Goal: Task Accomplishment & Management: Complete application form

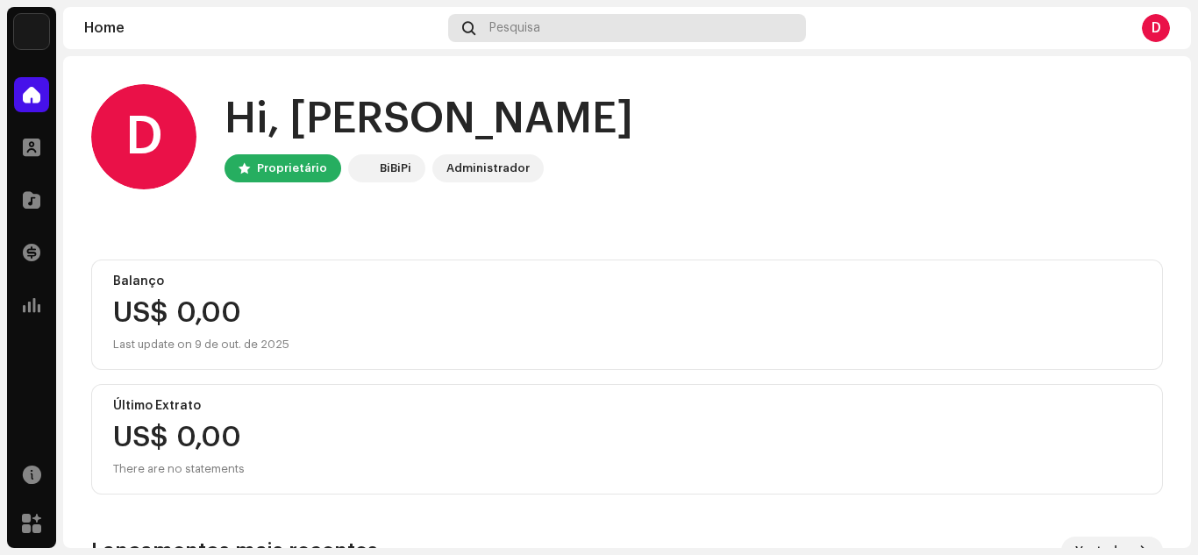
click at [571, 22] on div "Pesquisa" at bounding box center [626, 28] width 357 height 28
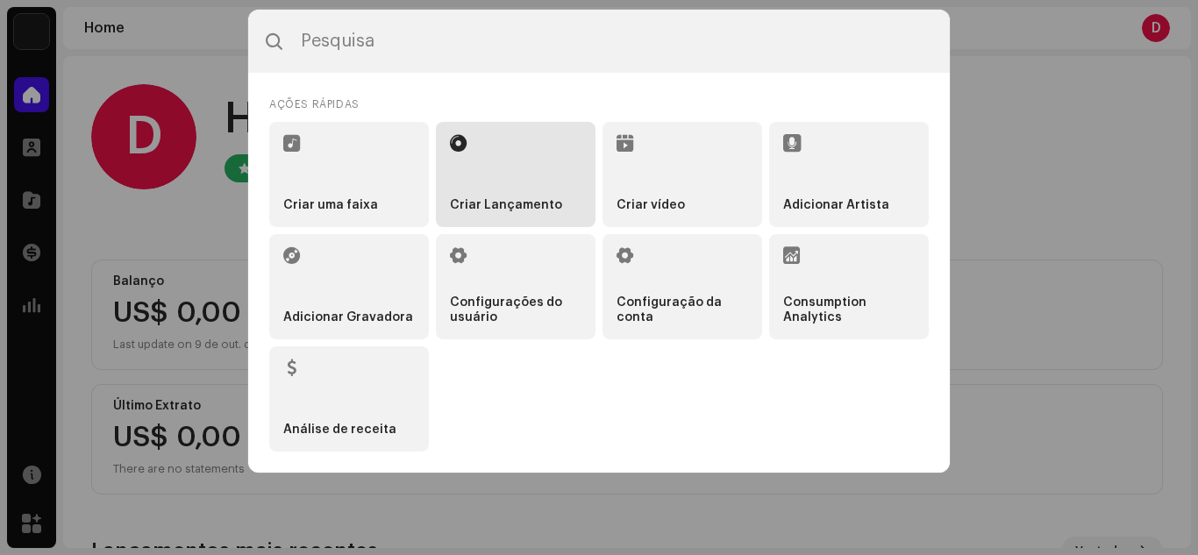
click at [496, 177] on li "Criar Lançamento" at bounding box center [516, 174] width 160 height 105
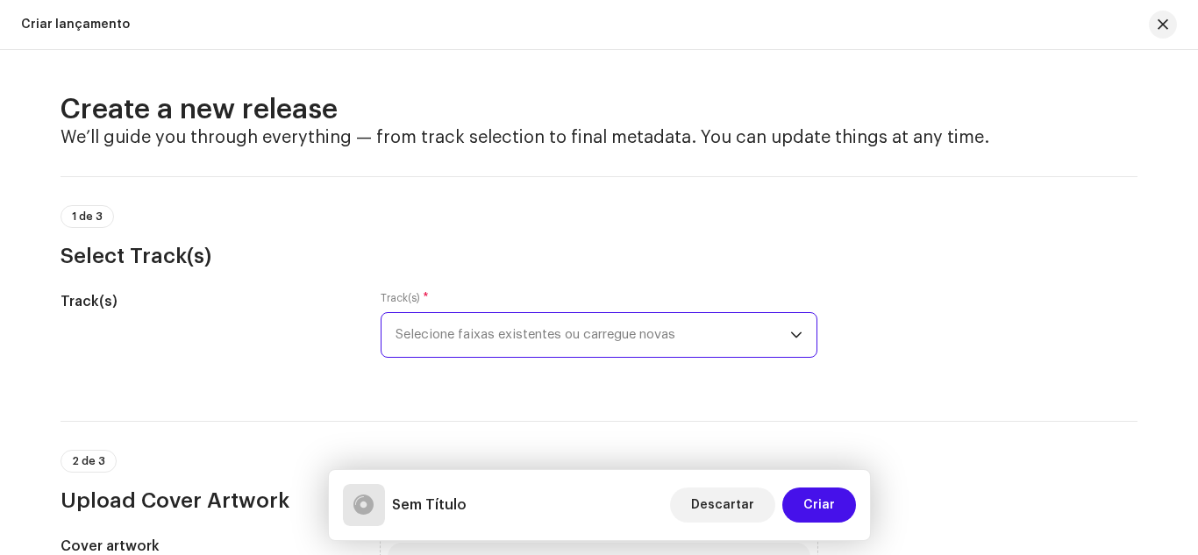
click at [472, 340] on span "Selecione faixas existentes ou carregue novas" at bounding box center [592, 335] width 395 height 44
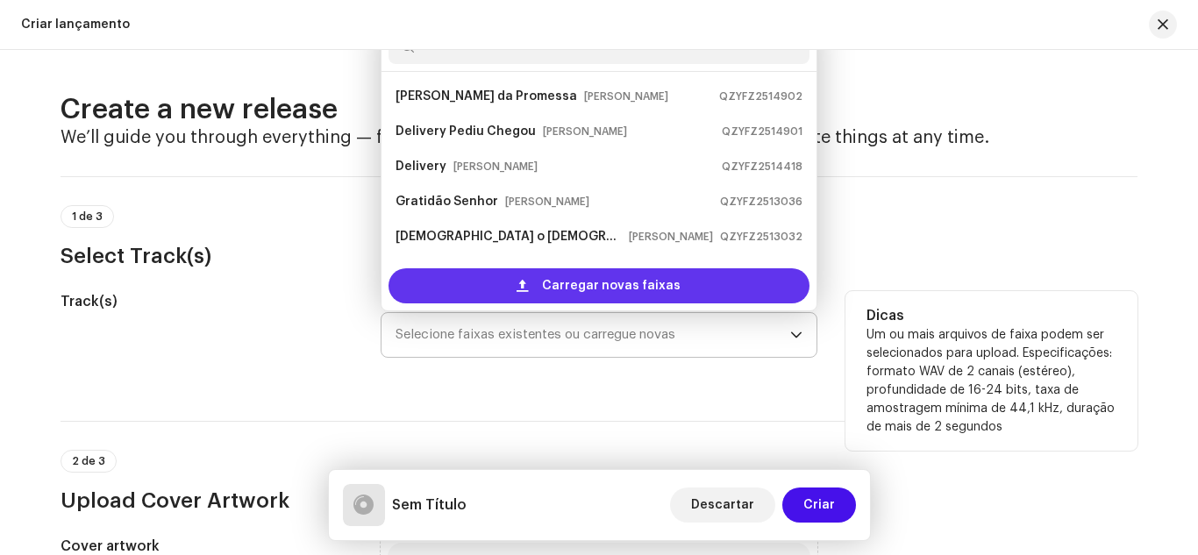
click at [559, 281] on span "Carregar novas faixas" at bounding box center [611, 285] width 139 height 35
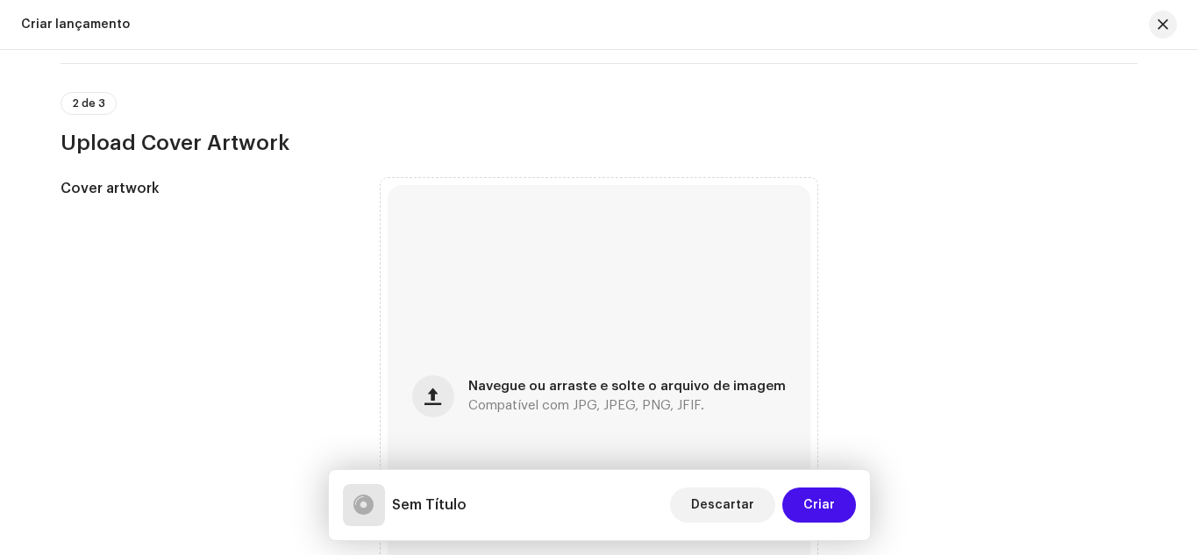
scroll to position [526, 0]
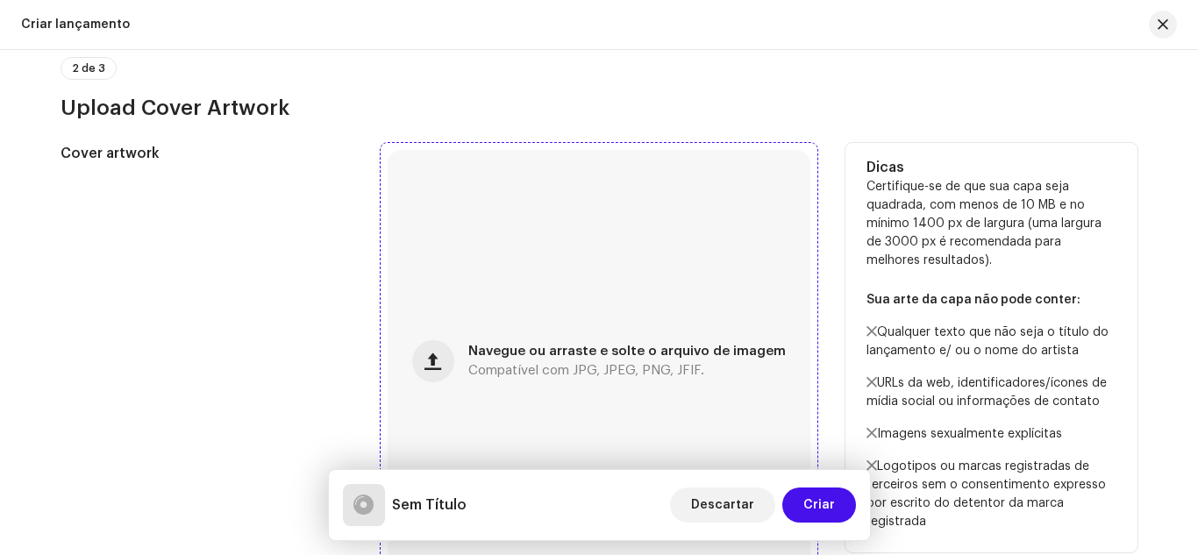
click at [517, 255] on div "Navegue ou arraste e solte o arquivo de imagem Compatível com JPG, JPEG, PNG, J…" at bounding box center [599, 361] width 423 height 423
click at [303, 253] on div "Cover artwork" at bounding box center [207, 361] width 292 height 437
click at [299, 244] on div "Cover artwork" at bounding box center [207, 361] width 292 height 437
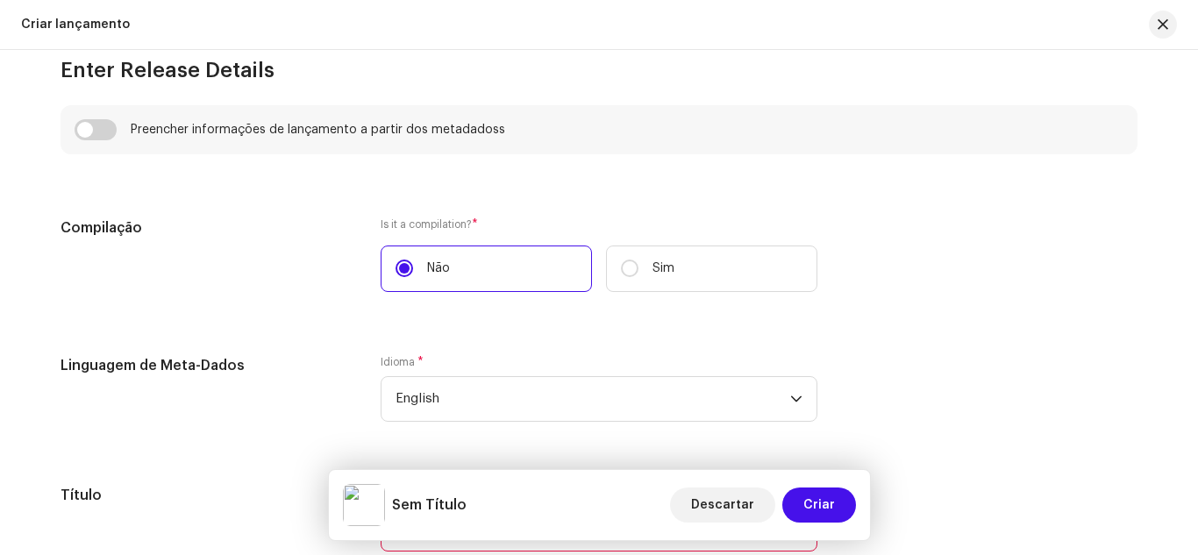
scroll to position [1264, 0]
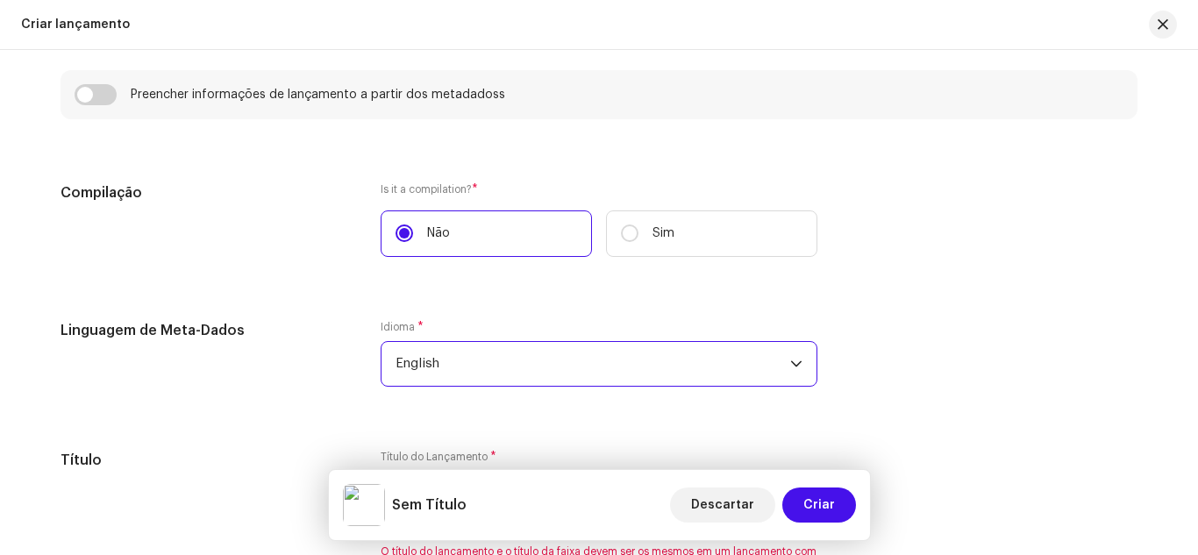
click at [462, 379] on span "English" at bounding box center [592, 364] width 395 height 44
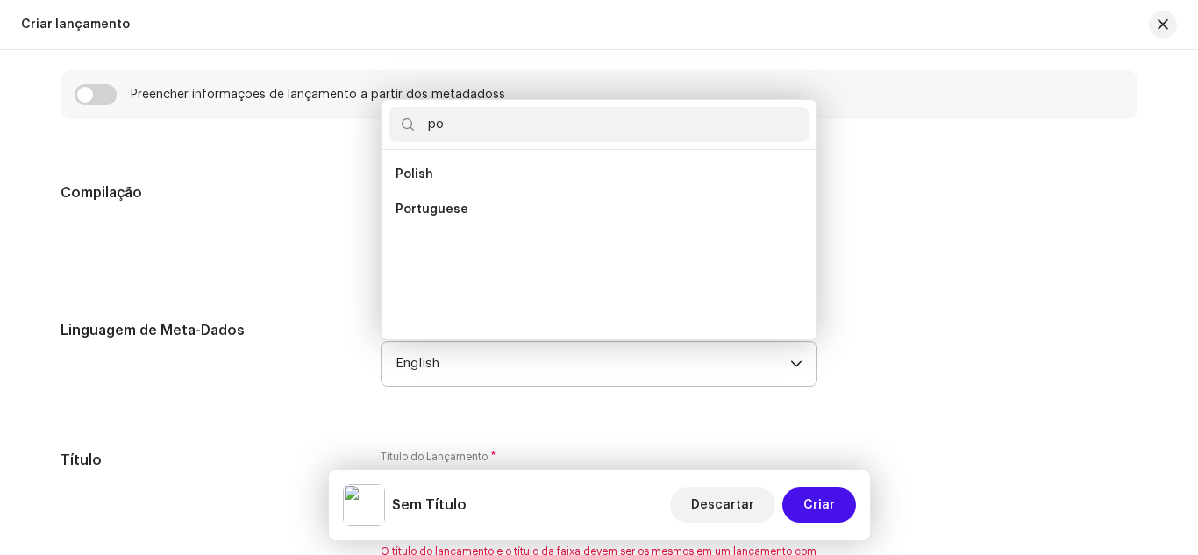
scroll to position [0, 0]
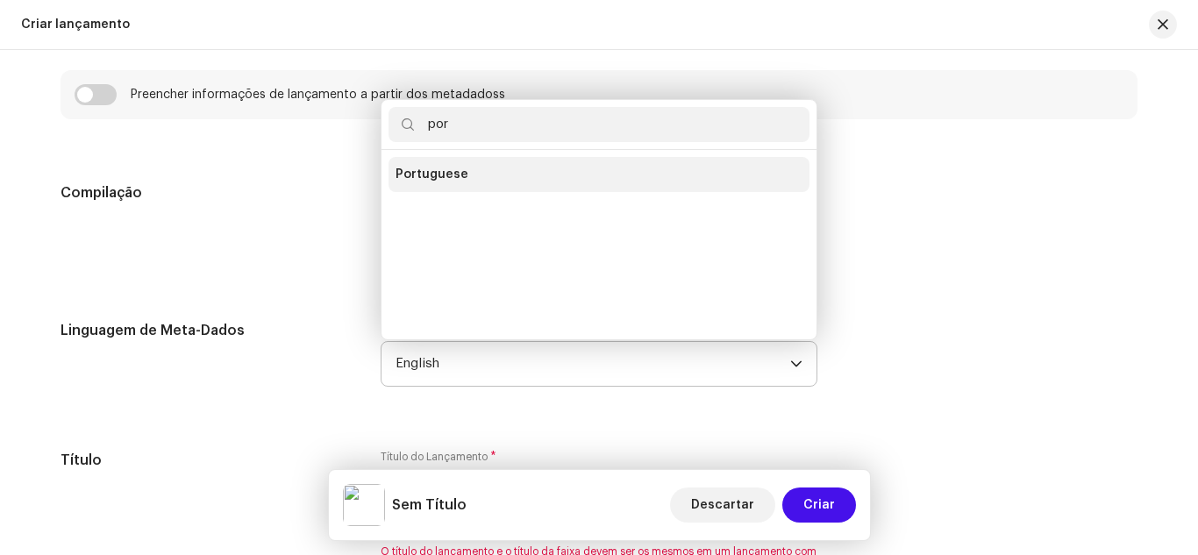
type input "por"
click at [459, 179] on span "Portuguese" at bounding box center [431, 175] width 73 height 18
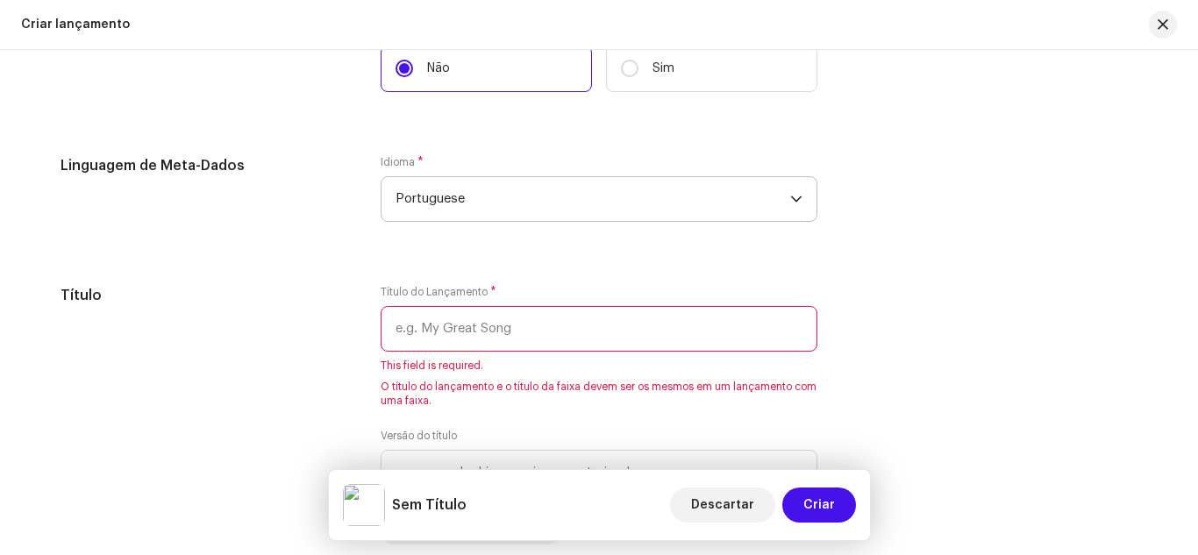
scroll to position [1439, 0]
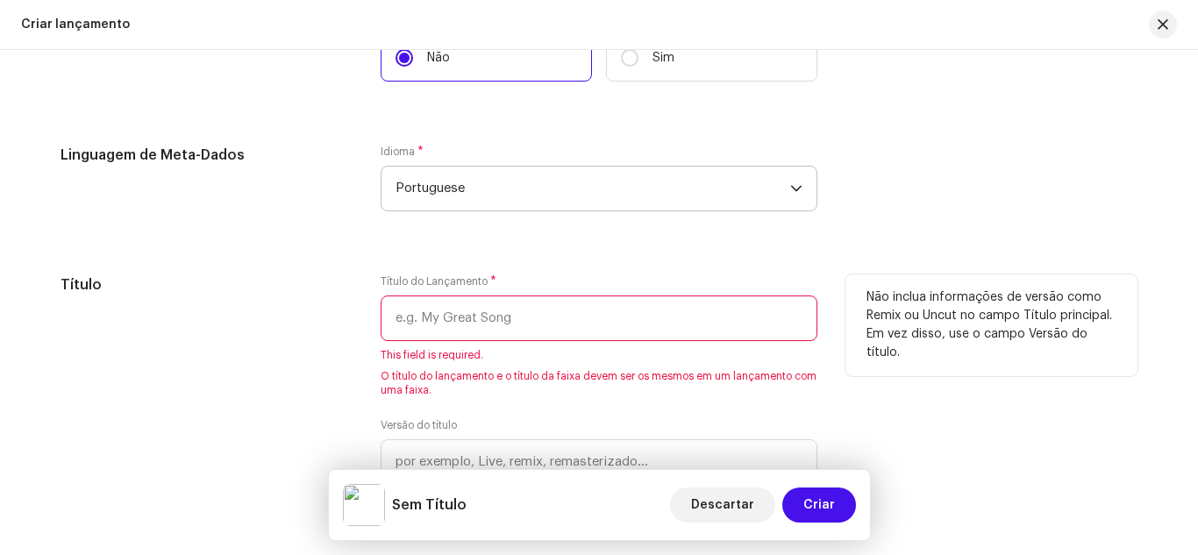
click at [447, 327] on input "text" at bounding box center [599, 319] width 437 height 46
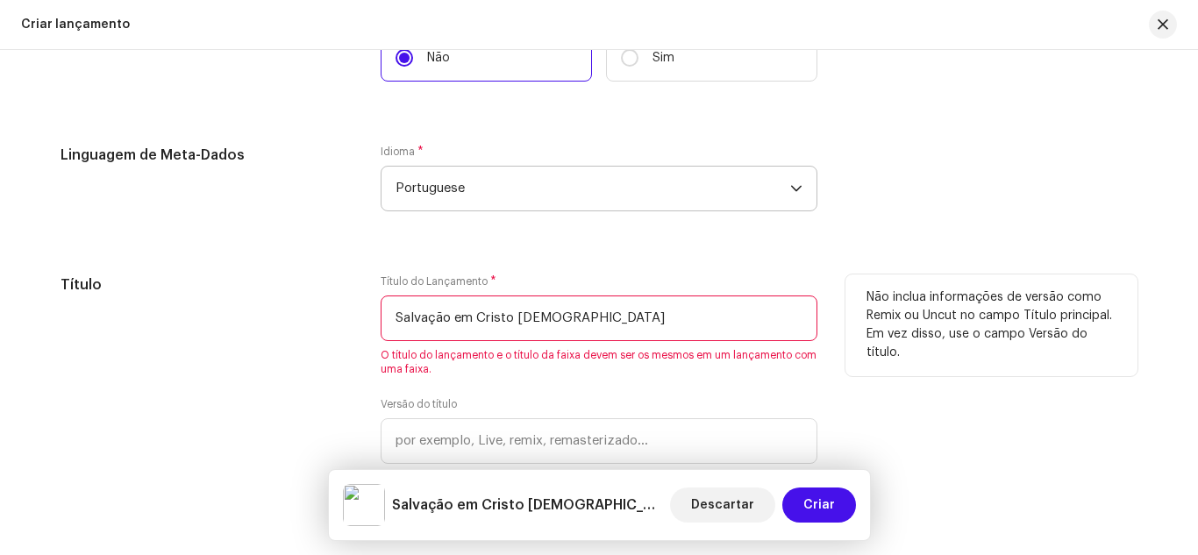
type input "Salvação em Cristo Jesus"
click at [303, 338] on div "Título" at bounding box center [207, 393] width 292 height 239
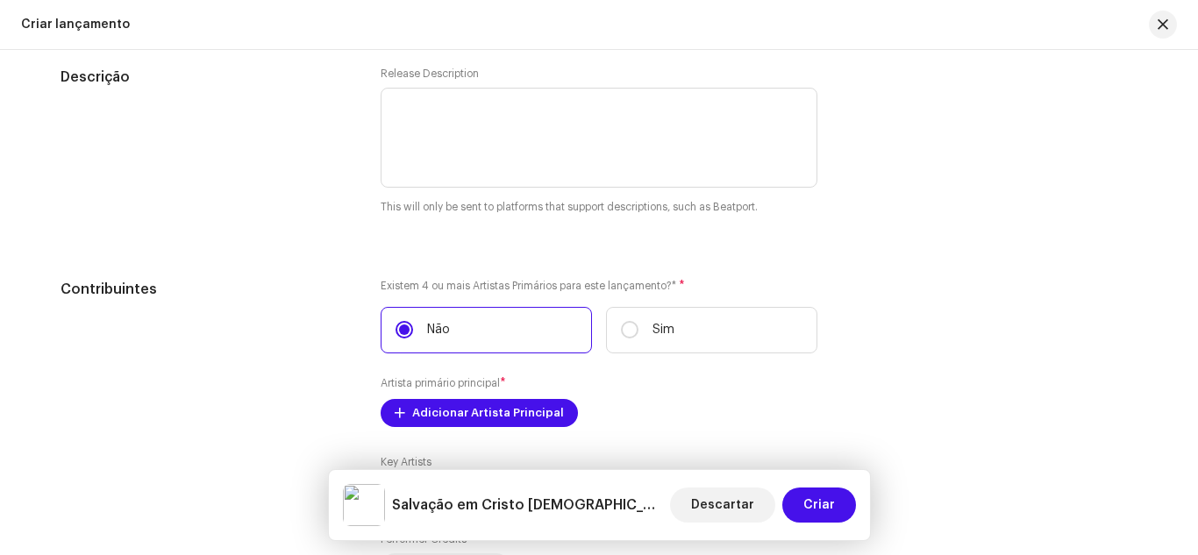
scroll to position [1965, 0]
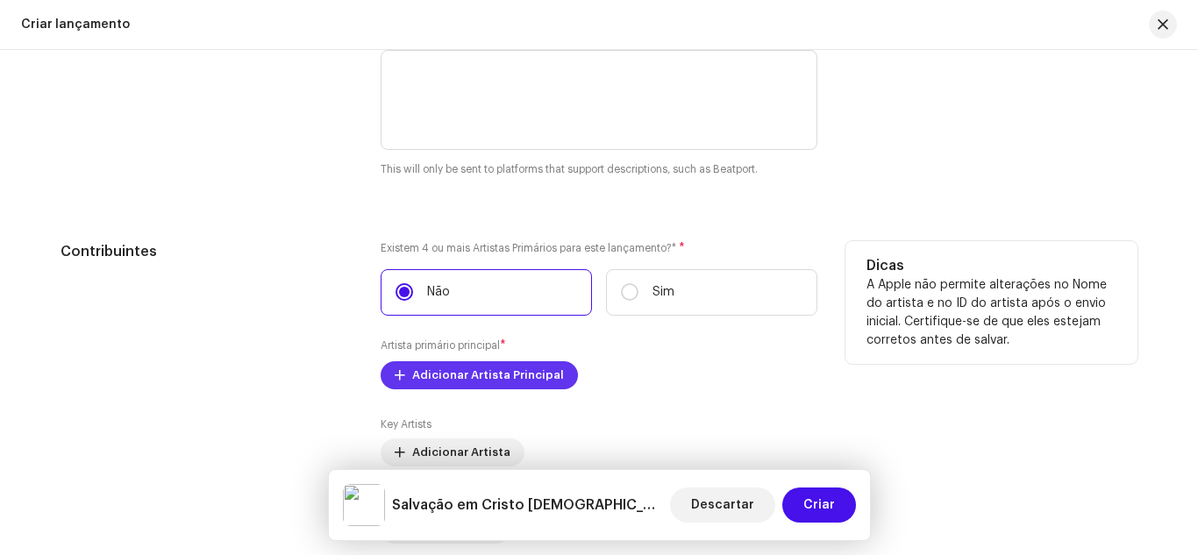
click at [462, 378] on span "Adicionar Artista Principal" at bounding box center [488, 375] width 152 height 35
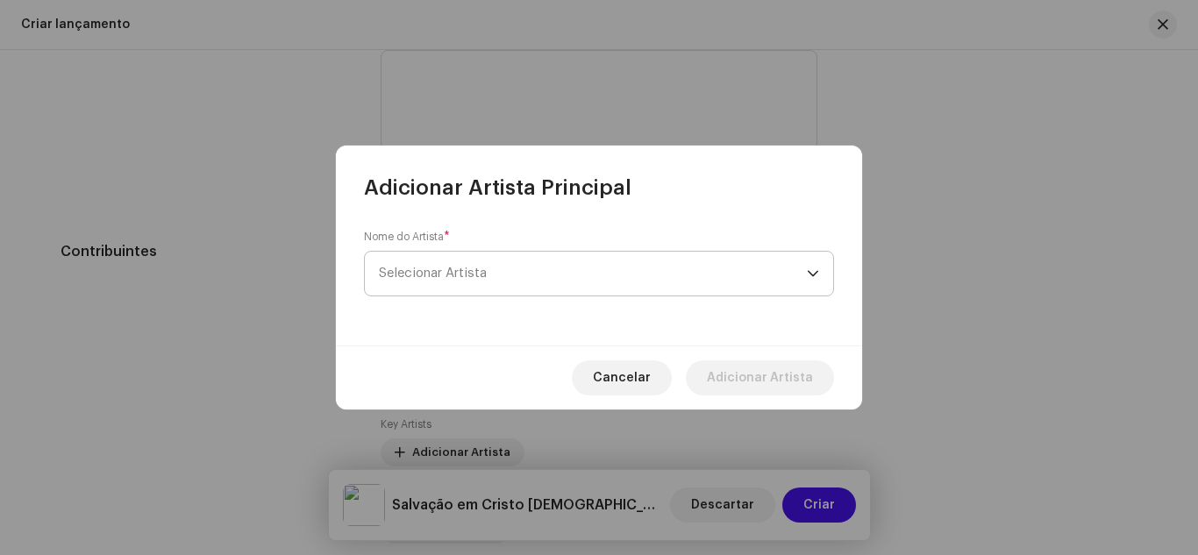
click at [476, 274] on span "Selecionar Artista" at bounding box center [433, 273] width 108 height 13
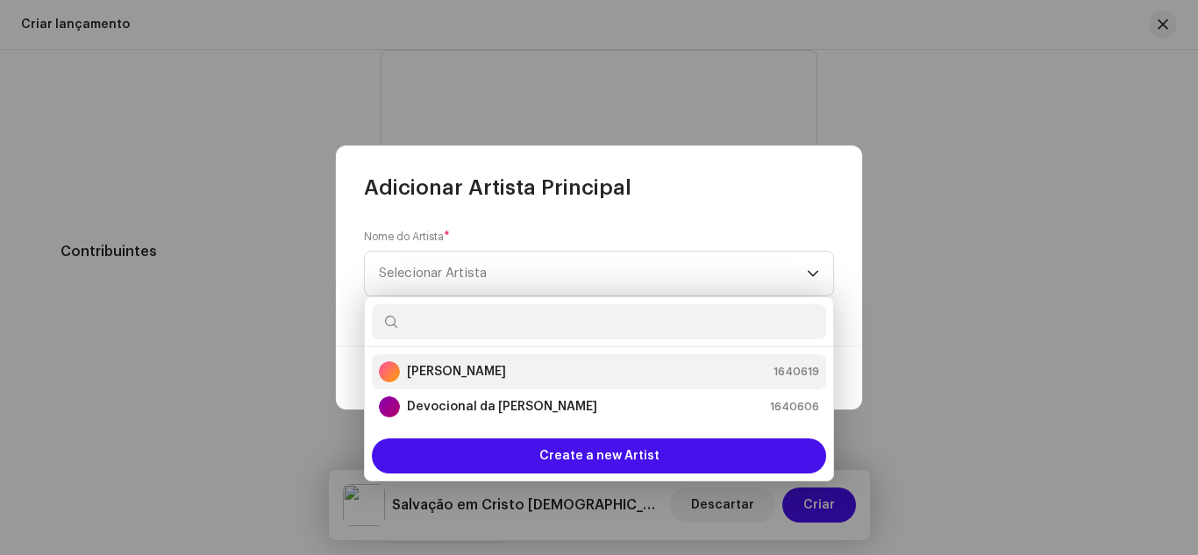
click at [460, 363] on strong "[PERSON_NAME]" at bounding box center [456, 372] width 99 height 18
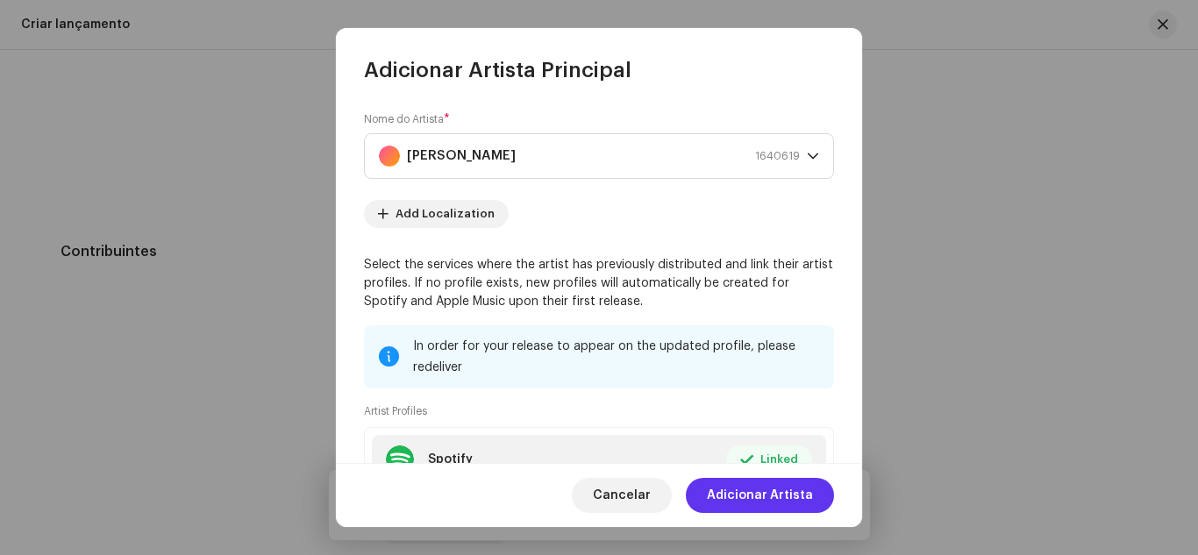
click at [759, 494] on span "Adicionar Artista" at bounding box center [760, 495] width 106 height 35
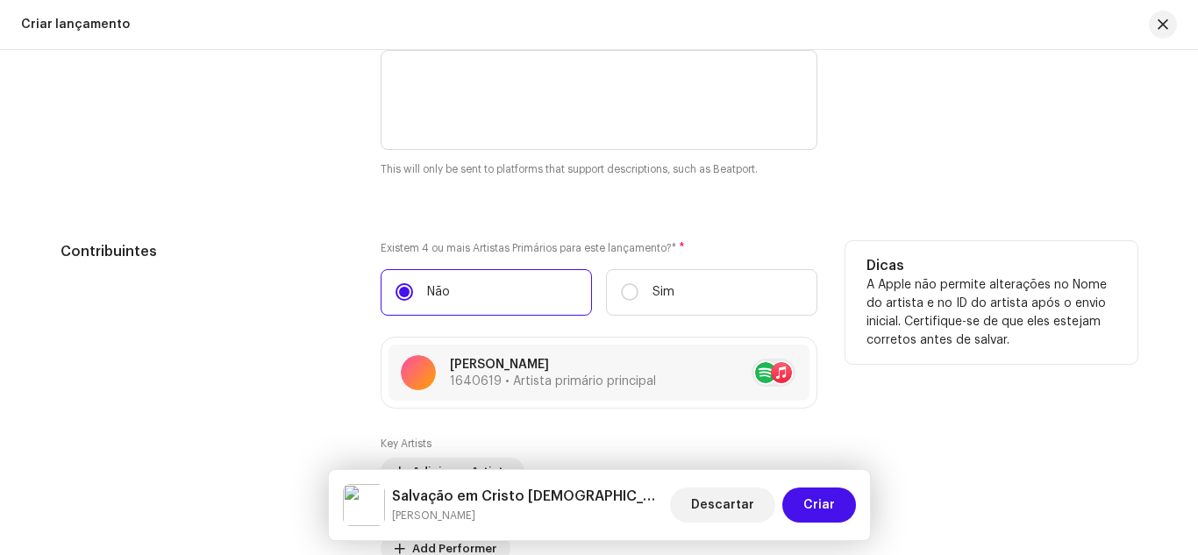
click at [324, 324] on div "Contribuintes" at bounding box center [207, 442] width 292 height 403
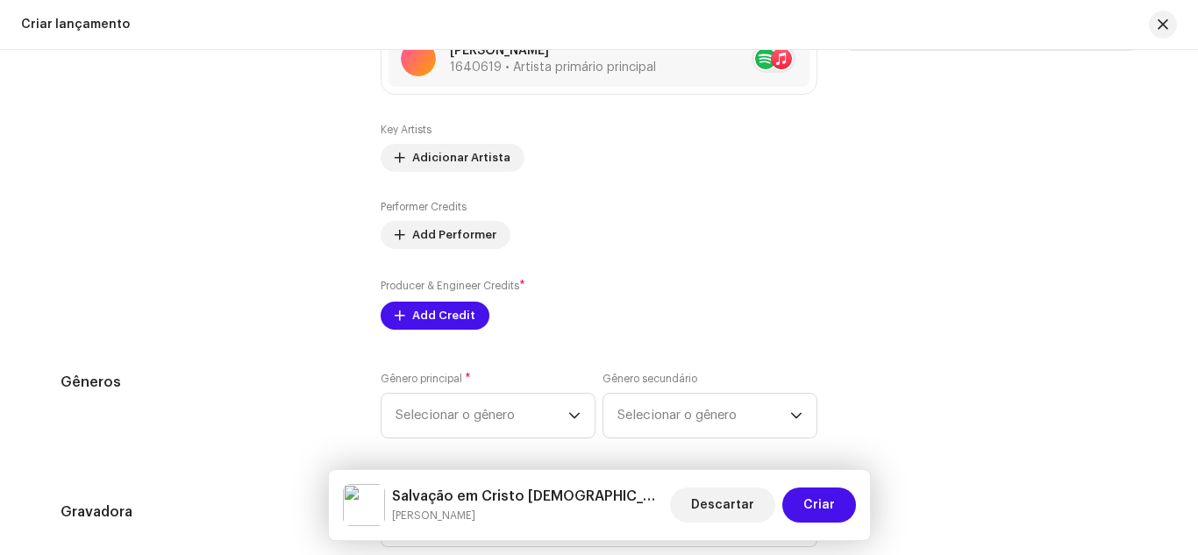
scroll to position [2316, 0]
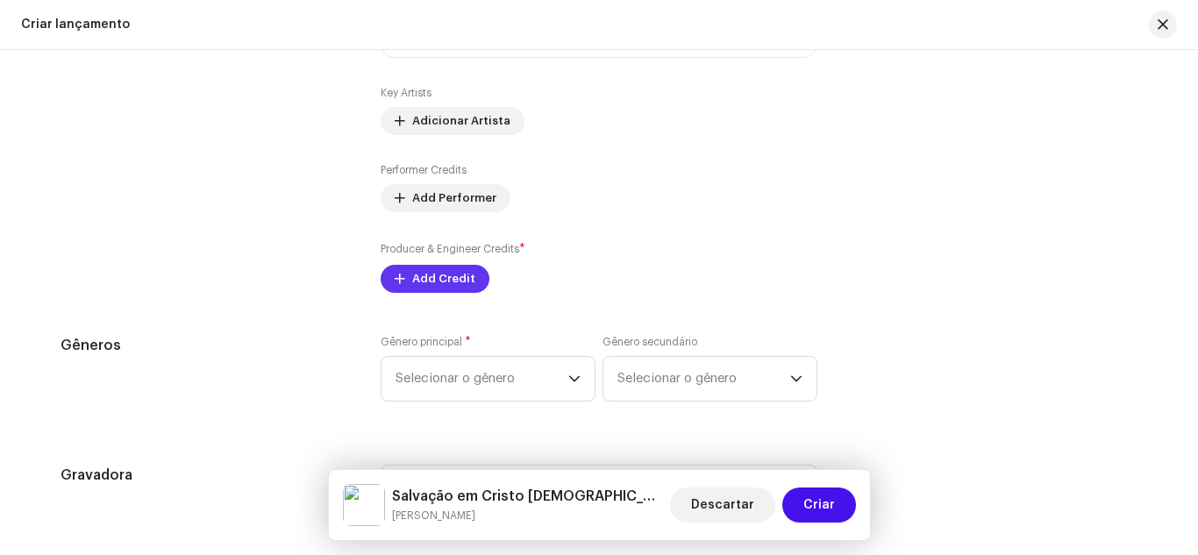
click at [425, 271] on span "Add Credit" at bounding box center [443, 278] width 63 height 35
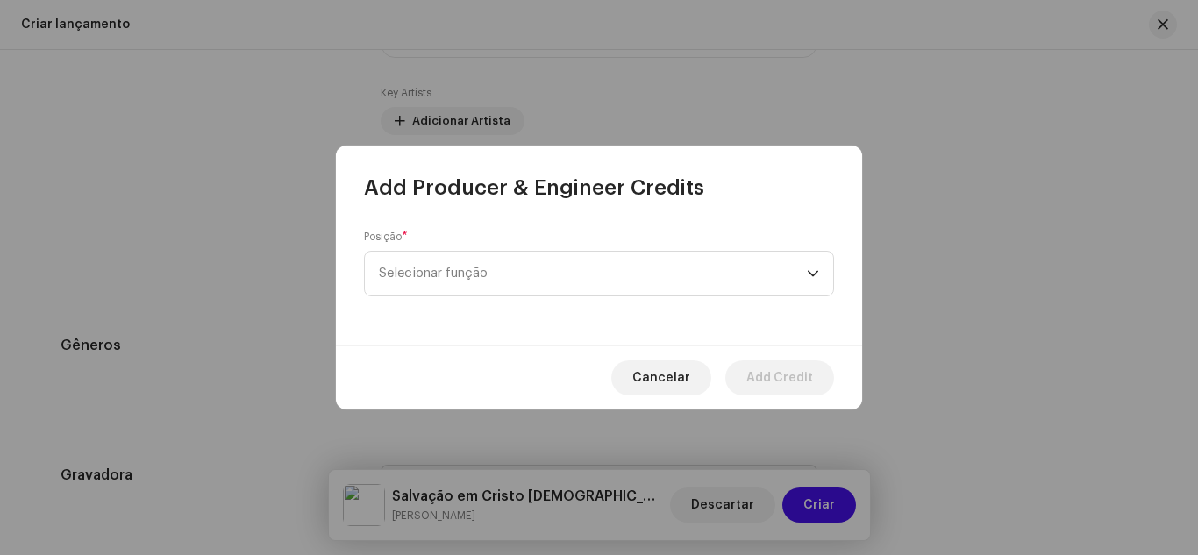
click at [425, 271] on span "Selecionar função" at bounding box center [593, 274] width 428 height 44
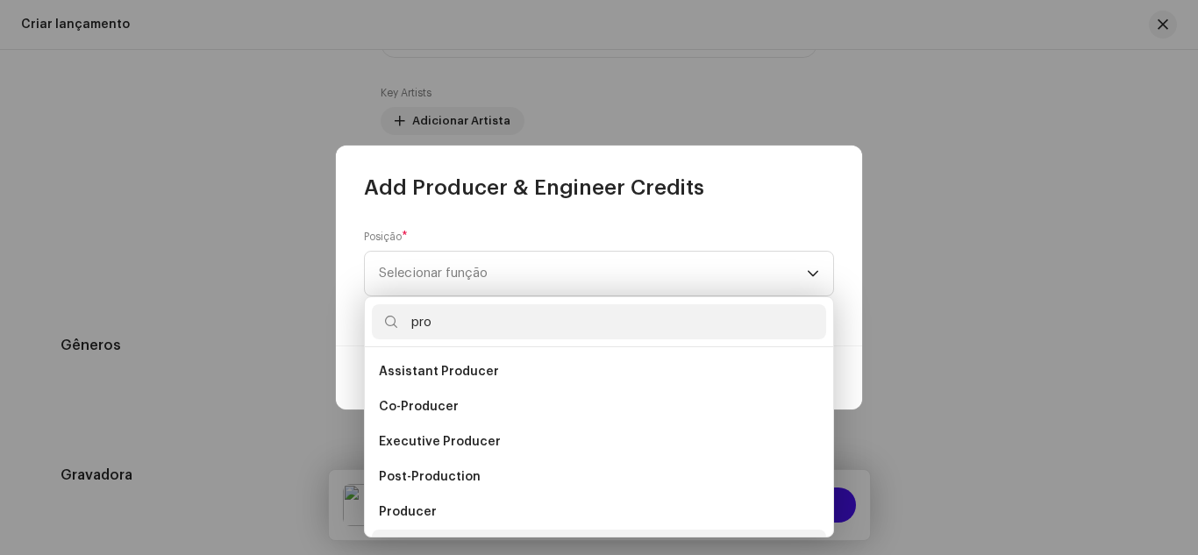
scroll to position [28, 0]
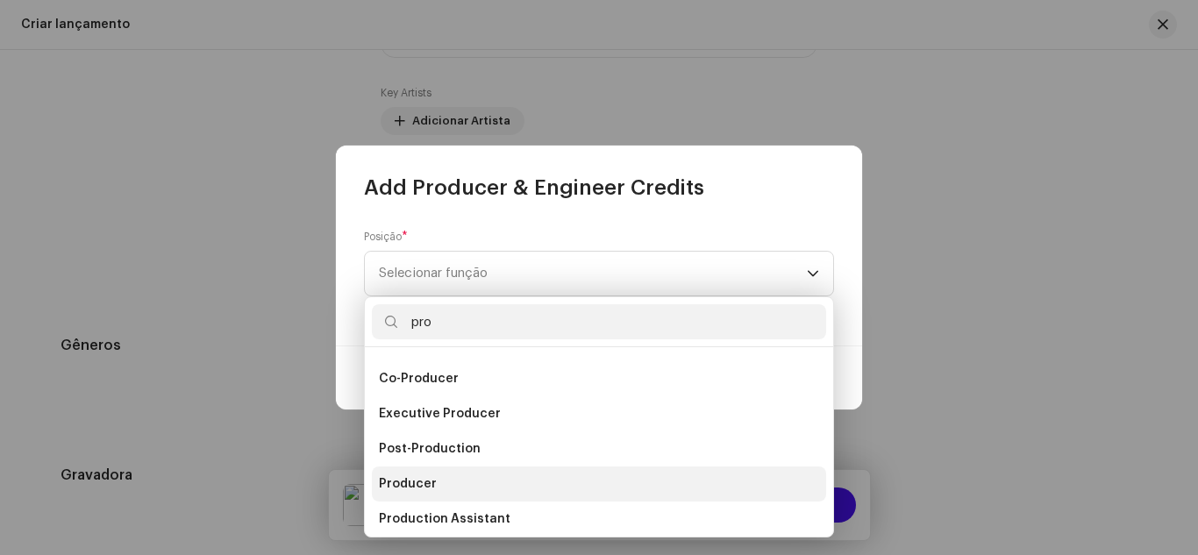
type input "pro"
click at [427, 485] on span "Producer" at bounding box center [408, 484] width 58 height 18
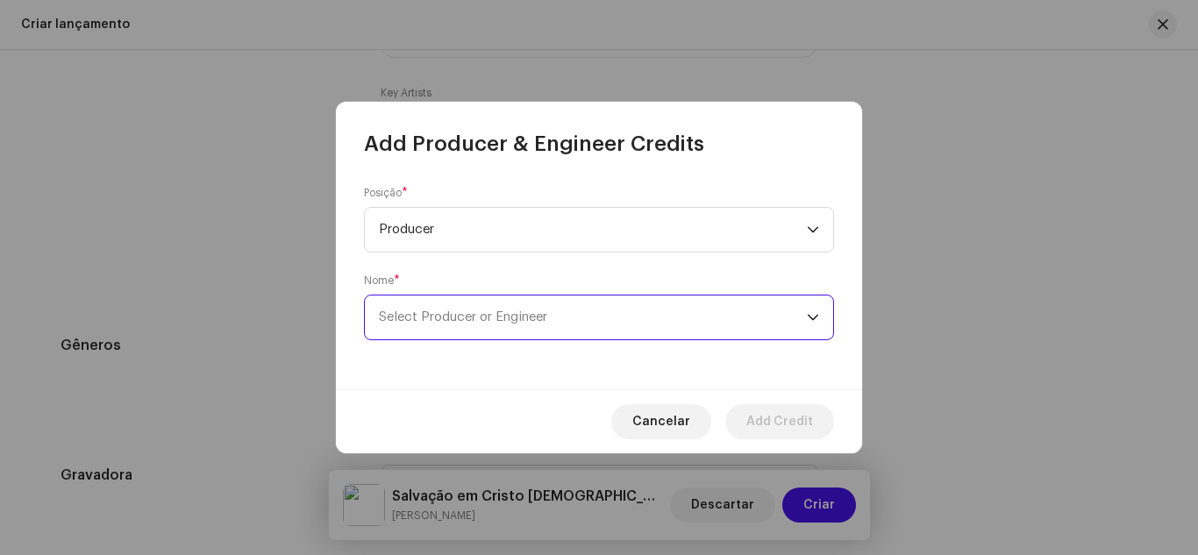
click at [502, 332] on span "Select Producer or Engineer" at bounding box center [593, 318] width 428 height 44
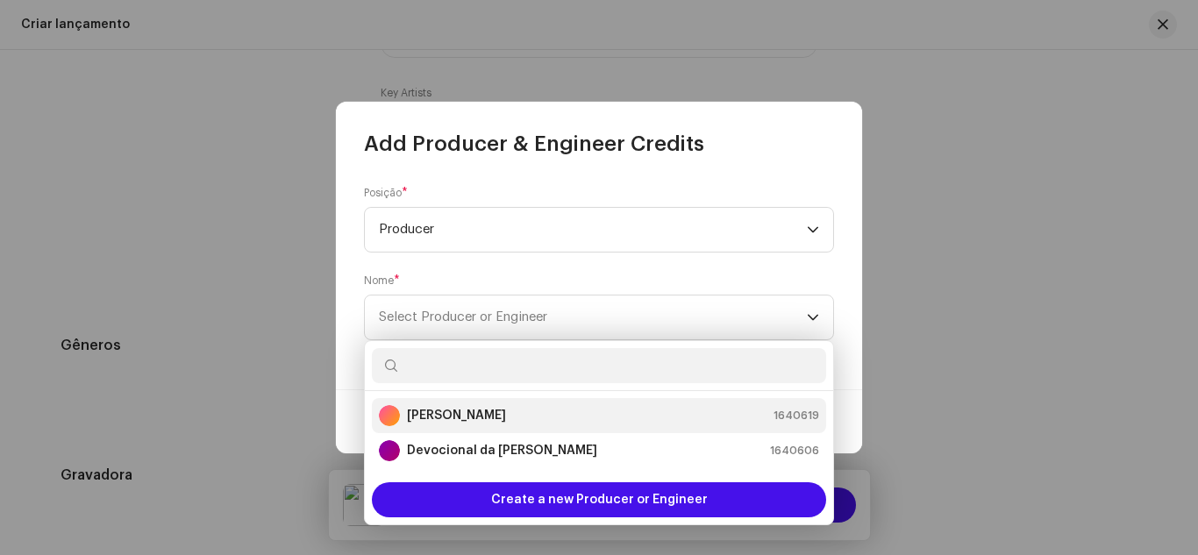
click at [471, 410] on strong "[PERSON_NAME]" at bounding box center [456, 416] width 99 height 18
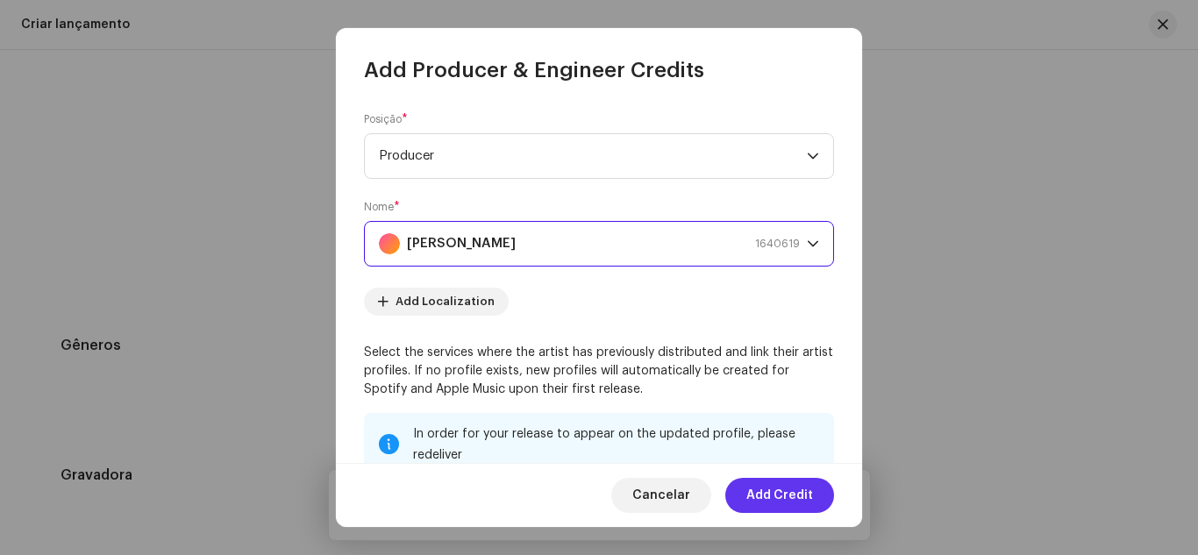
click at [772, 496] on span "Add Credit" at bounding box center [779, 495] width 67 height 35
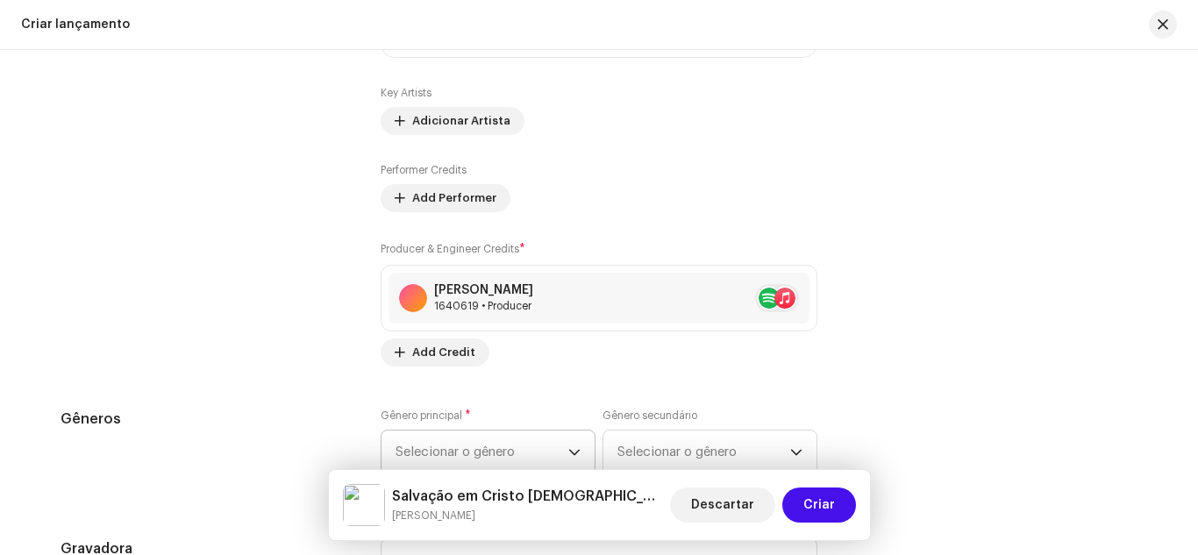
click at [573, 452] on icon "dropdown trigger" at bounding box center [574, 452] width 11 height 6
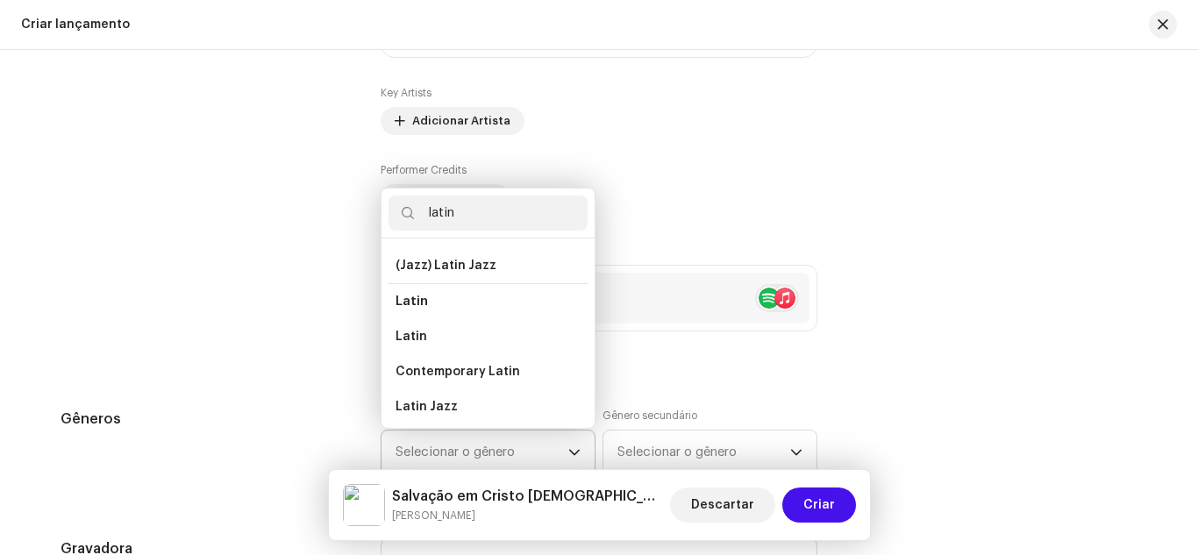
scroll to position [142, 0]
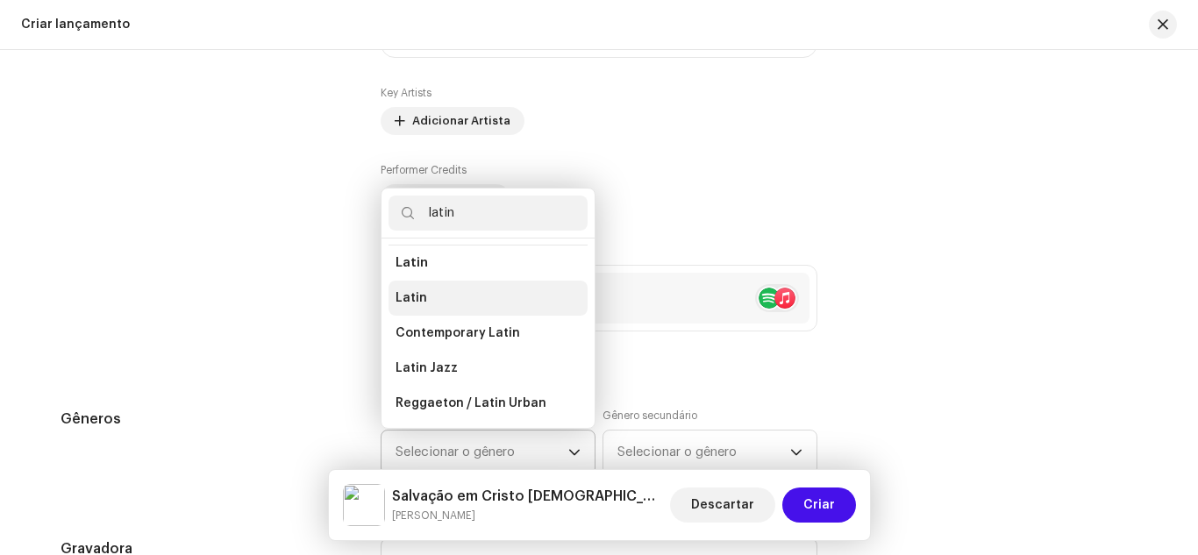
type input "latin"
click at [497, 296] on li "Latin" at bounding box center [487, 298] width 199 height 35
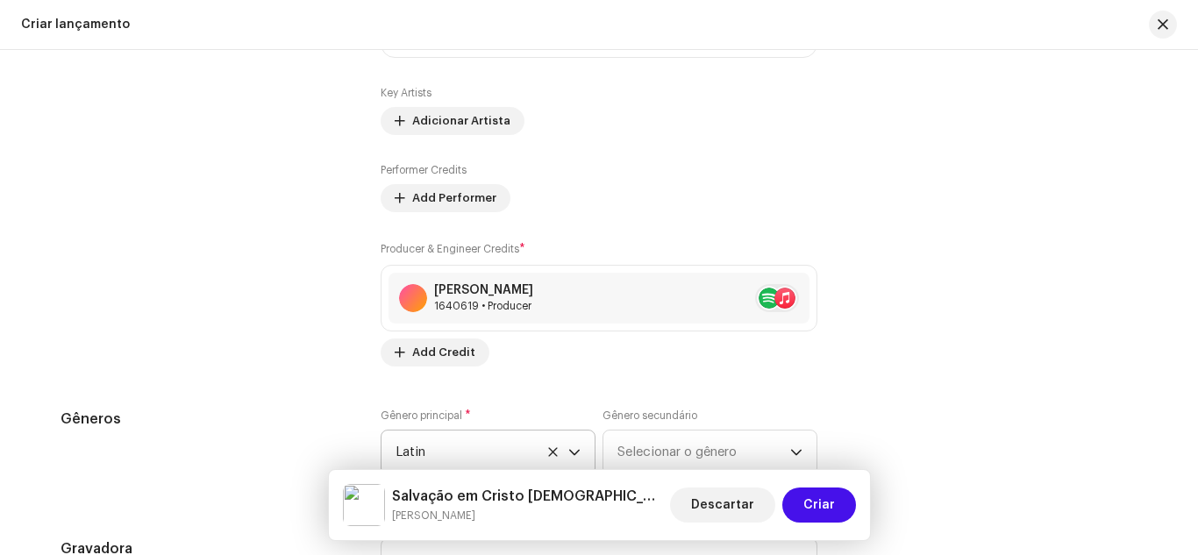
click at [331, 378] on div "Preencher informações de lançamento a partir dos metadadoss Compilação Is it a …" at bounding box center [599, 115] width 1077 height 2195
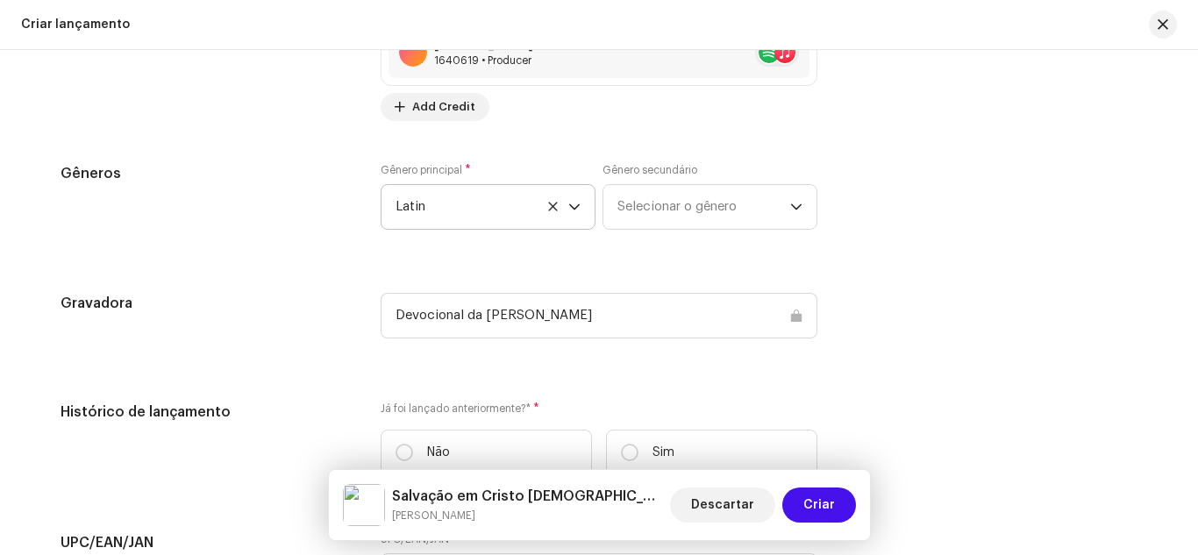
scroll to position [2597, 0]
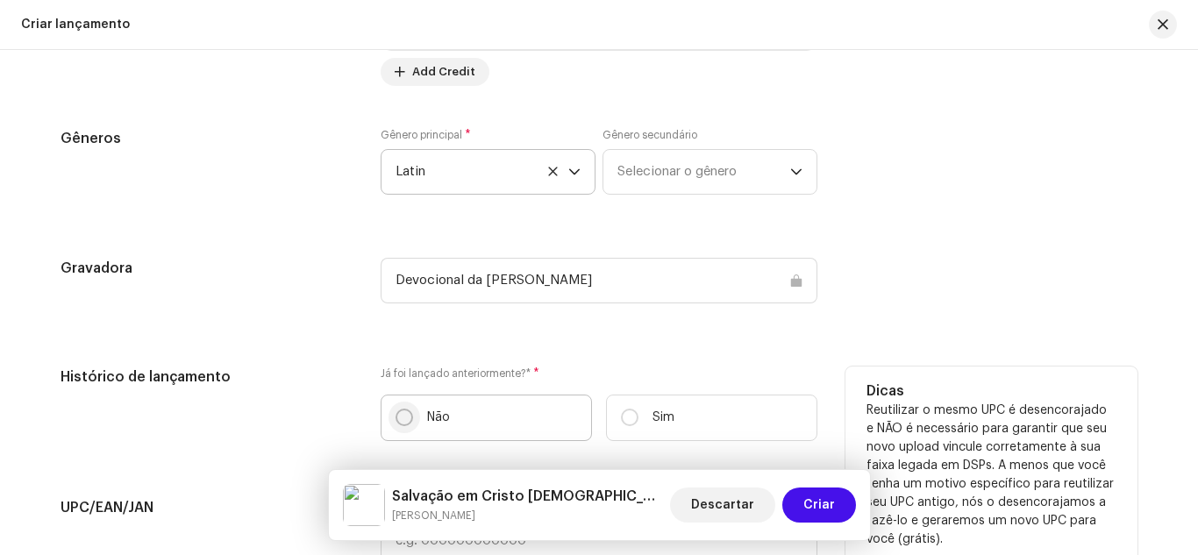
click at [397, 412] on input "Não" at bounding box center [404, 418] width 18 height 18
radio input "true"
click at [332, 375] on h5 "Histórico de lançamento" at bounding box center [207, 377] width 292 height 21
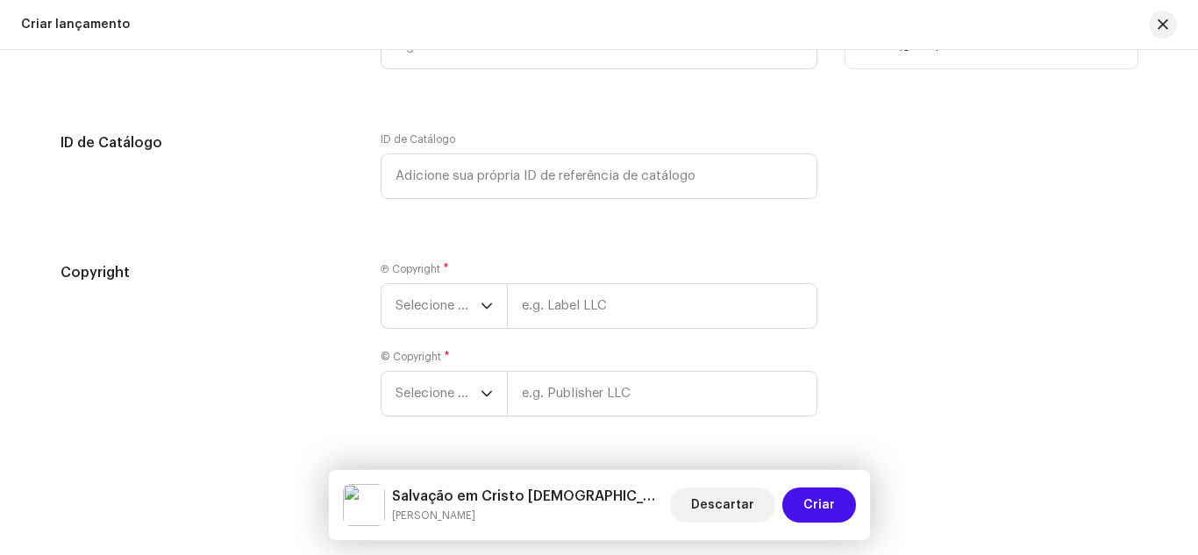
scroll to position [3123, 0]
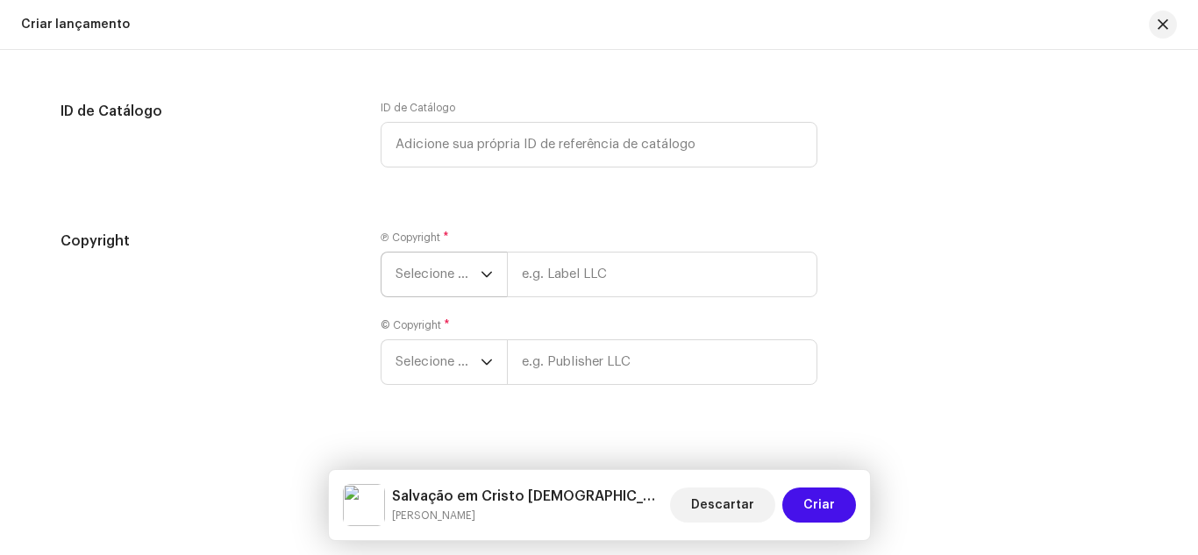
click at [485, 276] on icon "dropdown trigger" at bounding box center [487, 274] width 12 height 12
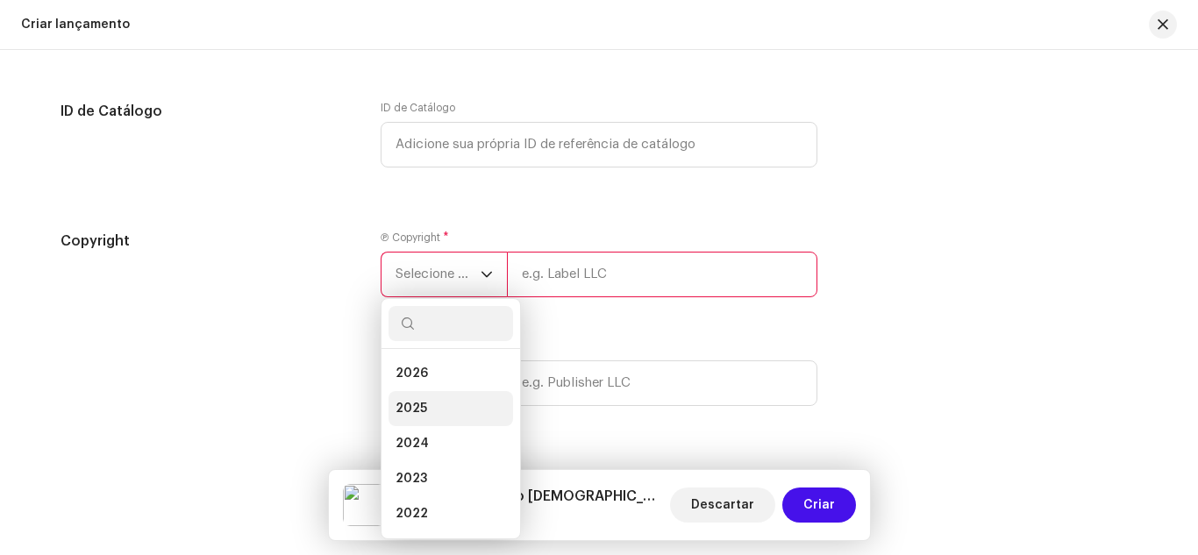
click at [449, 404] on li "2025" at bounding box center [450, 408] width 125 height 35
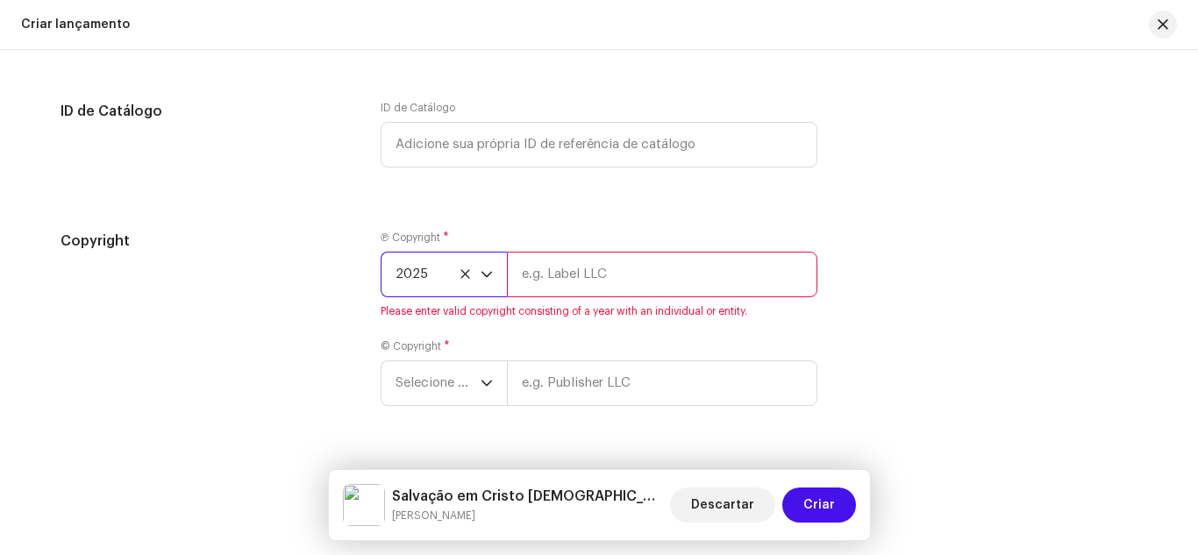
click at [575, 272] on input "text" at bounding box center [662, 275] width 310 height 46
type input "[PERSON_NAME]"
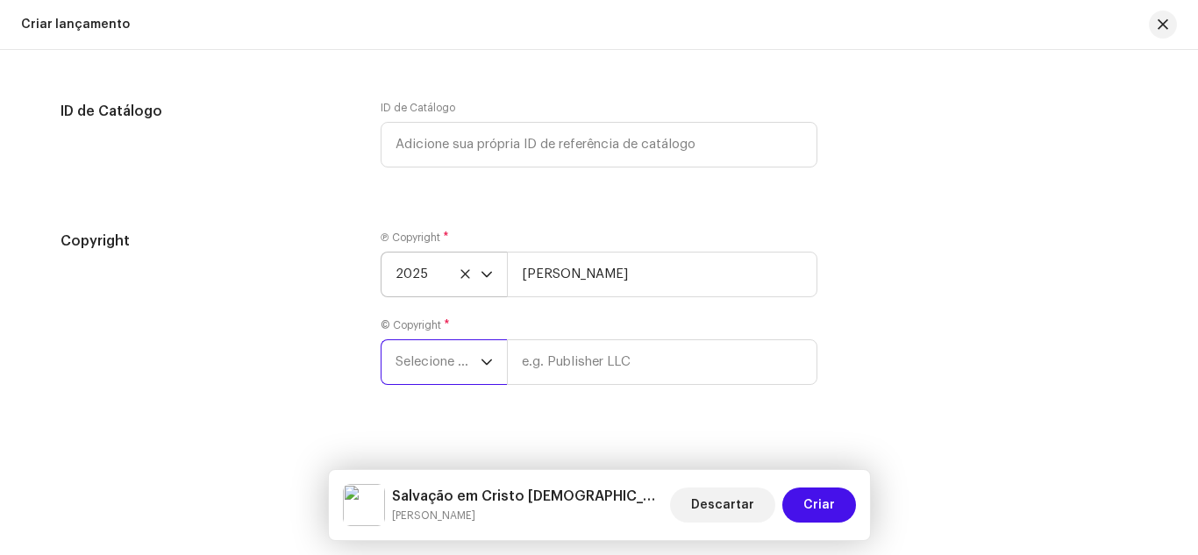
click at [411, 361] on span "Selecione o ano" at bounding box center [437, 362] width 85 height 44
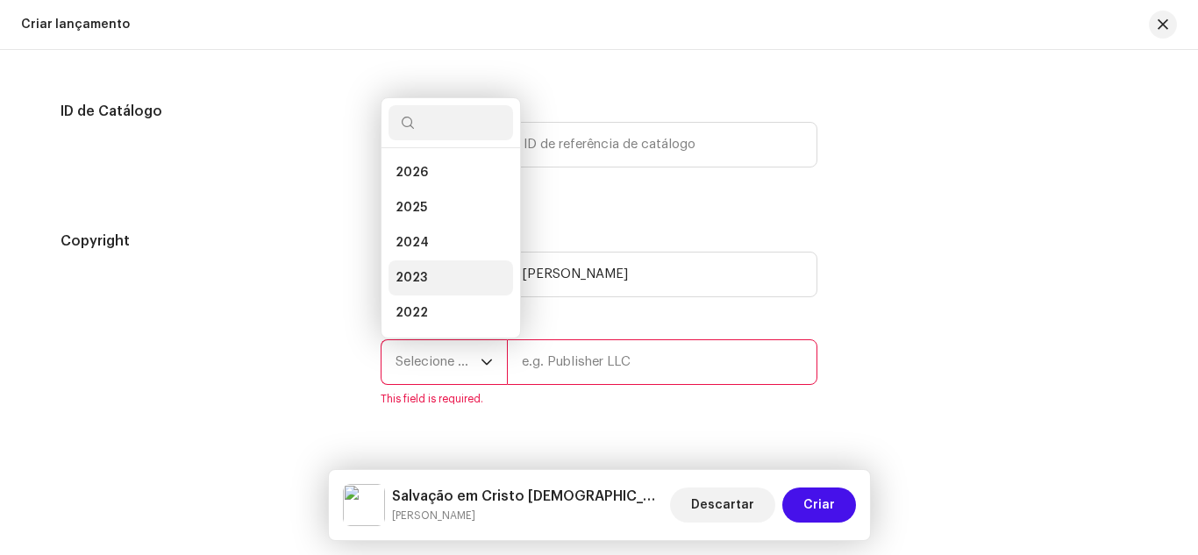
scroll to position [28, 0]
click at [438, 165] on li "2025" at bounding box center [450, 179] width 125 height 35
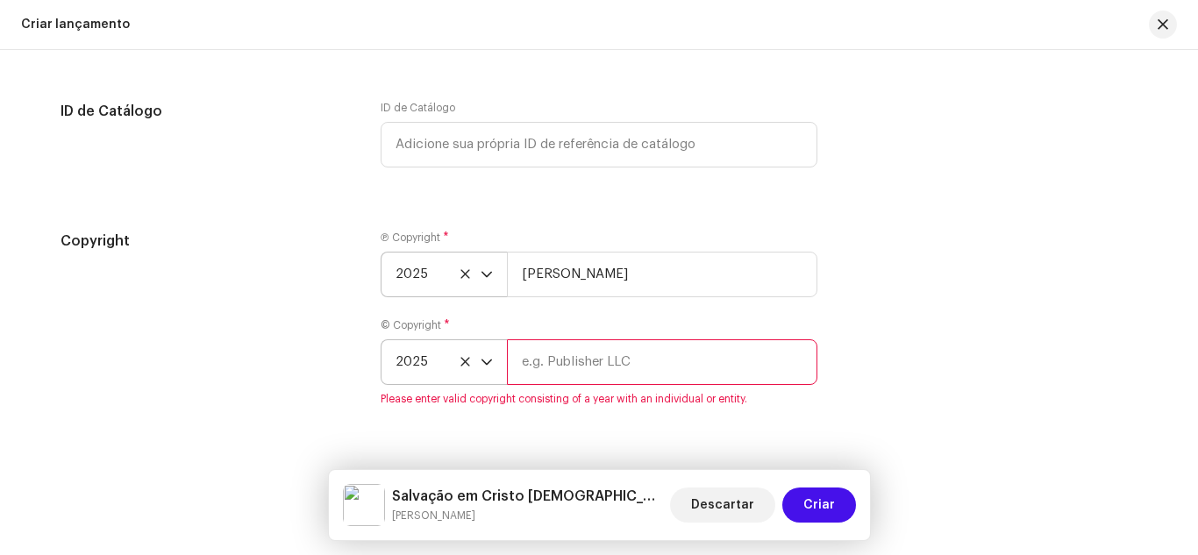
click at [584, 367] on input "text" at bounding box center [662, 362] width 310 height 46
type input "[PERSON_NAME]"
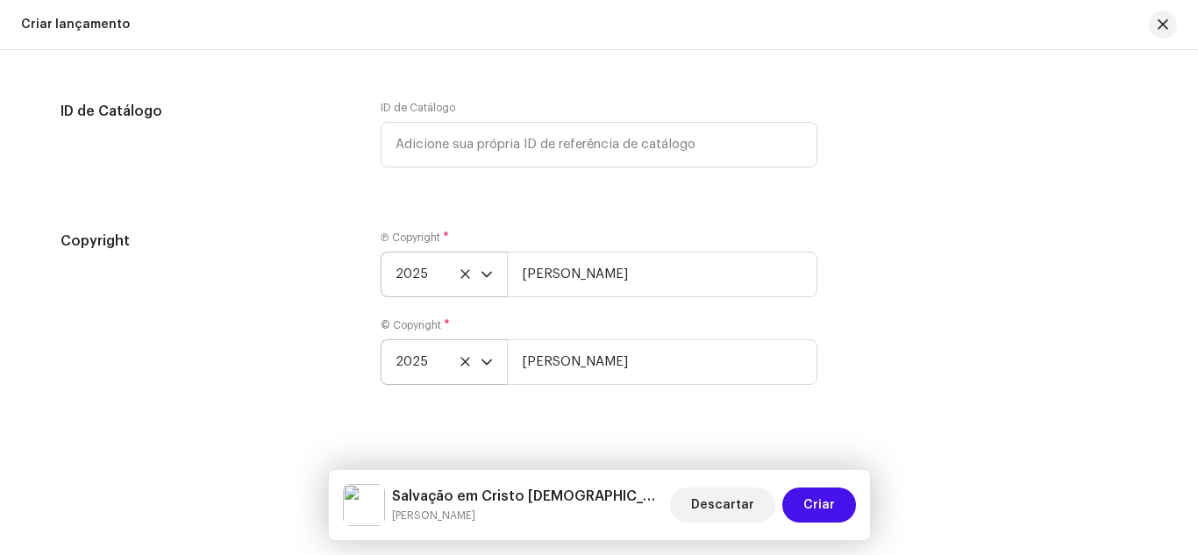
click at [279, 323] on div "Copyright" at bounding box center [207, 318] width 292 height 175
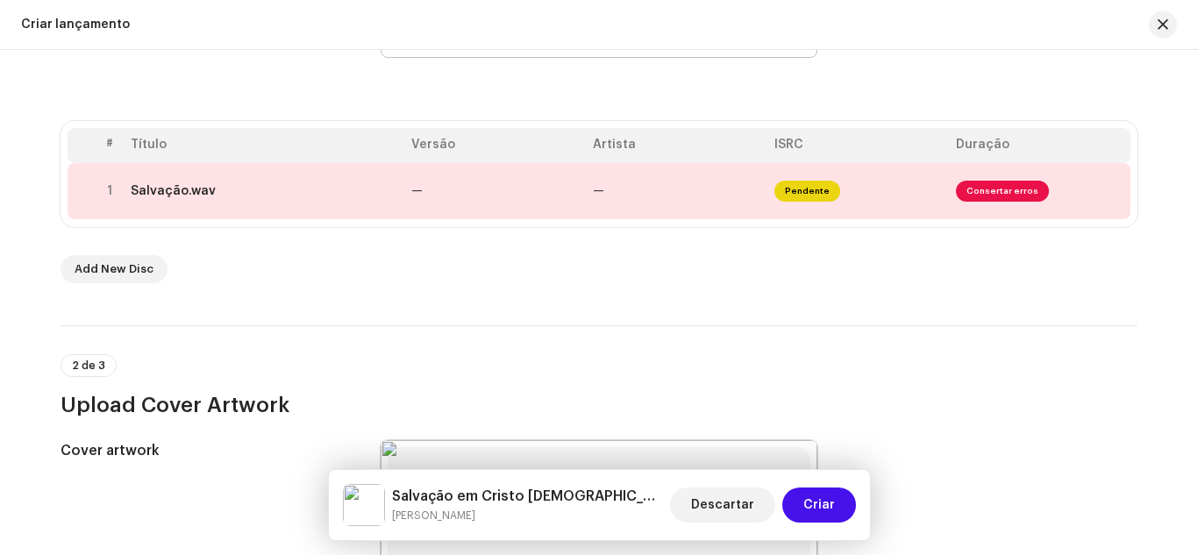
scroll to position [281, 0]
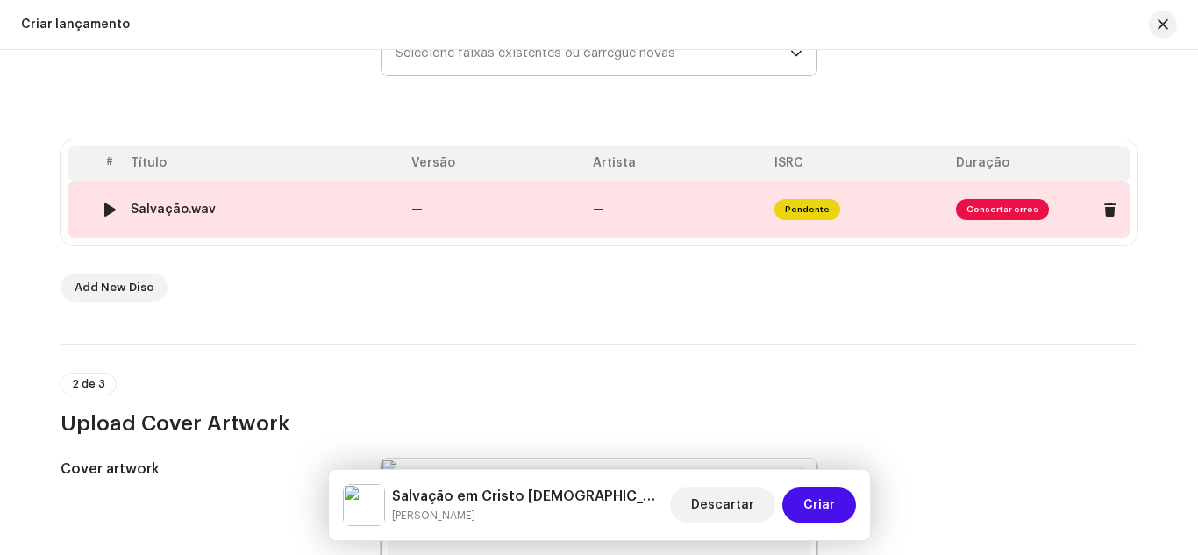
click at [979, 213] on span "Consertar erros" at bounding box center [1002, 209] width 93 height 21
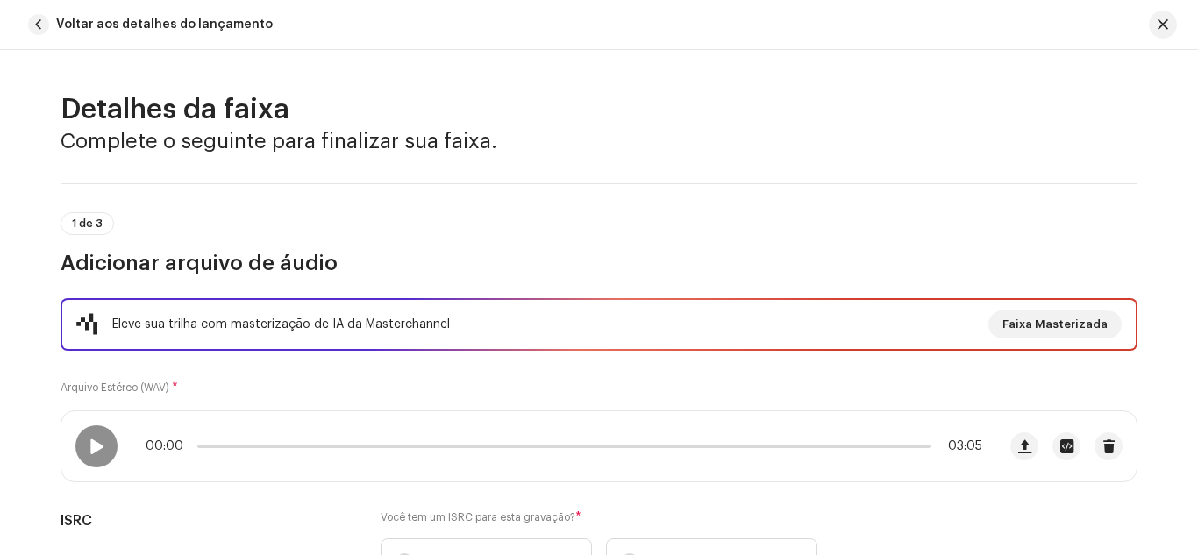
click at [468, 382] on div "Eleve sua trilha com masterização de IA da Masterchannel Faixa Masterizada Arqu…" at bounding box center [599, 452] width 1077 height 308
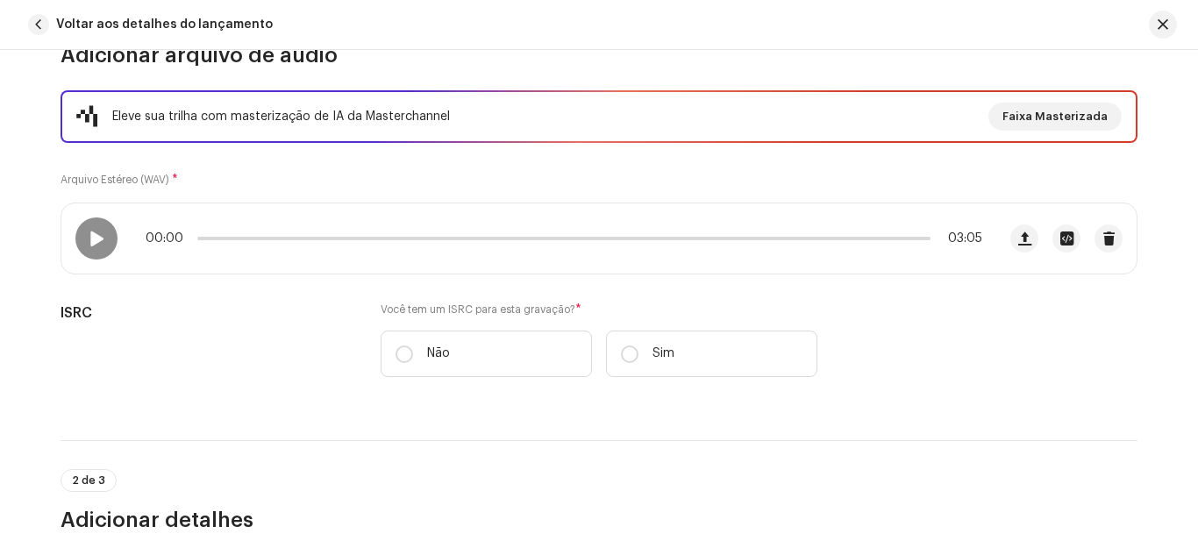
scroll to position [246, 0]
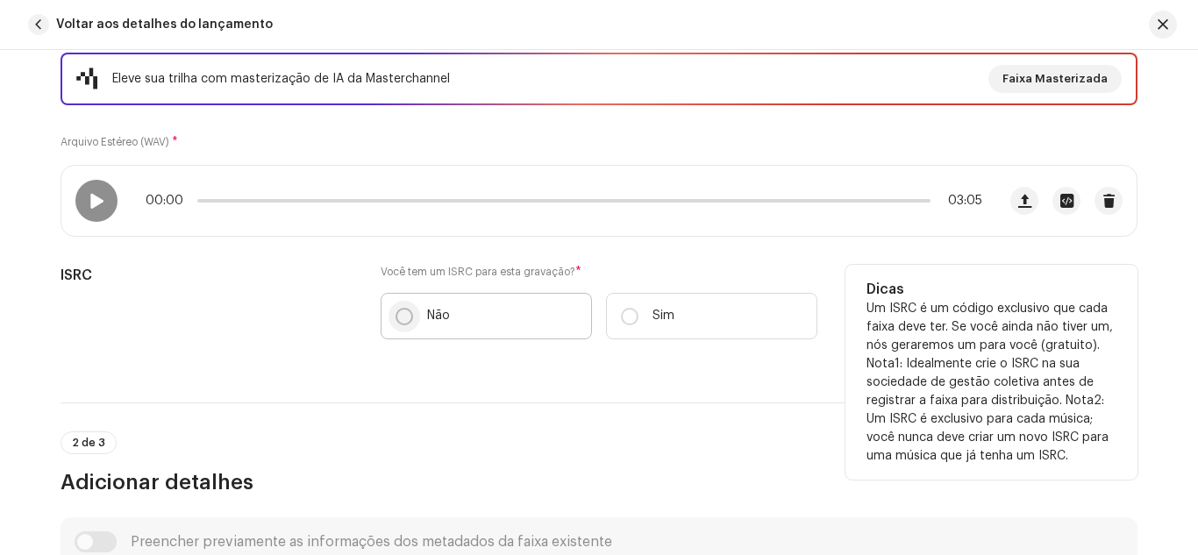
click at [400, 317] on input "Não" at bounding box center [404, 317] width 18 height 18
radio input "true"
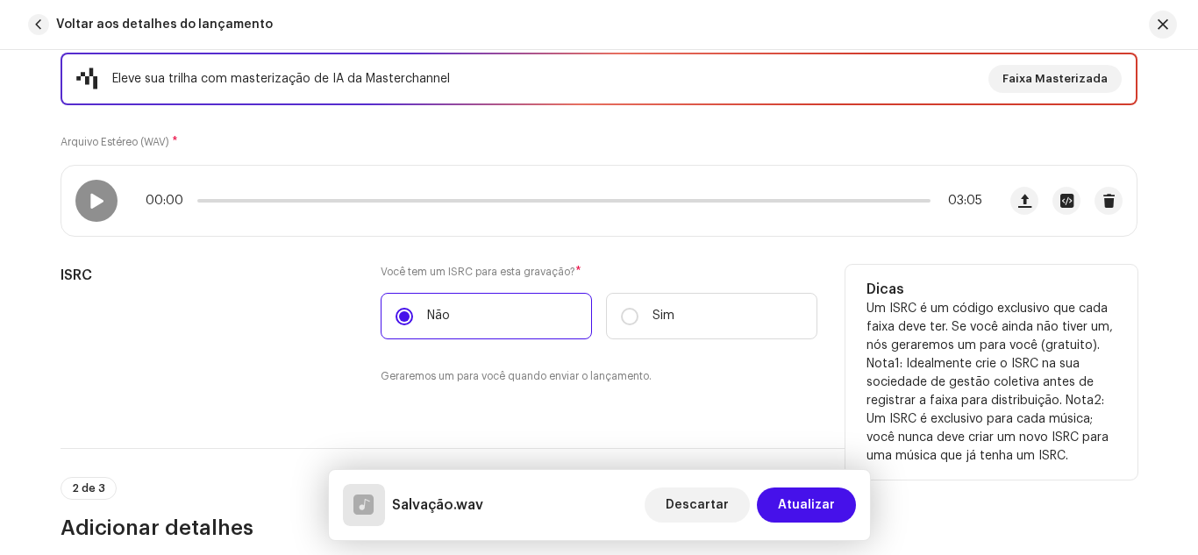
click at [288, 316] on div "ISRC" at bounding box center [207, 335] width 292 height 141
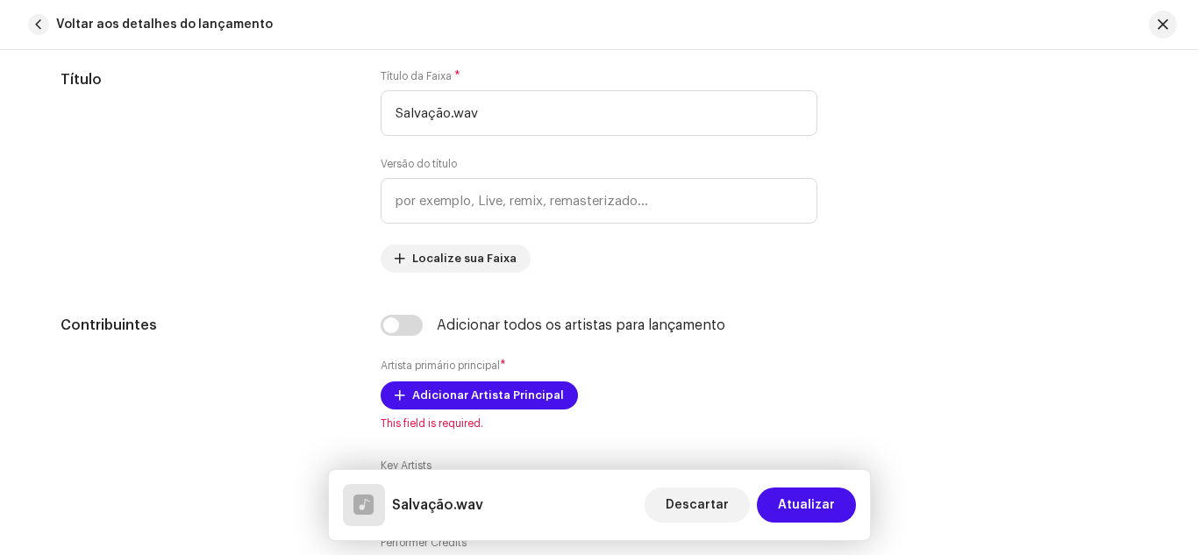
scroll to position [877, 0]
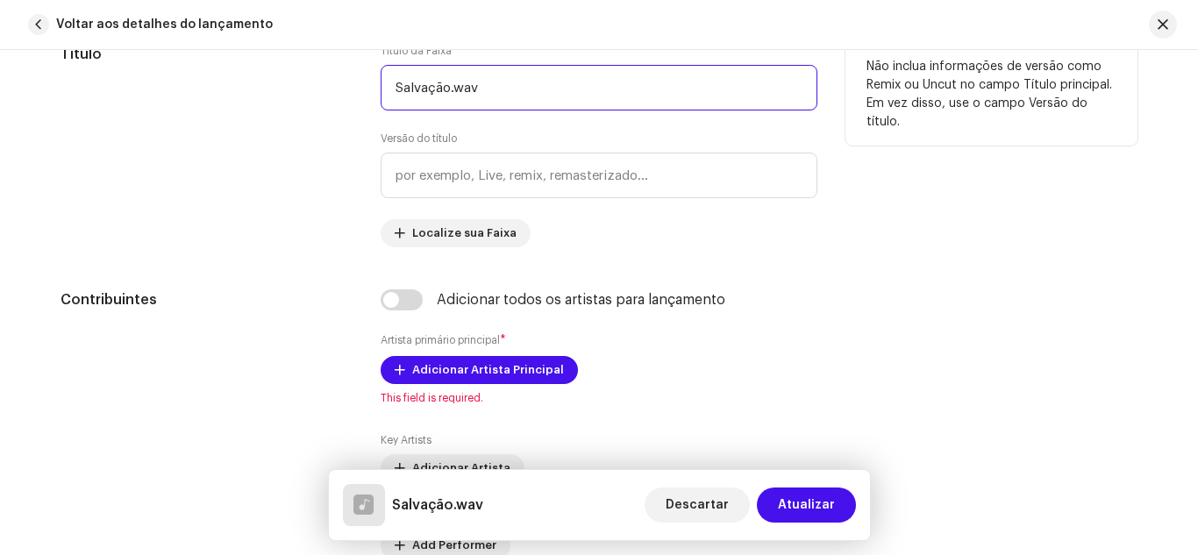
click at [497, 99] on input "Salvação.wav" at bounding box center [599, 88] width 437 height 46
type input "Salvação em Cristo Jesus"
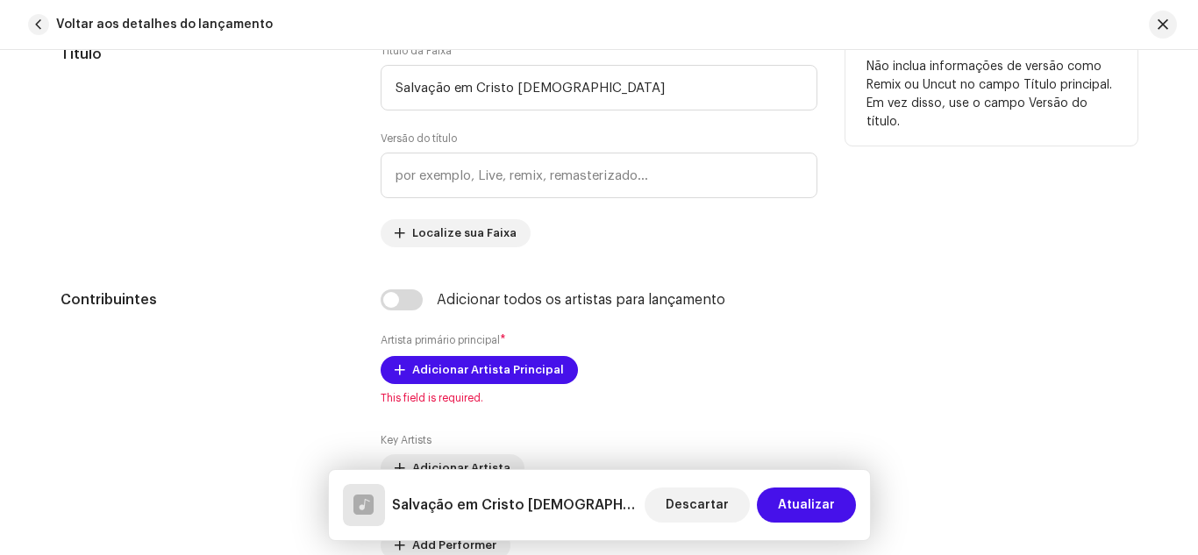
click at [277, 144] on div "Título" at bounding box center [207, 145] width 292 height 203
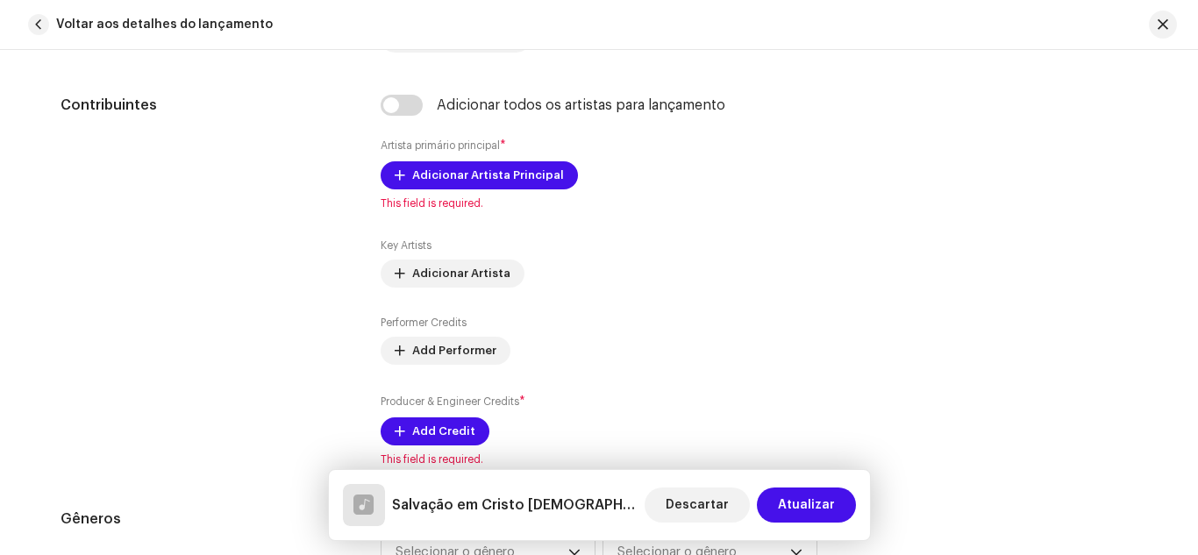
scroll to position [1087, 0]
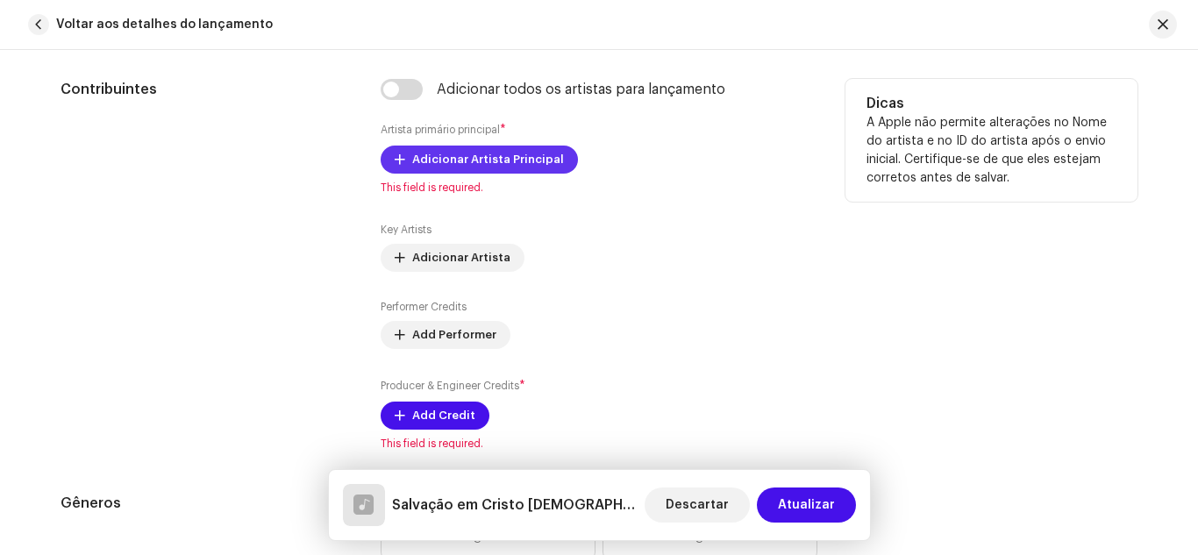
click at [467, 153] on span "Adicionar Artista Principal" at bounding box center [488, 159] width 152 height 35
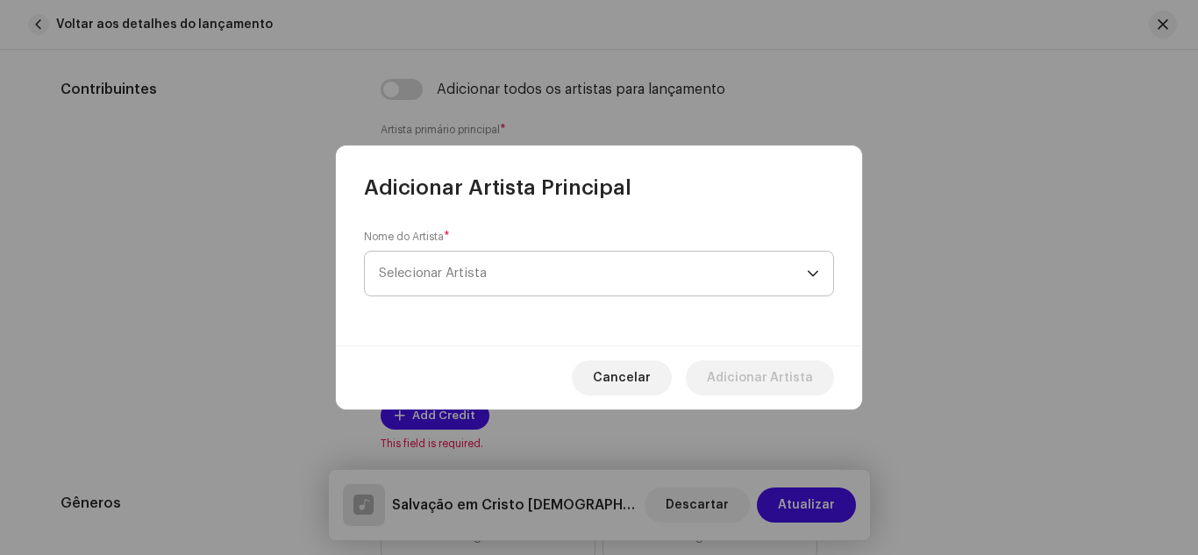
click at [426, 261] on span "Selecionar Artista" at bounding box center [593, 274] width 428 height 44
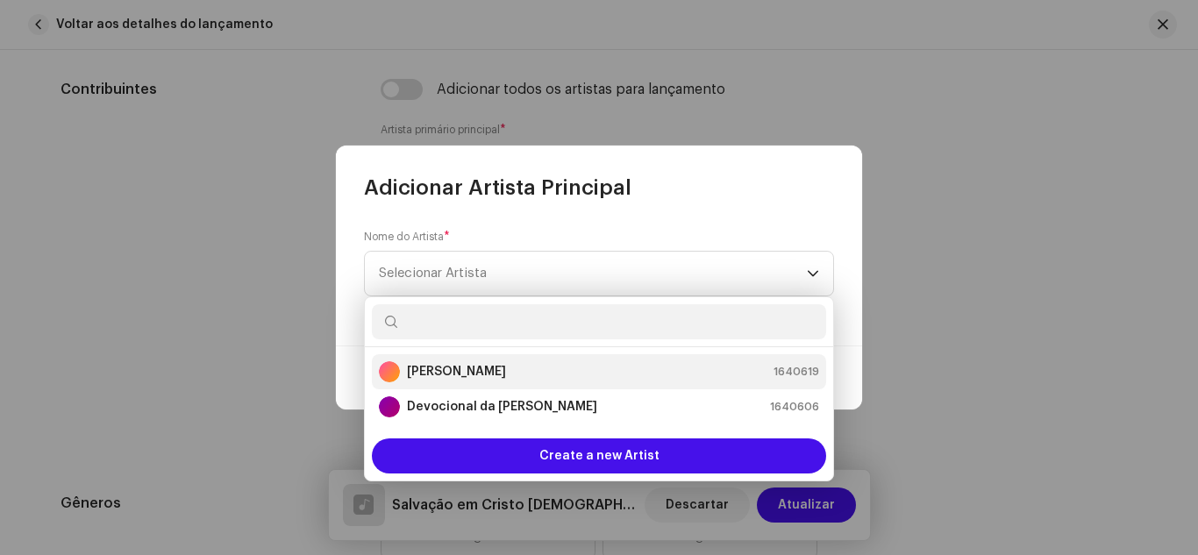
click at [430, 367] on strong "[PERSON_NAME]" at bounding box center [456, 372] width 99 height 18
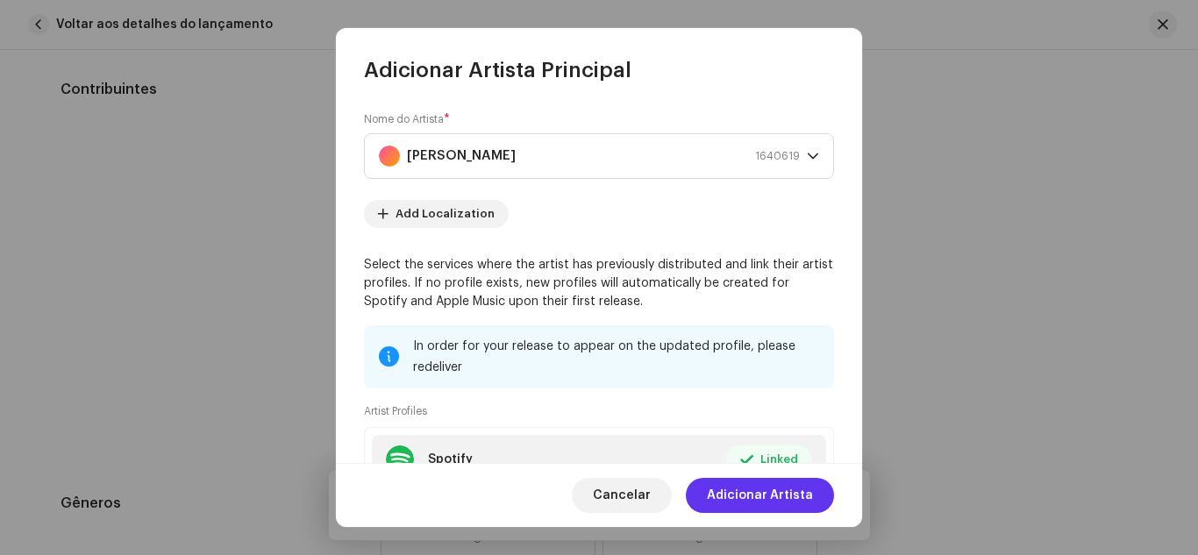
click at [777, 495] on span "Adicionar Artista" at bounding box center [760, 495] width 106 height 35
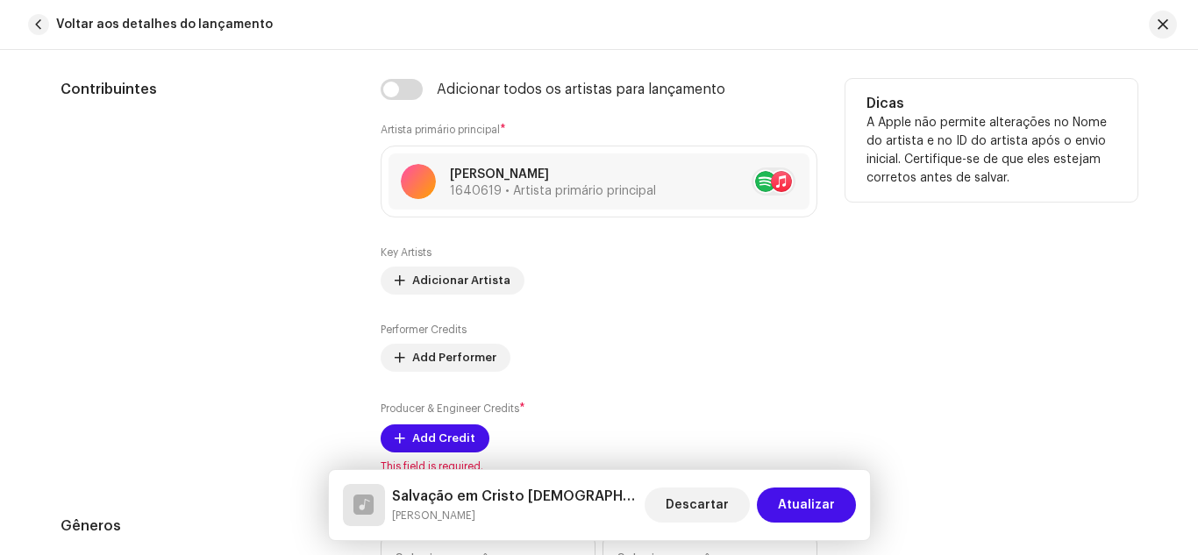
click at [263, 366] on div "Contribuintes" at bounding box center [207, 276] width 292 height 395
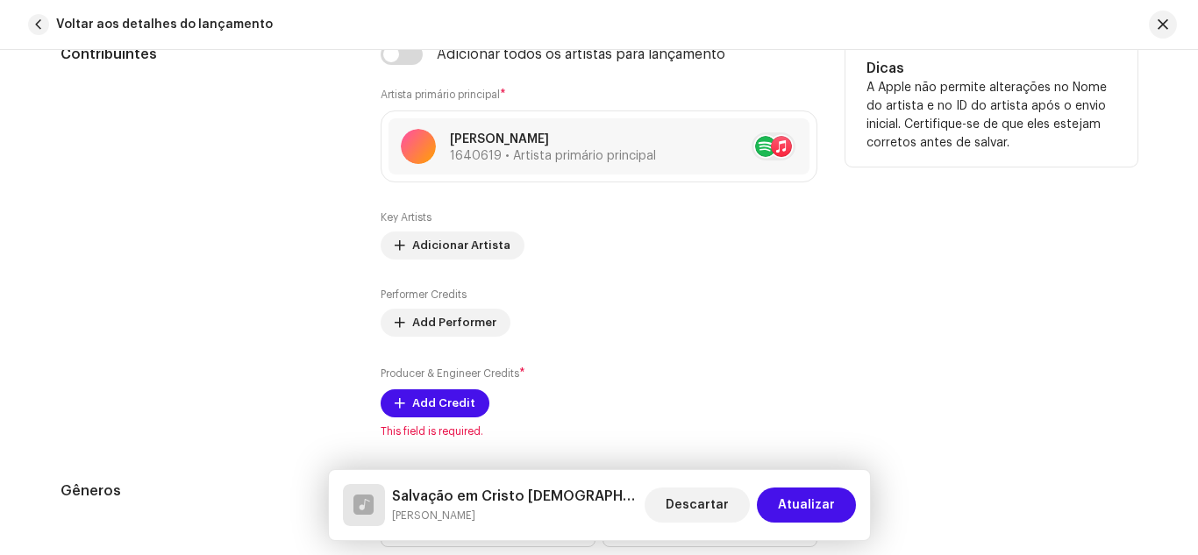
scroll to position [1263, 0]
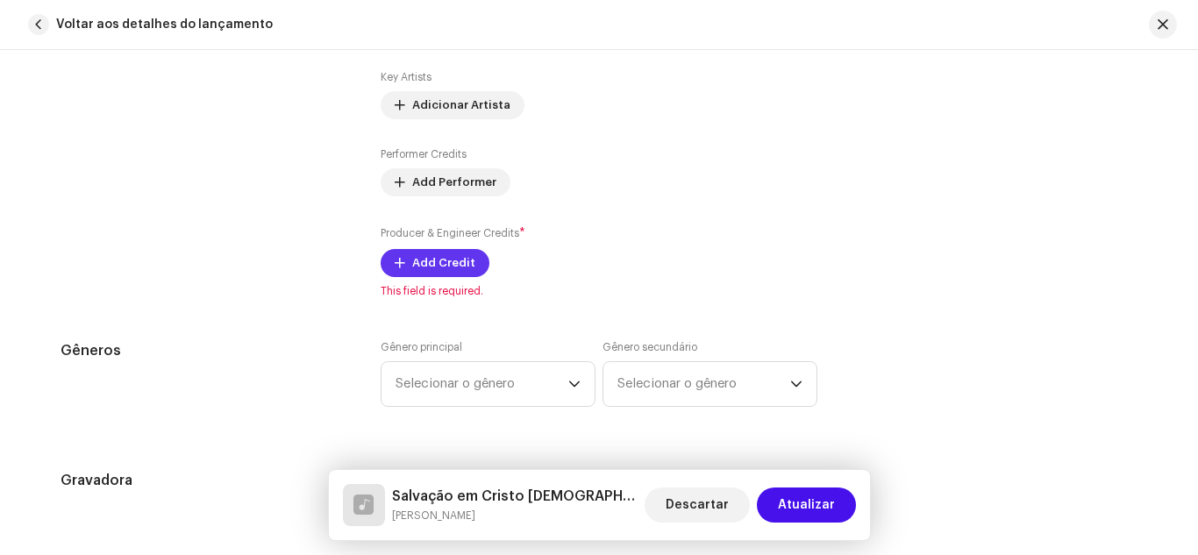
click at [412, 267] on span "Add Credit" at bounding box center [443, 263] width 63 height 35
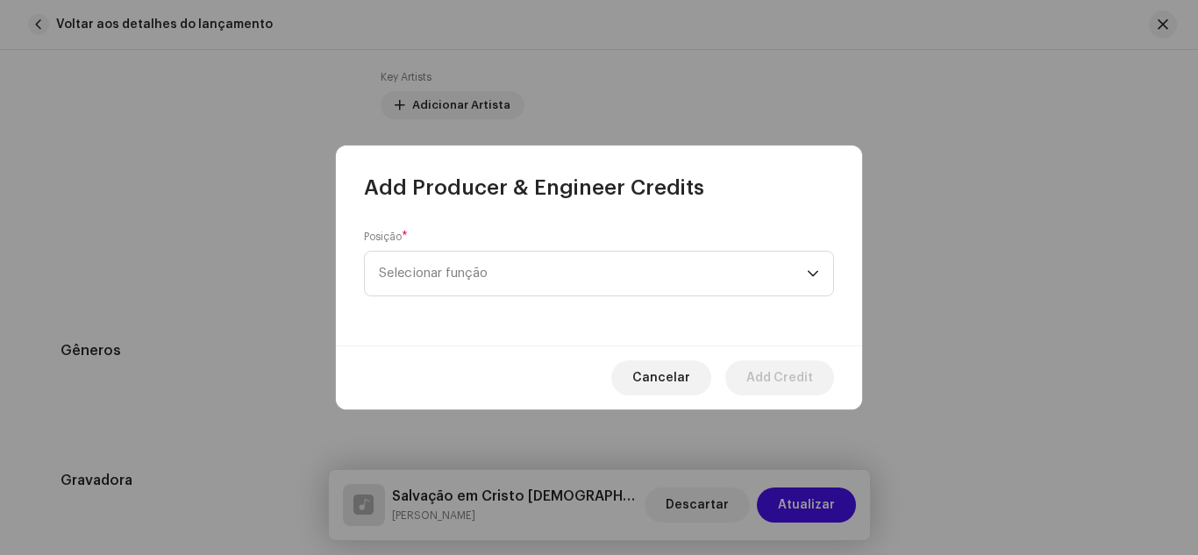
click at [411, 267] on span "Selecionar função" at bounding box center [593, 274] width 428 height 44
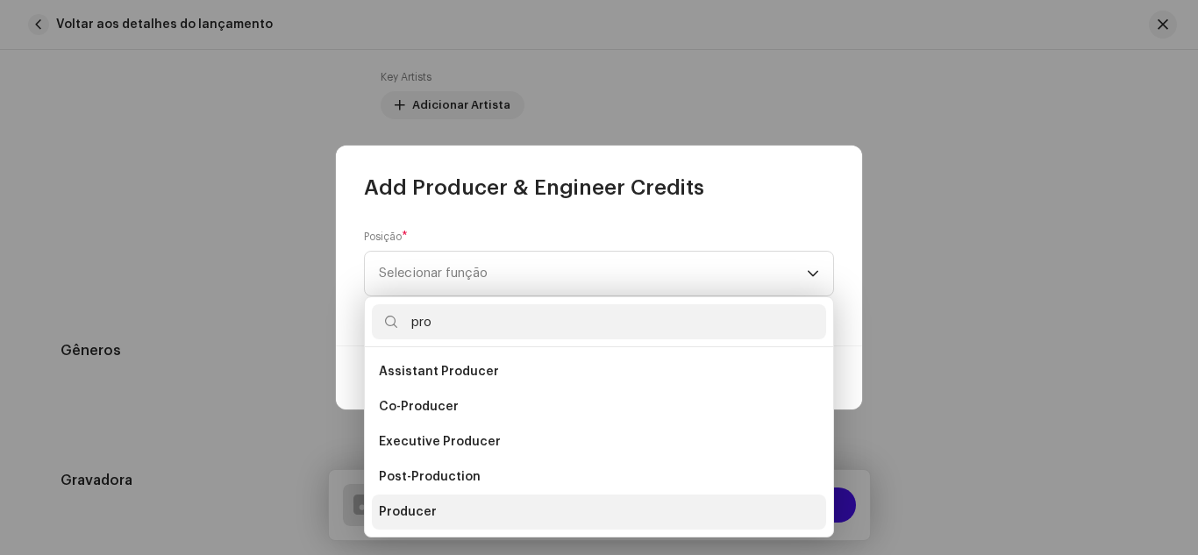
type input "pro"
click at [439, 511] on li "Producer" at bounding box center [599, 512] width 454 height 35
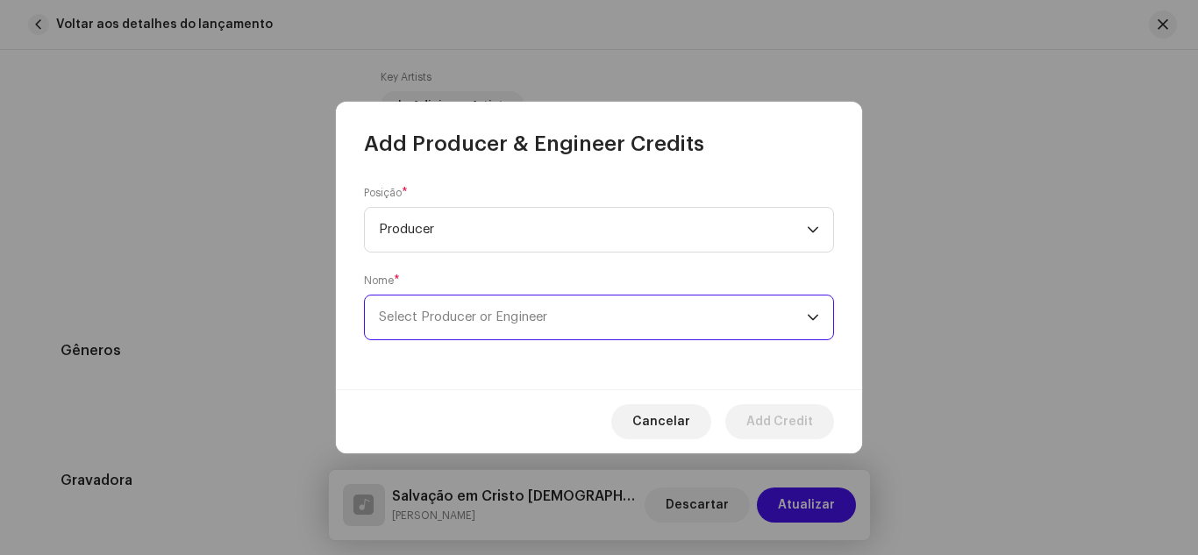
click at [452, 322] on span "Select Producer or Engineer" at bounding box center [463, 316] width 168 height 13
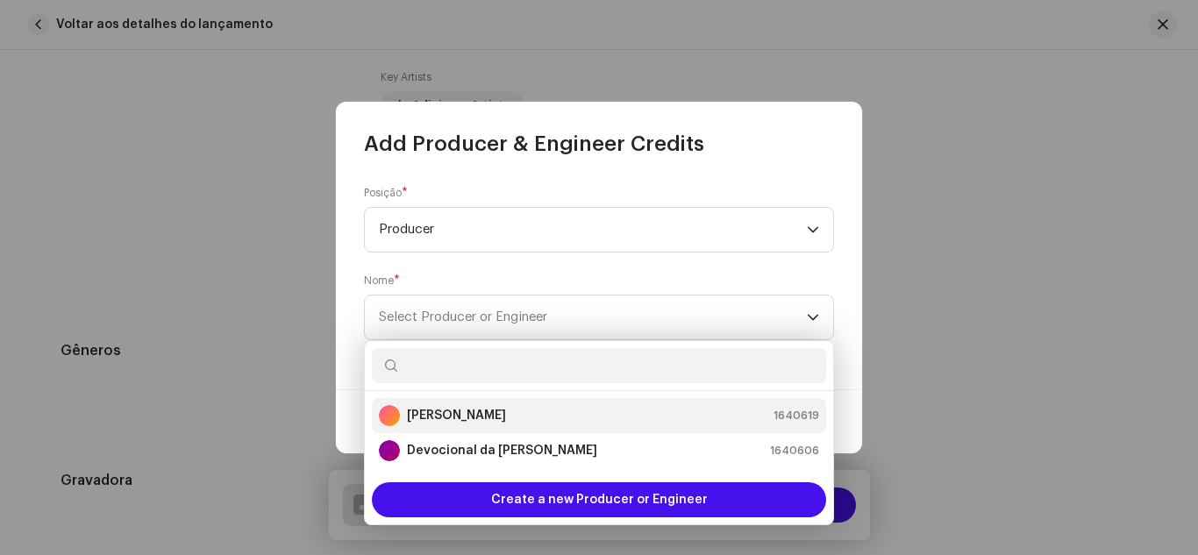
click at [459, 405] on div "[PERSON_NAME]" at bounding box center [442, 415] width 127 height 21
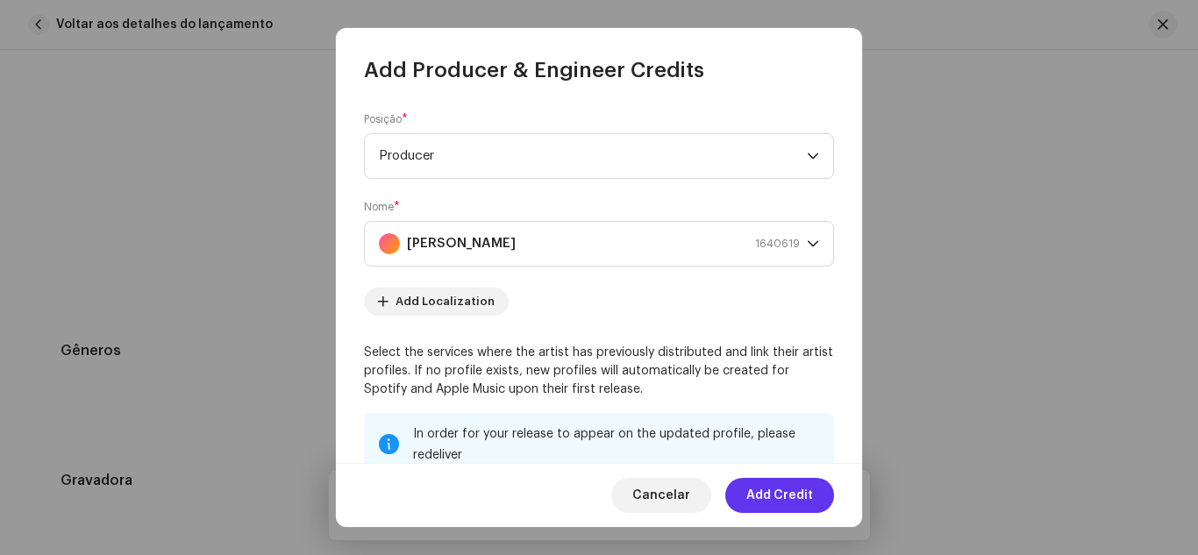
click at [791, 503] on span "Add Credit" at bounding box center [779, 495] width 67 height 35
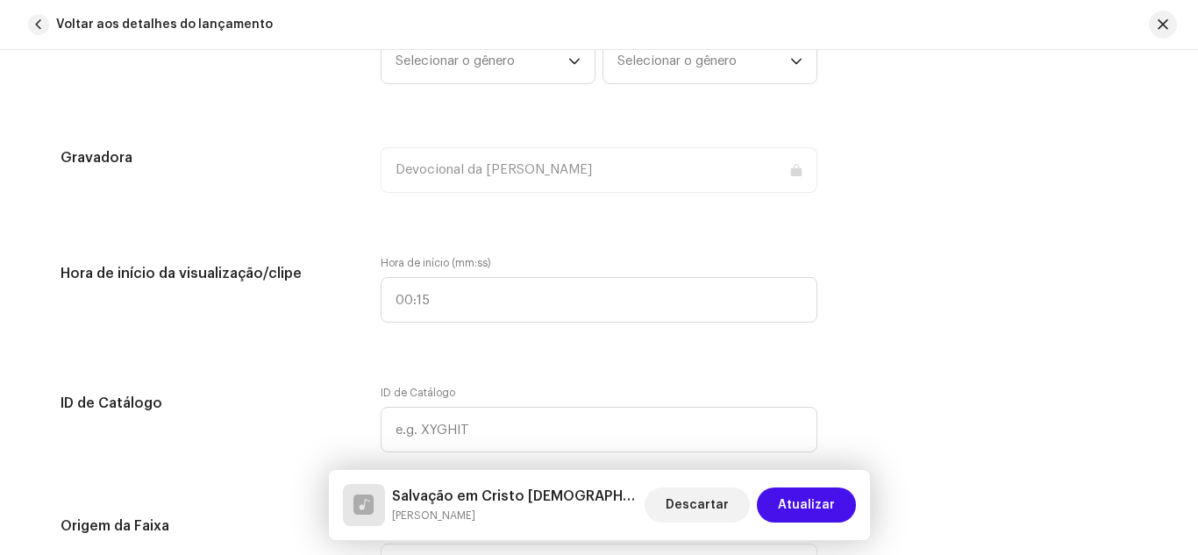
scroll to position [1649, 0]
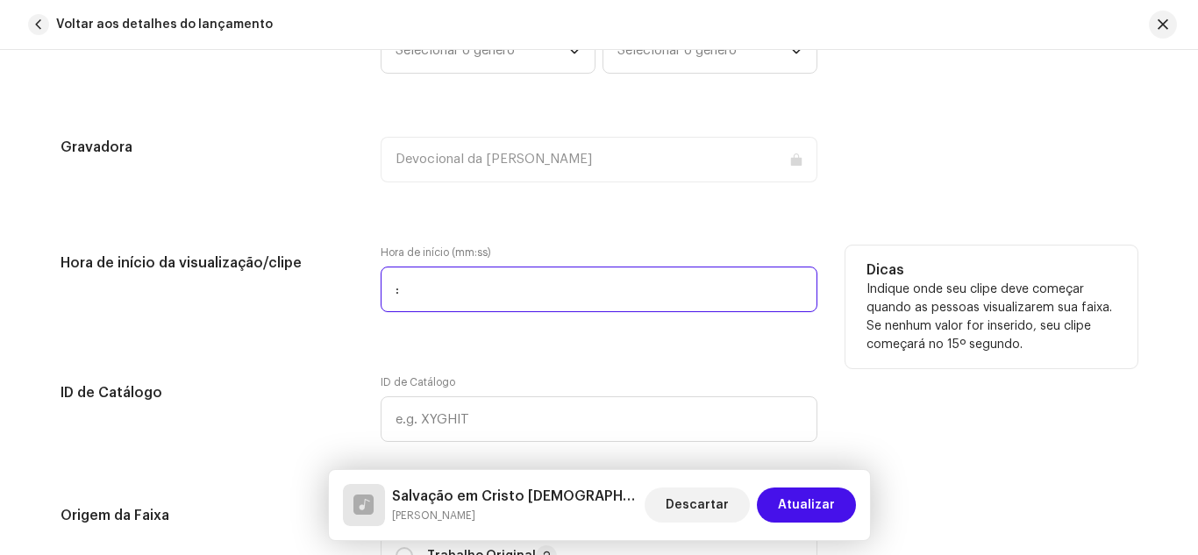
click at [425, 284] on input ":" at bounding box center [599, 290] width 437 height 46
type input "00:00"
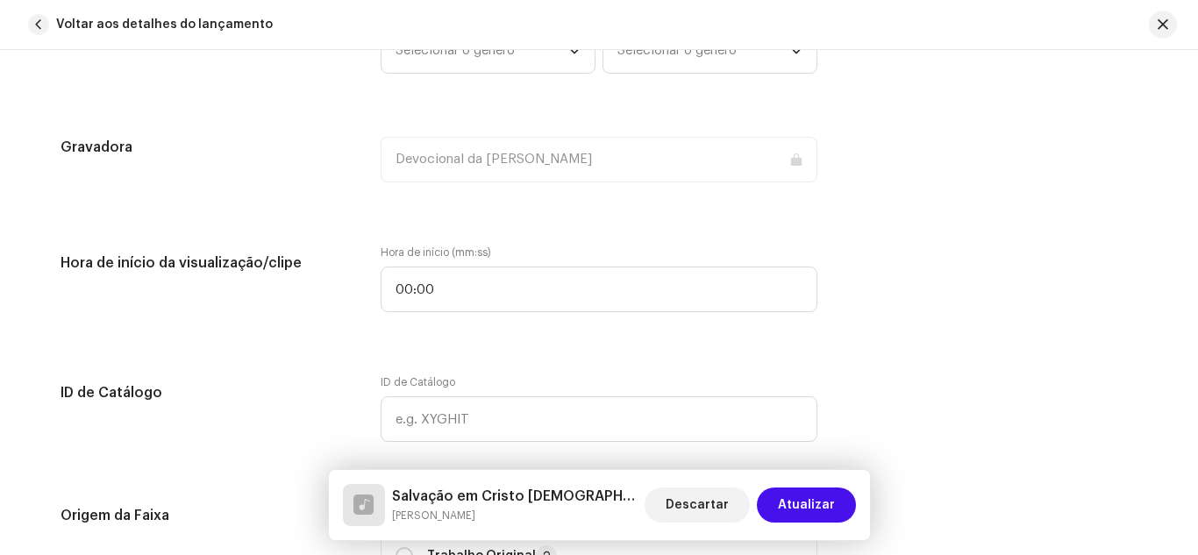
click at [340, 334] on div "Detalhes da faixa Complete o seguinte para finalizar sua faixa. 1 de 3 Adiciona…" at bounding box center [598, 384] width 1133 height 3883
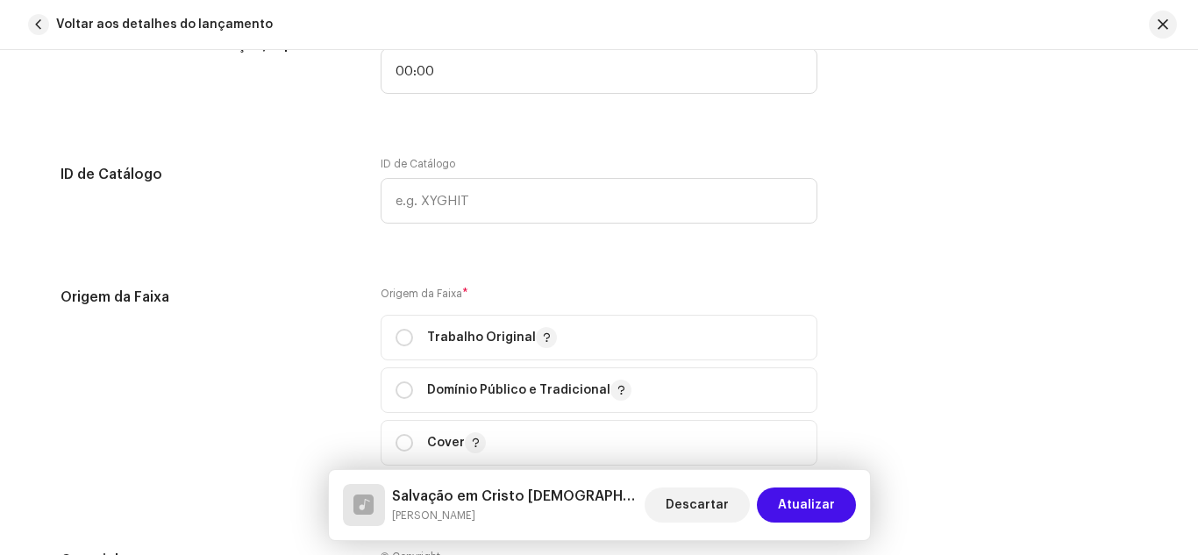
scroll to position [1894, 0]
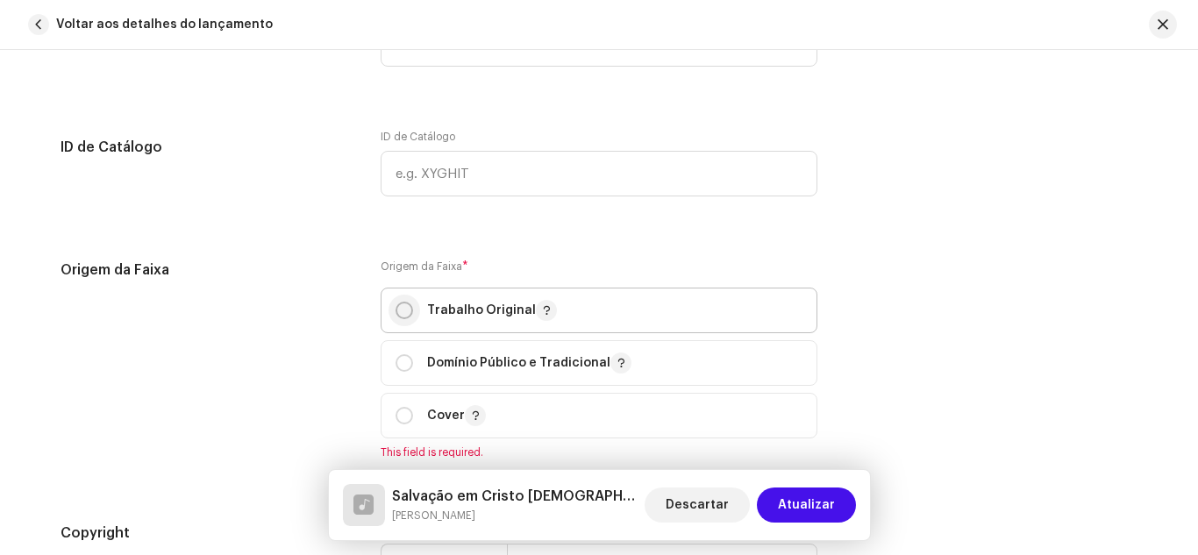
click at [403, 303] on input "radio" at bounding box center [404, 311] width 18 height 18
radio input "true"
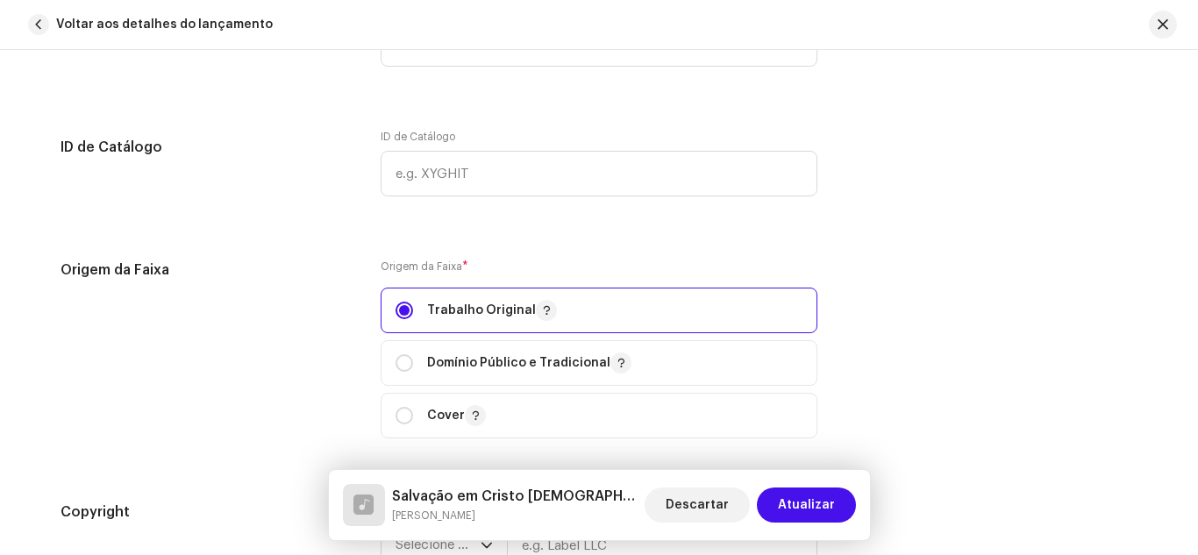
click at [325, 303] on div "Origem da Faixa" at bounding box center [207, 360] width 292 height 200
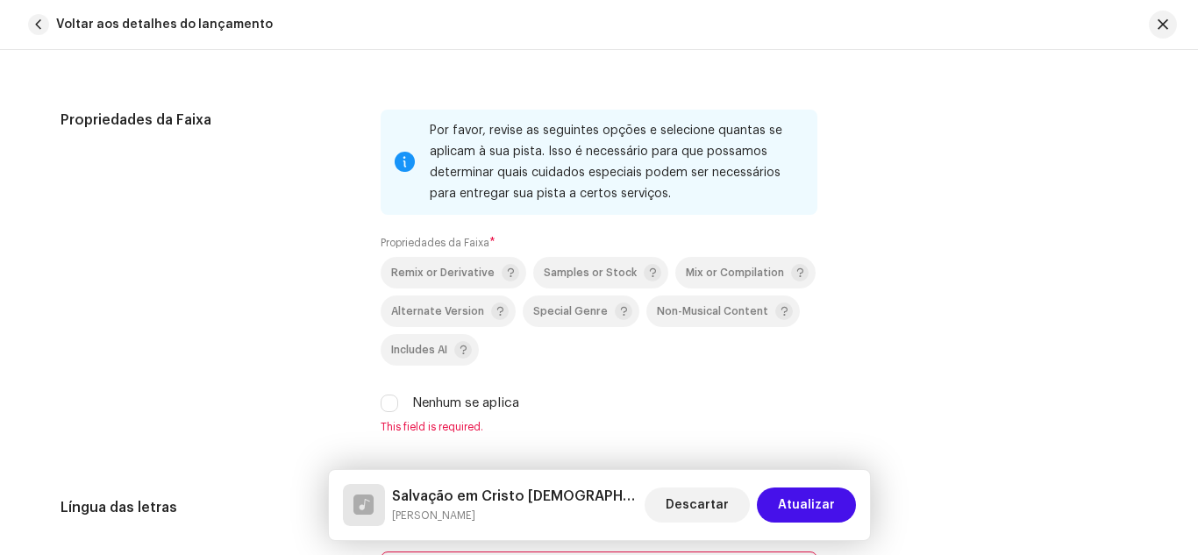
scroll to position [2455, 0]
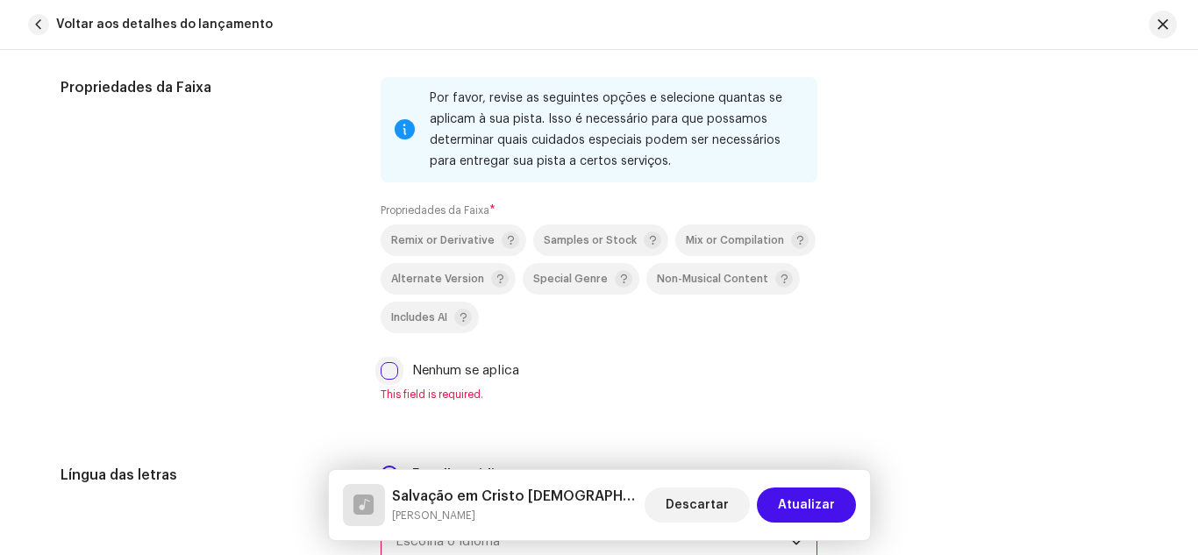
click at [392, 368] on input "Nenhum se aplica" at bounding box center [390, 371] width 18 height 18
checkbox input "true"
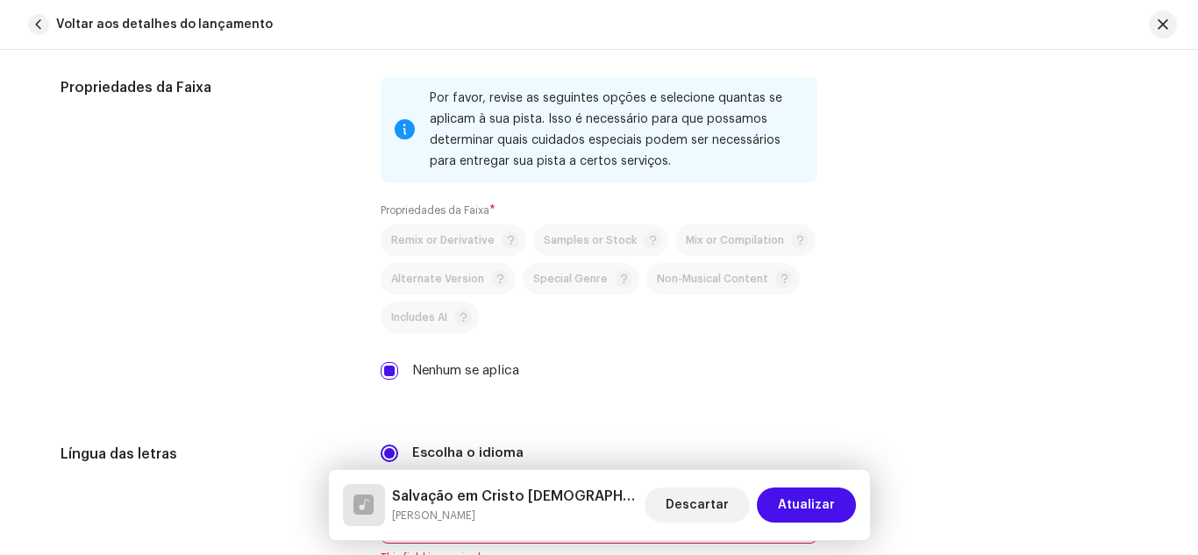
click at [353, 334] on div "Propriedades da Faixa Por favor, revise as seguintes opções e selecione quantas…" at bounding box center [599, 239] width 1077 height 324
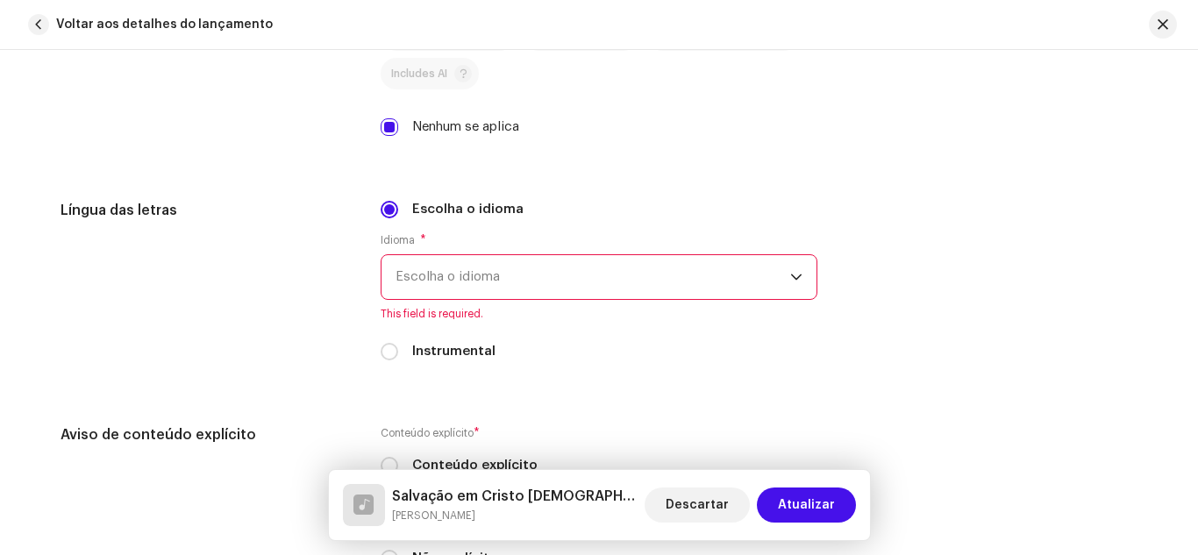
scroll to position [2701, 0]
click at [457, 274] on span "Escolha o idioma" at bounding box center [592, 275] width 395 height 44
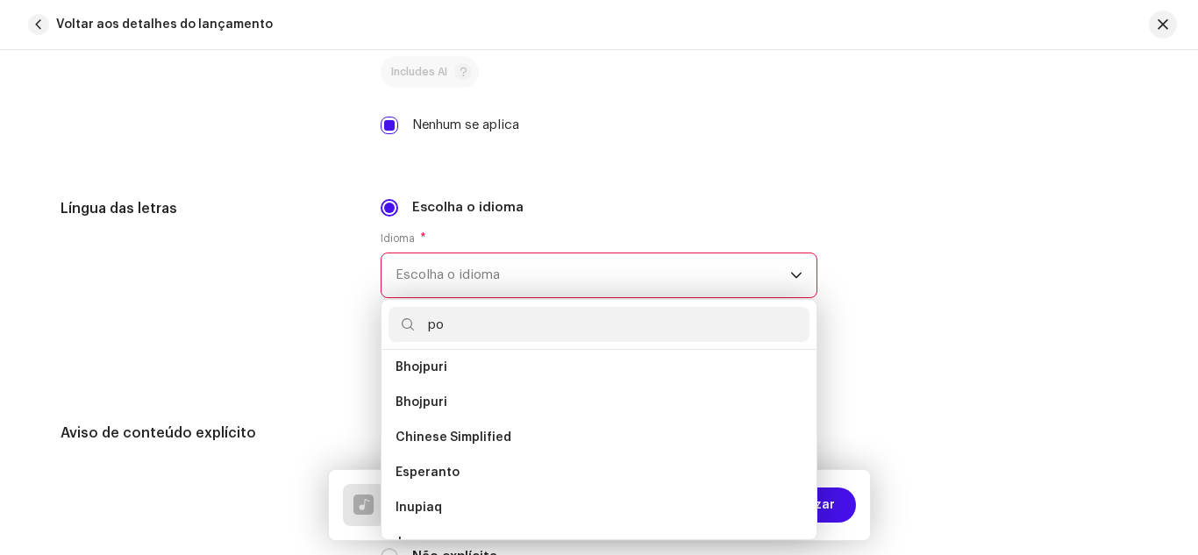
scroll to position [0, 0]
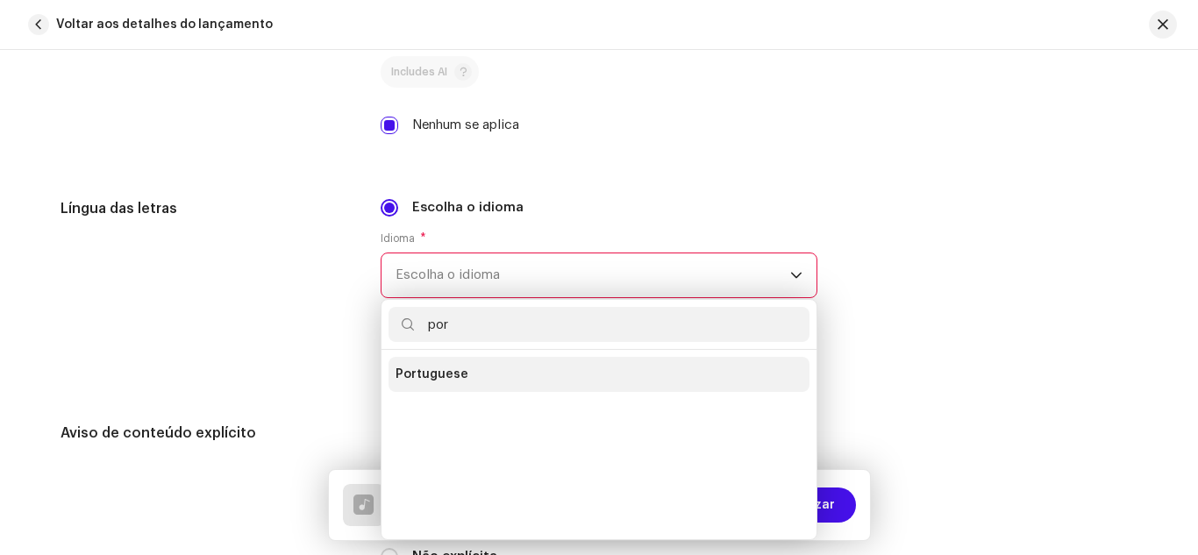
type input "por"
click at [438, 375] on span "Portuguese" at bounding box center [431, 375] width 73 height 18
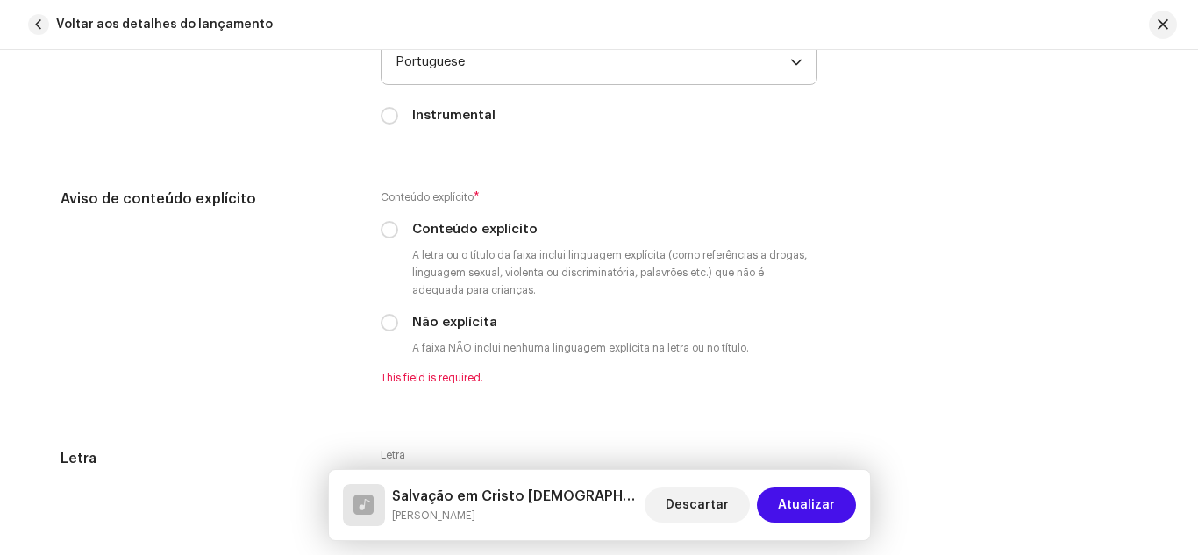
scroll to position [2946, 0]
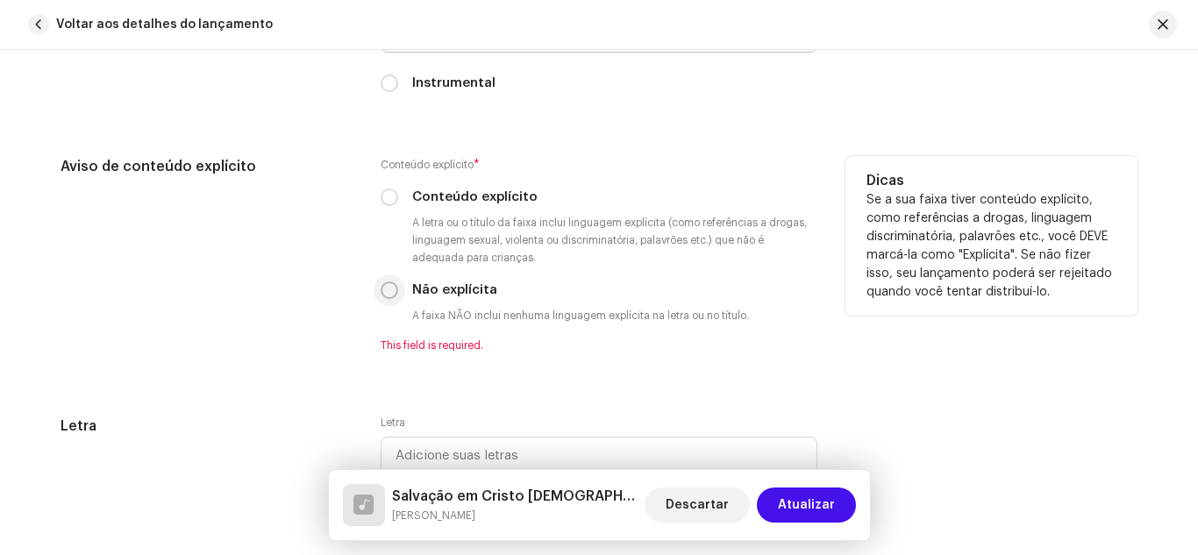
click at [388, 288] on input "Não explícita" at bounding box center [390, 290] width 18 height 18
radio input "true"
click at [349, 333] on div "Aviso de conteúdo explícito Conteúdo explícito * Conteúdo explícito A letra ou …" at bounding box center [599, 254] width 1077 height 196
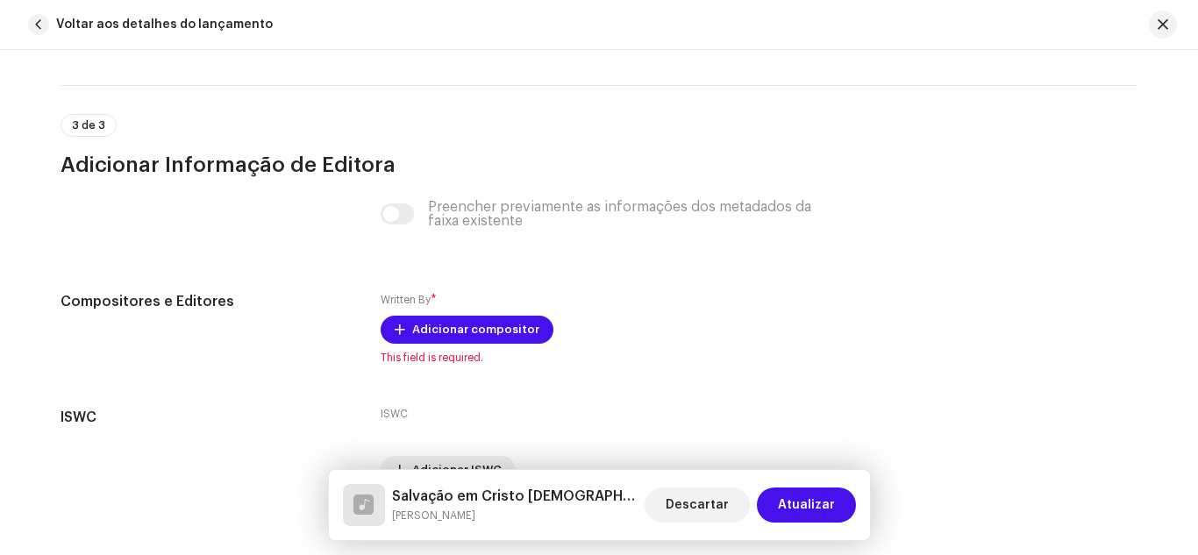
scroll to position [3438, 0]
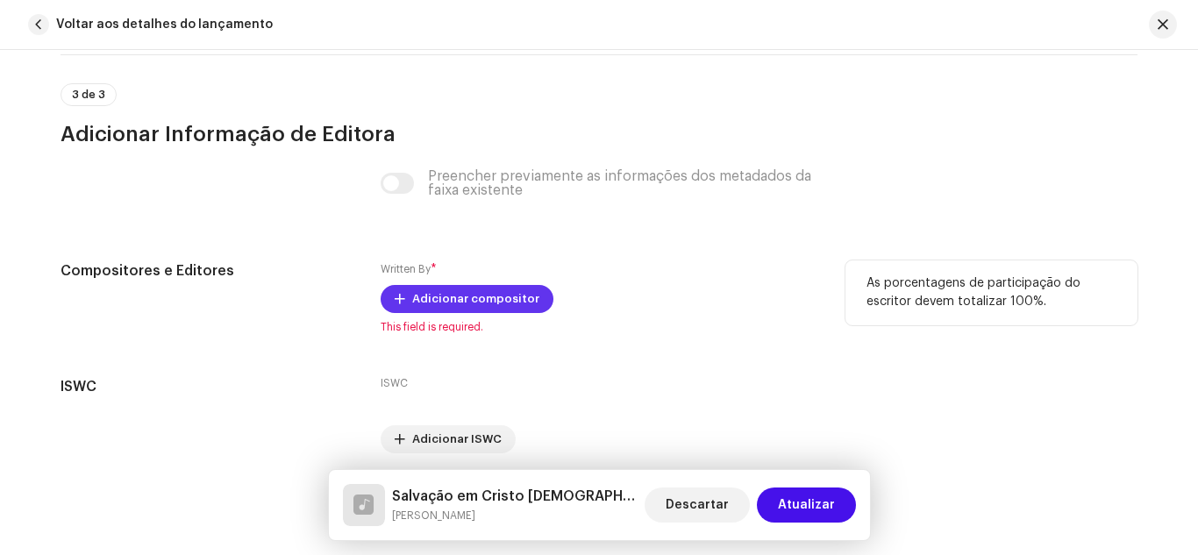
click at [458, 296] on span "Adicionar compositor" at bounding box center [475, 298] width 127 height 35
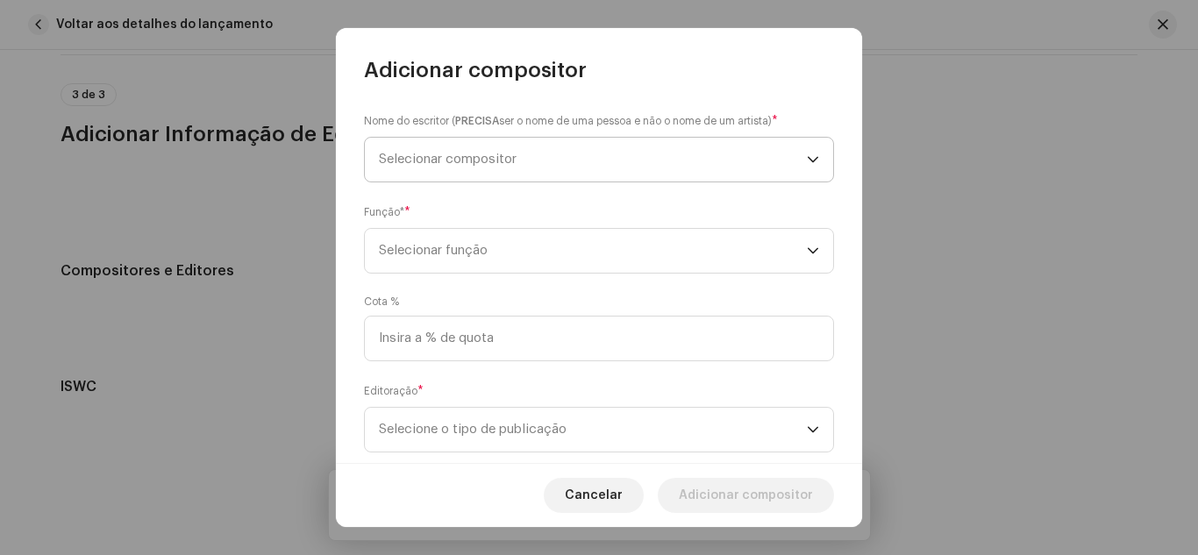
click at [456, 167] on span "Selecionar compositor" at bounding box center [593, 160] width 428 height 44
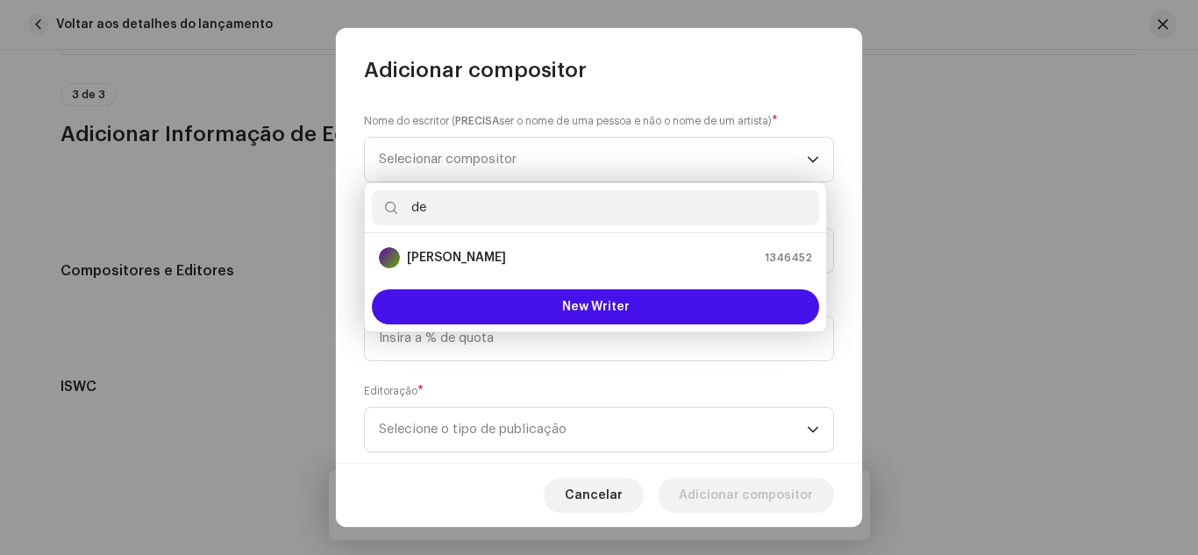
type input "de"
click at [460, 245] on li "Denise de Campos 1346452" at bounding box center [595, 257] width 447 height 35
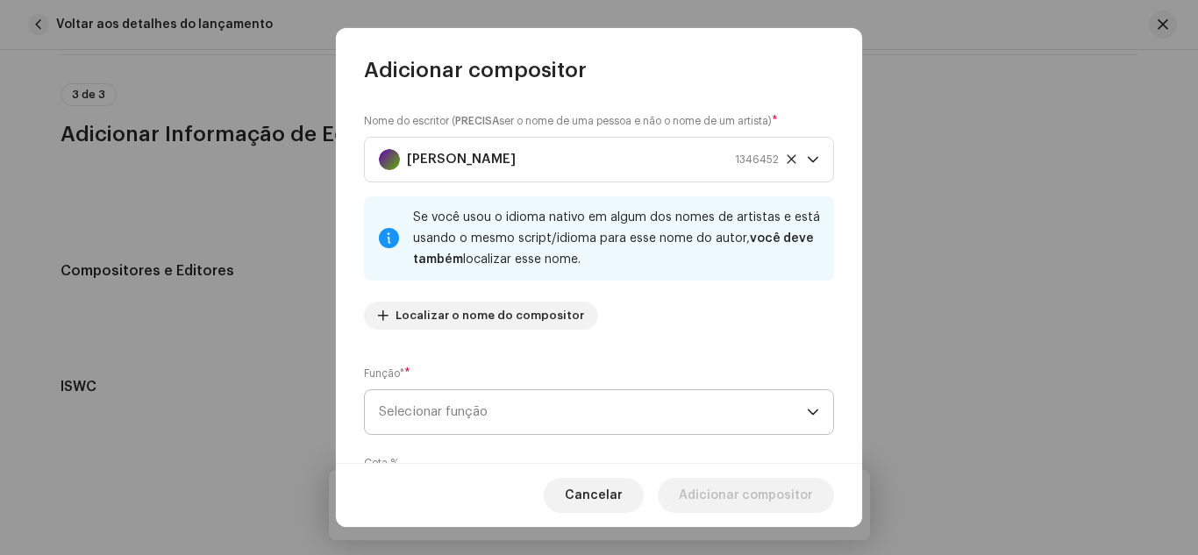
click at [427, 409] on span "Selecionar função" at bounding box center [593, 412] width 428 height 44
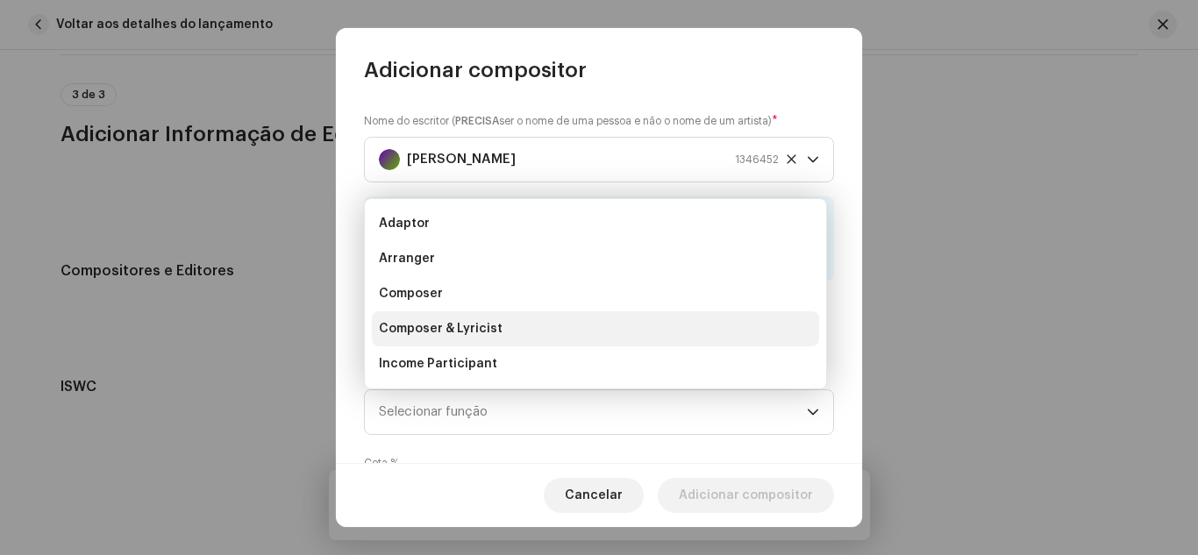
click at [448, 321] on span "Composer & Lyricist" at bounding box center [441, 329] width 124 height 18
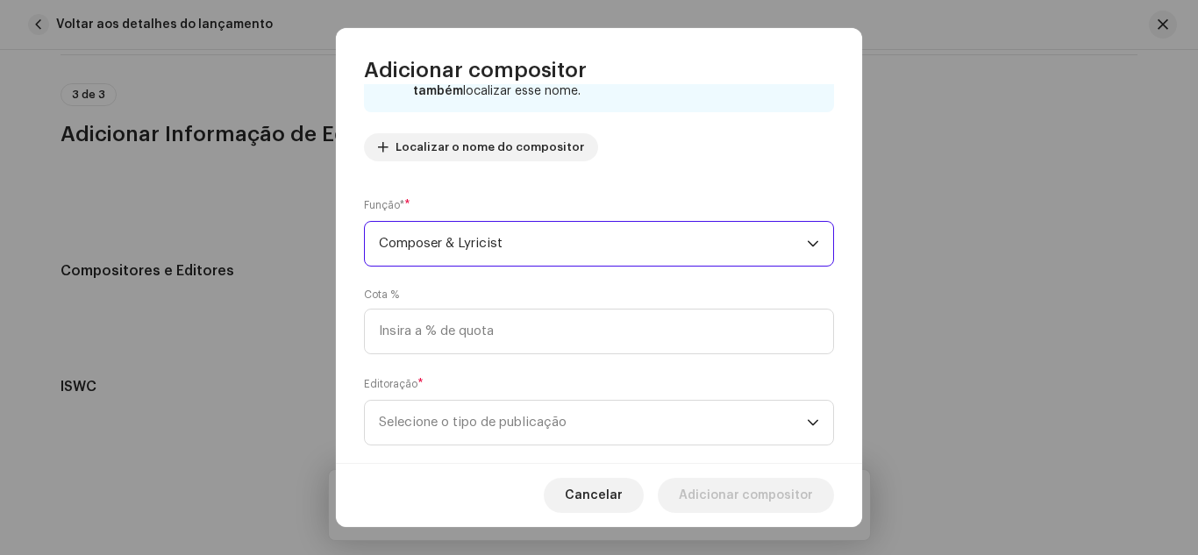
scroll to position [199, 0]
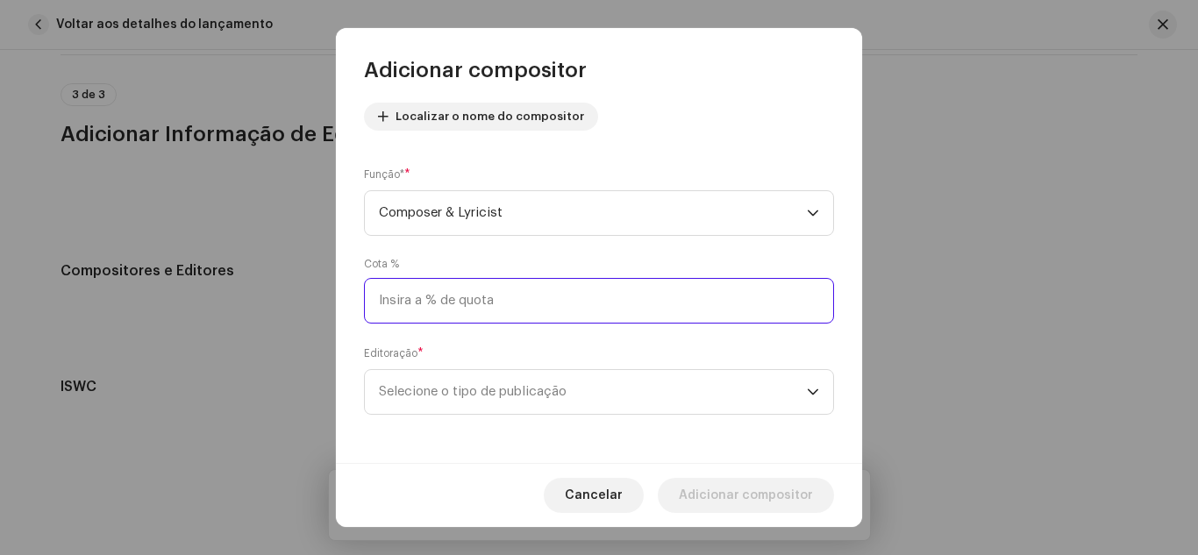
click at [494, 302] on input at bounding box center [599, 301] width 470 height 46
type input "100,00"
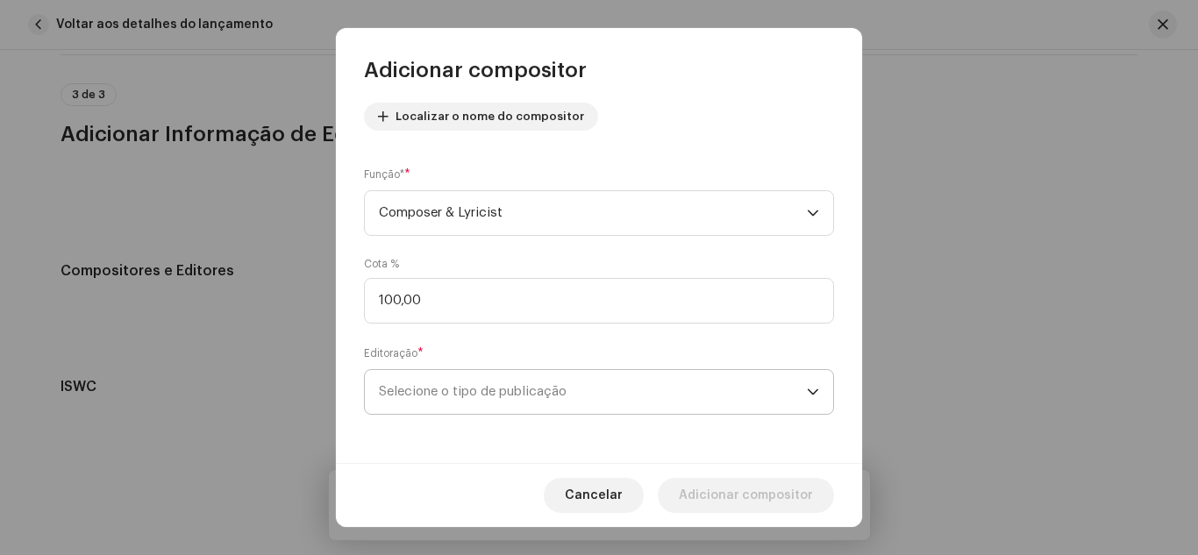
click at [453, 381] on span "Selecione o tipo de publicação" at bounding box center [593, 392] width 428 height 44
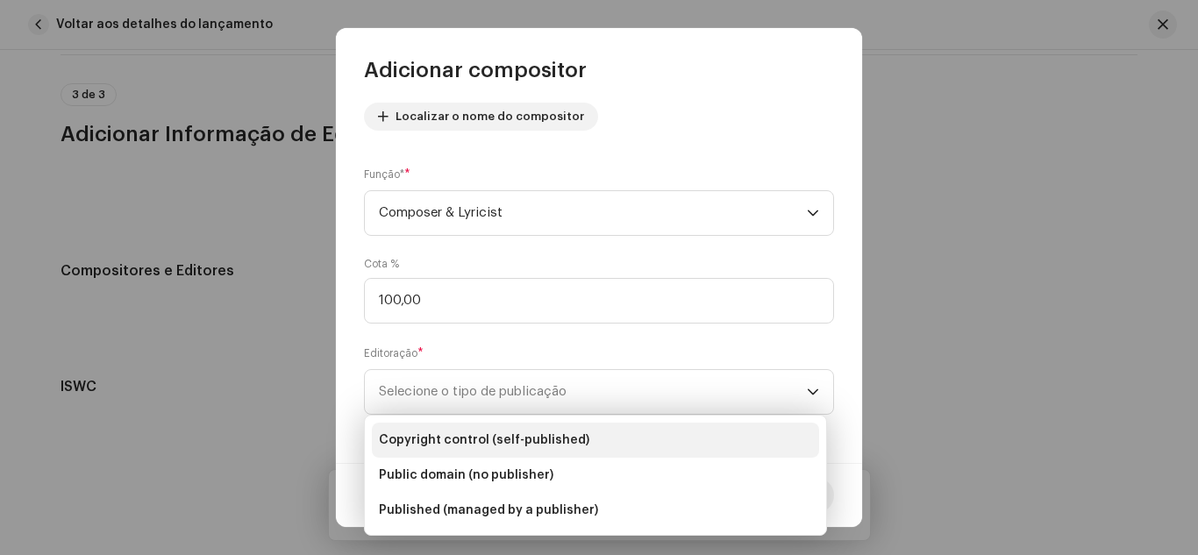
click at [449, 431] on span "Copyright control (self-published)" at bounding box center [484, 440] width 210 height 18
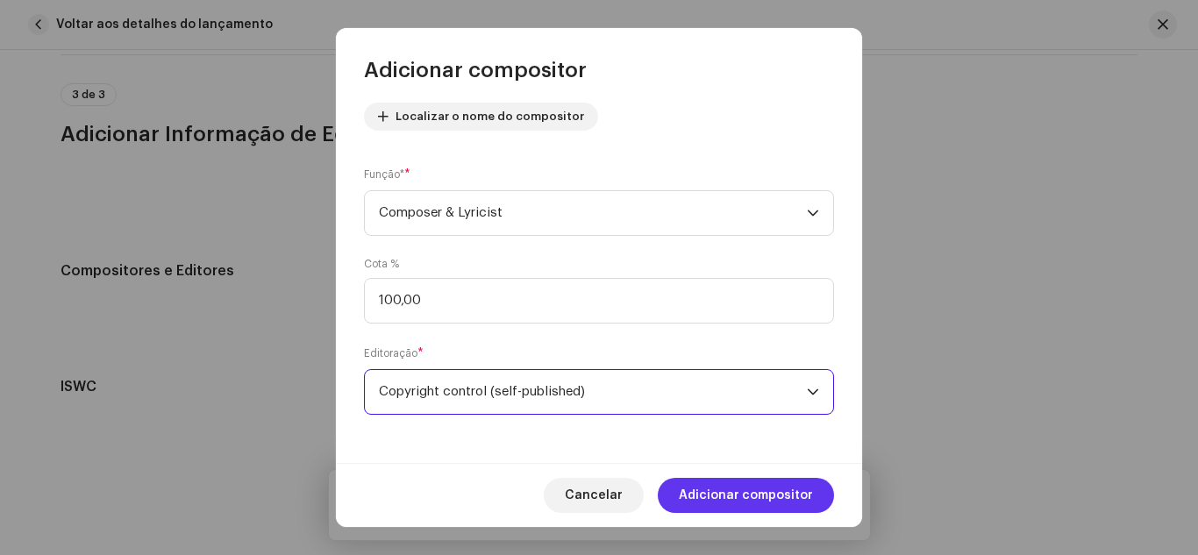
click at [745, 506] on span "Adicionar compositor" at bounding box center [746, 495] width 134 height 35
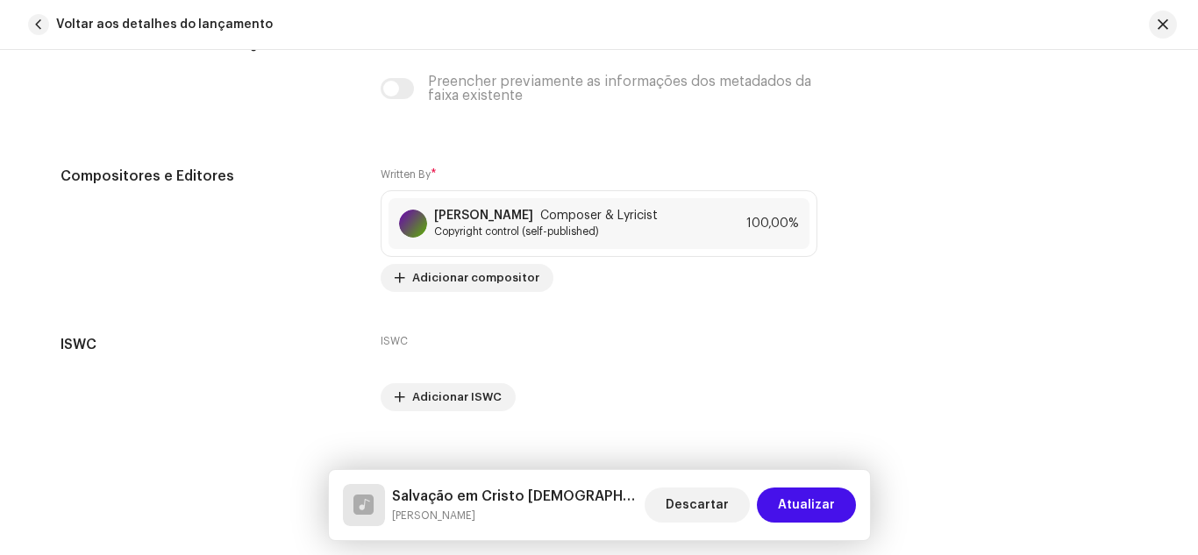
scroll to position [3557, 0]
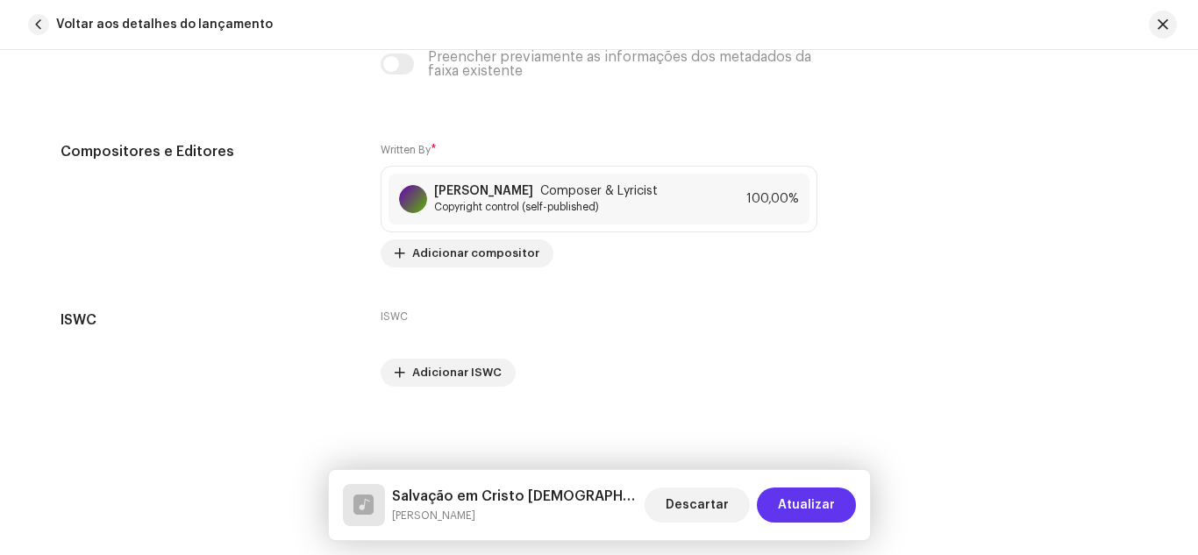
click at [810, 498] on span "Atualizar" at bounding box center [806, 505] width 57 height 35
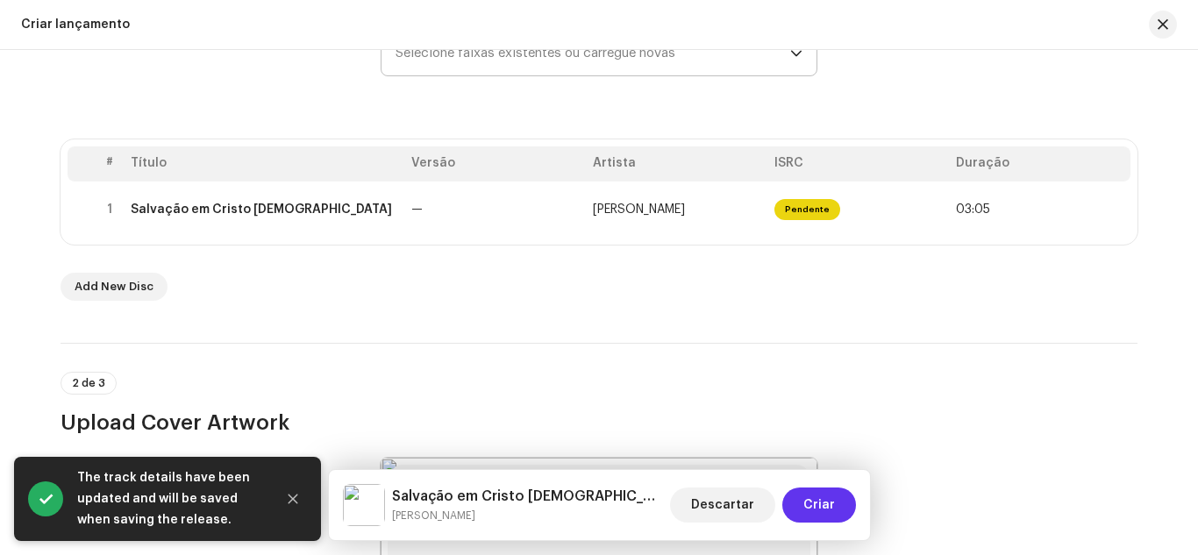
click at [819, 503] on span "Criar" at bounding box center [819, 505] width 32 height 35
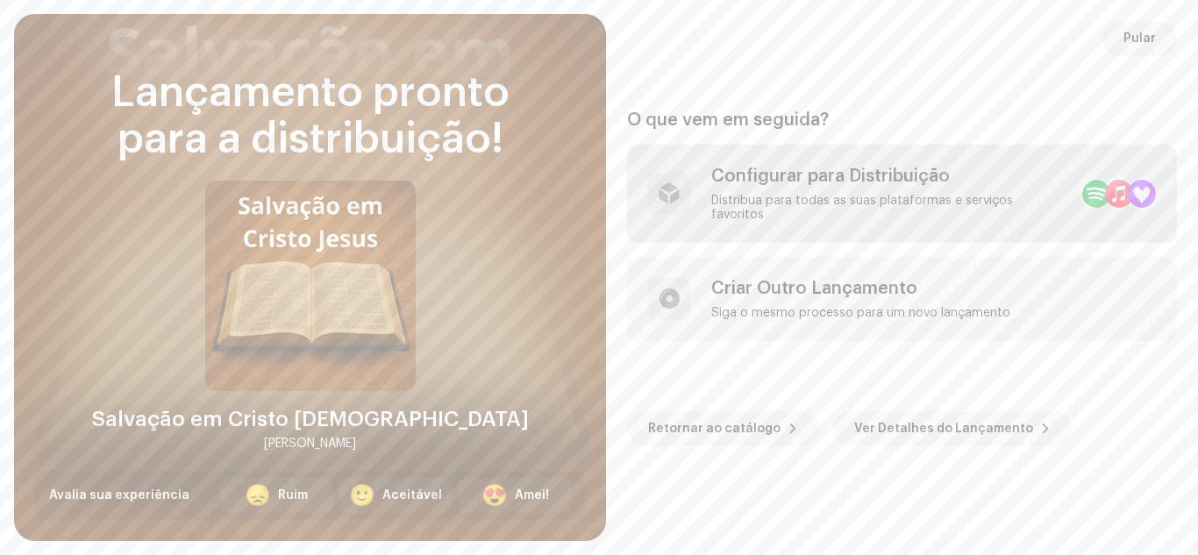
click at [813, 175] on div "Configurar para Distribuição" at bounding box center [889, 176] width 357 height 21
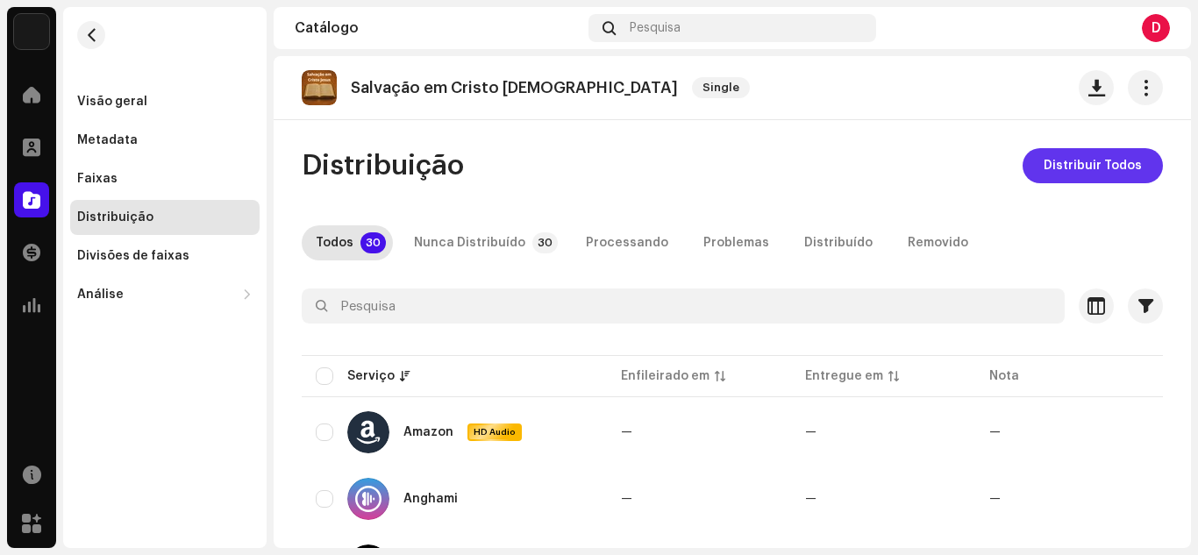
click at [1081, 172] on span "Distribuir Todos" at bounding box center [1093, 165] width 98 height 35
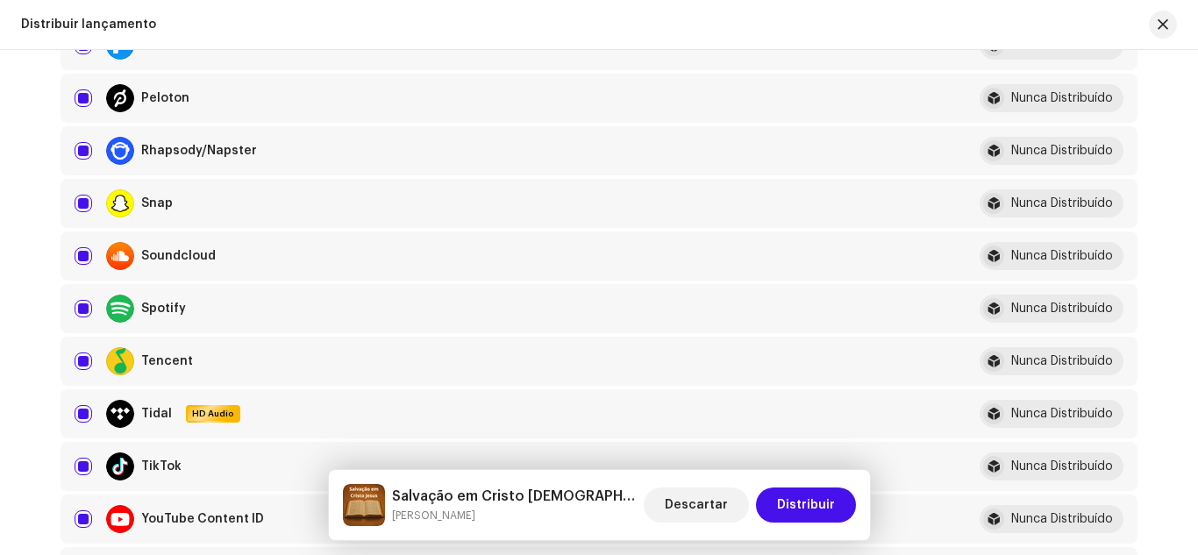
scroll to position [1768, 0]
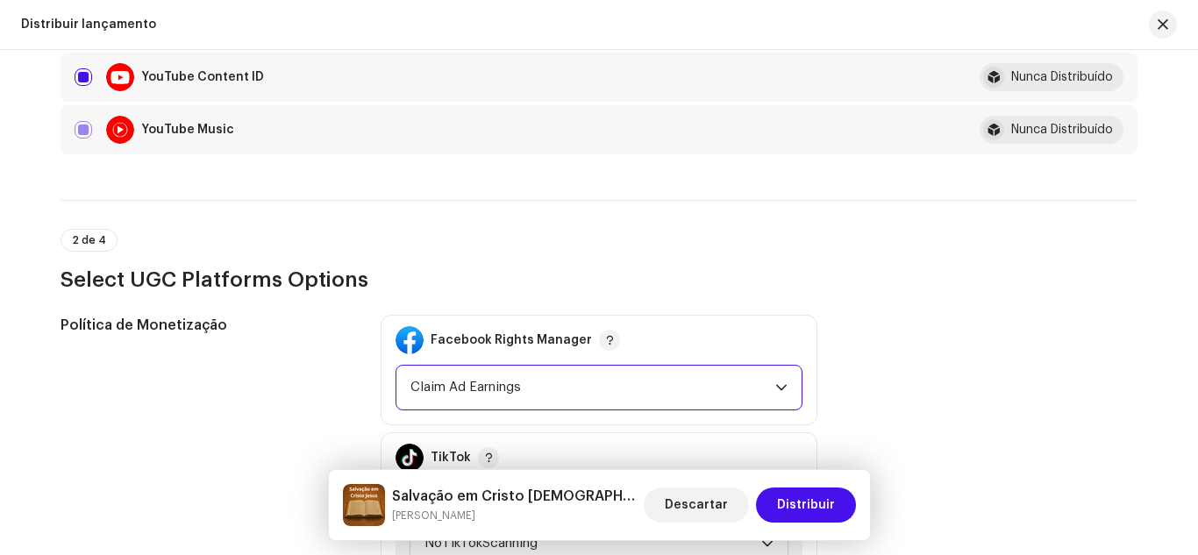
click at [706, 380] on span "Claim Ad Earnings" at bounding box center [592, 388] width 365 height 44
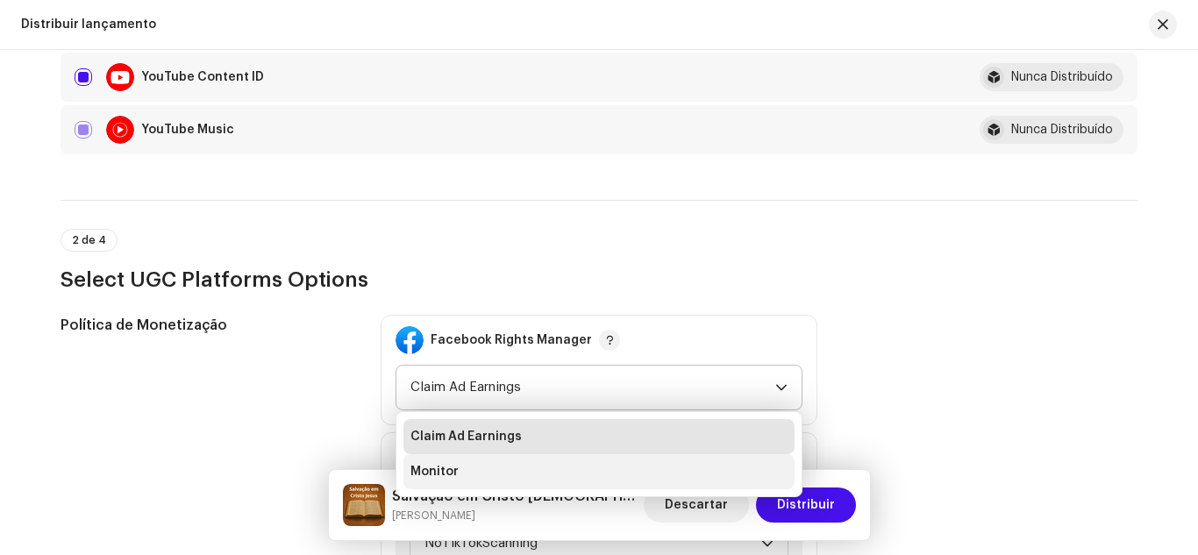
click at [619, 473] on li "Monitor" at bounding box center [598, 471] width 391 height 35
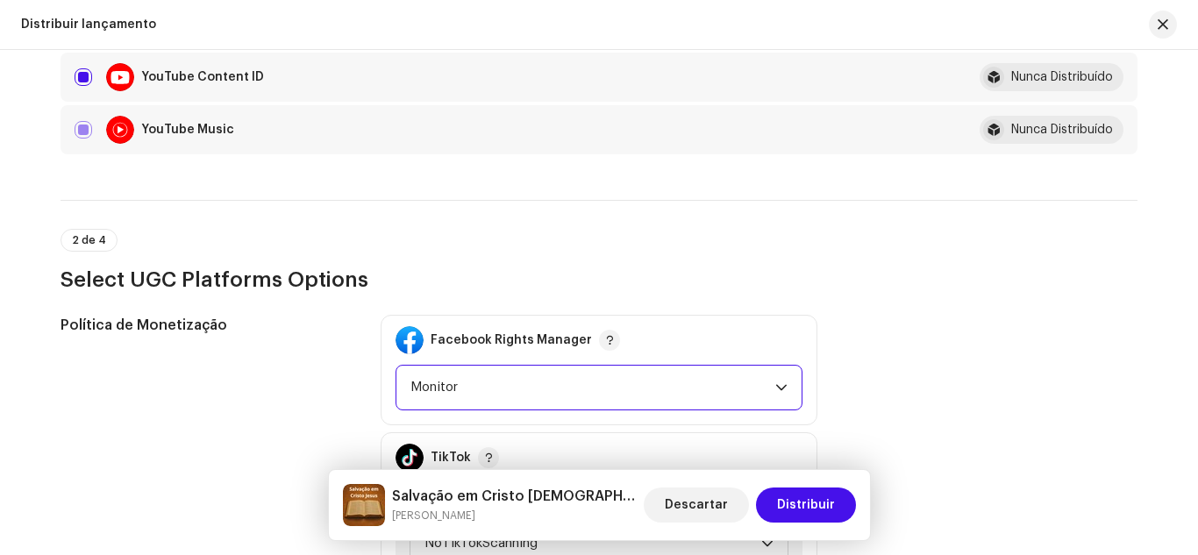
scroll to position [2210, 0]
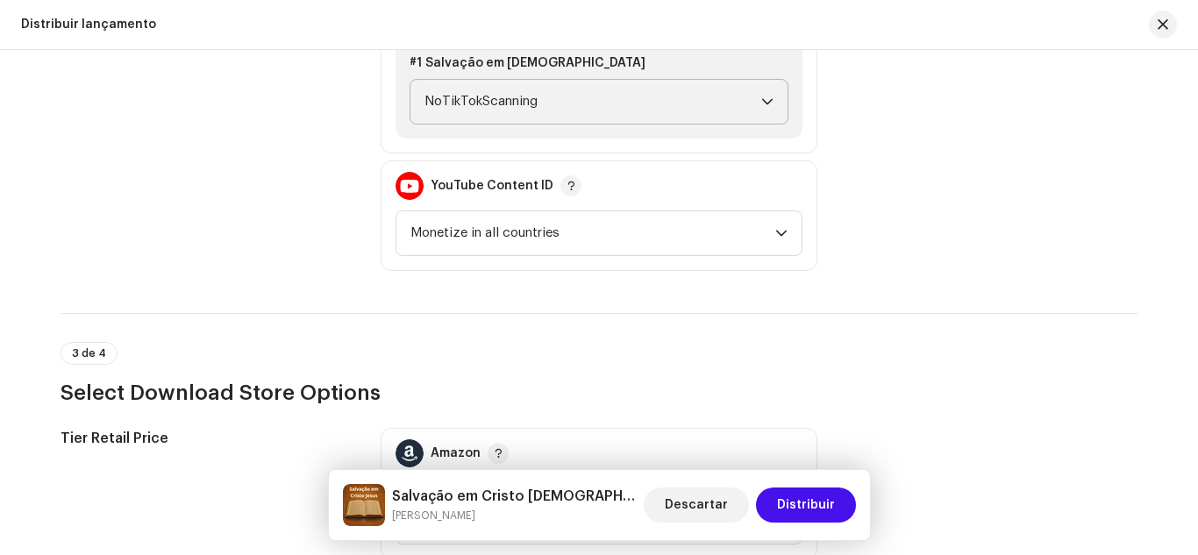
click at [766, 106] on icon "dropdown trigger" at bounding box center [767, 102] width 12 height 12
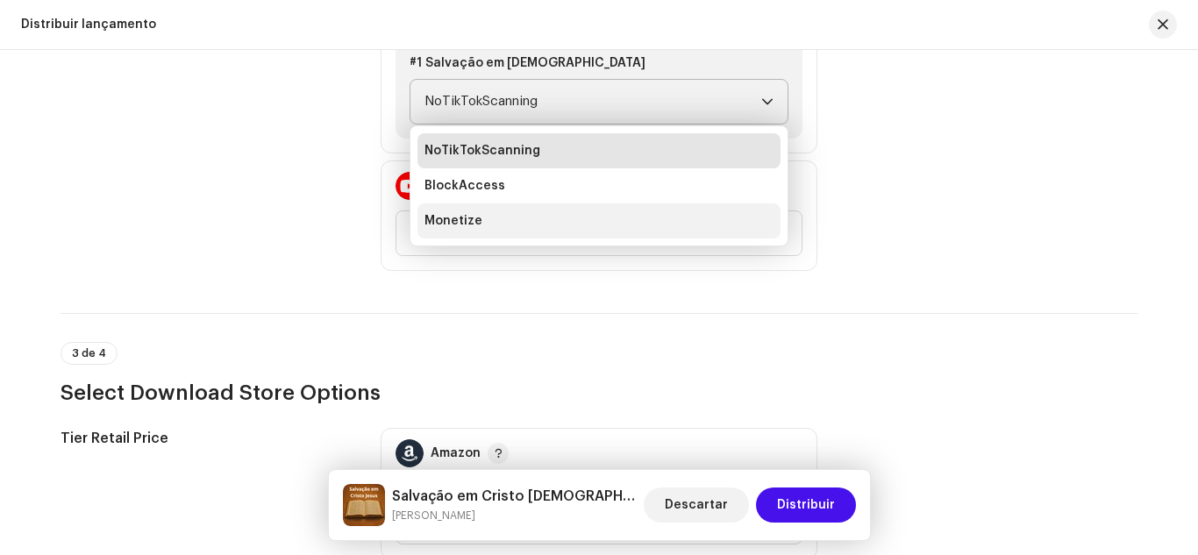
click at [606, 207] on li "Monetize" at bounding box center [598, 220] width 363 height 35
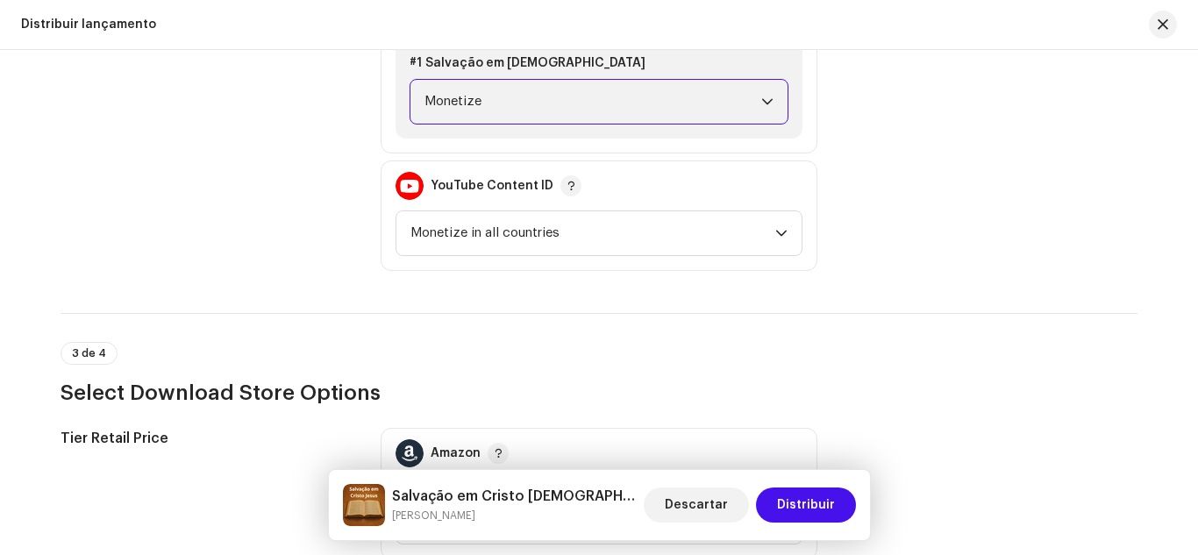
scroll to position [2652, 0]
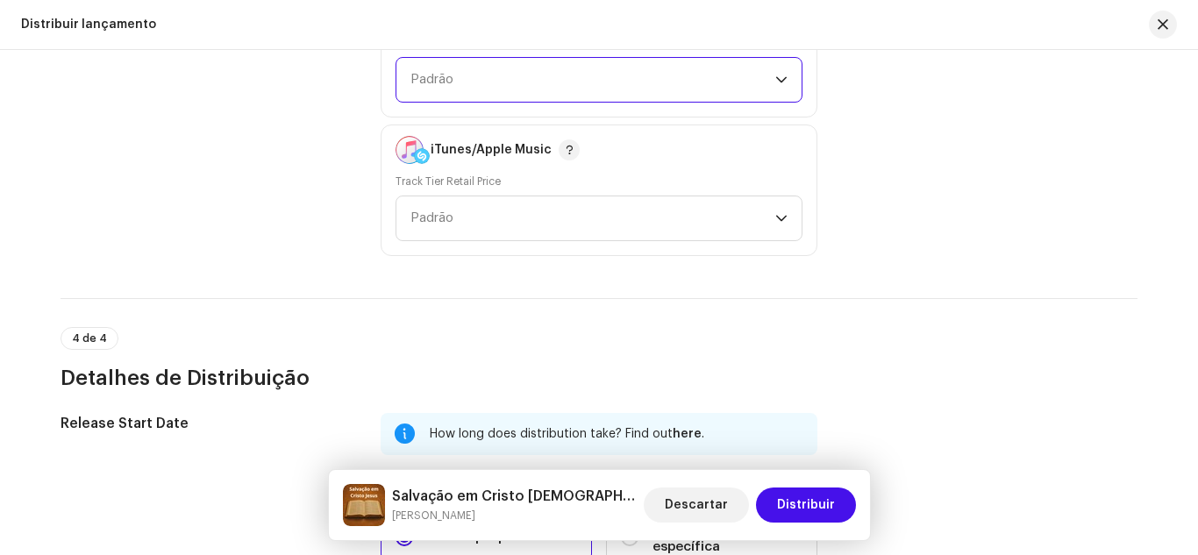
click at [680, 90] on span "Padrão" at bounding box center [592, 80] width 365 height 44
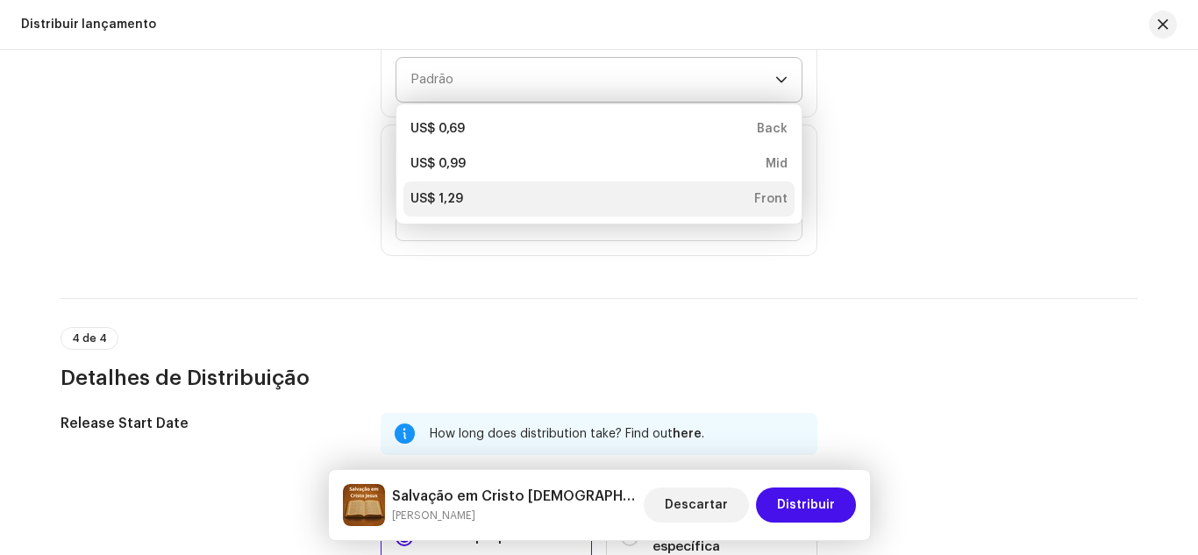
click at [601, 185] on li "US$ 1,29 Front" at bounding box center [598, 199] width 391 height 35
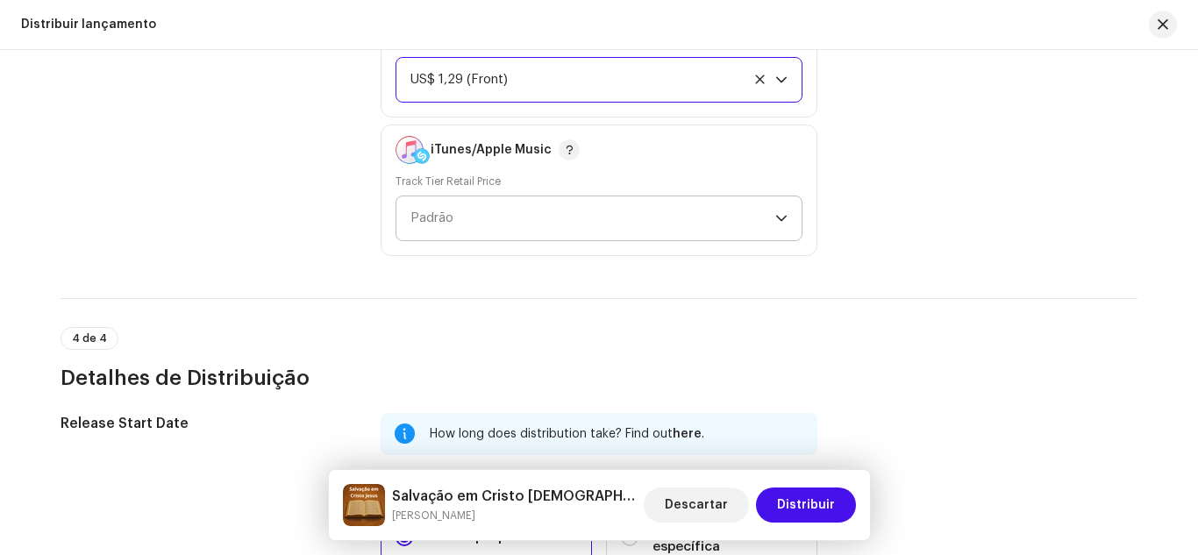
click at [582, 229] on span "Padrão" at bounding box center [592, 218] width 365 height 44
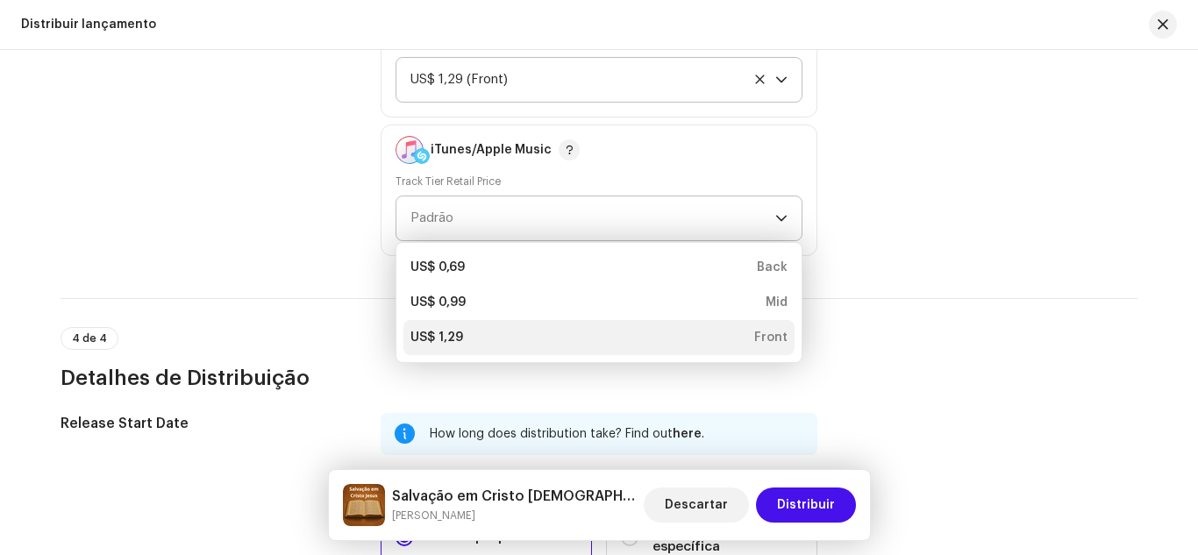
click at [554, 331] on div "US$ 1,29 Front" at bounding box center [598, 338] width 377 height 18
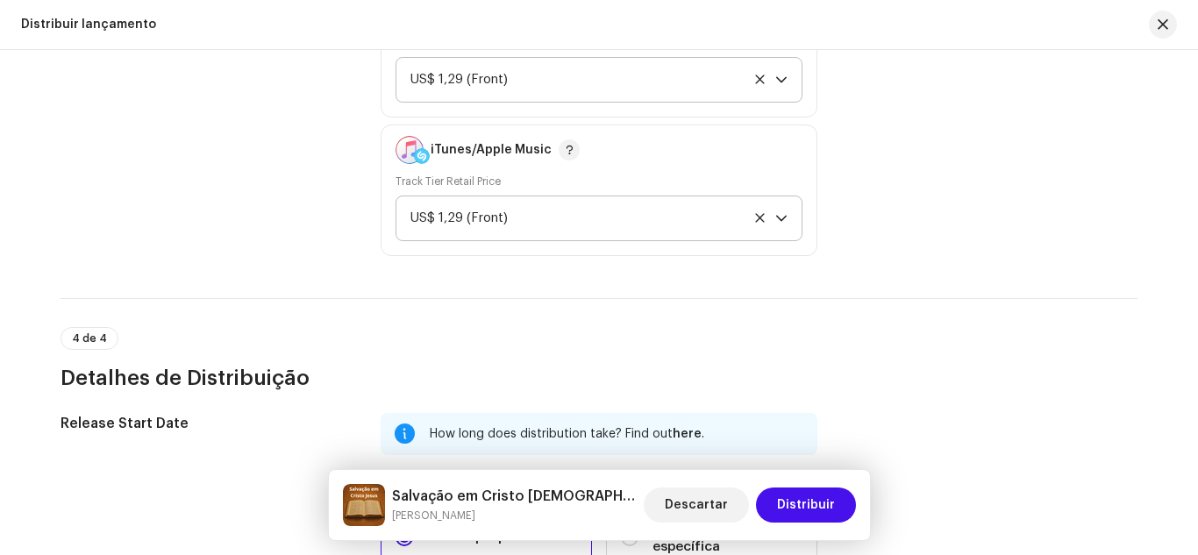
click at [883, 371] on h3 "Detalhes de Distribuição" at bounding box center [599, 378] width 1077 height 28
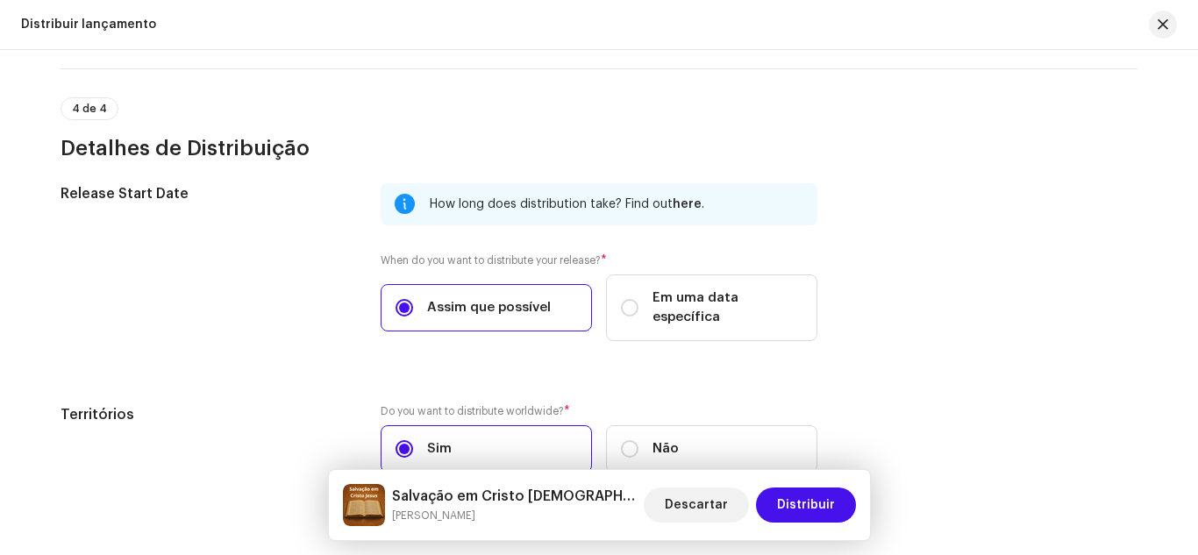
scroll to position [2969, 0]
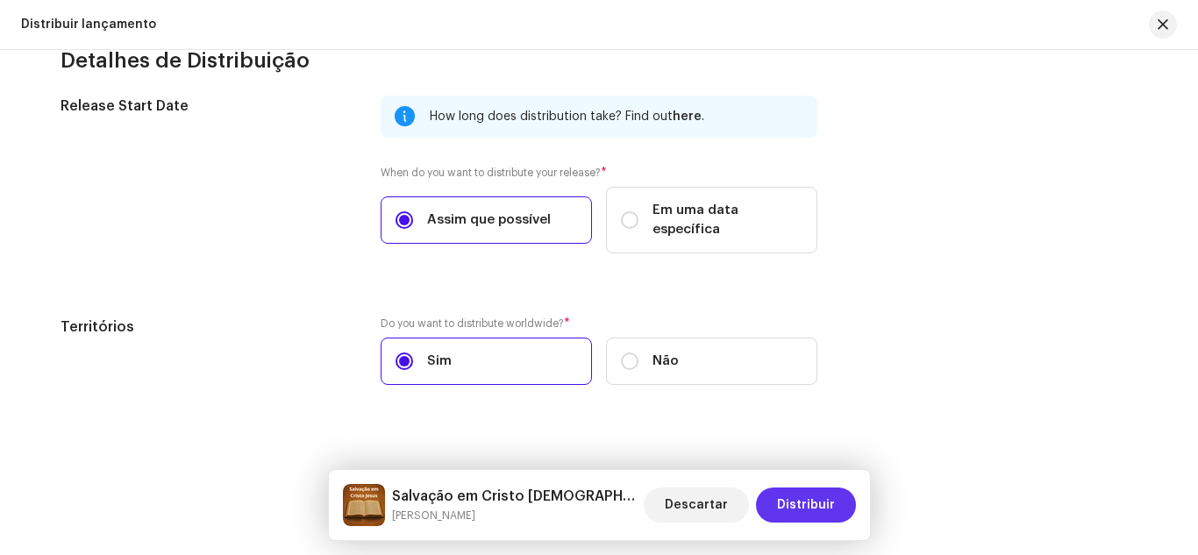
click at [818, 498] on span "Distribuir" at bounding box center [806, 505] width 58 height 35
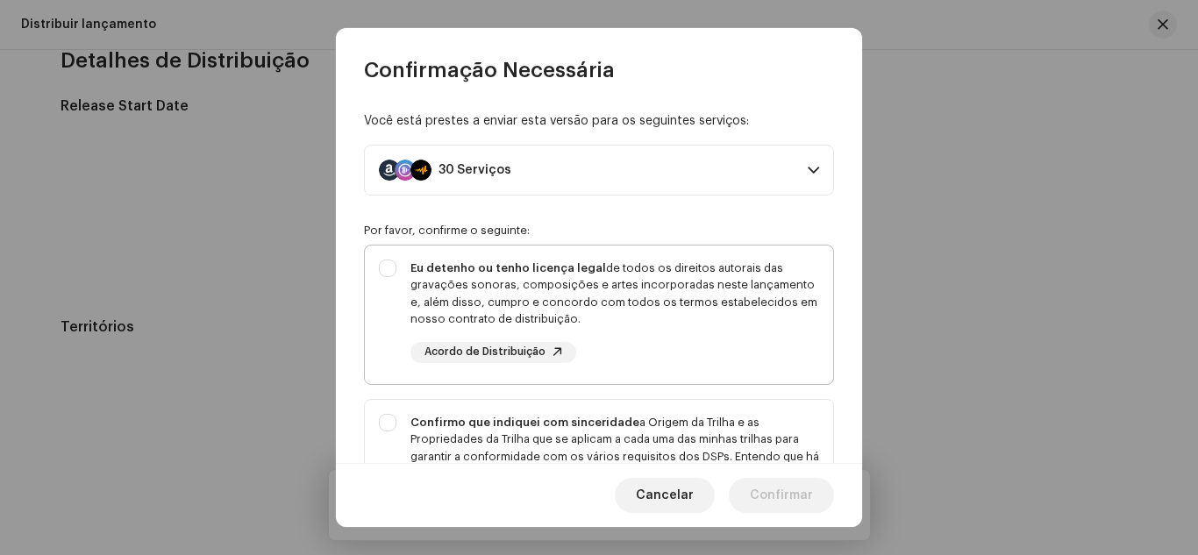
click at [395, 266] on div "Eu detenho ou tenho licença legal de todos os direitos autorais das gravações s…" at bounding box center [599, 312] width 468 height 132
checkbox input "true"
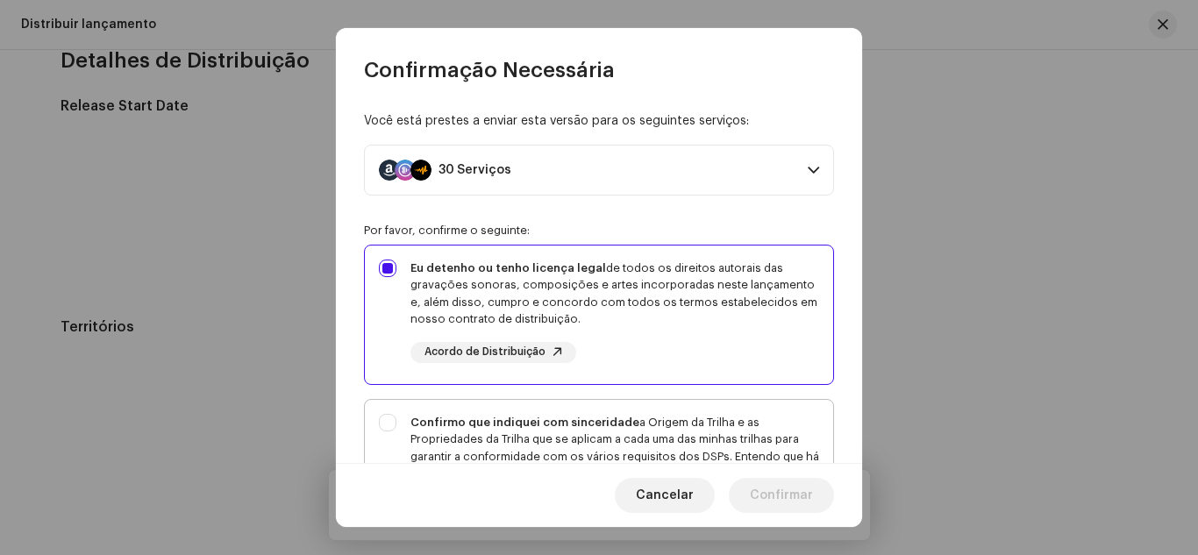
click at [383, 417] on div "Confirmo que indiquei com sinceridade a Origem da Trilha e as Propriedades da T…" at bounding box center [599, 474] width 468 height 149
checkbox input "true"
click at [348, 407] on div "Você está prestes a enviar esta versão para os seguintes serviços: 30 Serviços …" at bounding box center [599, 274] width 526 height 380
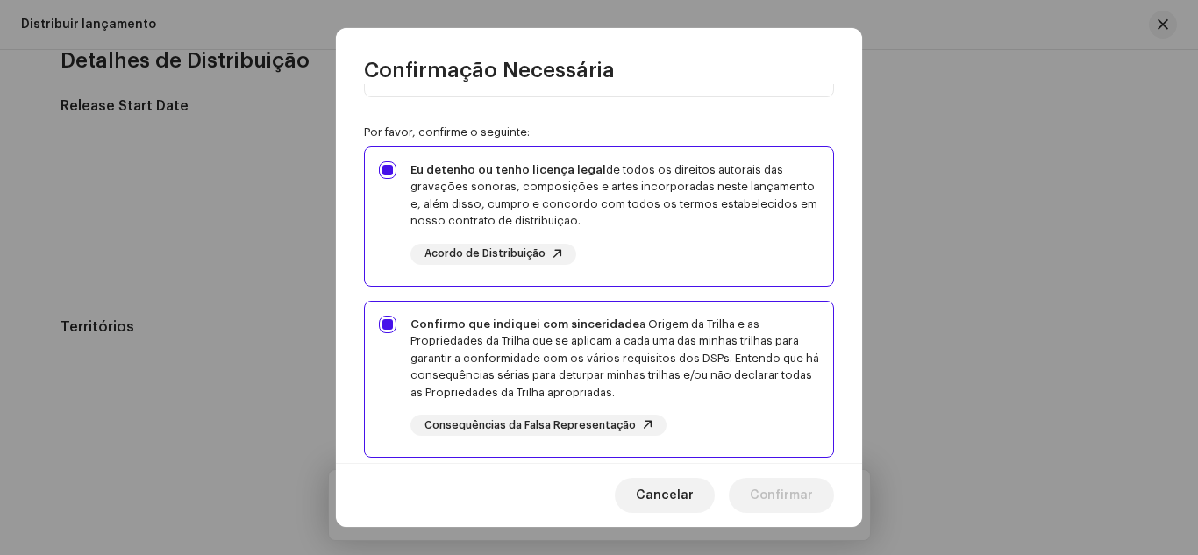
scroll to position [316, 0]
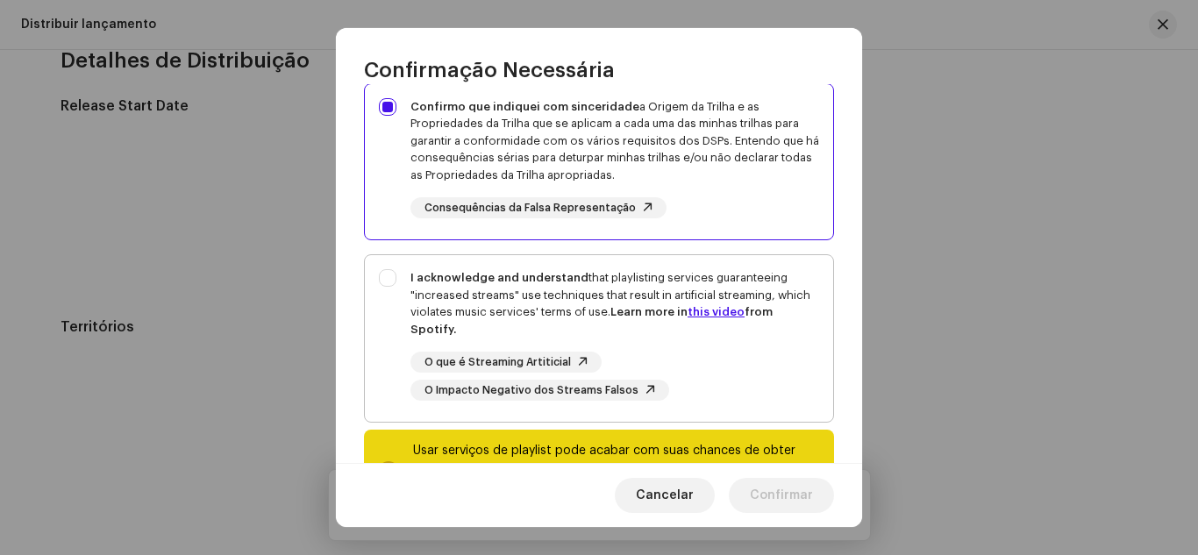
click at [391, 276] on div "I acknowledge and understand that playlisting services guaranteeing "increased …" at bounding box center [599, 335] width 468 height 160
checkbox input "true"
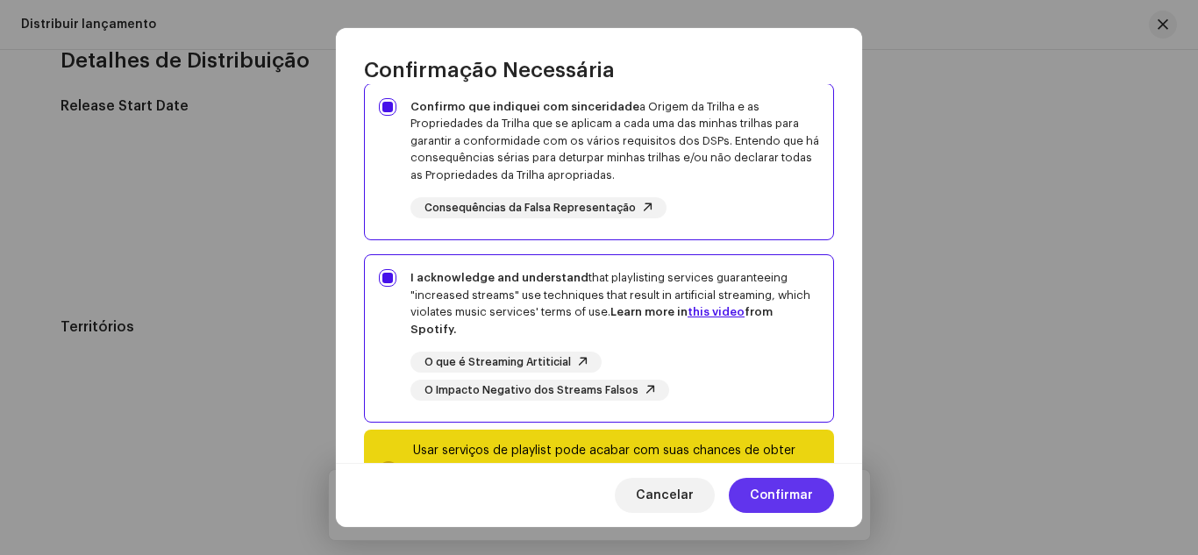
click at [761, 499] on span "Confirmar" at bounding box center [781, 495] width 63 height 35
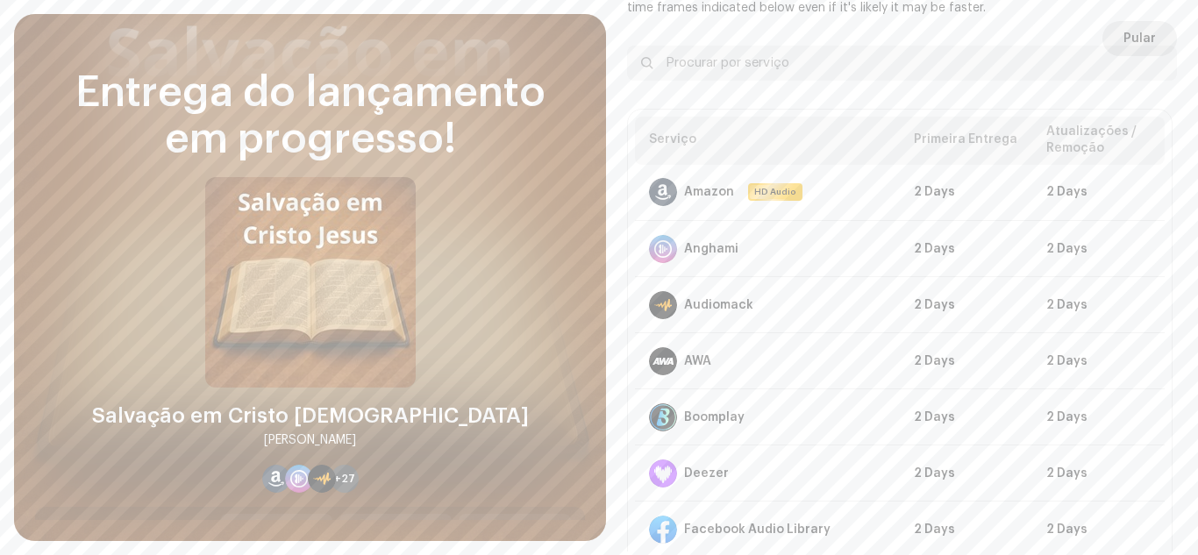
click at [1140, 30] on span "Pular" at bounding box center [1139, 38] width 32 height 35
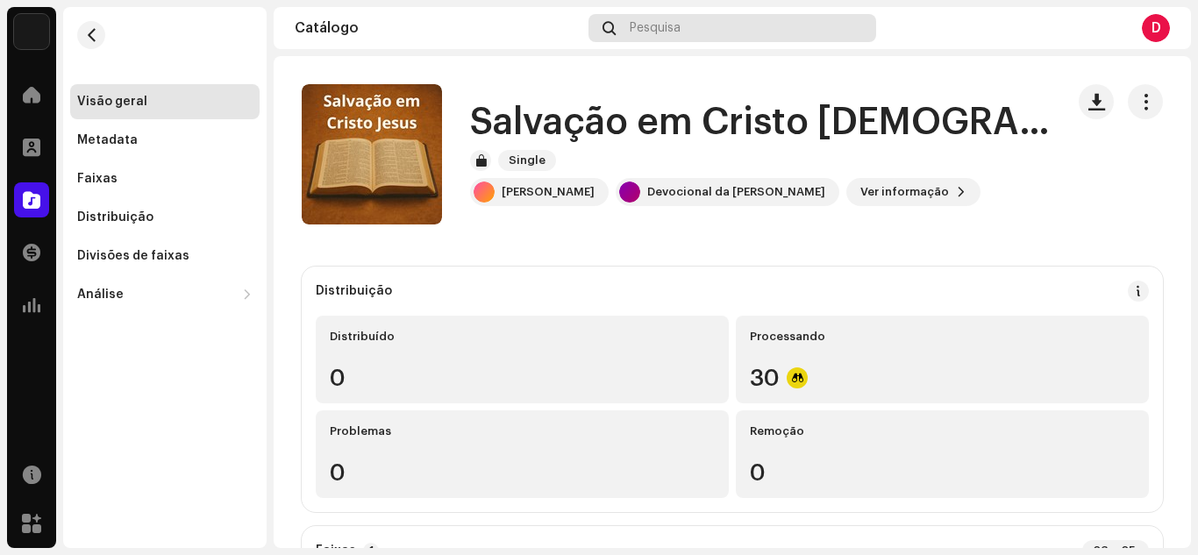
click at [646, 25] on span "Pesquisa" at bounding box center [655, 28] width 51 height 14
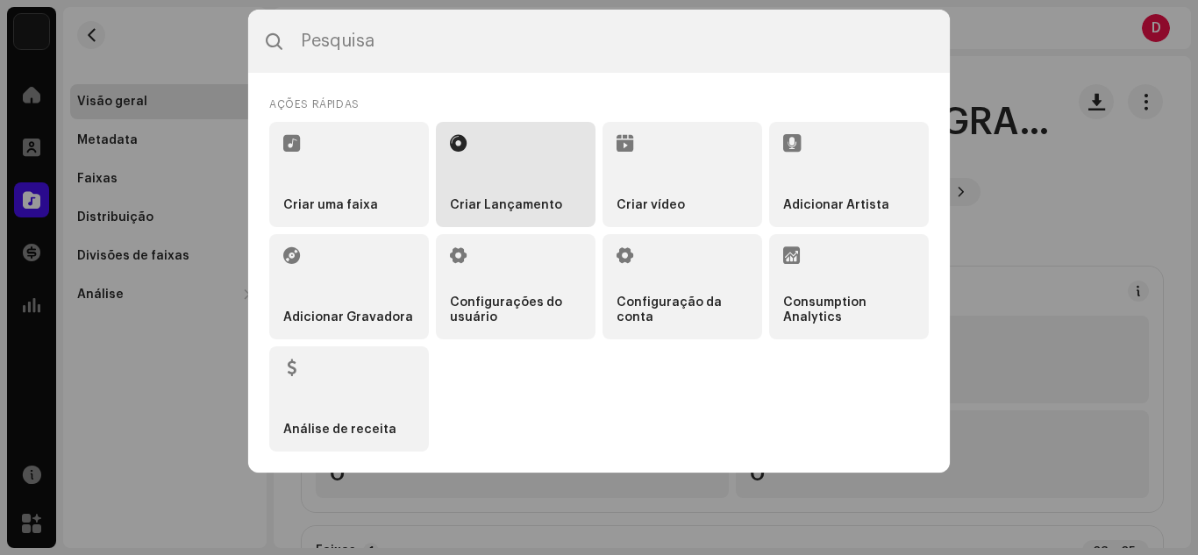
click at [501, 170] on li "Criar Lançamento" at bounding box center [516, 174] width 160 height 105
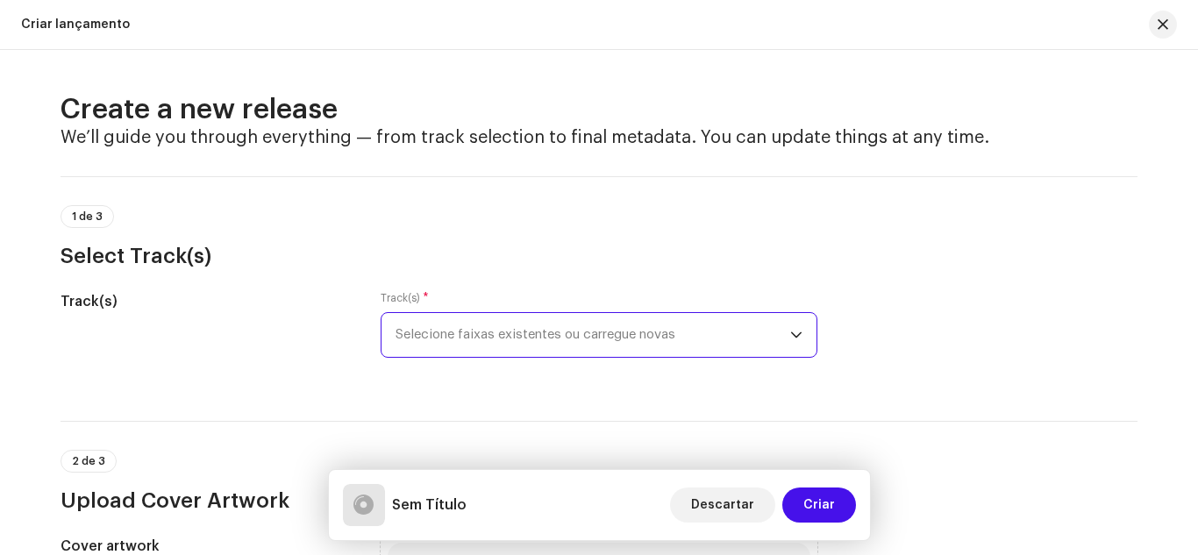
click at [488, 338] on span "Selecione faixas existentes ou carregue novas" at bounding box center [592, 335] width 395 height 44
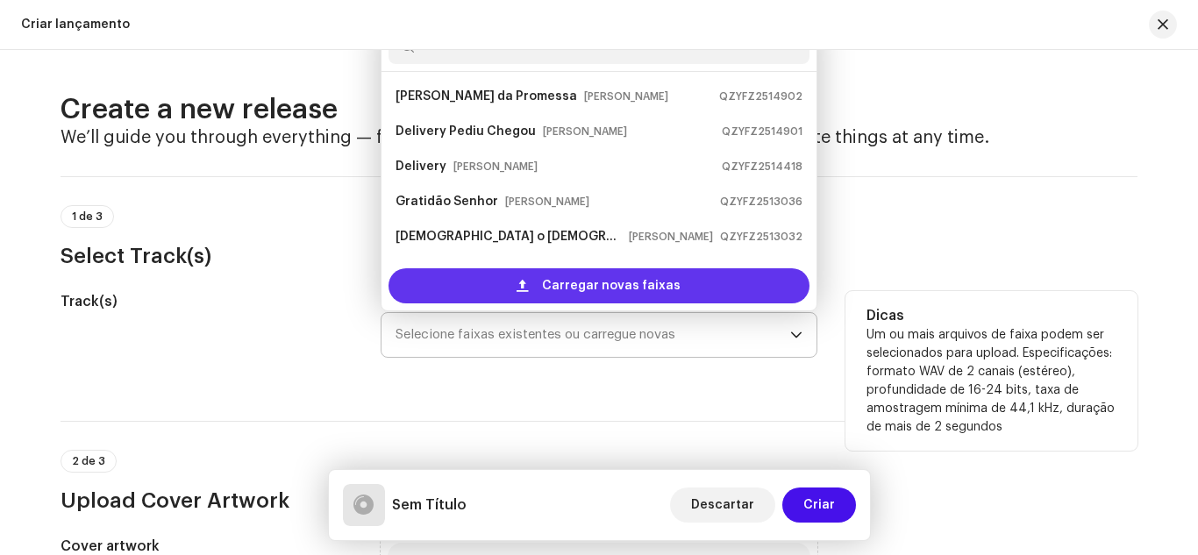
click at [542, 295] on div "Carregar novas faixas" at bounding box center [598, 285] width 421 height 35
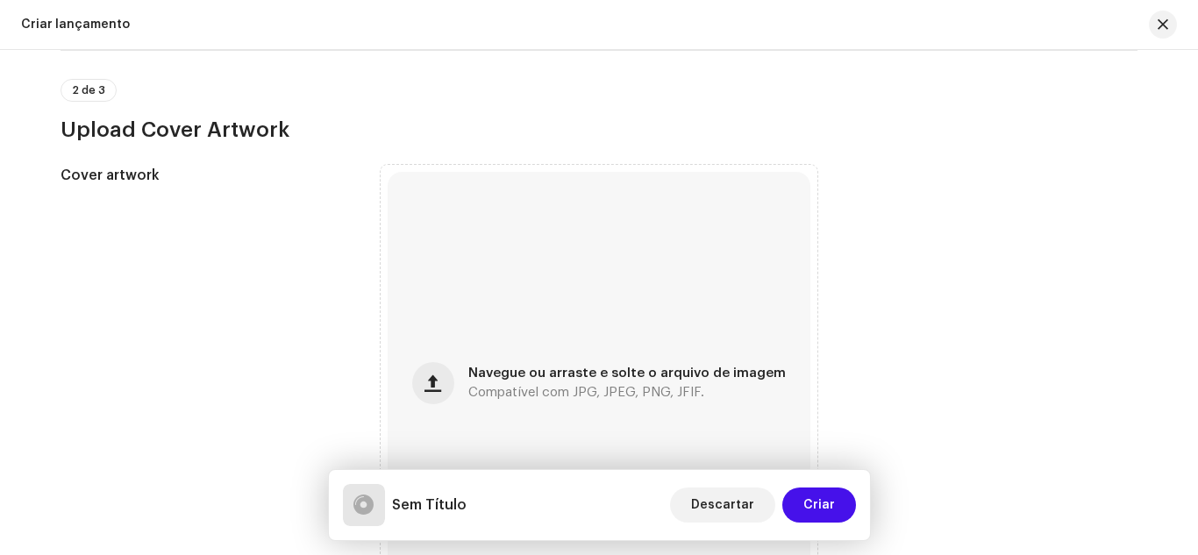
scroll to position [526, 0]
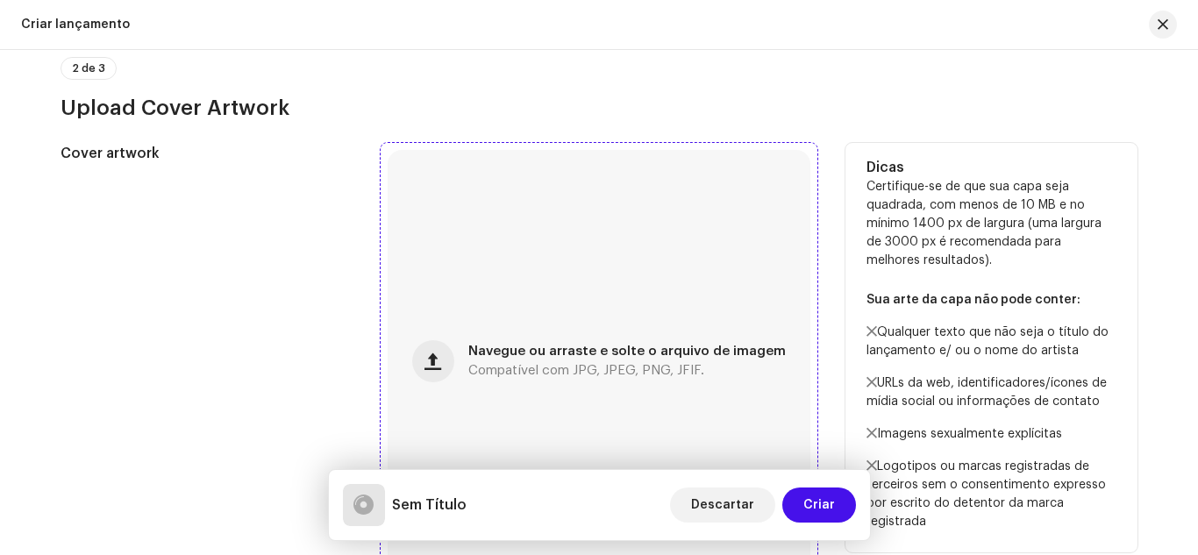
click at [488, 281] on div "Navegue ou arraste e solte o arquivo de imagem Compatível com JPG, JPEG, PNG, J…" at bounding box center [599, 361] width 423 height 423
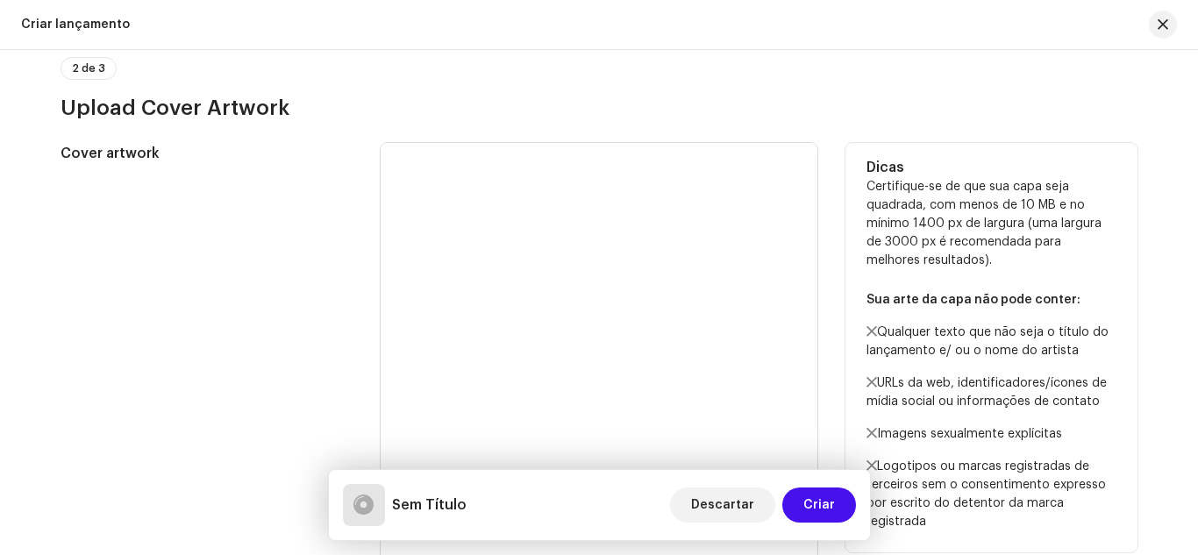
click at [363, 202] on div "Cover artwork Navegue ou arraste e solte o arquivo de imagem Compatível com JPG…" at bounding box center [599, 361] width 1077 height 437
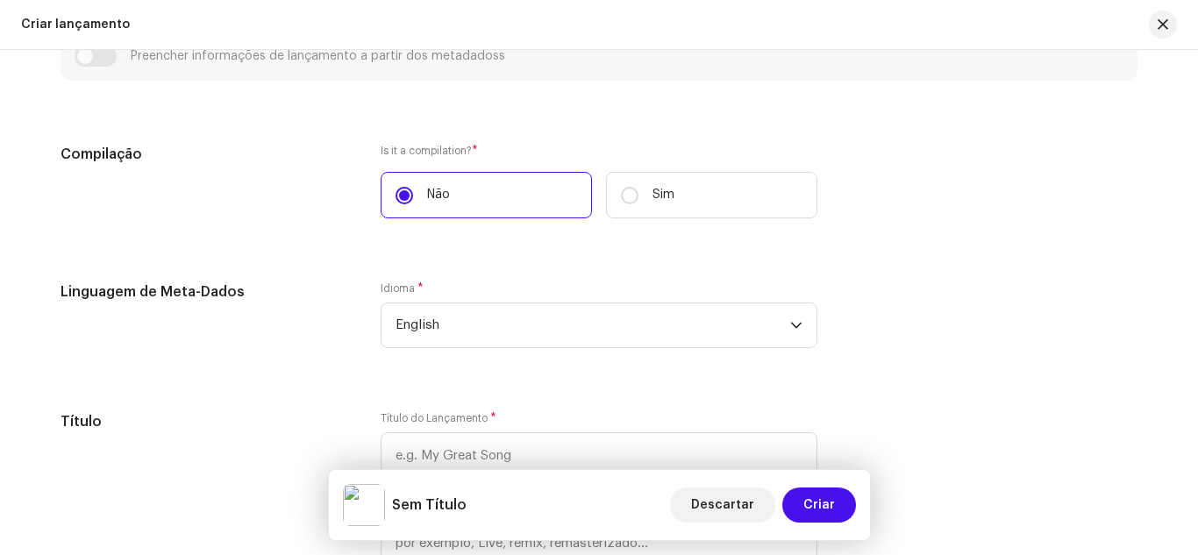
scroll to position [1263, 0]
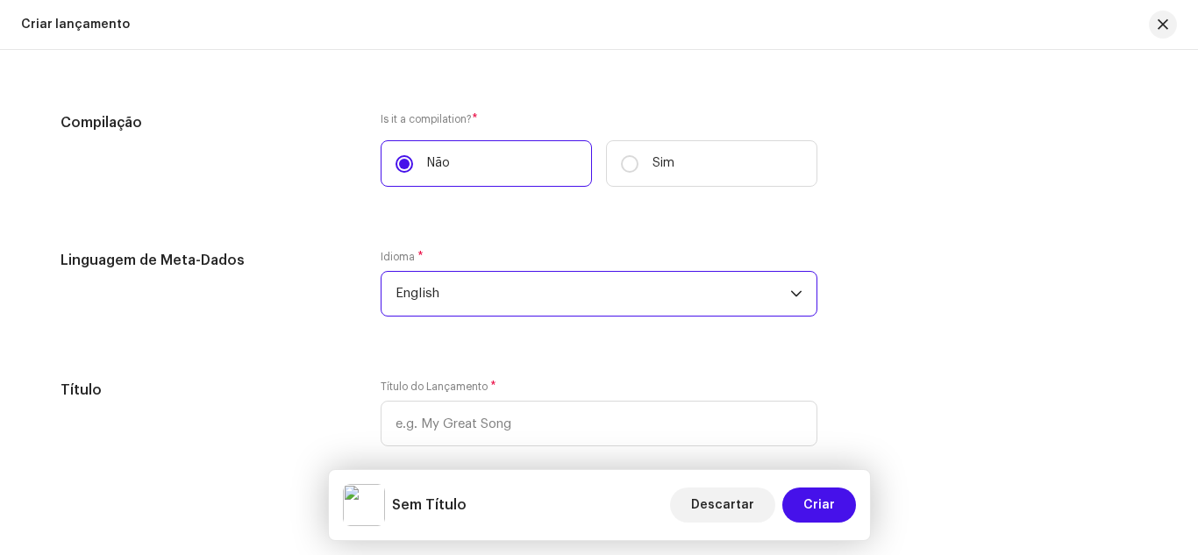
click at [458, 296] on span "English" at bounding box center [592, 294] width 395 height 44
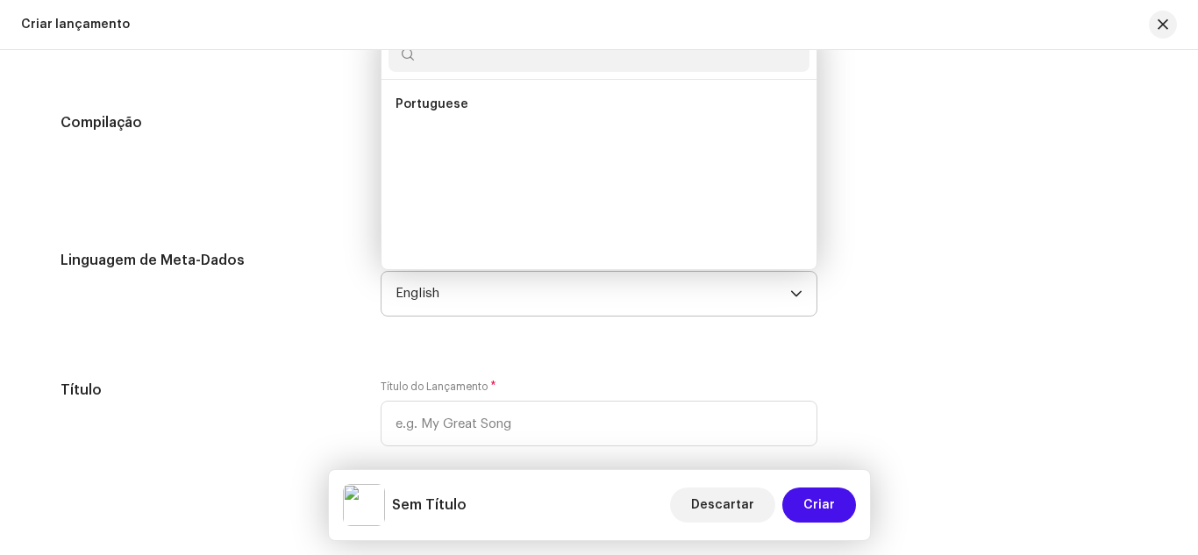
scroll to position [1260, 0]
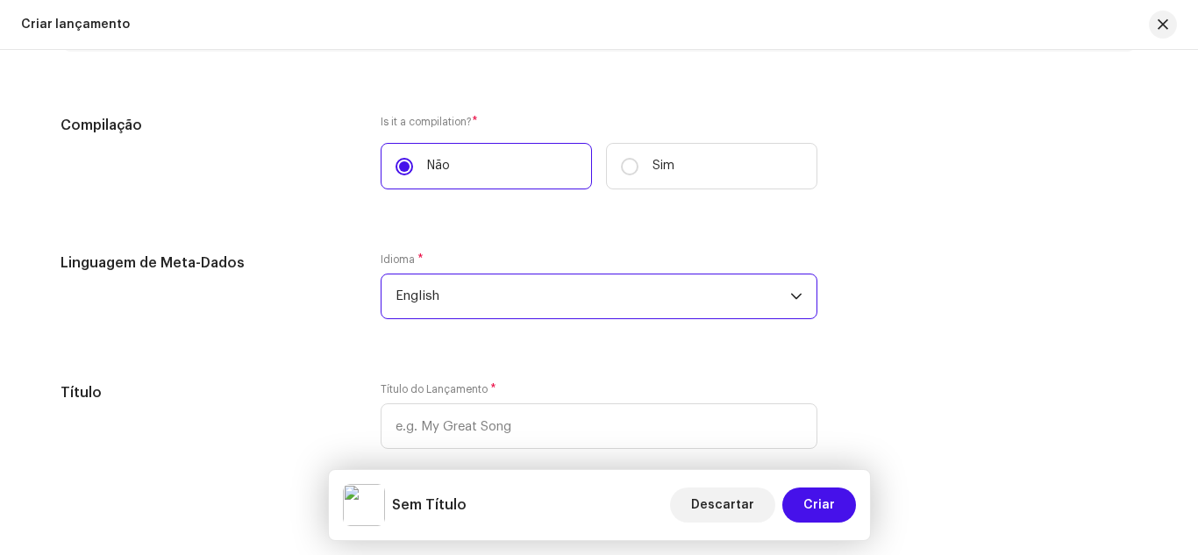
click at [458, 296] on span "English" at bounding box center [592, 296] width 395 height 44
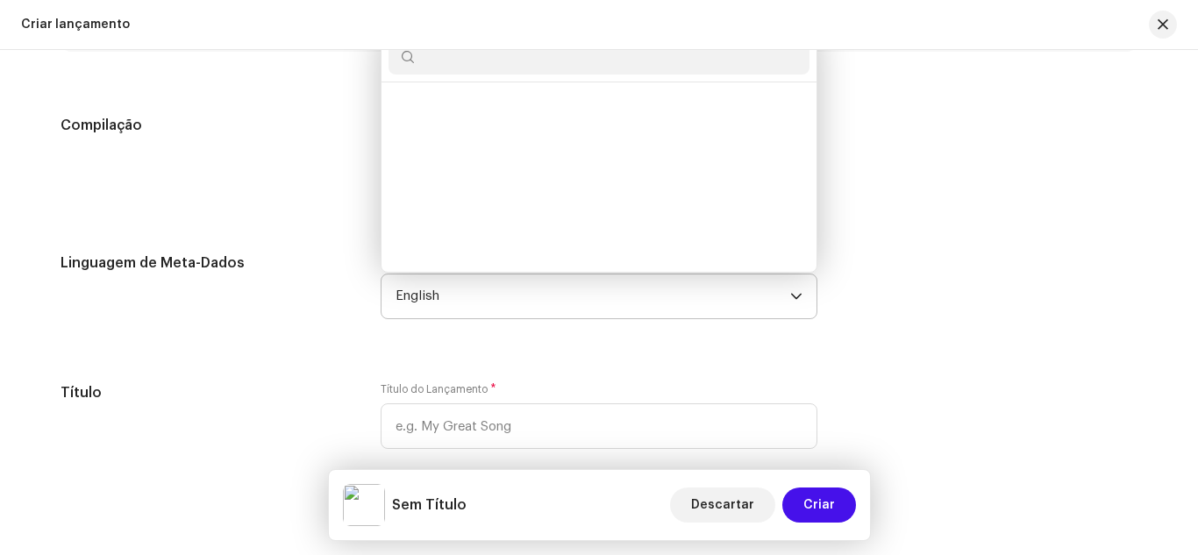
scroll to position [1621, 0]
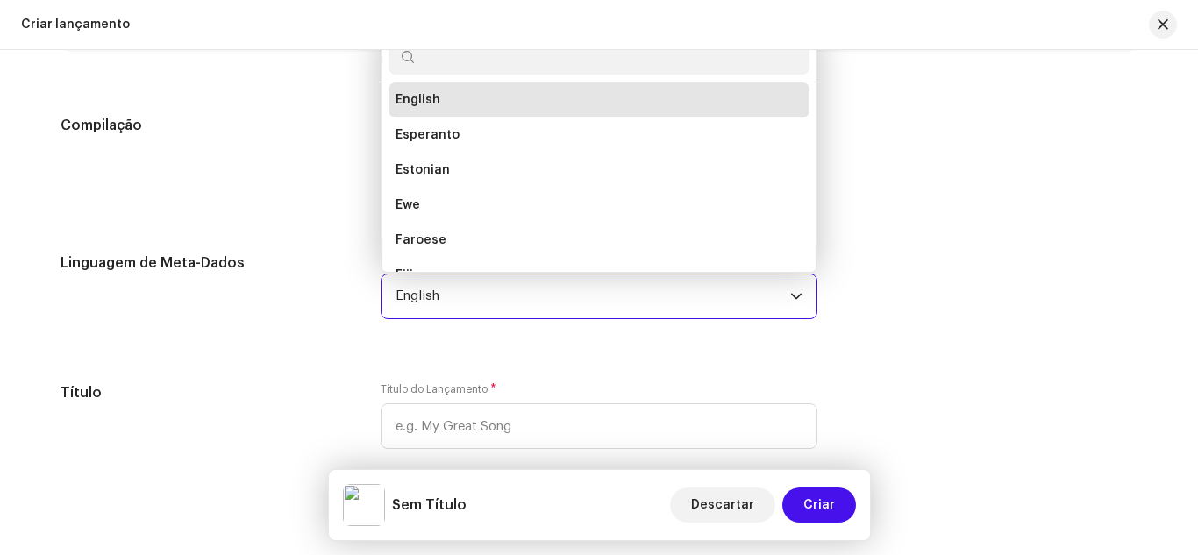
click at [458, 296] on span "English" at bounding box center [592, 296] width 395 height 44
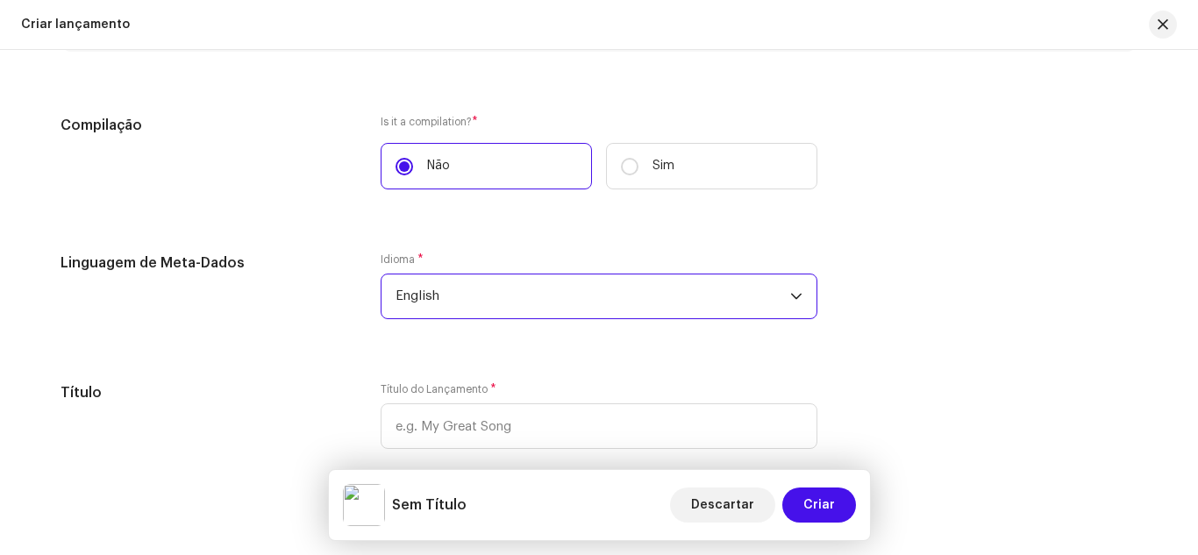
click at [458, 296] on span "English" at bounding box center [592, 296] width 395 height 44
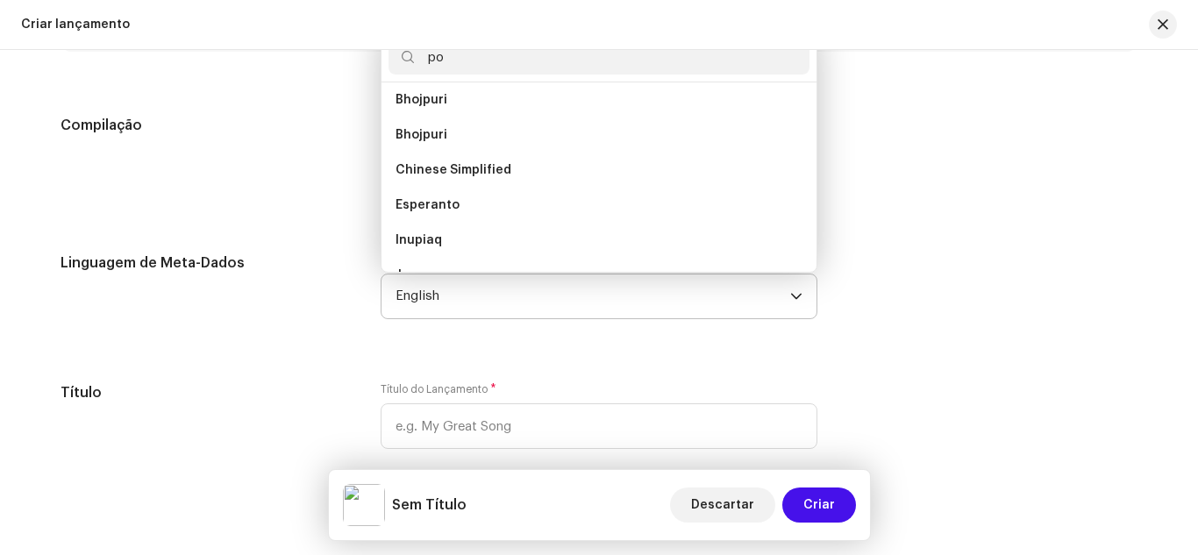
scroll to position [0, 0]
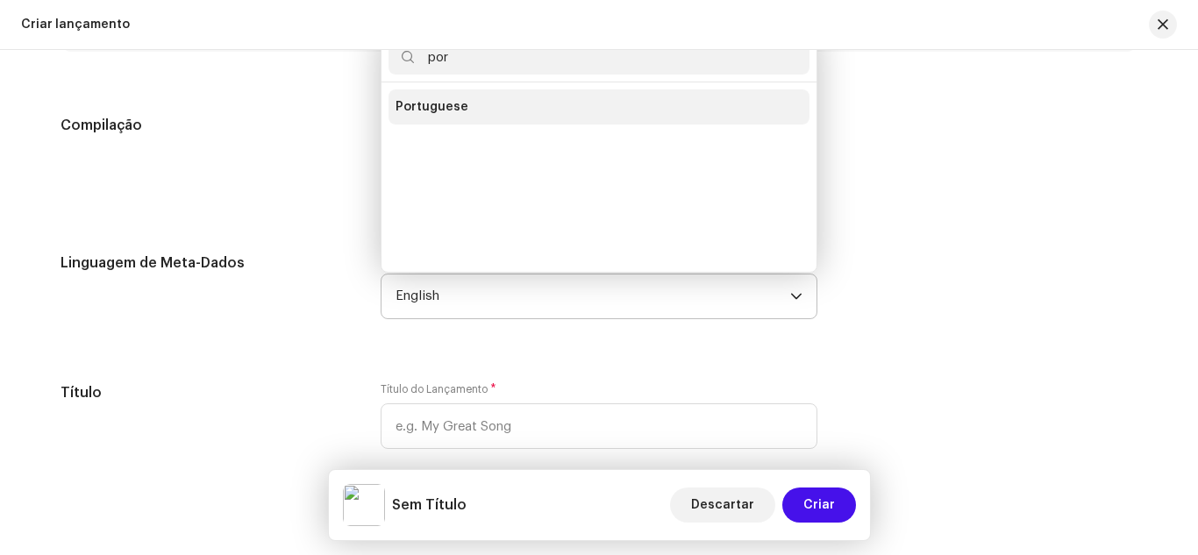
type input "por"
click at [463, 106] on li "Portuguese" at bounding box center [598, 106] width 421 height 35
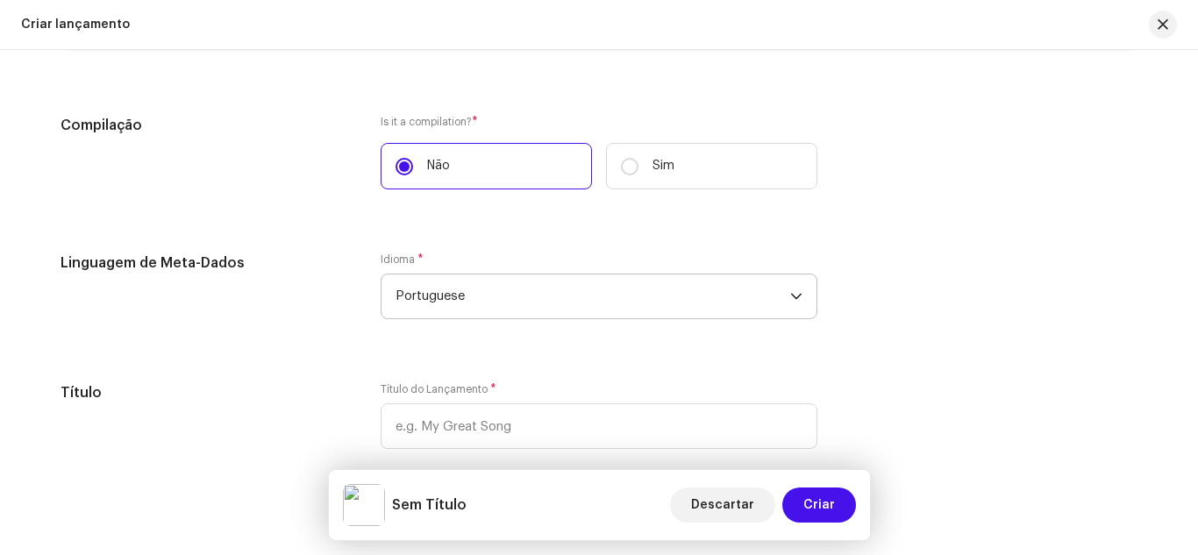
click at [346, 253] on h5 "Linguagem de Meta-Dados" at bounding box center [207, 263] width 292 height 21
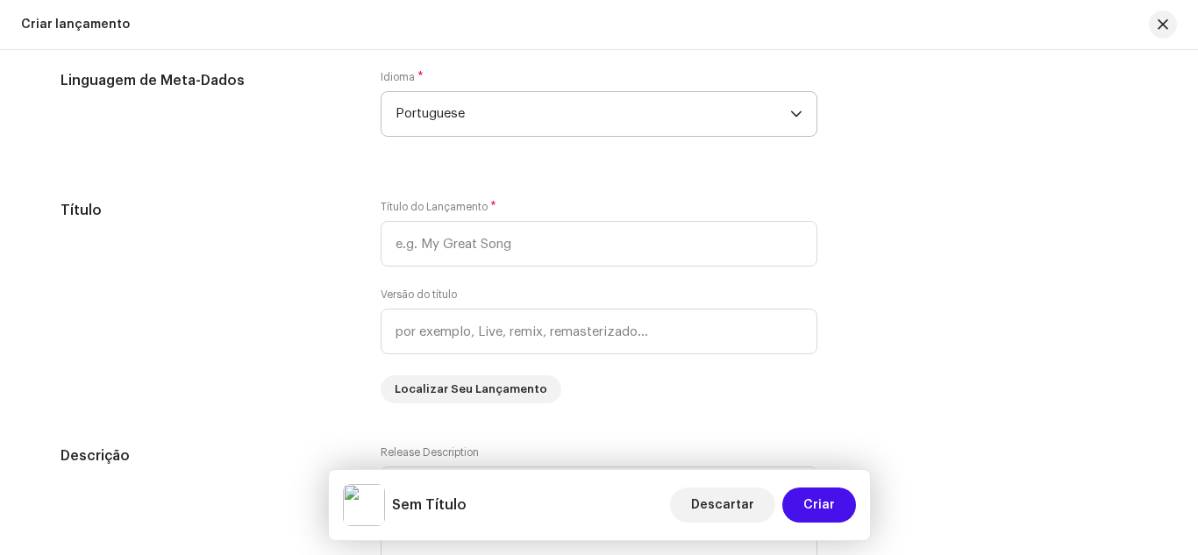
scroll to position [1471, 0]
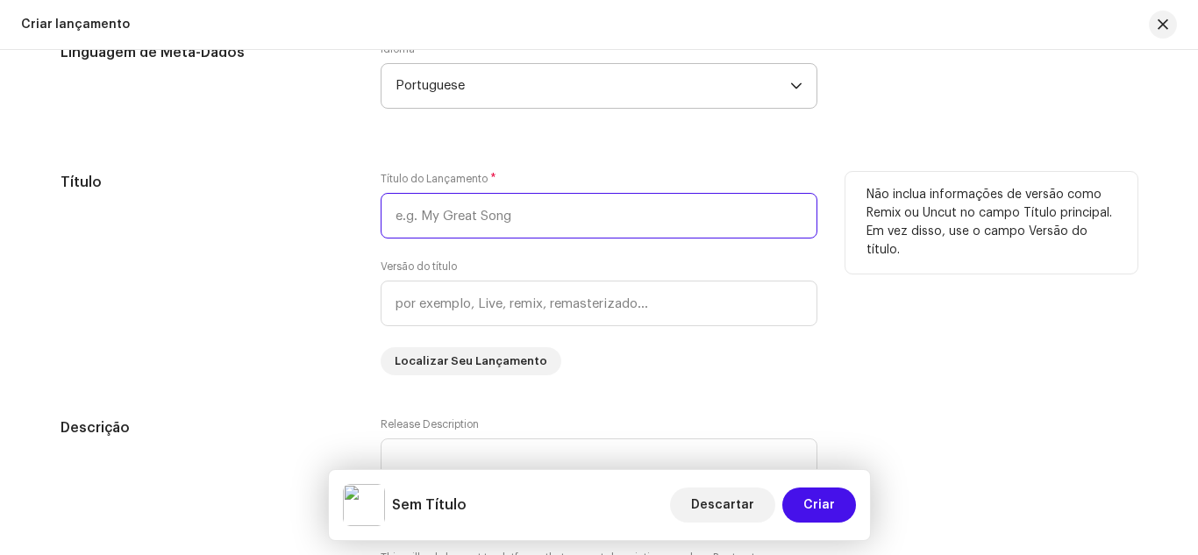
click at [486, 216] on input "text" at bounding box center [599, 216] width 437 height 46
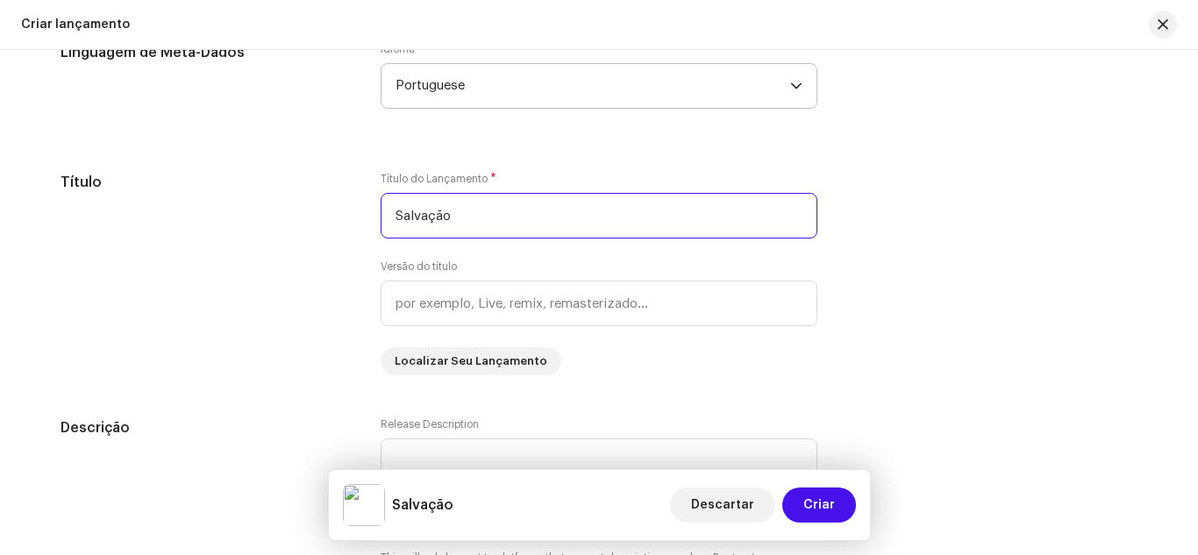
type input "Salvação"
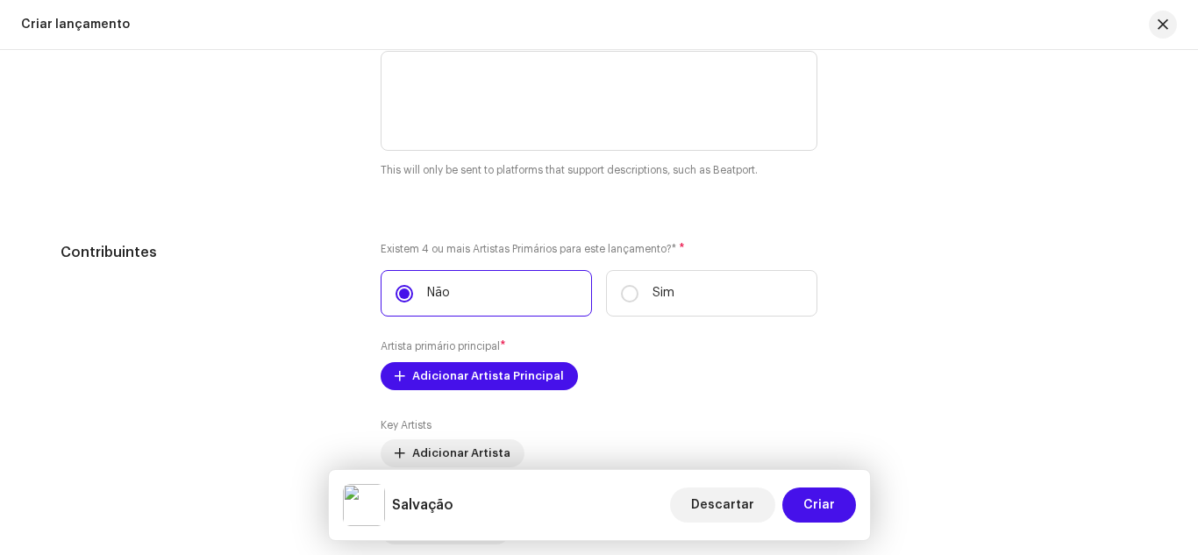
scroll to position [1892, 0]
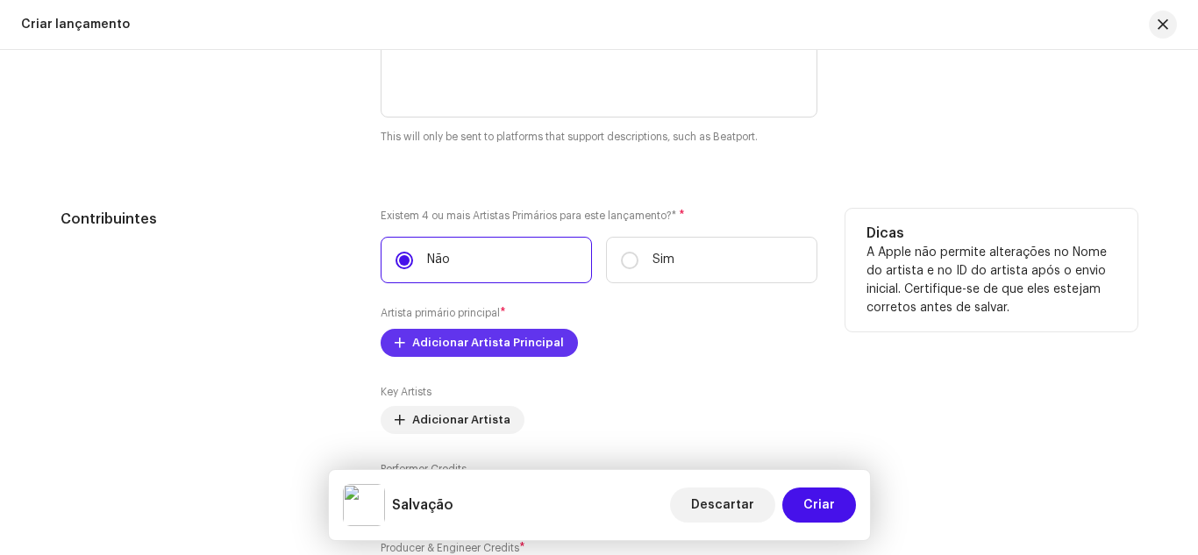
click at [472, 348] on span "Adicionar Artista Principal" at bounding box center [488, 342] width 152 height 35
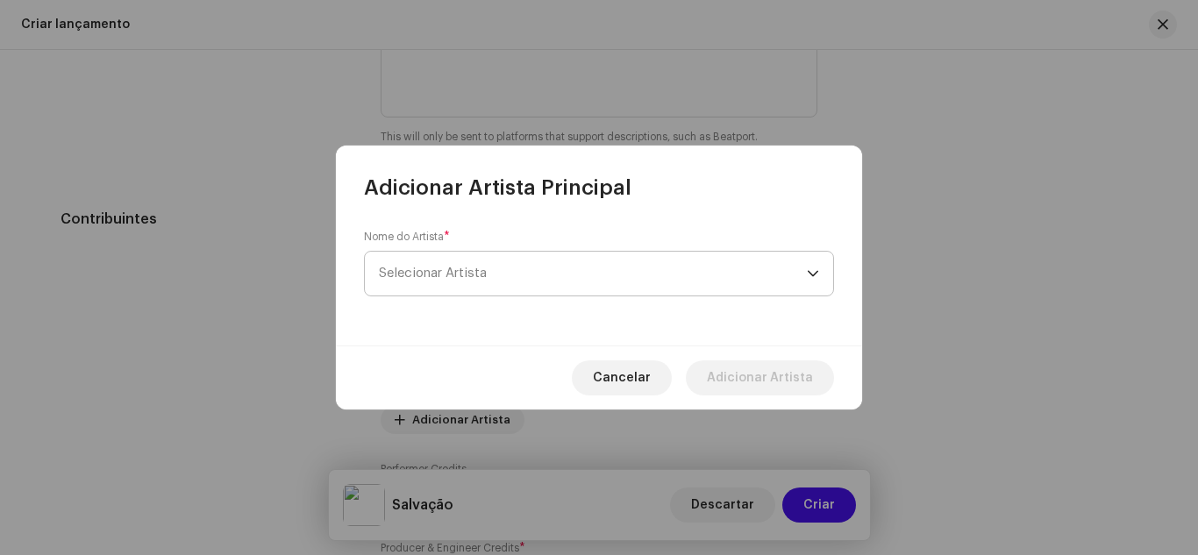
click at [451, 280] on span "Selecionar Artista" at bounding box center [593, 274] width 428 height 44
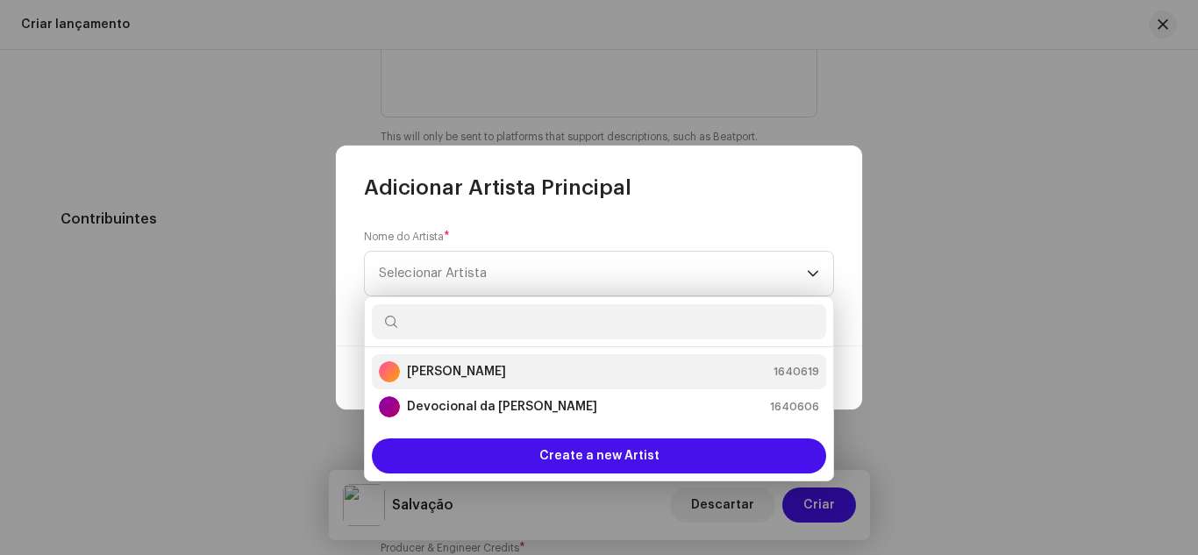
click at [434, 371] on strong "[PERSON_NAME]" at bounding box center [456, 372] width 99 height 18
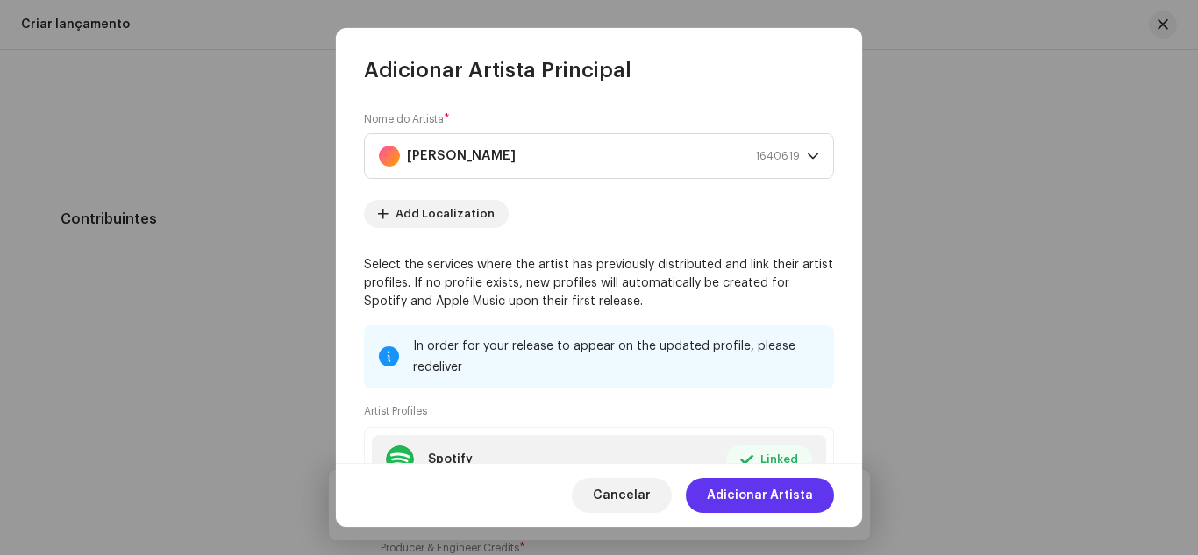
click at [749, 498] on span "Adicionar Artista" at bounding box center [760, 495] width 106 height 35
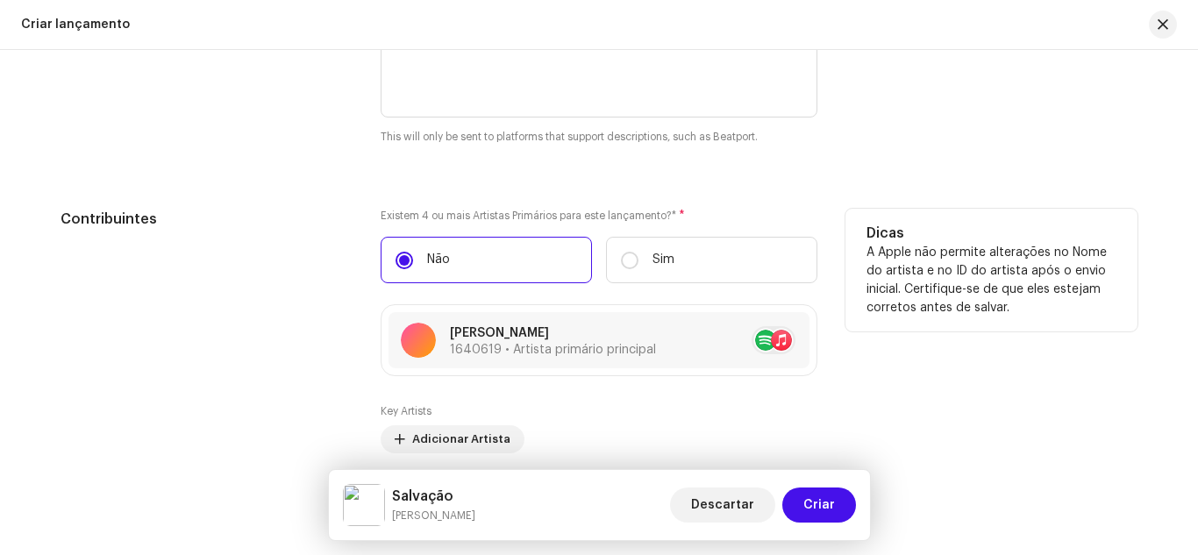
scroll to position [1963, 0]
click at [319, 354] on div "Contribuintes" at bounding box center [207, 410] width 292 height 403
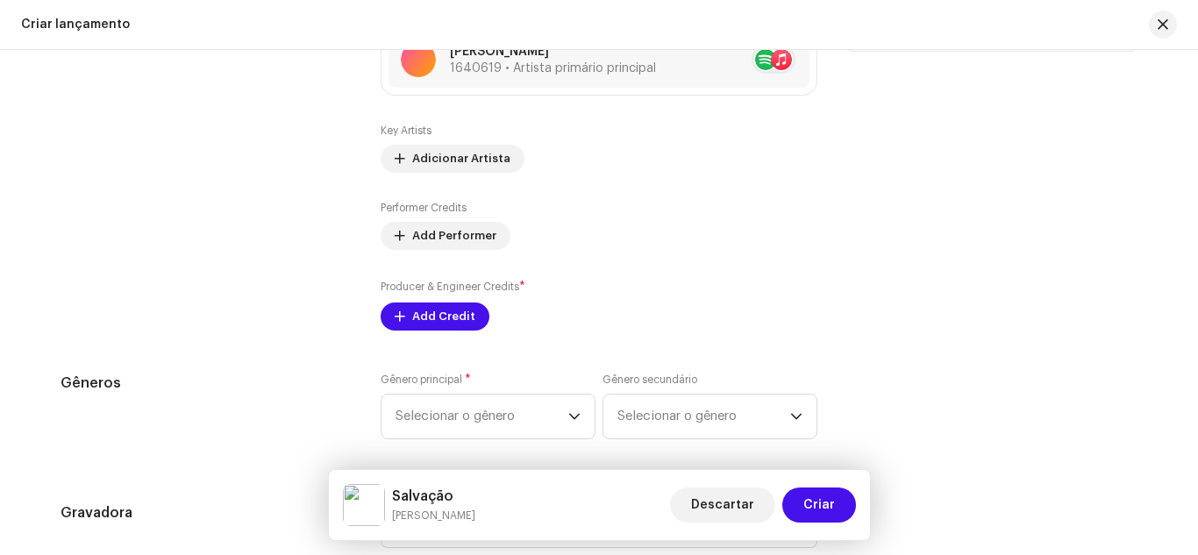
scroll to position [2278, 0]
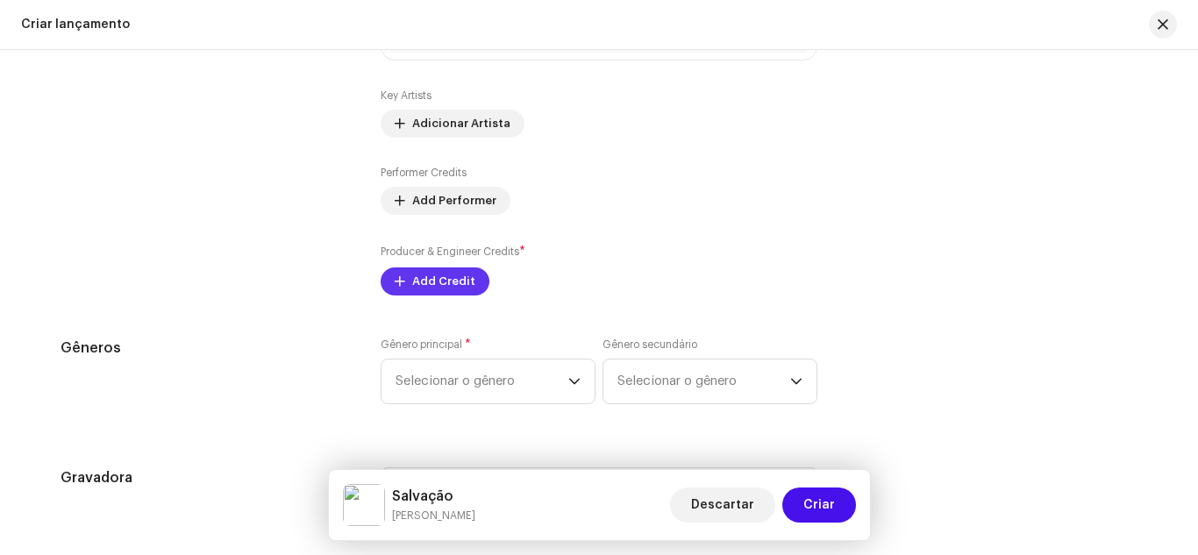
click at [427, 282] on span "Add Credit" at bounding box center [443, 281] width 63 height 35
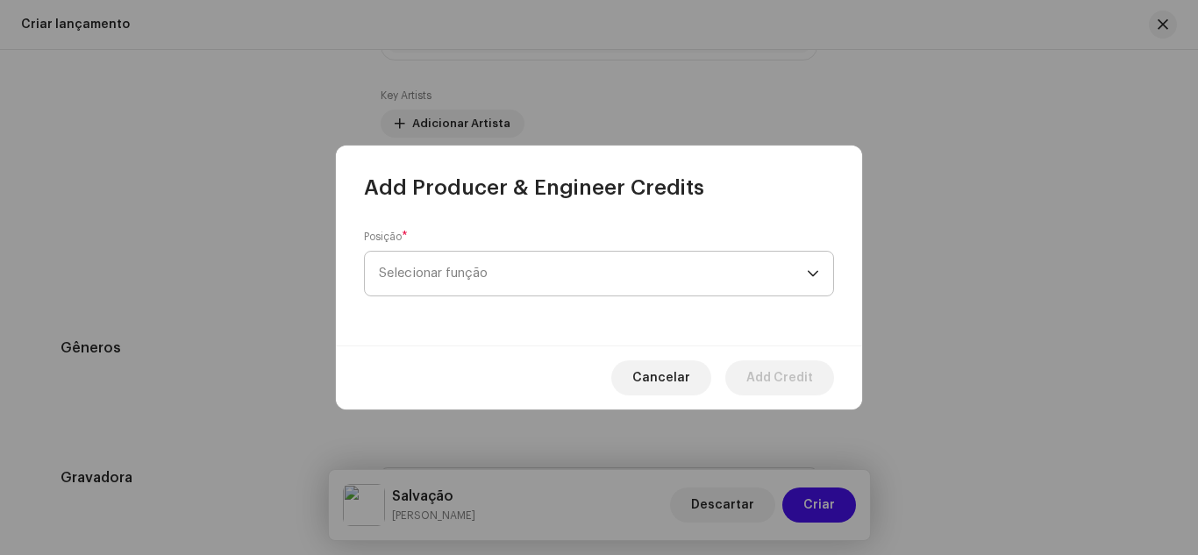
click at [435, 275] on span "Selecionar função" at bounding box center [593, 274] width 428 height 44
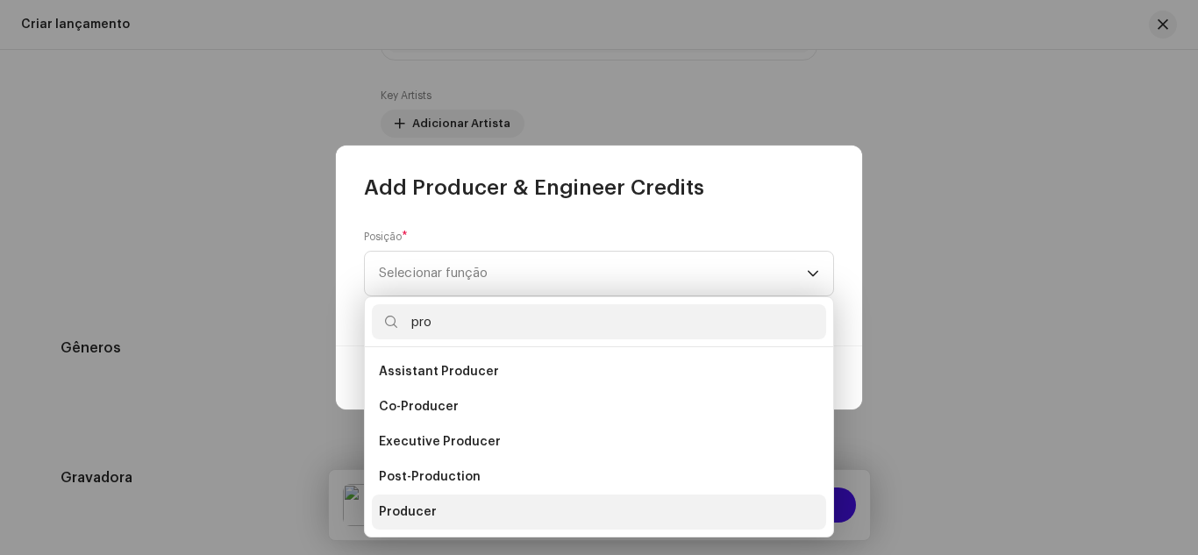
type input "pro"
click at [428, 512] on span "Producer" at bounding box center [408, 512] width 58 height 18
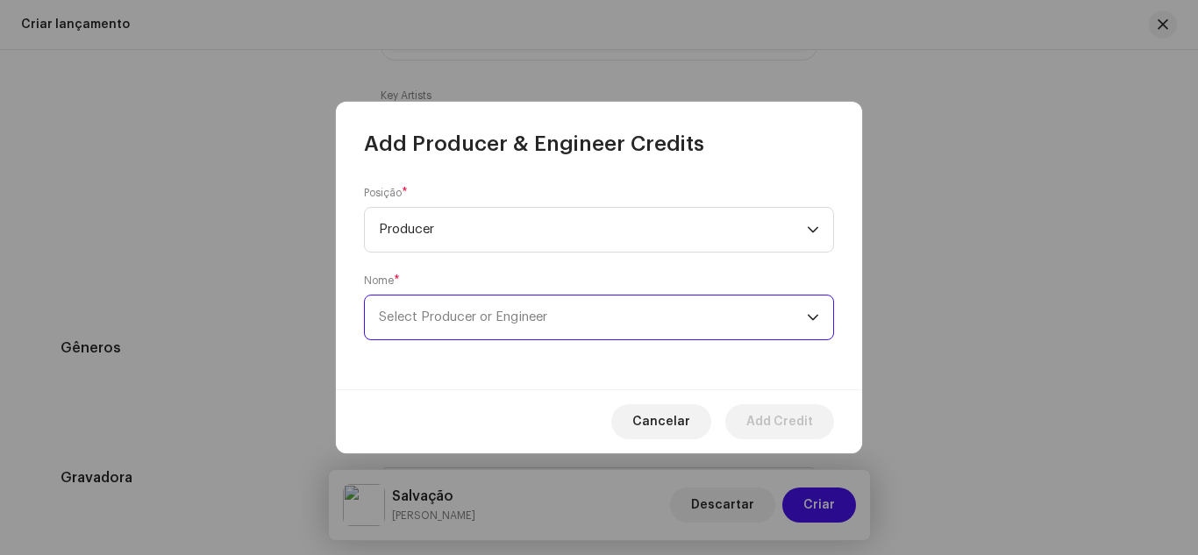
click at [441, 313] on span "Select Producer or Engineer" at bounding box center [463, 316] width 168 height 13
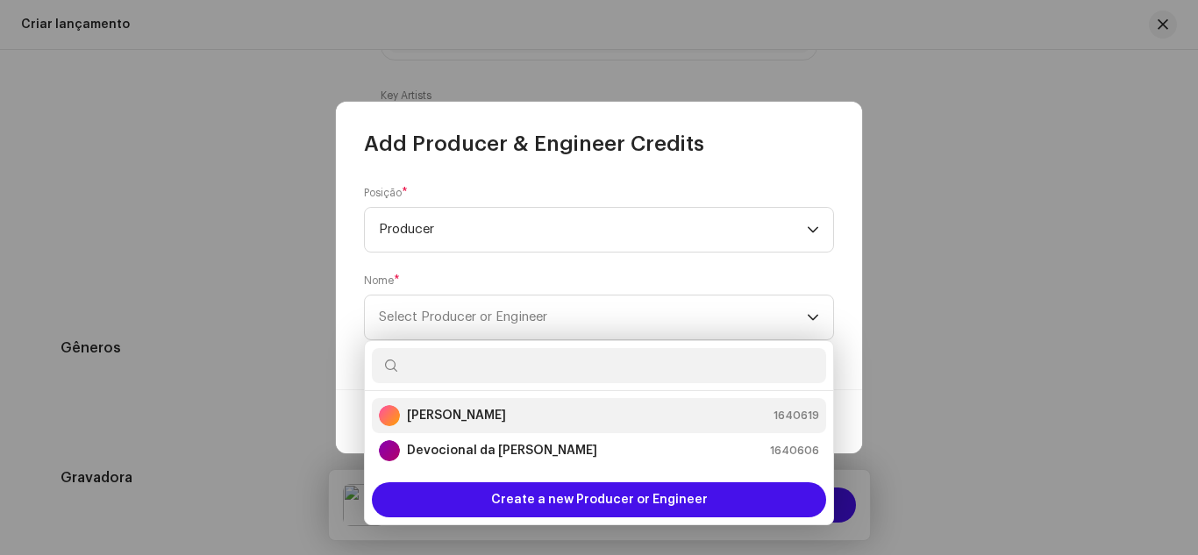
click at [463, 416] on strong "[PERSON_NAME]" at bounding box center [456, 416] width 99 height 18
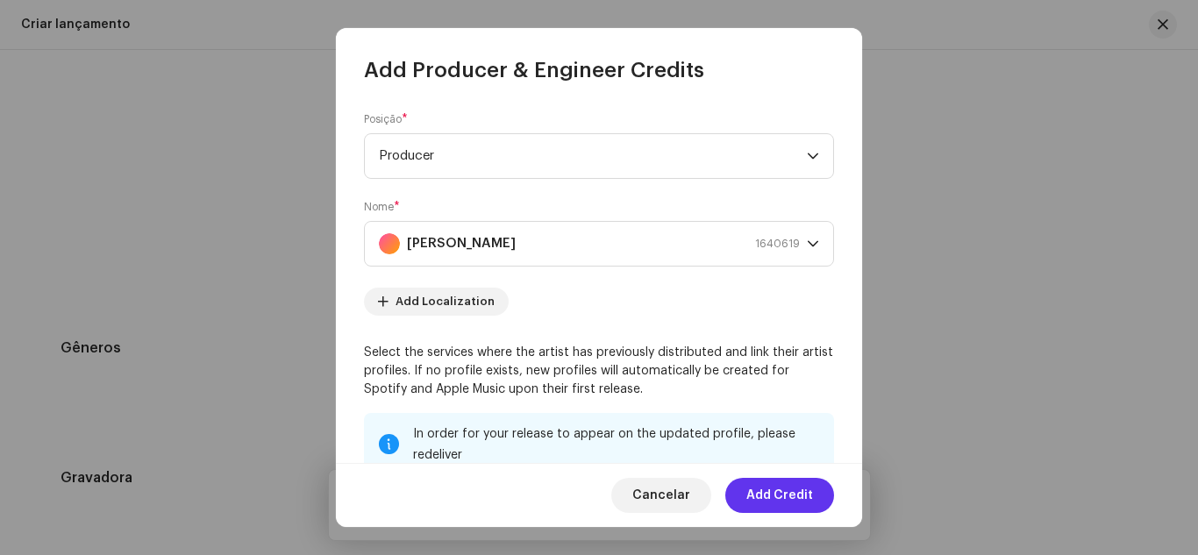
click at [786, 495] on span "Add Credit" at bounding box center [779, 495] width 67 height 35
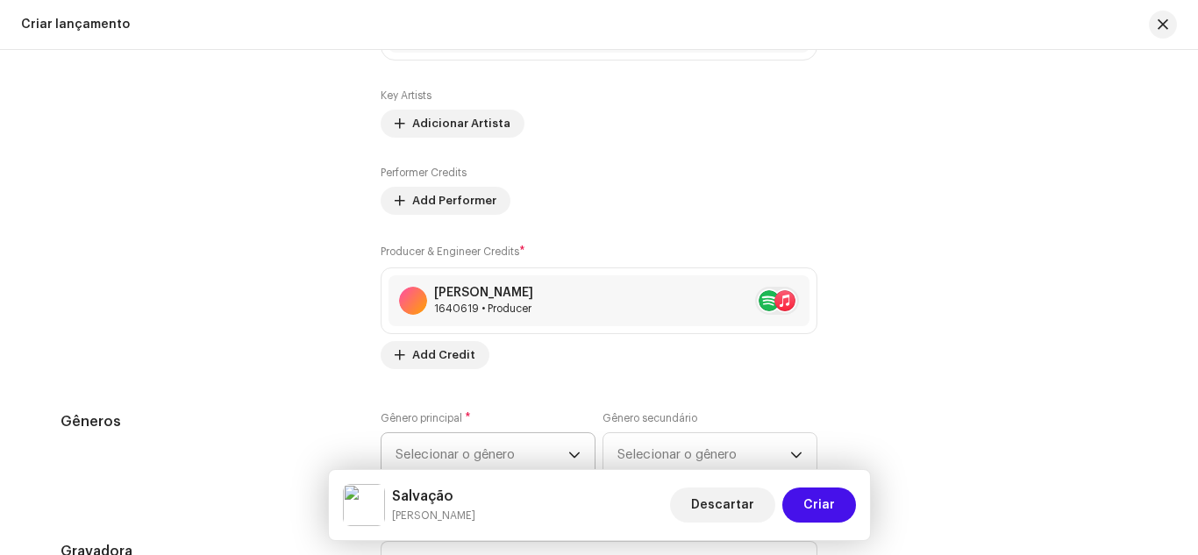
click at [568, 451] on icon "dropdown trigger" at bounding box center [574, 455] width 12 height 12
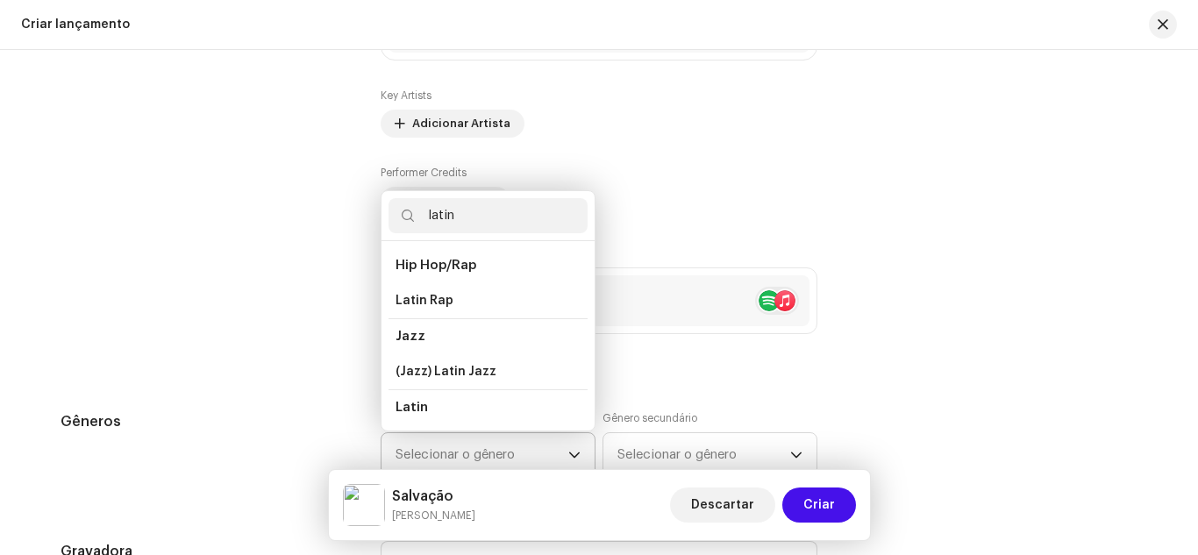
scroll to position [30, 0]
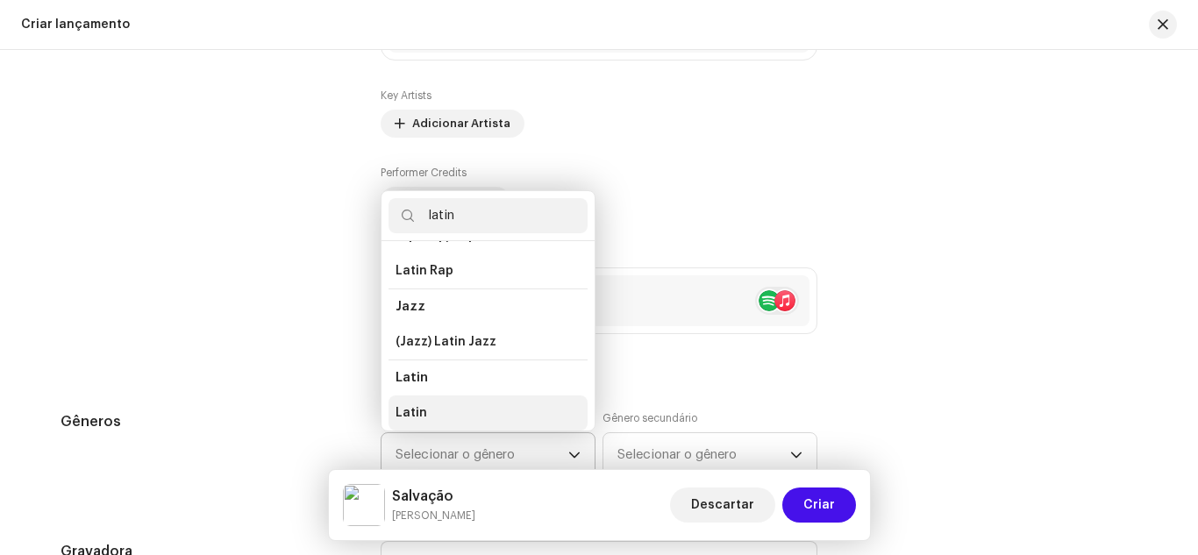
type input "latin"
click at [546, 410] on li "Latin" at bounding box center [487, 412] width 199 height 35
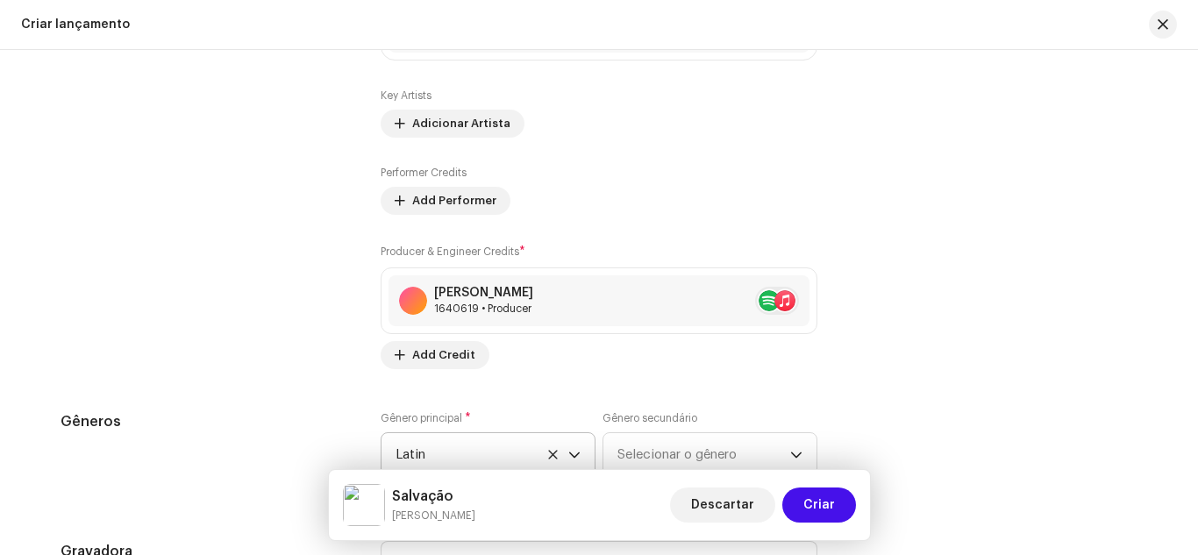
click at [340, 374] on div "Preencher informações de lançamento a partir dos metadadoss Compilação Is it a …" at bounding box center [599, 136] width 1077 height 2160
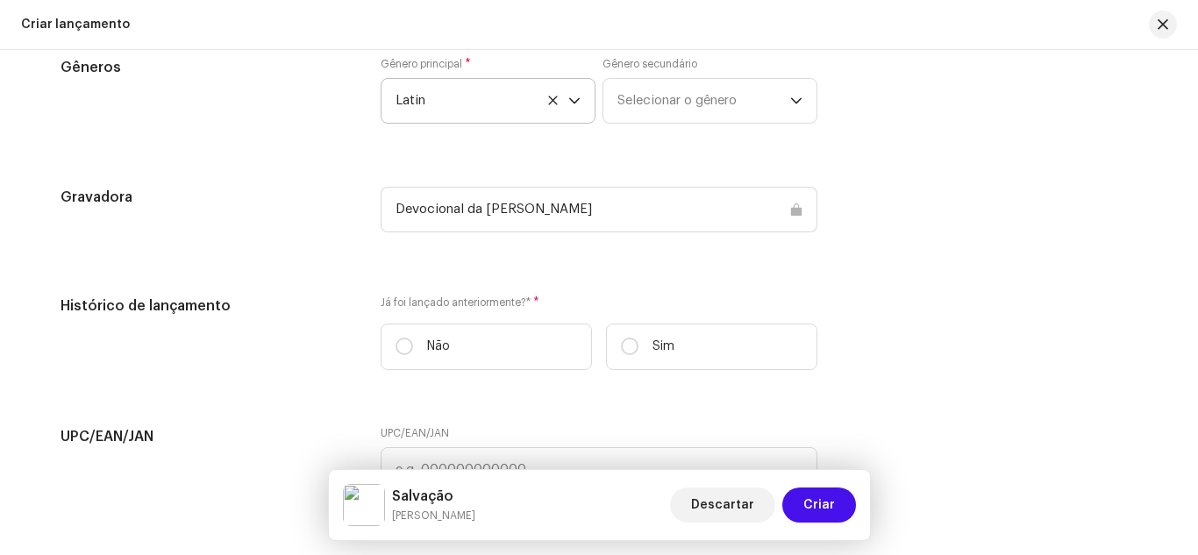
scroll to position [2664, 0]
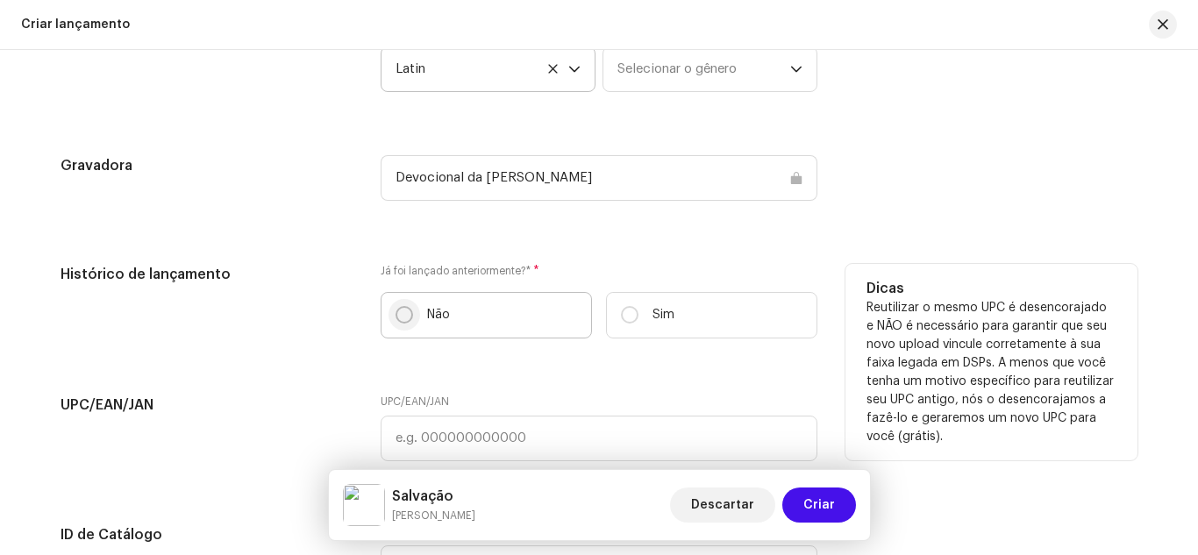
click at [403, 310] on input "Não" at bounding box center [404, 315] width 18 height 18
radio input "true"
click at [306, 331] on div "Histórico de lançamento" at bounding box center [207, 308] width 292 height 89
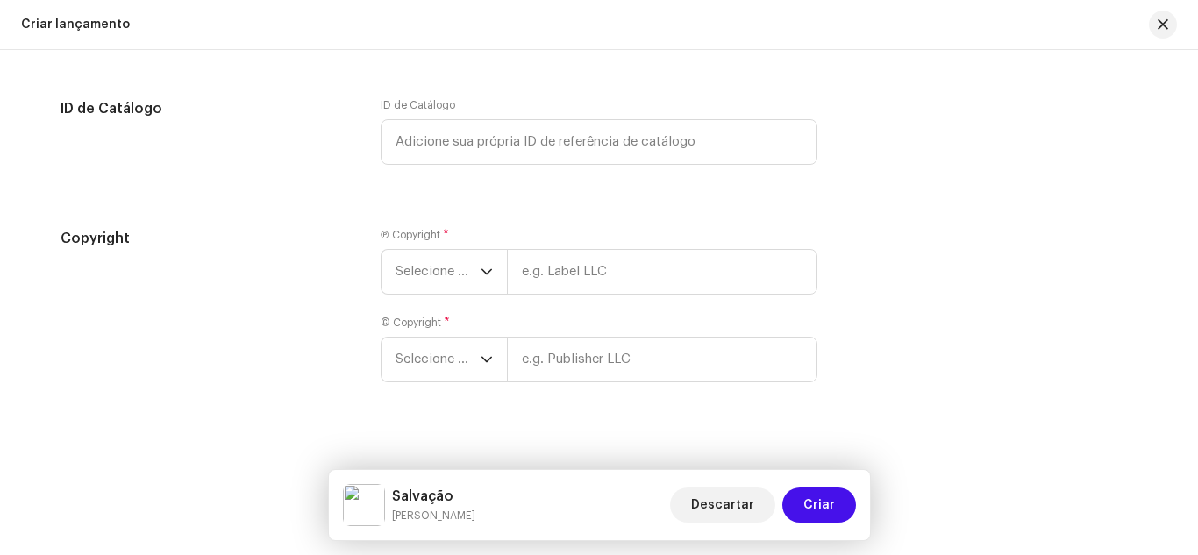
scroll to position [3107, 0]
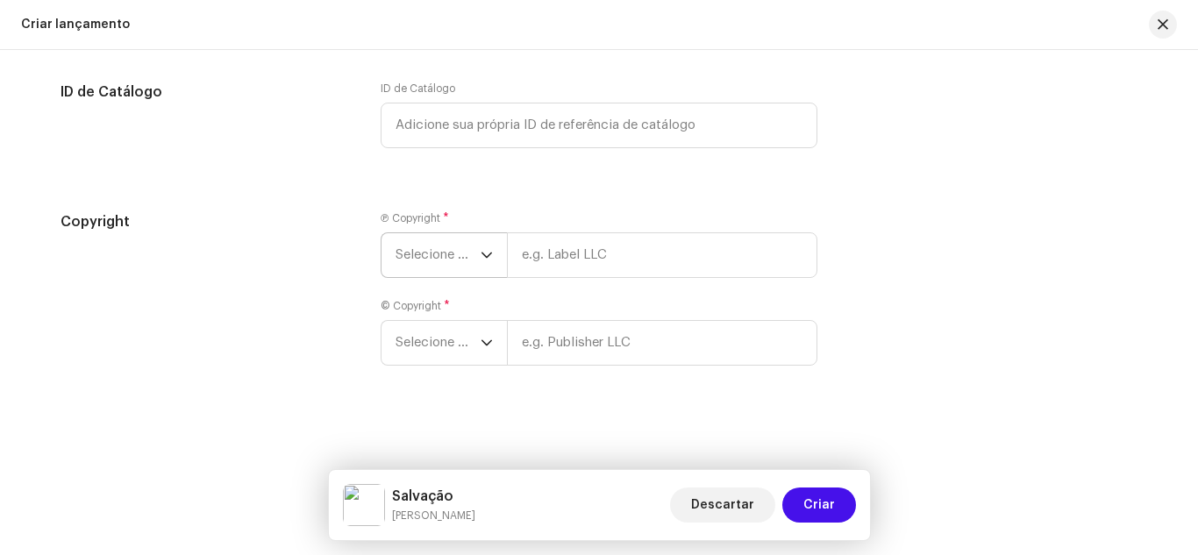
click at [486, 261] on div "dropdown trigger" at bounding box center [487, 255] width 12 height 44
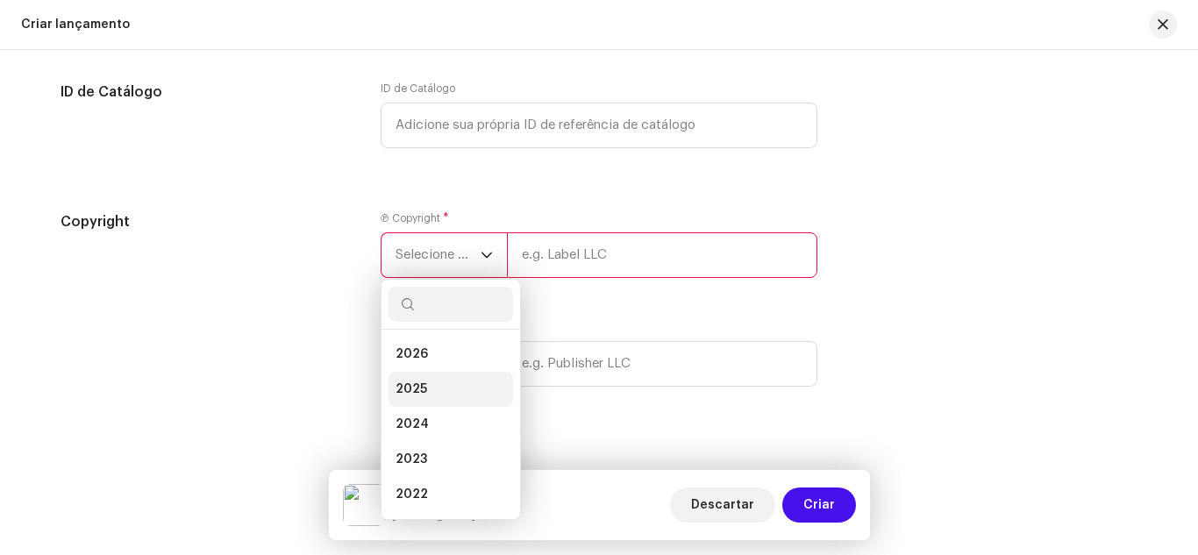
click at [444, 391] on li "2025" at bounding box center [450, 389] width 125 height 35
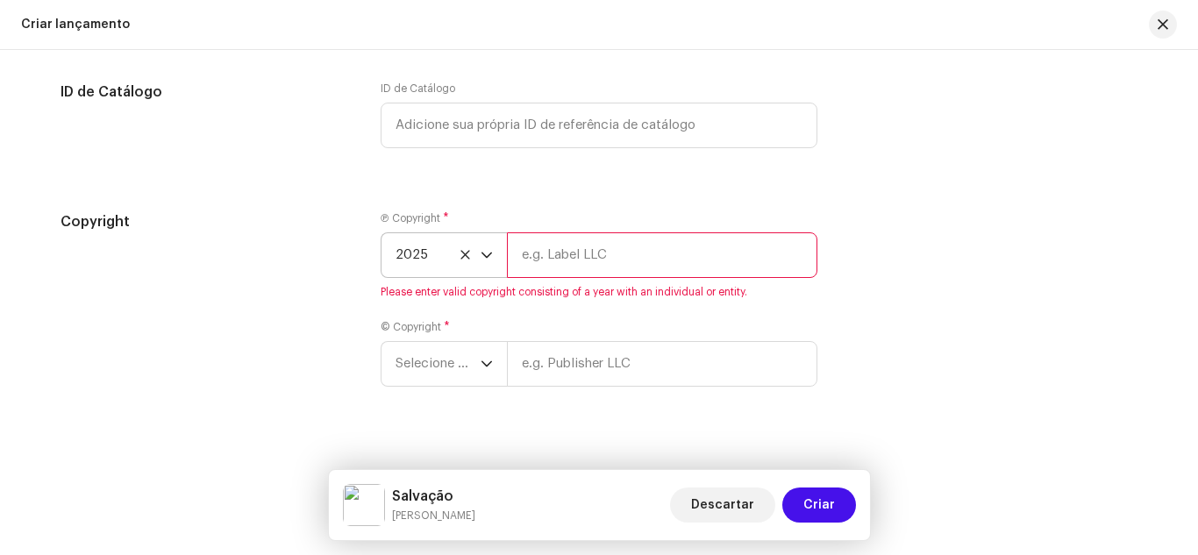
click at [573, 266] on input "text" at bounding box center [662, 255] width 310 height 46
type input "[PERSON_NAME]"
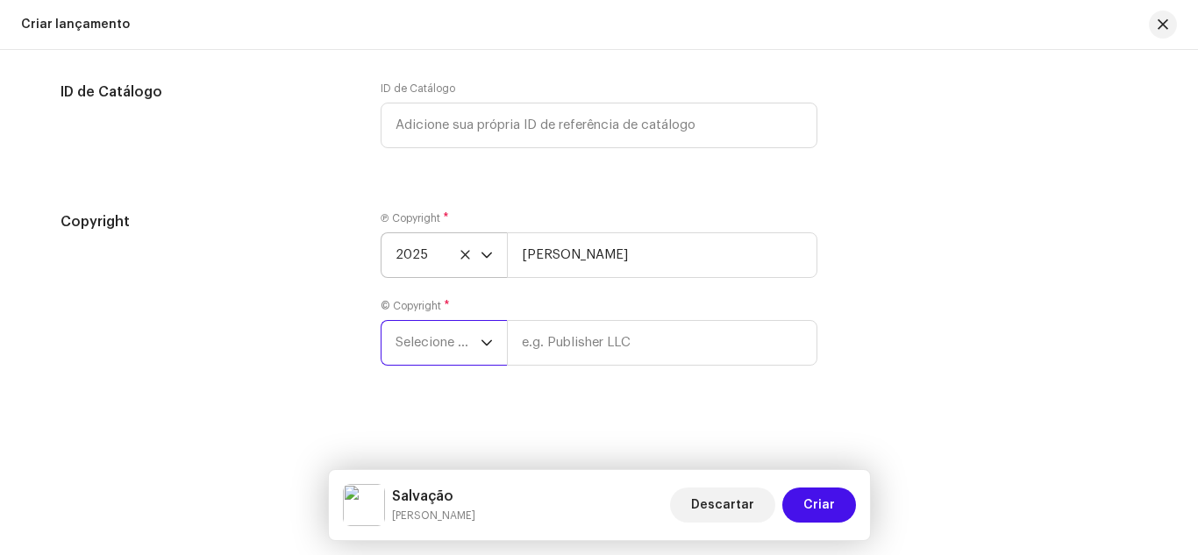
click at [460, 328] on span "Selecione o ano" at bounding box center [437, 343] width 85 height 44
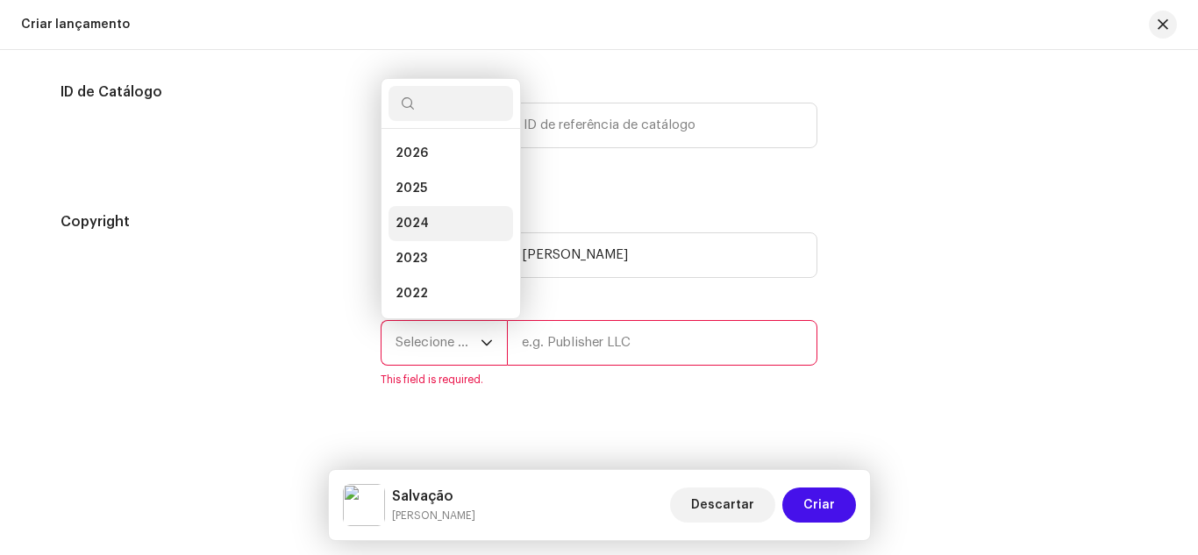
scroll to position [28, 0]
click at [438, 153] on li "2025" at bounding box center [450, 160] width 125 height 35
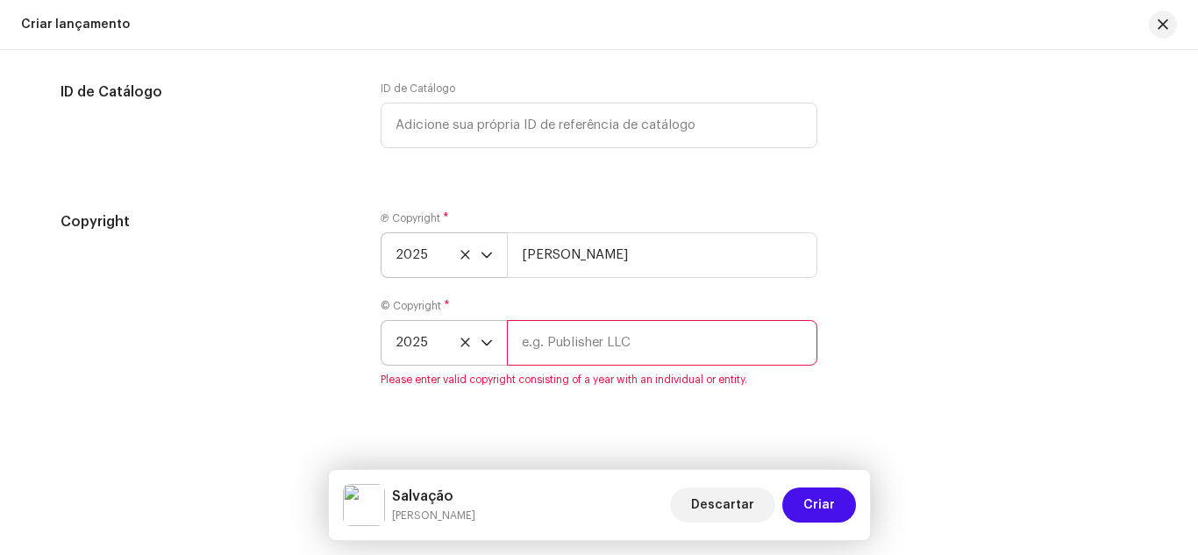
click at [531, 348] on input "text" at bounding box center [662, 343] width 310 height 46
type input "[PERSON_NAME]"
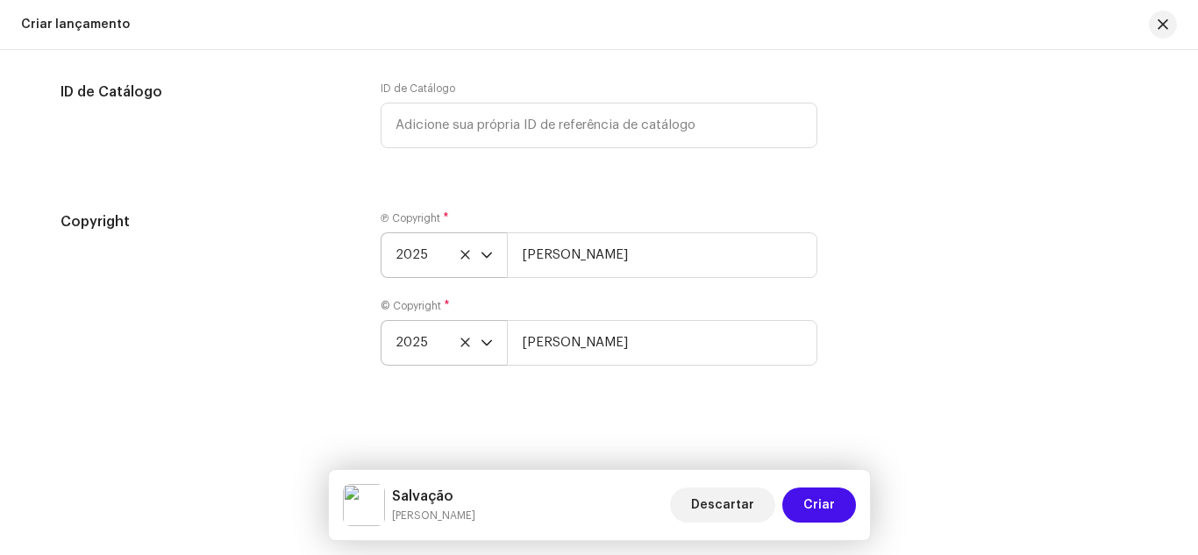
click at [296, 359] on div "Copyright" at bounding box center [207, 298] width 292 height 175
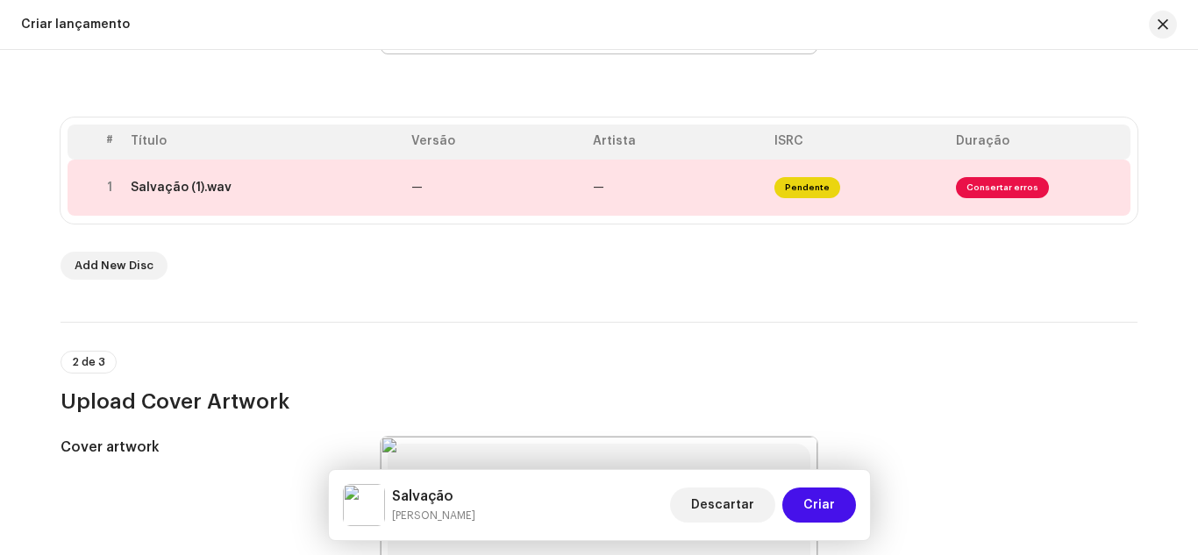
scroll to position [301, 0]
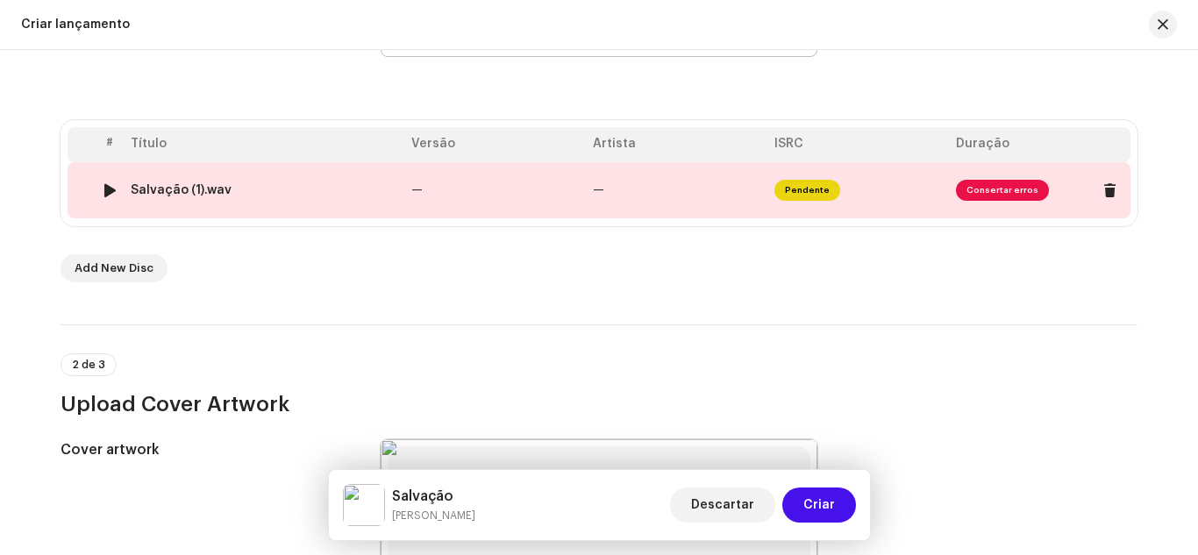
click at [997, 195] on span "Consertar erros" at bounding box center [1002, 190] width 93 height 21
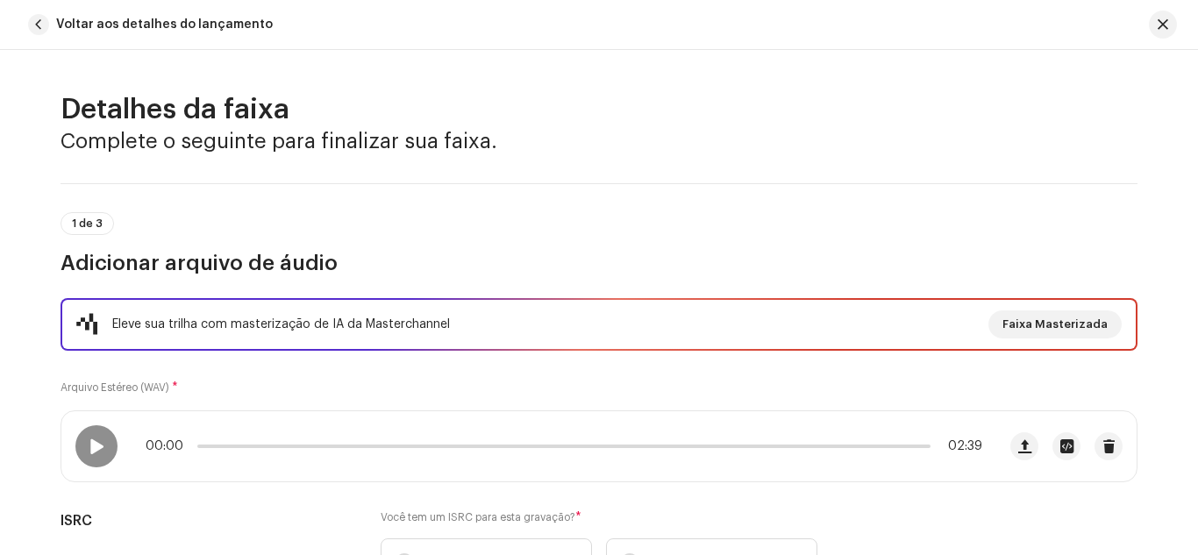
click at [706, 387] on div "Eleve sua trilha com masterização de IA da Masterchannel Faixa Masterizada Arqu…" at bounding box center [599, 452] width 1077 height 308
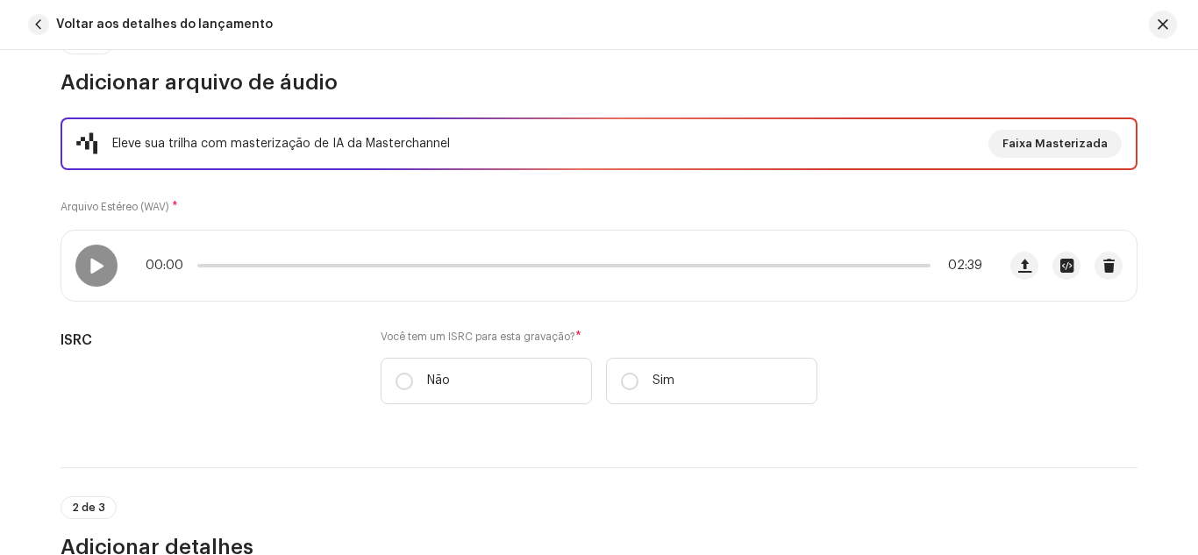
scroll to position [210, 0]
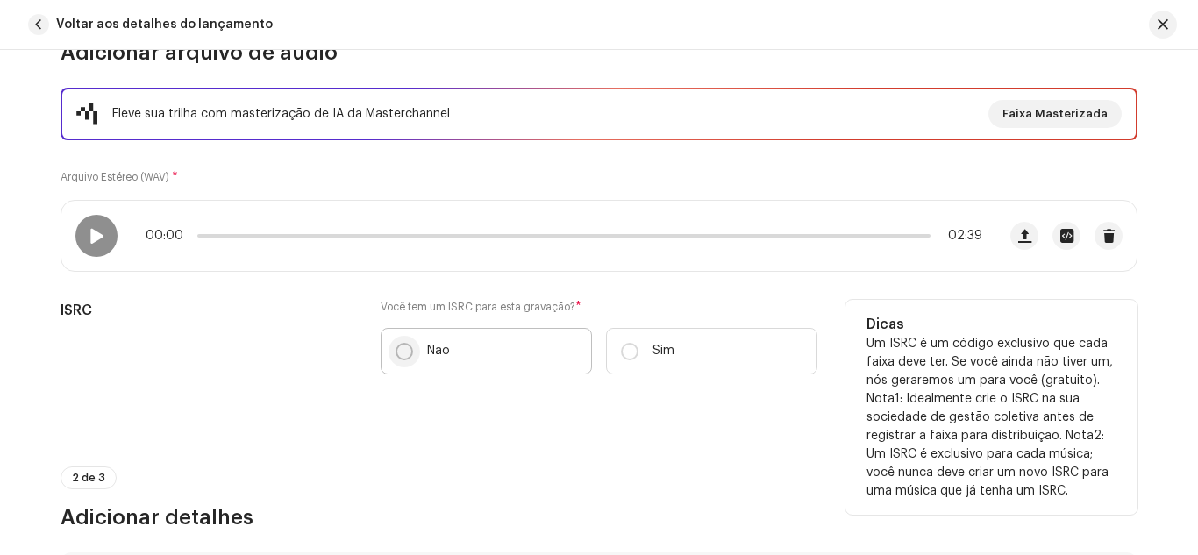
click at [404, 357] on input "Não" at bounding box center [404, 352] width 18 height 18
radio input "true"
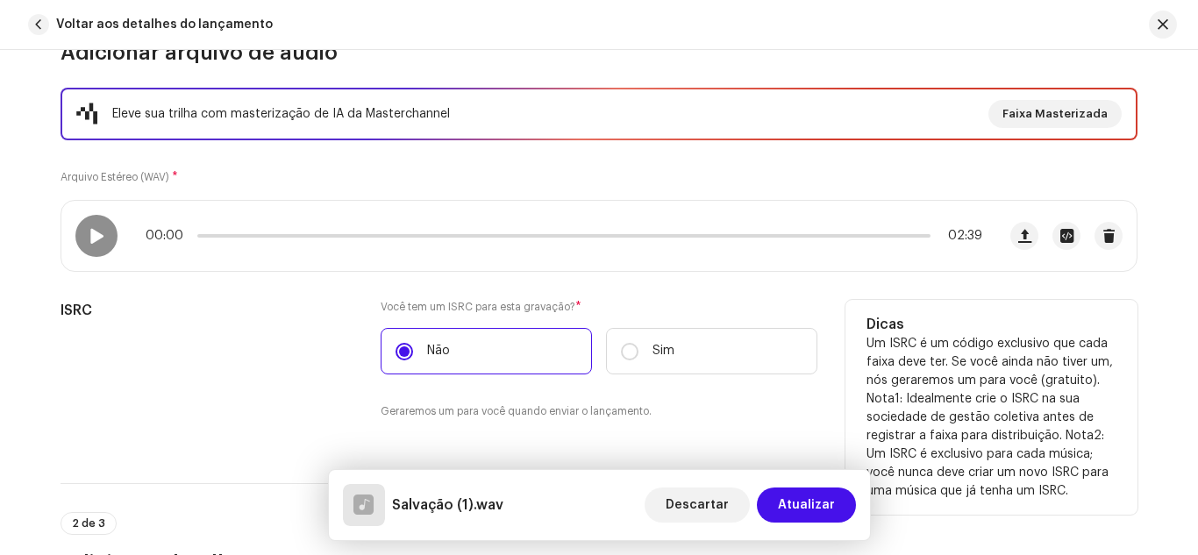
click at [324, 344] on div "ISRC" at bounding box center [207, 370] width 292 height 141
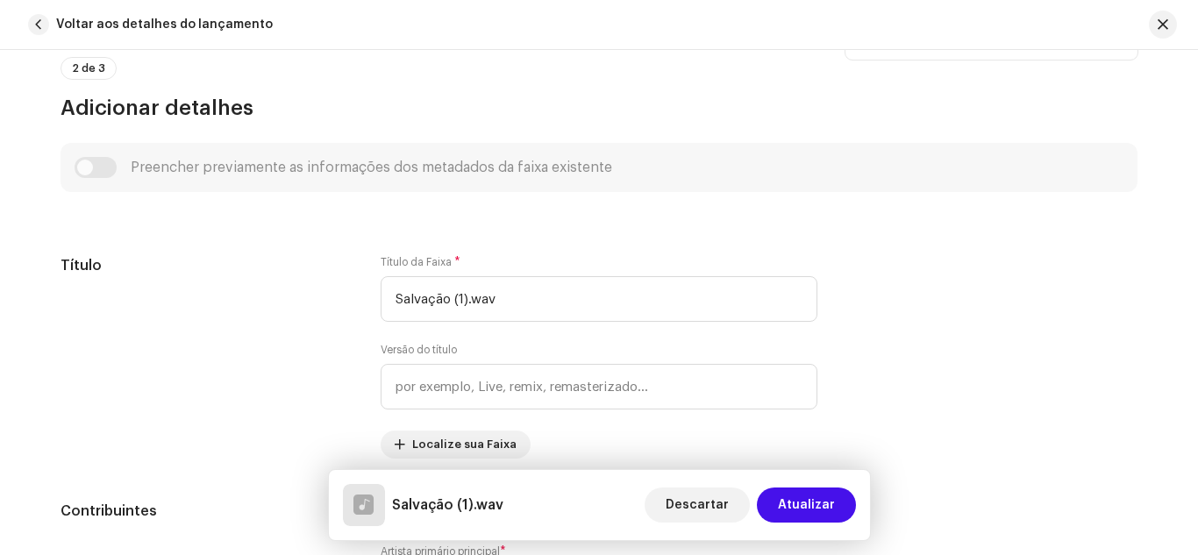
scroll to position [666, 0]
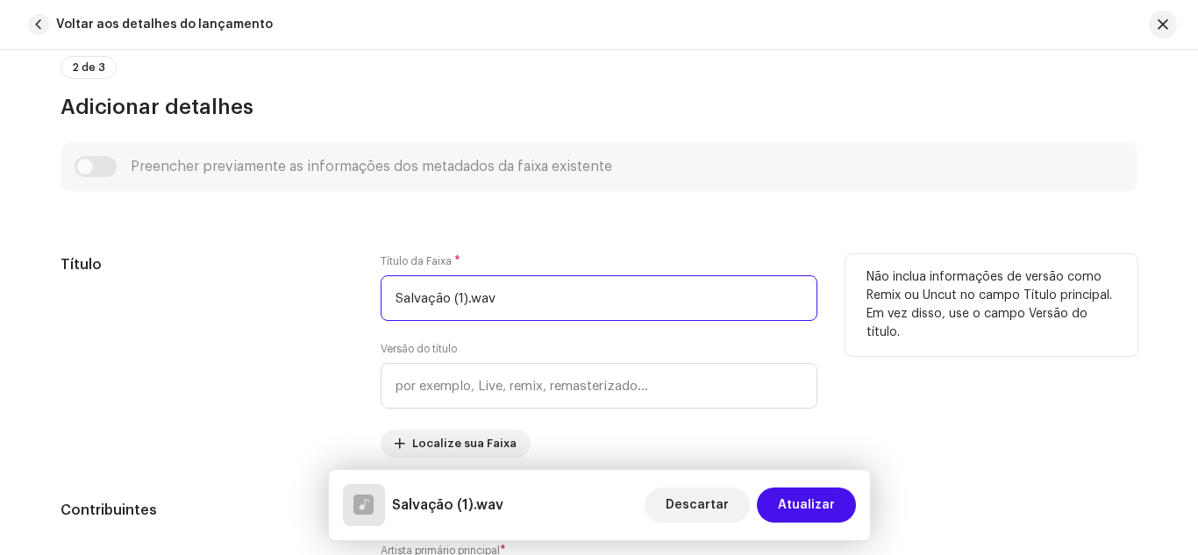
click at [499, 286] on input "Salvação (1).wav" at bounding box center [599, 298] width 437 height 46
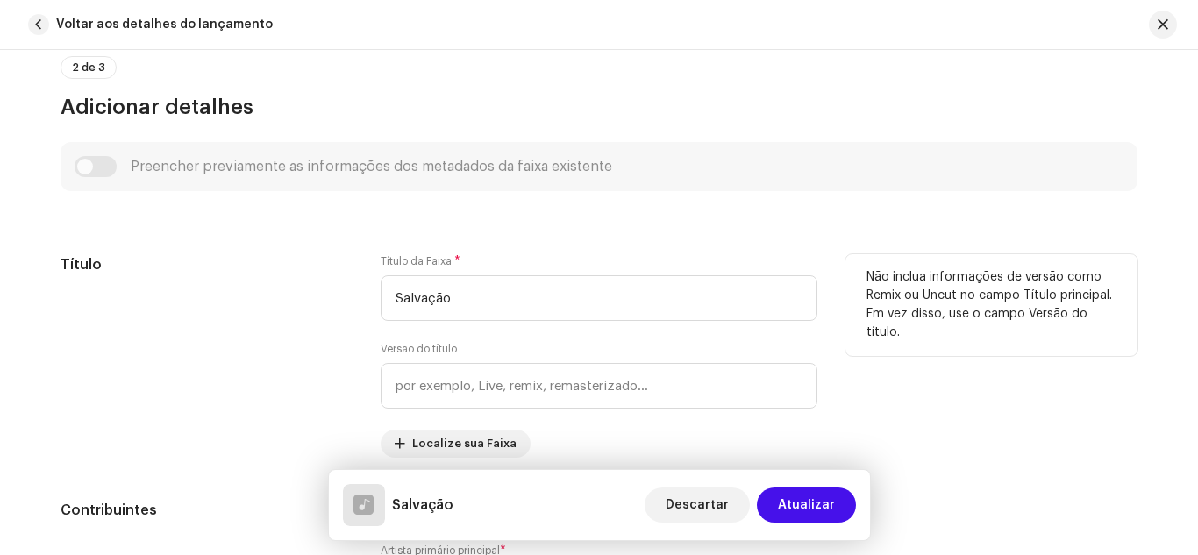
type input "Salvação"
click at [272, 287] on div "Título" at bounding box center [207, 355] width 292 height 203
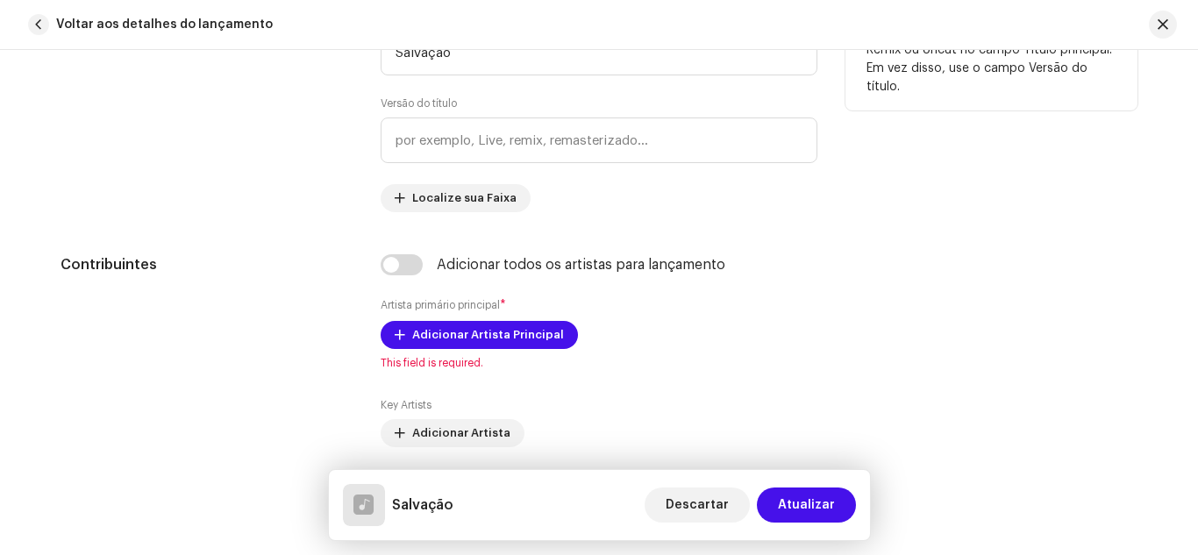
scroll to position [947, 0]
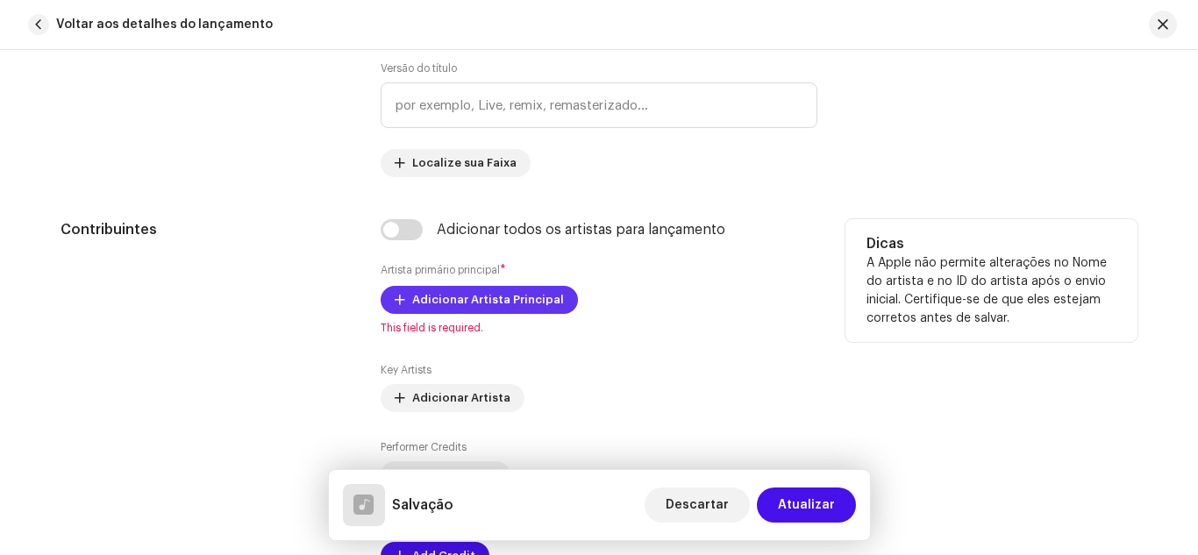
click at [428, 297] on span "Adicionar Artista Principal" at bounding box center [488, 299] width 152 height 35
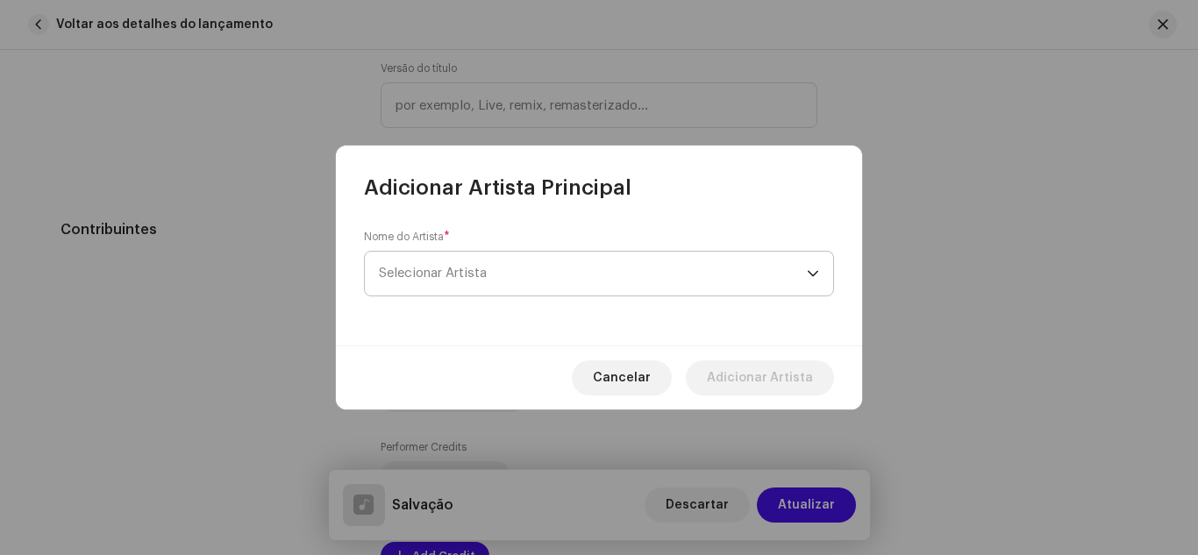
click at [445, 272] on span "Selecionar Artista" at bounding box center [433, 273] width 108 height 13
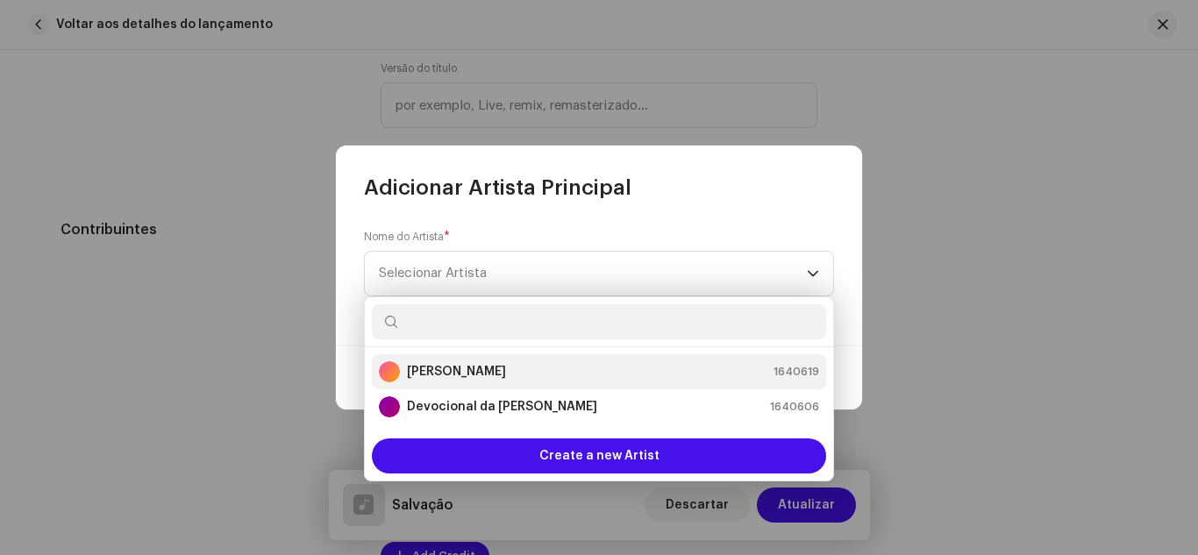
click at [448, 367] on strong "[PERSON_NAME]" at bounding box center [456, 372] width 99 height 18
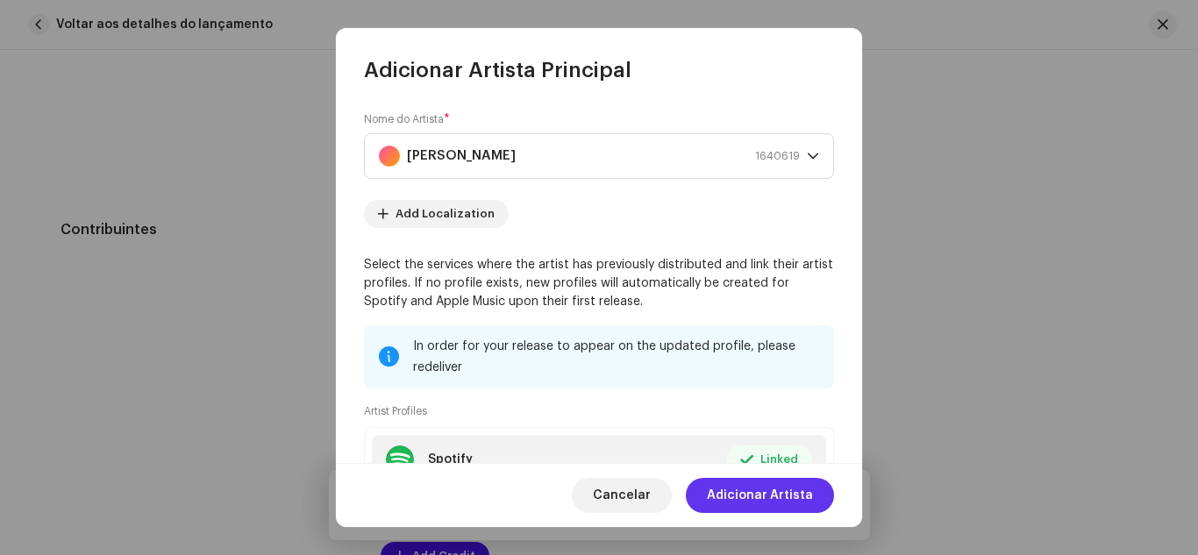
click at [737, 497] on span "Adicionar Artista" at bounding box center [760, 495] width 106 height 35
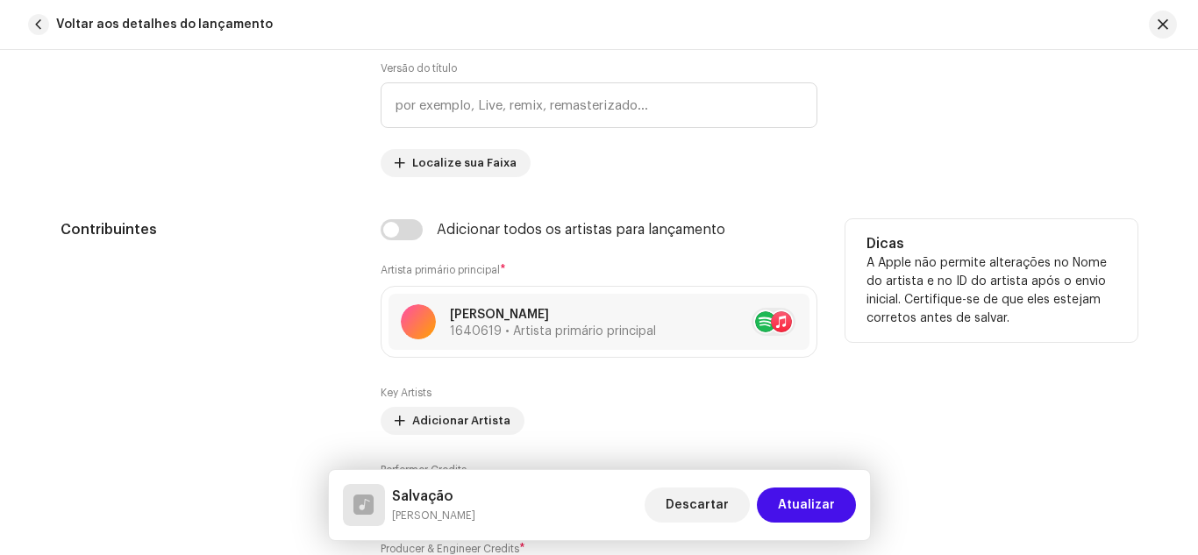
click at [316, 395] on div "Contribuintes" at bounding box center [207, 416] width 292 height 395
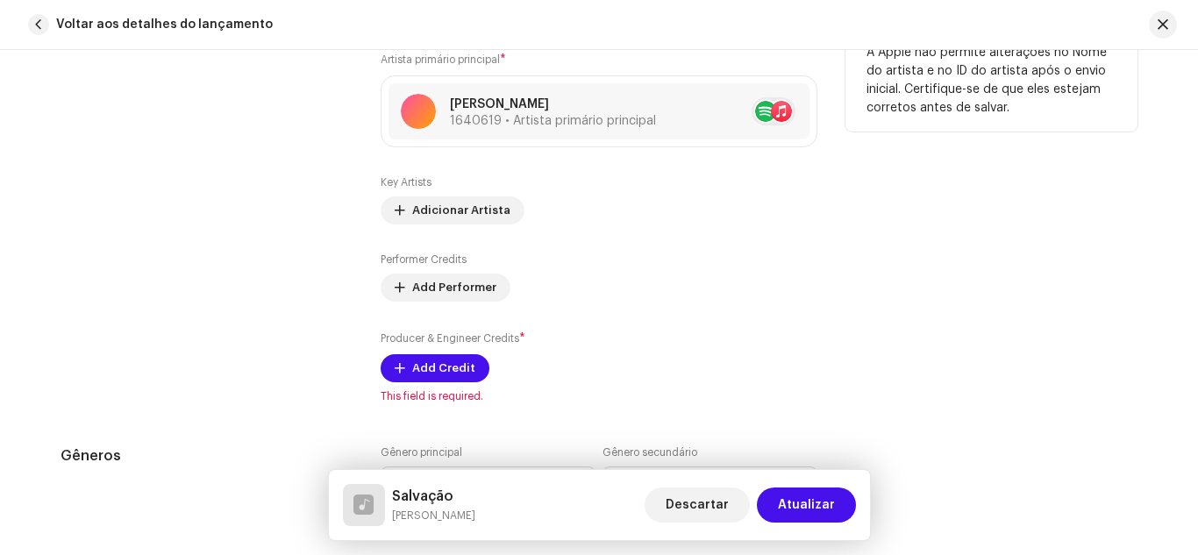
scroll to position [1193, 0]
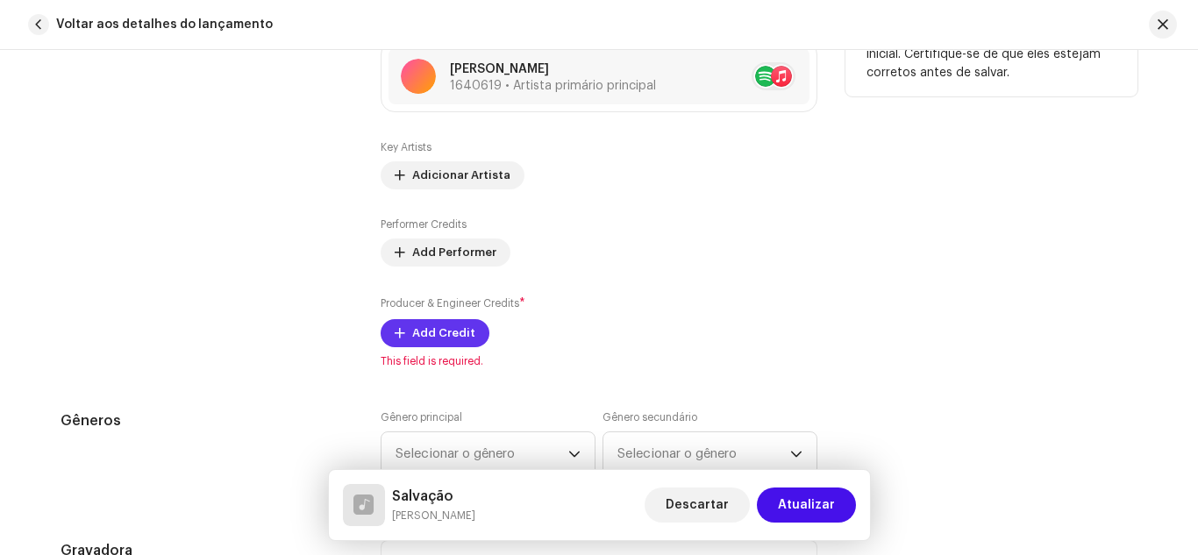
click at [438, 333] on span "Add Credit" at bounding box center [443, 333] width 63 height 35
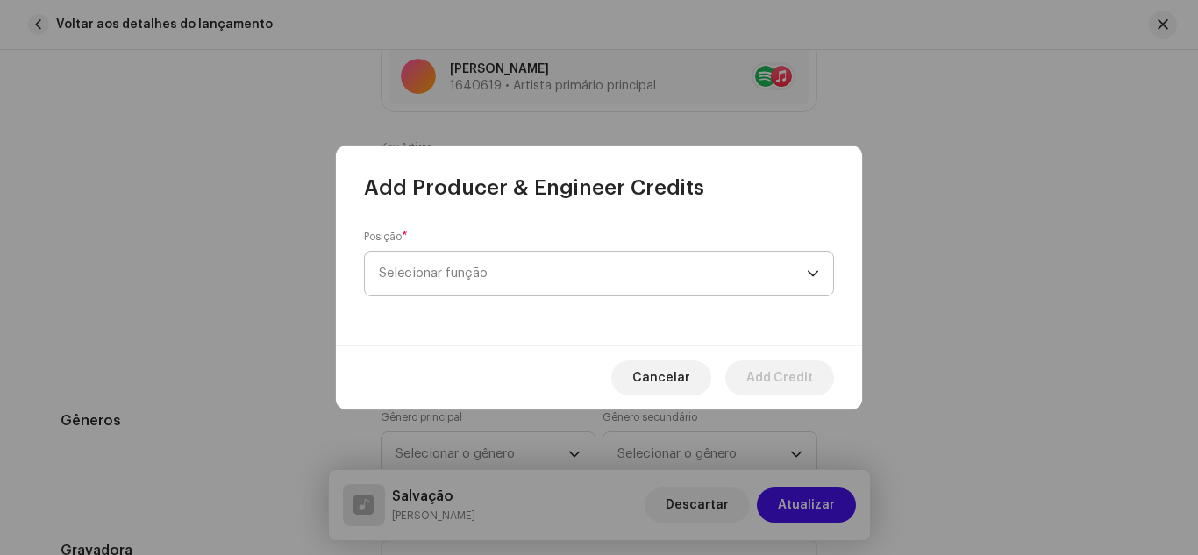
click at [451, 279] on span "Selecionar função" at bounding box center [593, 274] width 428 height 44
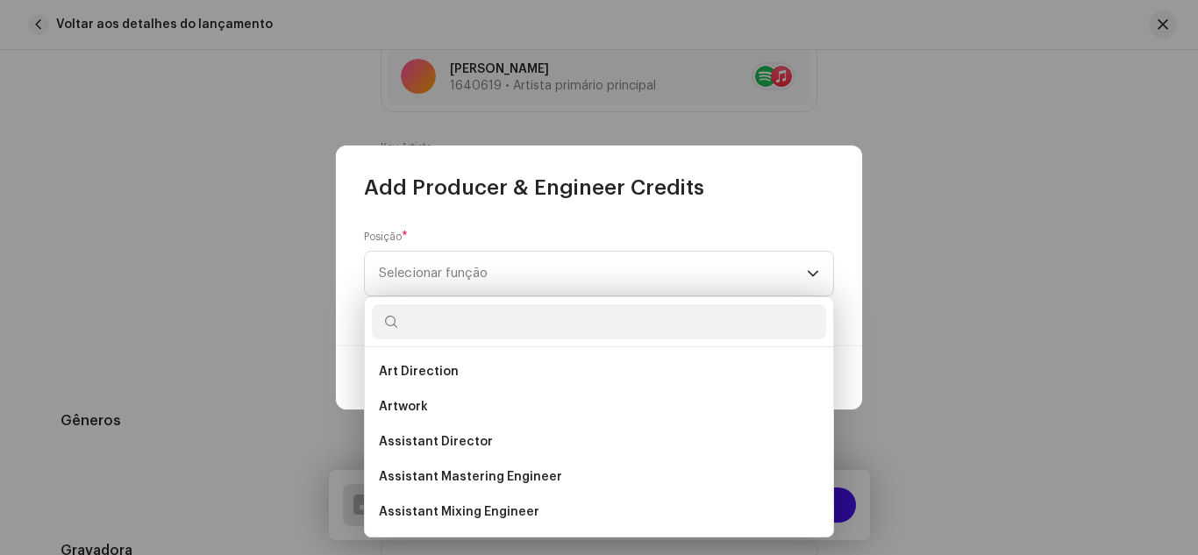
click at [470, 327] on input "text" at bounding box center [599, 321] width 454 height 35
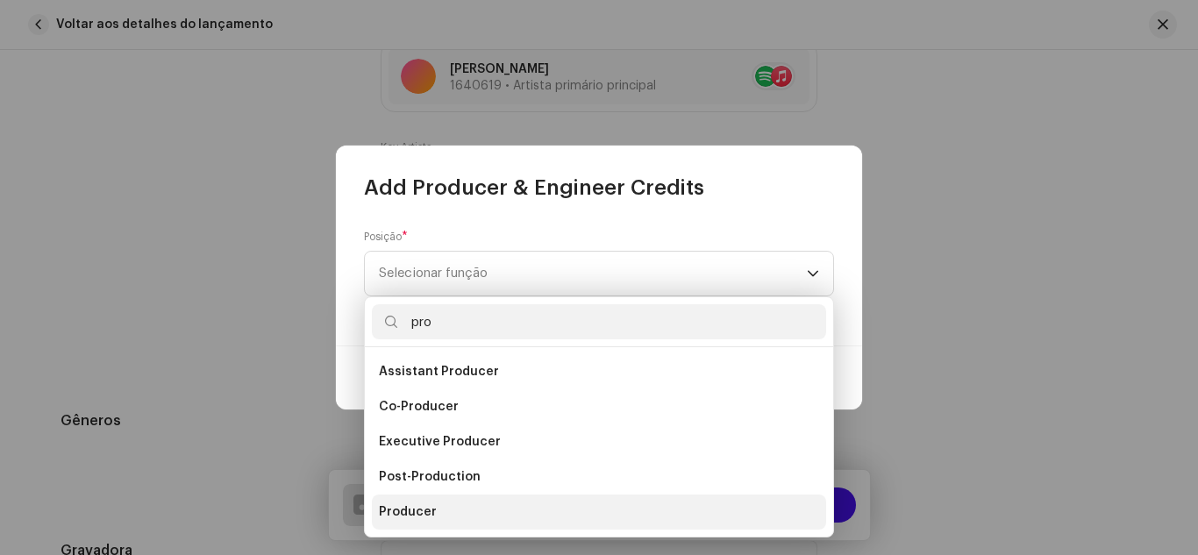
type input "pro"
click at [401, 515] on span "Producer" at bounding box center [408, 512] width 58 height 18
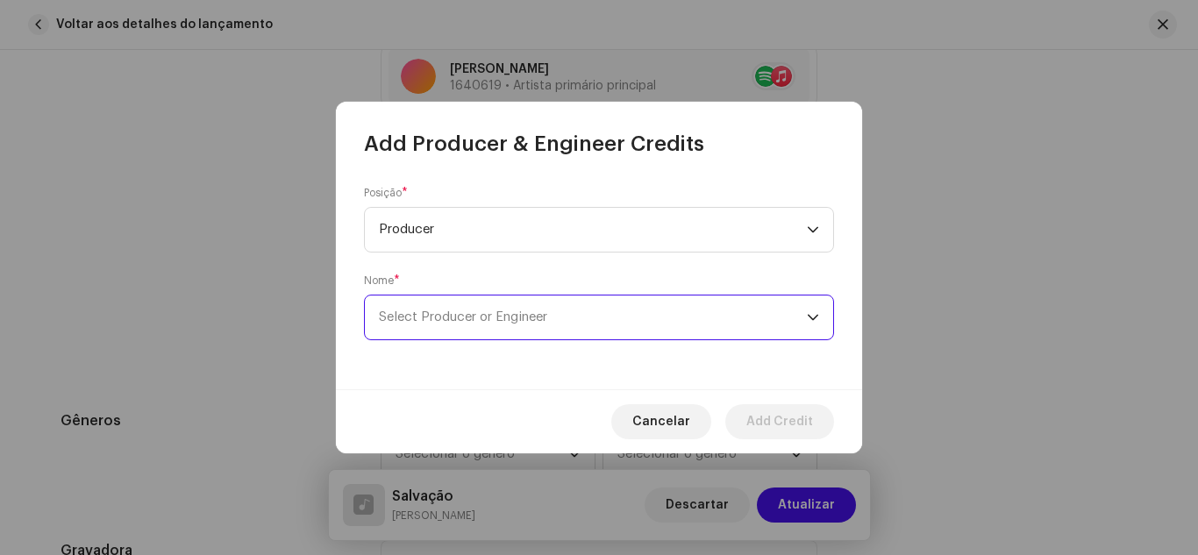
click at [418, 310] on span "Select Producer or Engineer" at bounding box center [593, 318] width 428 height 44
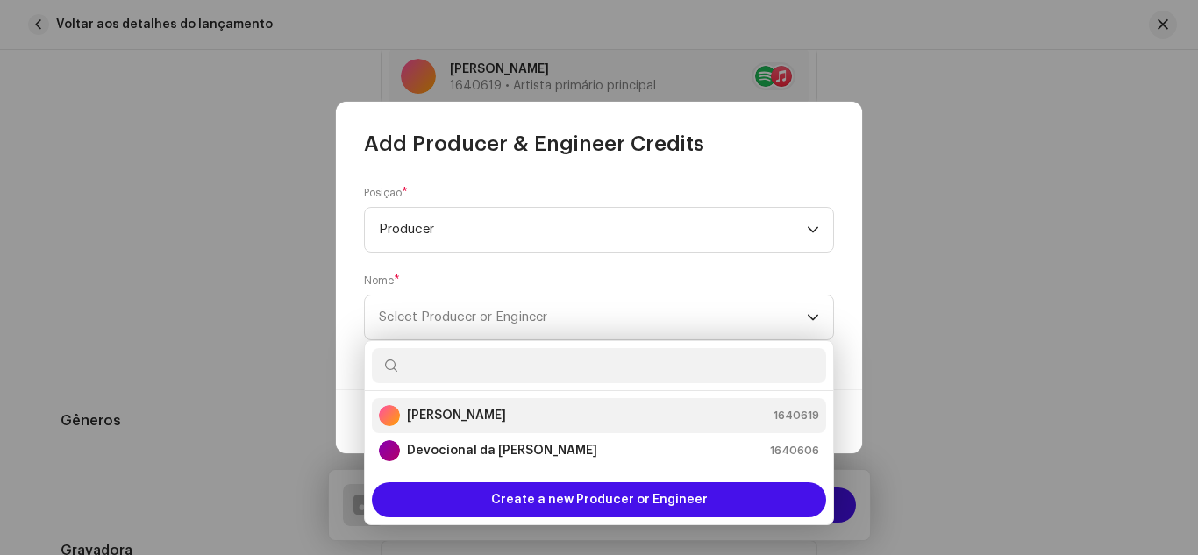
click at [439, 423] on strong "[PERSON_NAME]" at bounding box center [456, 416] width 99 height 18
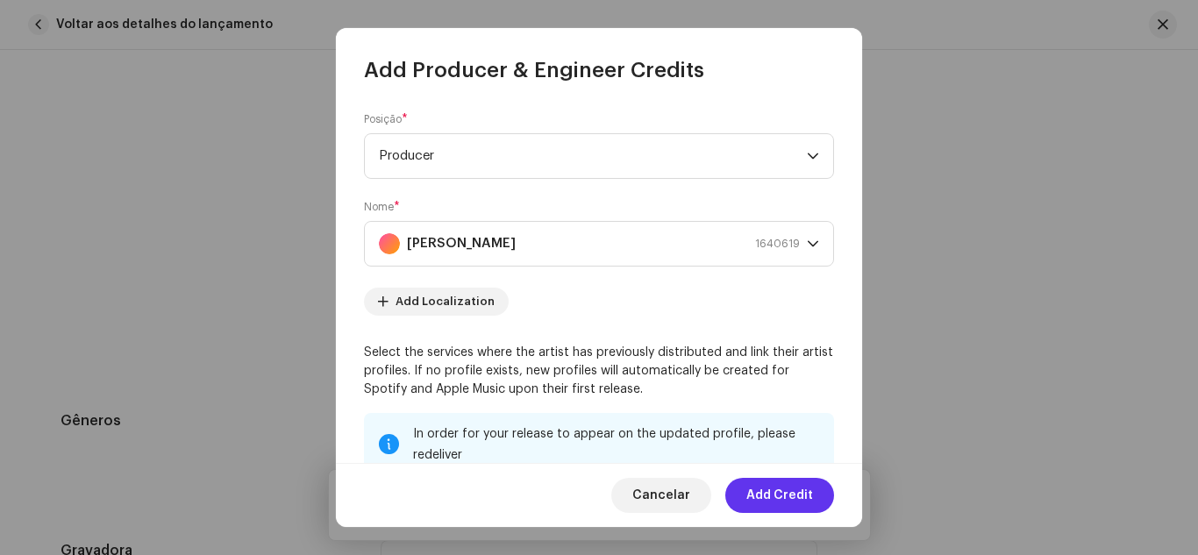
click at [783, 496] on span "Add Credit" at bounding box center [779, 495] width 67 height 35
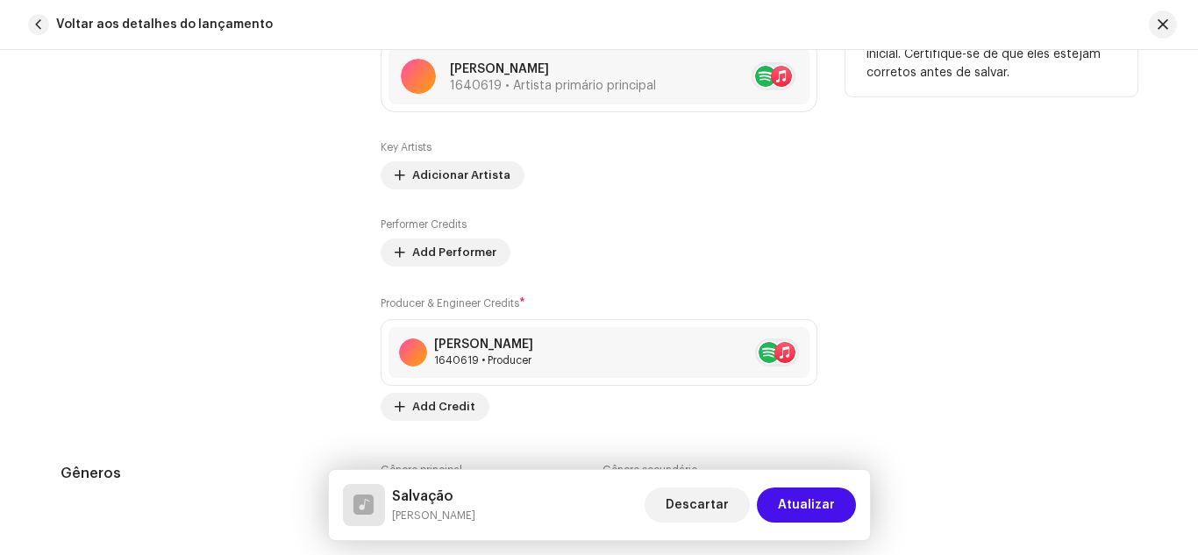
click at [278, 347] on div "Contribuintes" at bounding box center [207, 197] width 292 height 447
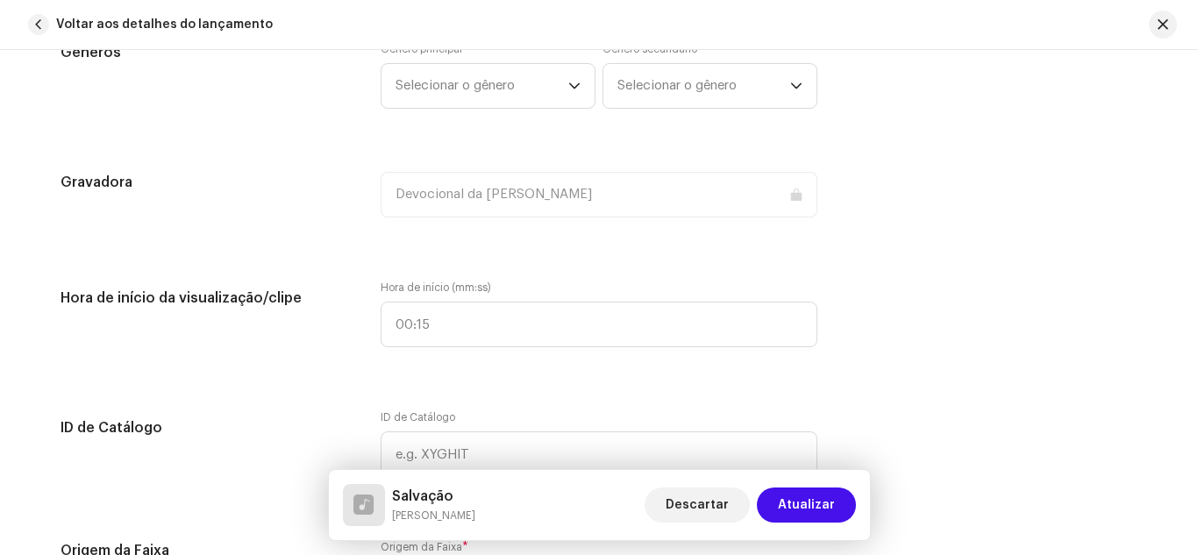
scroll to position [1649, 0]
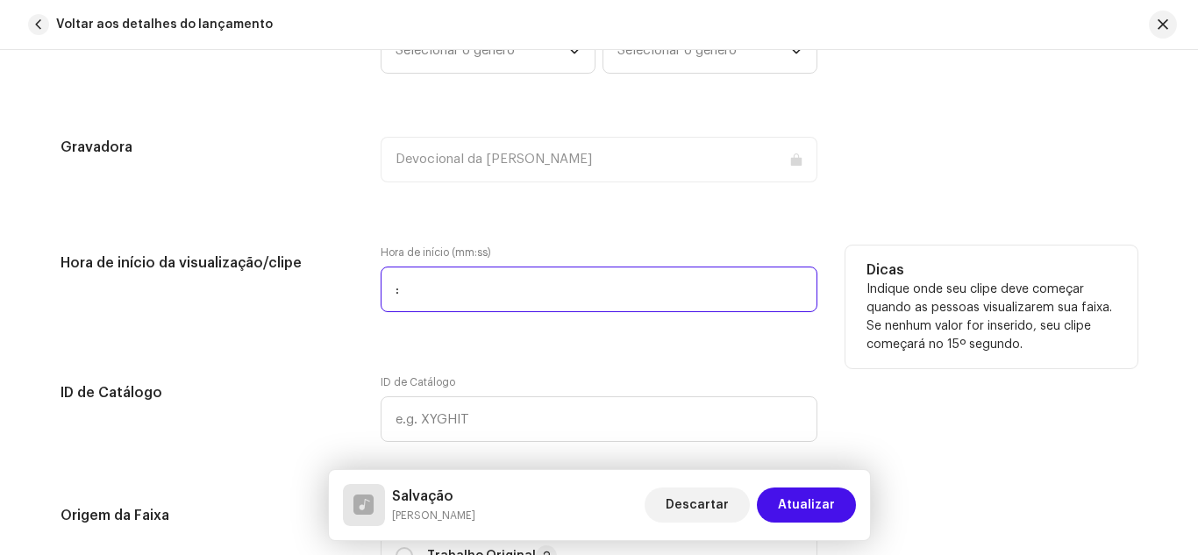
click at [415, 298] on input ":" at bounding box center [599, 290] width 437 height 46
type input "00:00"
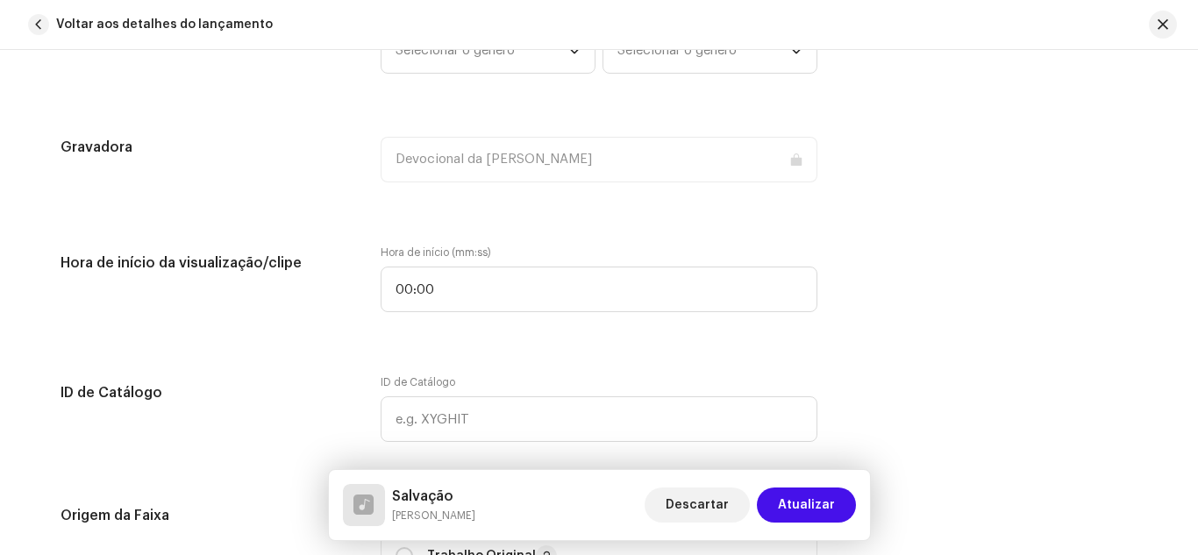
click at [340, 342] on div "Detalhes da faixa Complete o seguinte para finalizar sua faixa. 1 de 3 Adiciona…" at bounding box center [598, 384] width 1133 height 3883
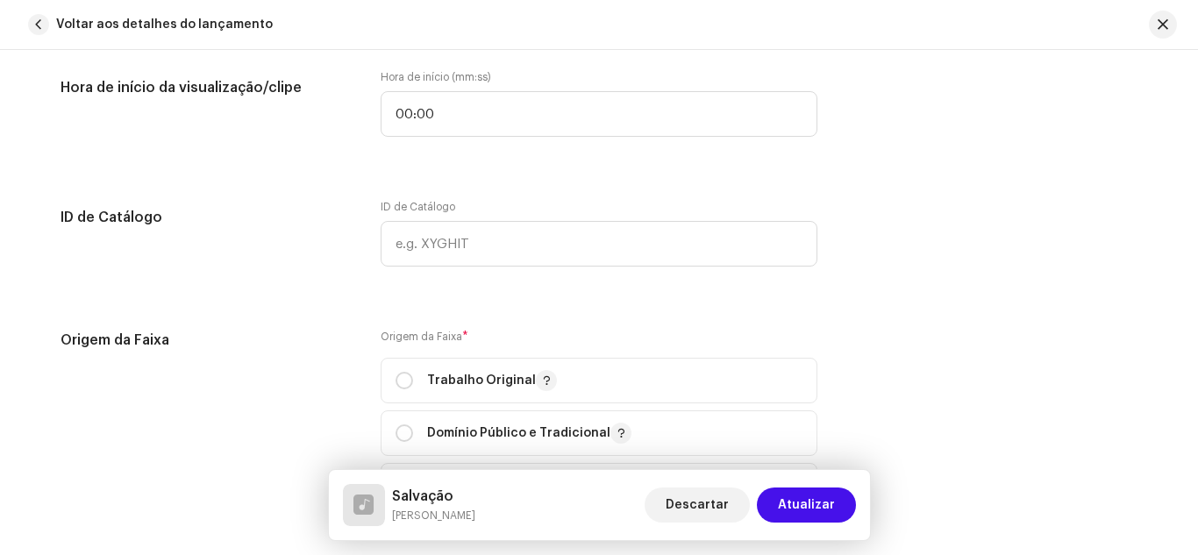
scroll to position [1859, 0]
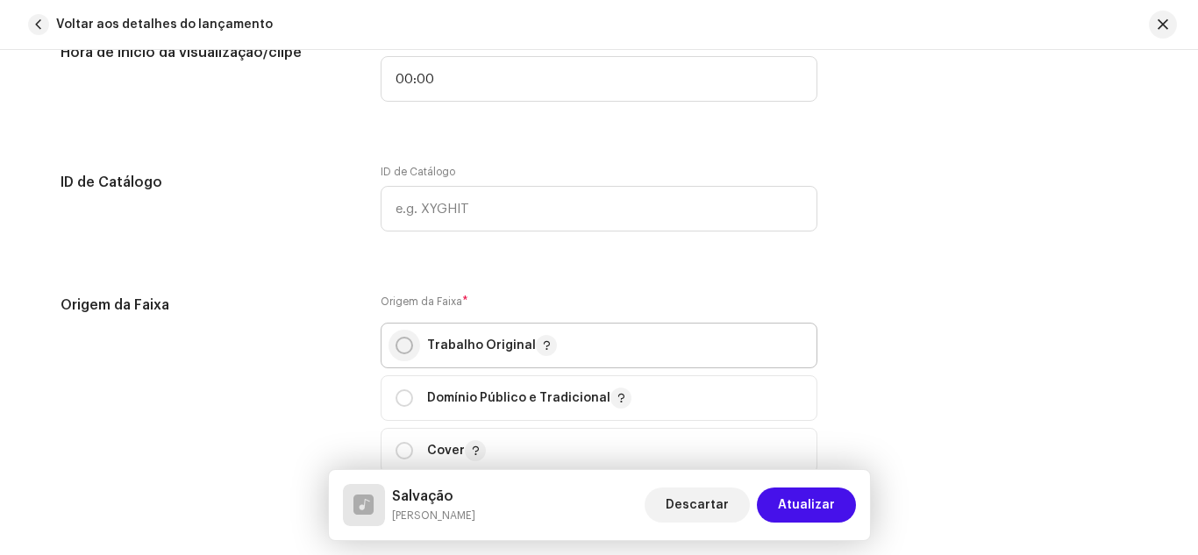
click at [409, 350] on p-radiobutton at bounding box center [404, 346] width 18 height 18
radio input "true"
click at [345, 360] on div "Origem da Faixa" at bounding box center [207, 395] width 292 height 200
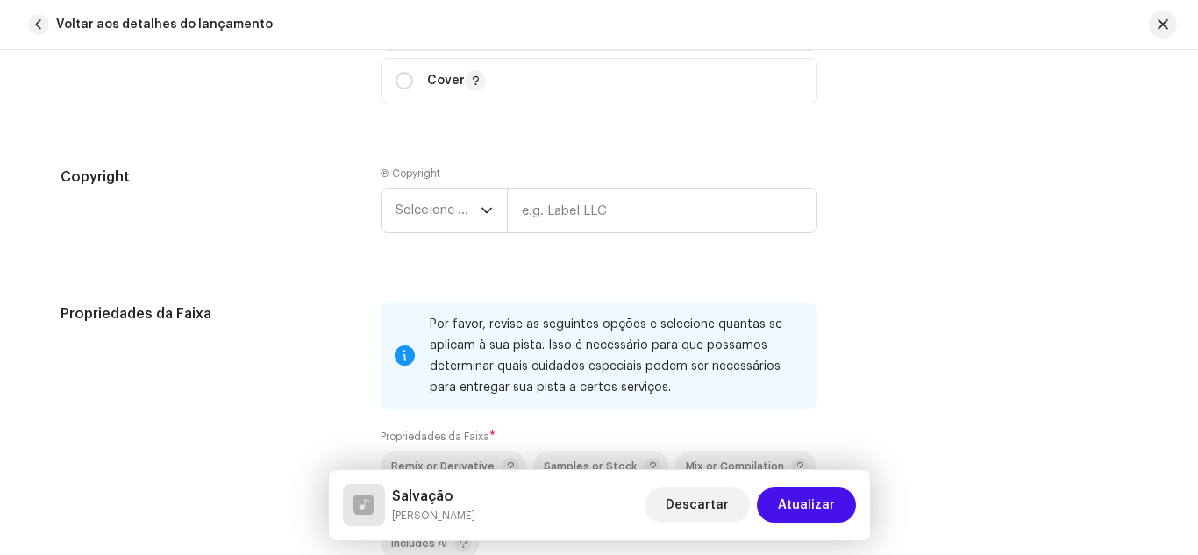
scroll to position [2245, 0]
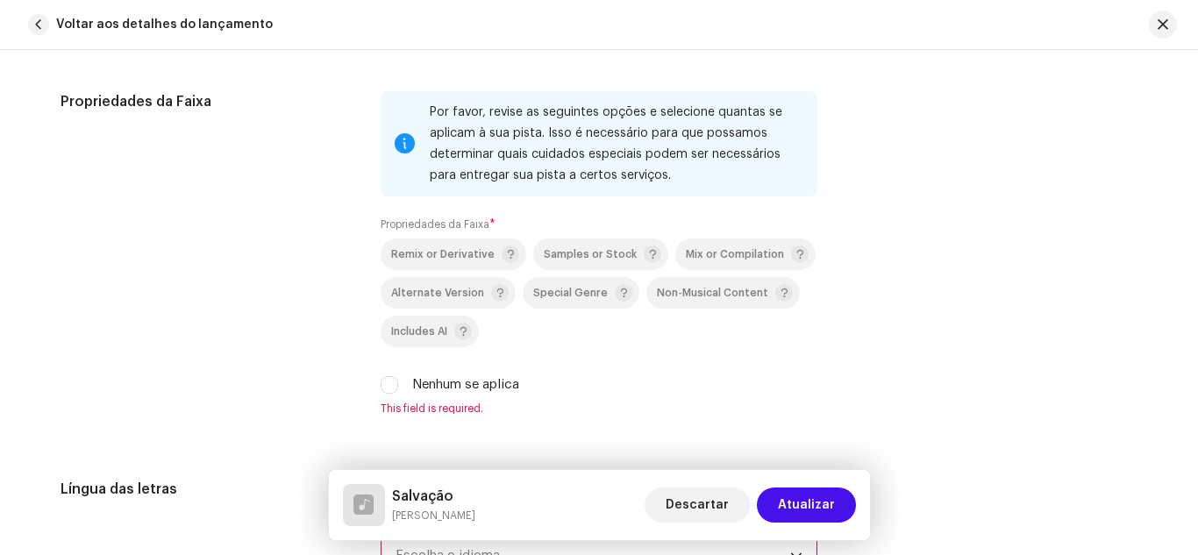
scroll to position [2490, 0]
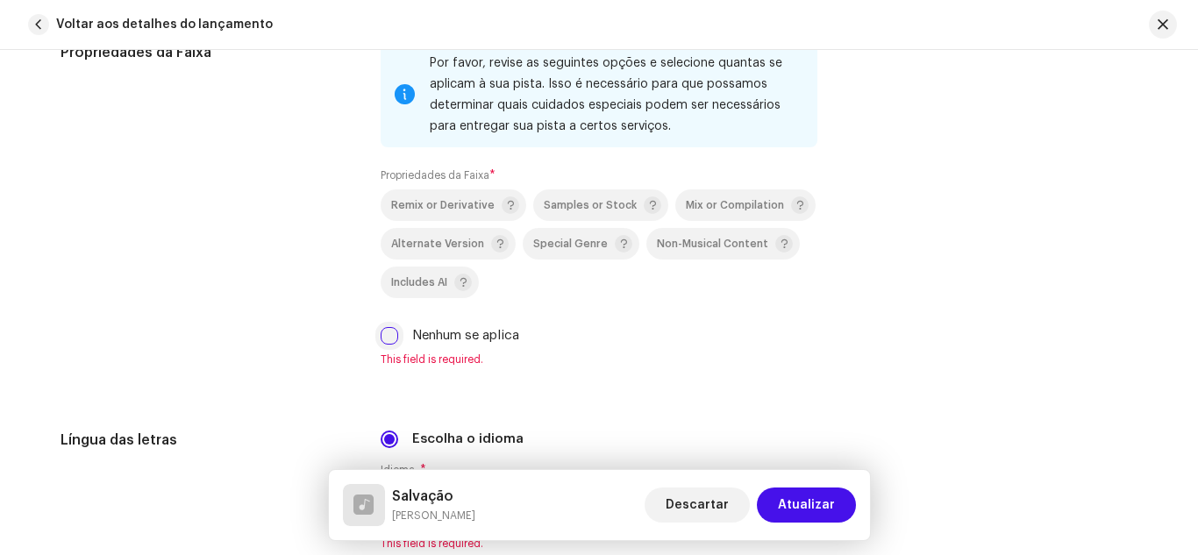
click at [389, 330] on input "Nenhum se aplica" at bounding box center [390, 336] width 18 height 18
checkbox input "true"
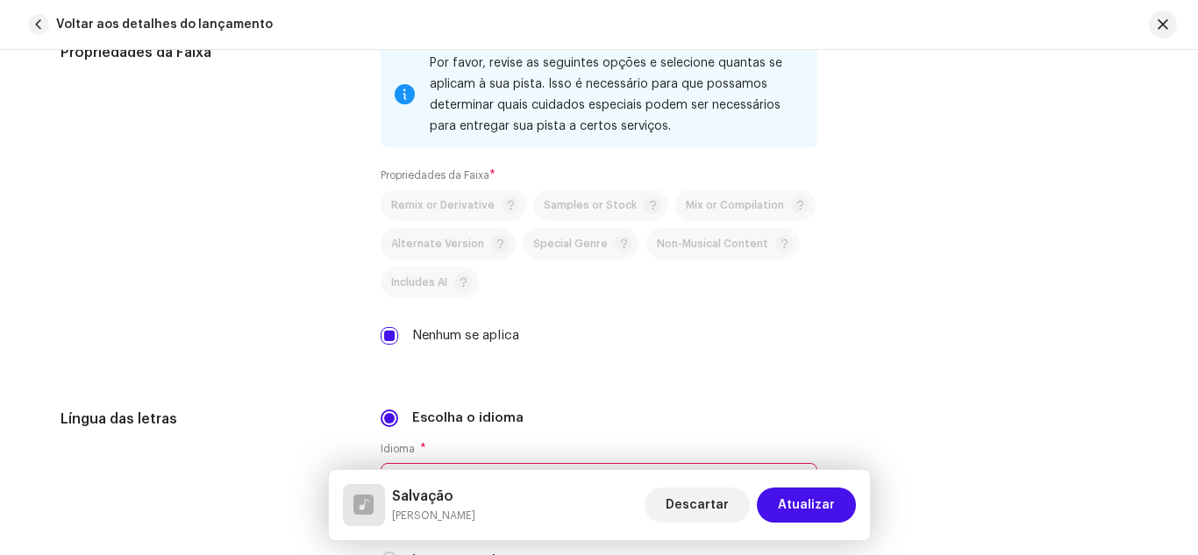
click at [324, 317] on div "Propriedades da Faixa" at bounding box center [207, 204] width 292 height 324
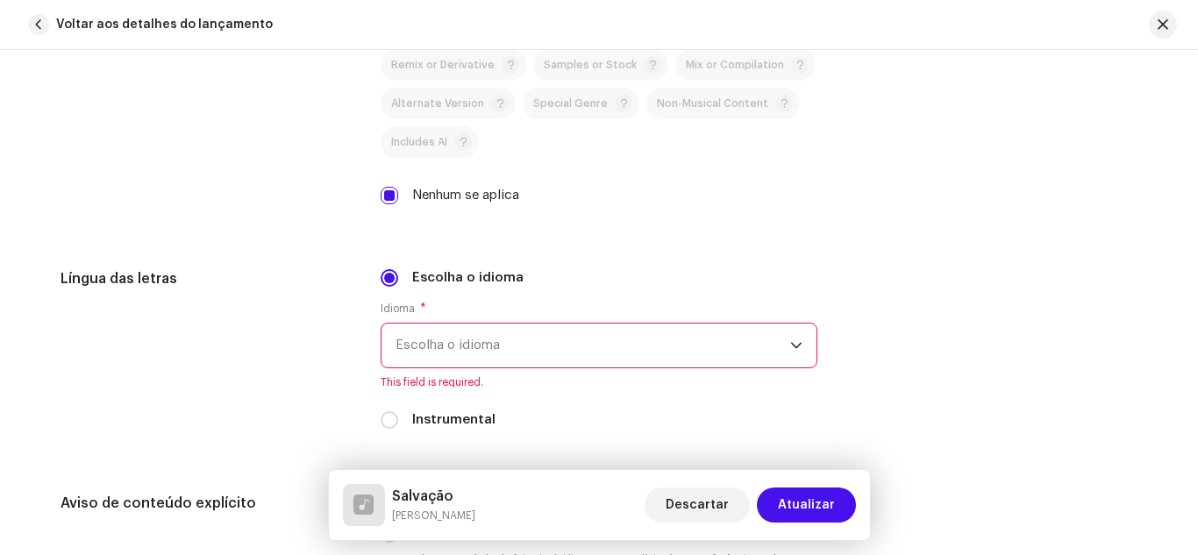
scroll to position [2666, 0]
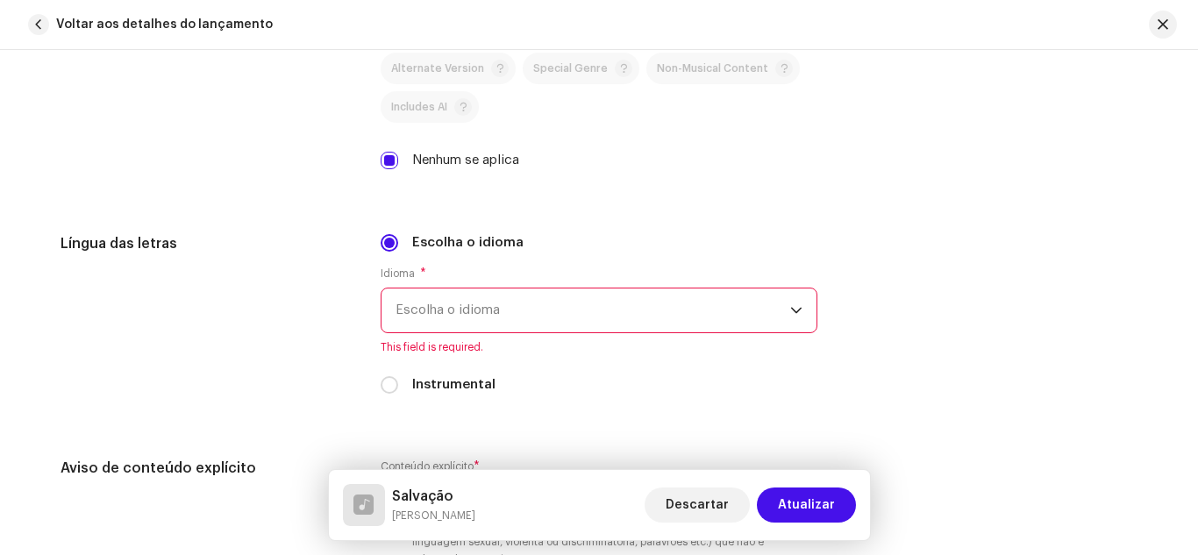
click at [407, 311] on span "Escolha o idioma" at bounding box center [592, 311] width 395 height 44
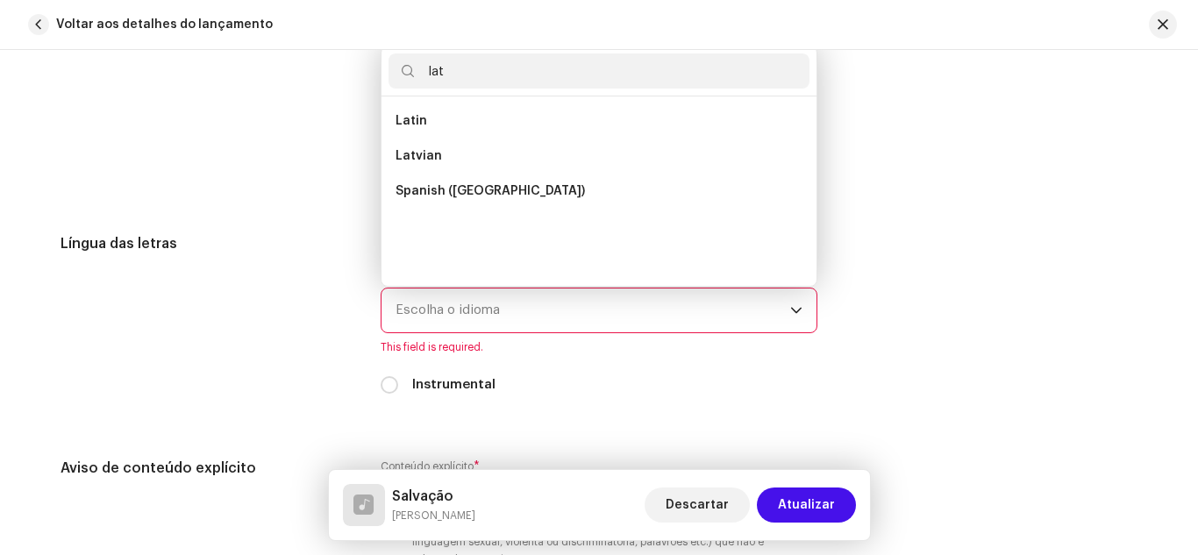
scroll to position [0, 0]
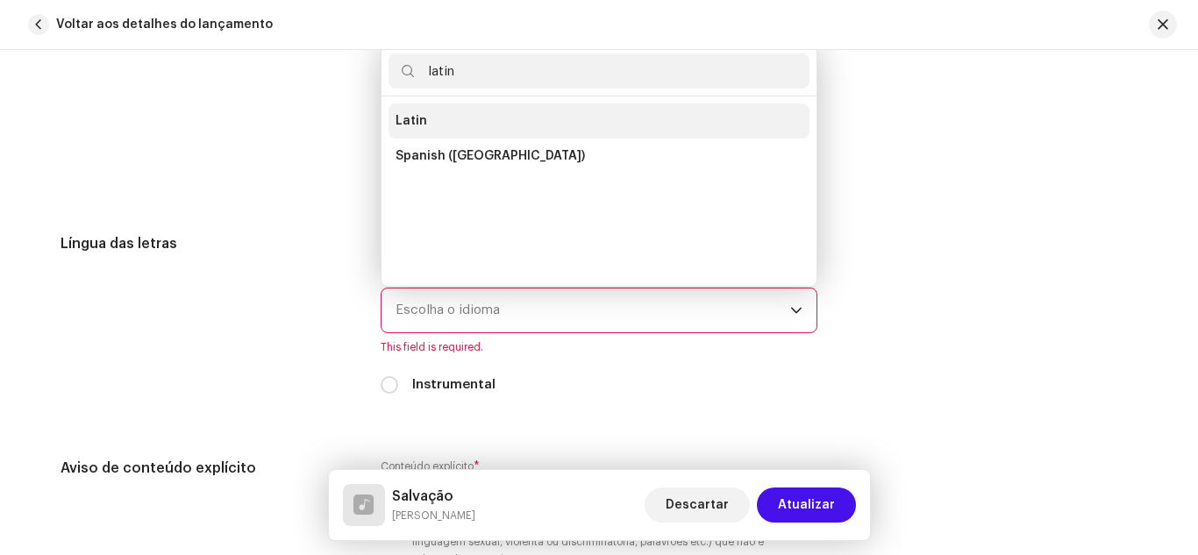
type input "latin"
click at [431, 125] on li "Latin" at bounding box center [598, 120] width 421 height 35
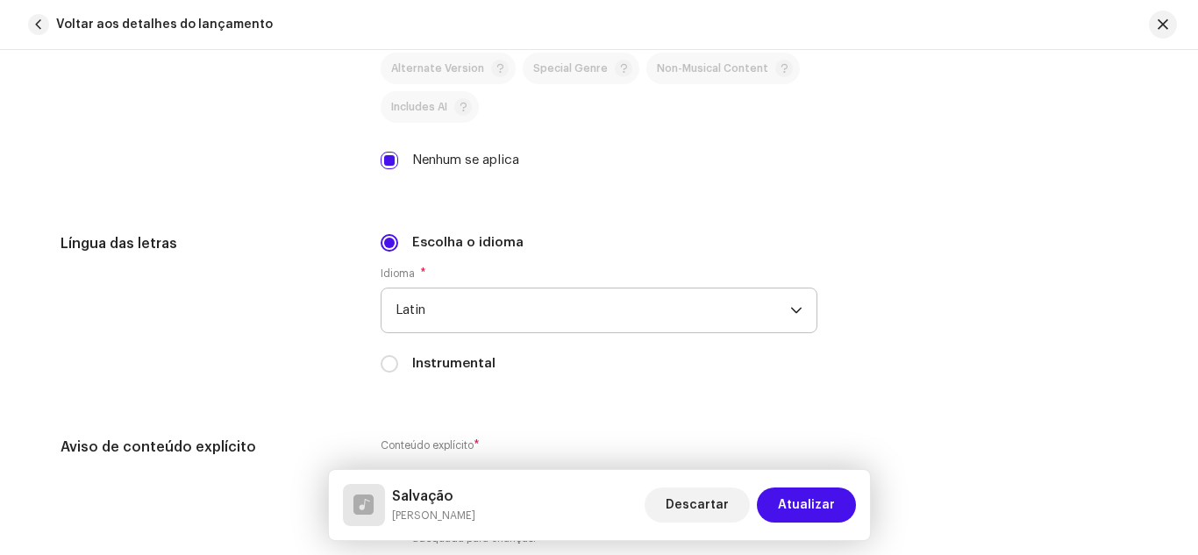
click at [313, 258] on div "Língua das letras" at bounding box center [207, 313] width 292 height 161
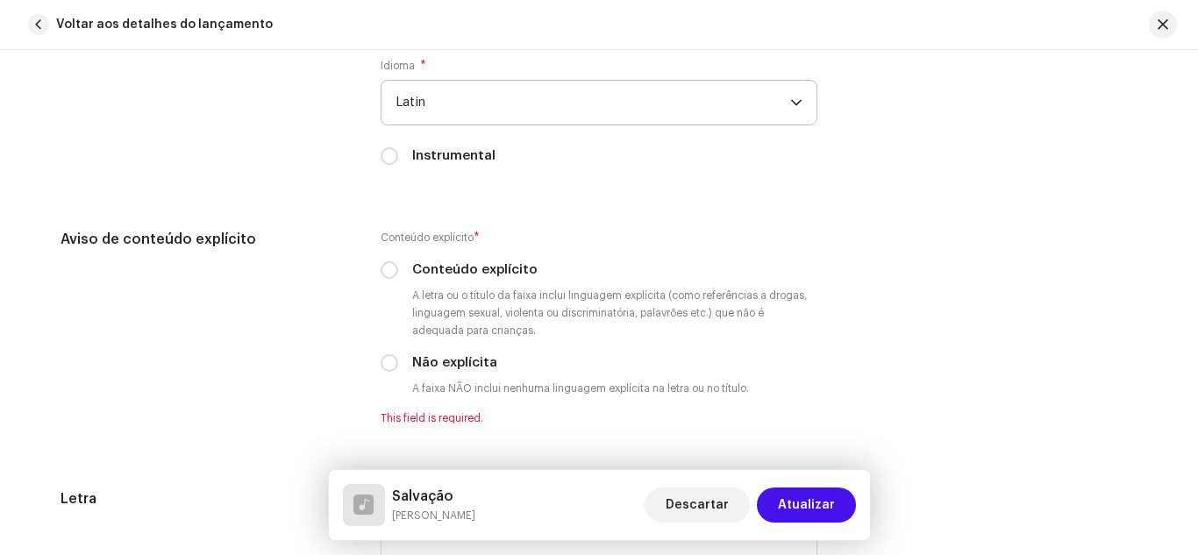
scroll to position [2876, 0]
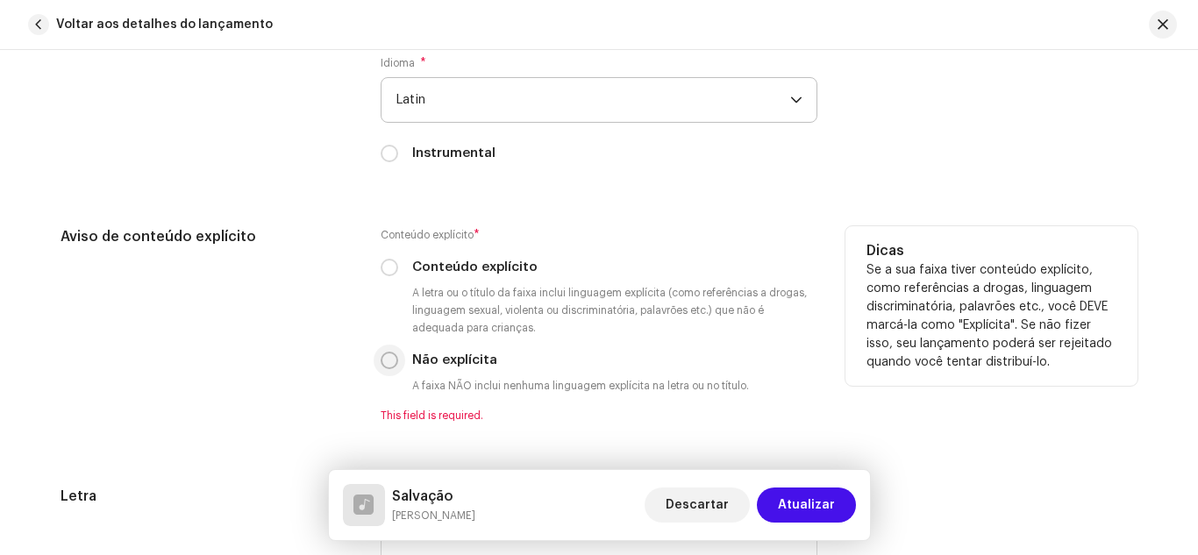
click at [389, 360] on input "Não explícita" at bounding box center [390, 361] width 18 height 18
radio input "true"
click at [331, 331] on div "Aviso de conteúdo explícito" at bounding box center [207, 324] width 292 height 196
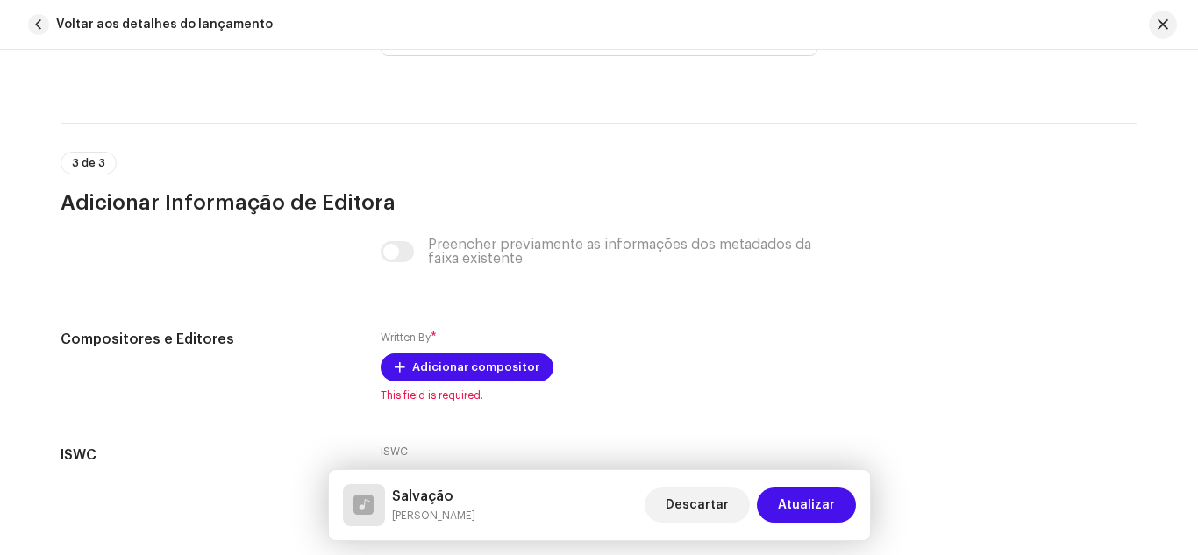
scroll to position [3402, 0]
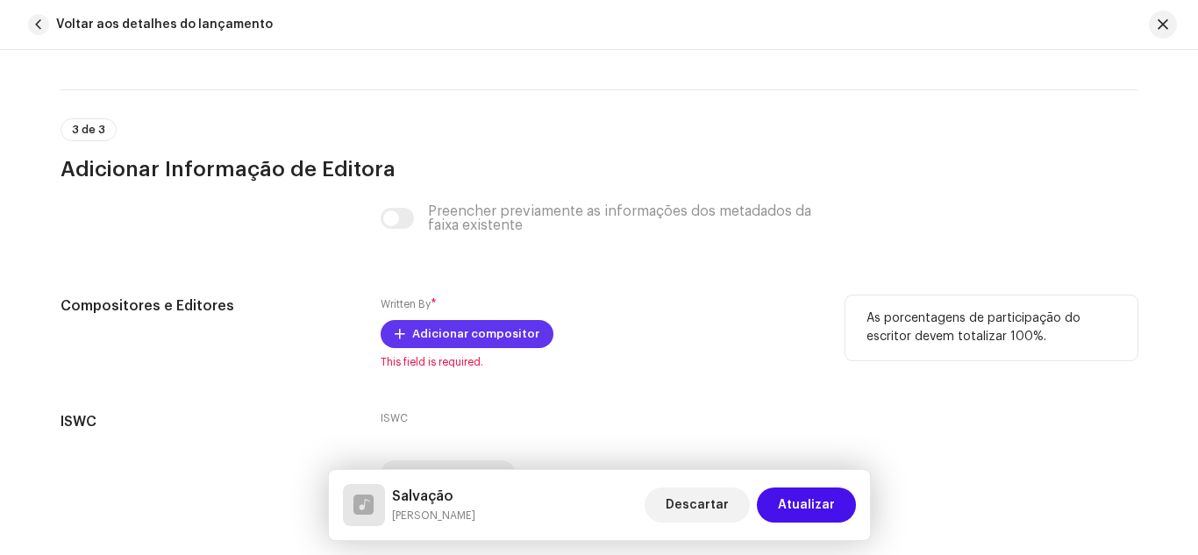
click at [426, 341] on span "Adicionar compositor" at bounding box center [475, 334] width 127 height 35
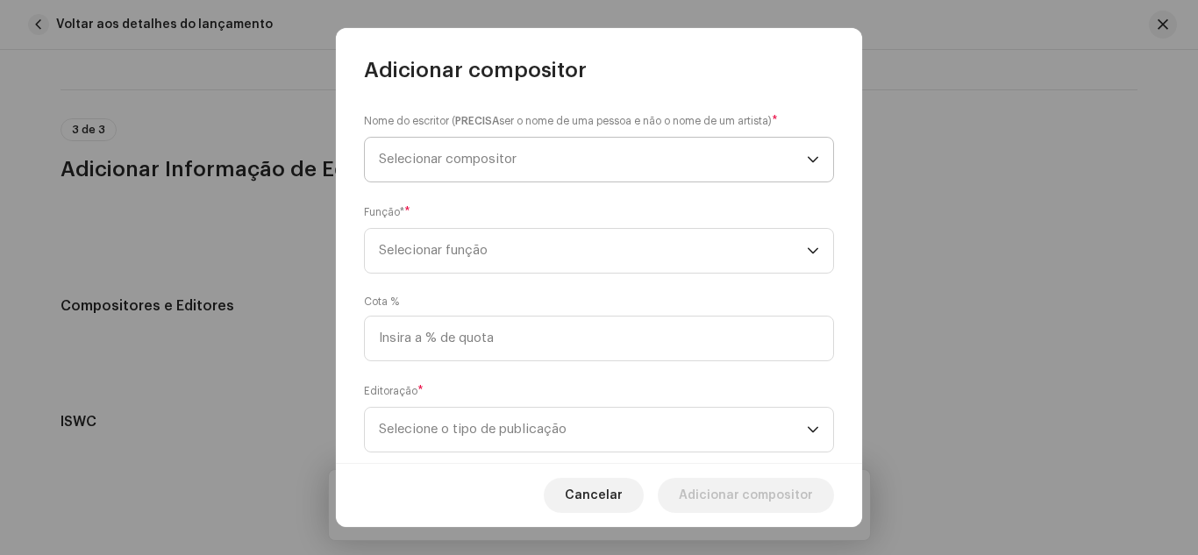
click at [466, 155] on span "Selecionar compositor" at bounding box center [448, 159] width 138 height 13
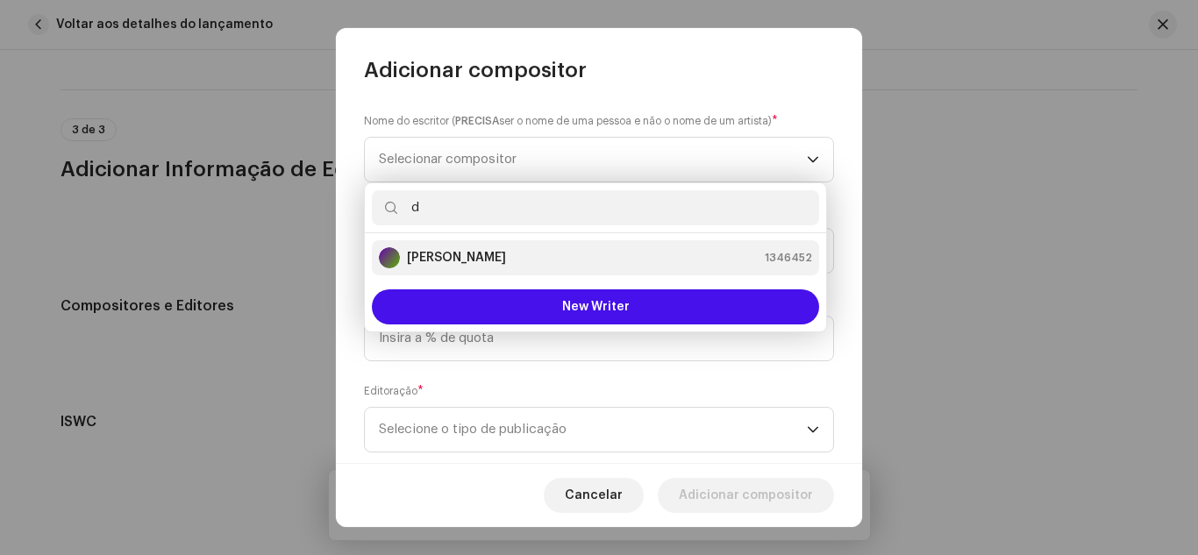
type input "d"
click at [446, 258] on strong "Denise de Campos" at bounding box center [456, 258] width 99 height 18
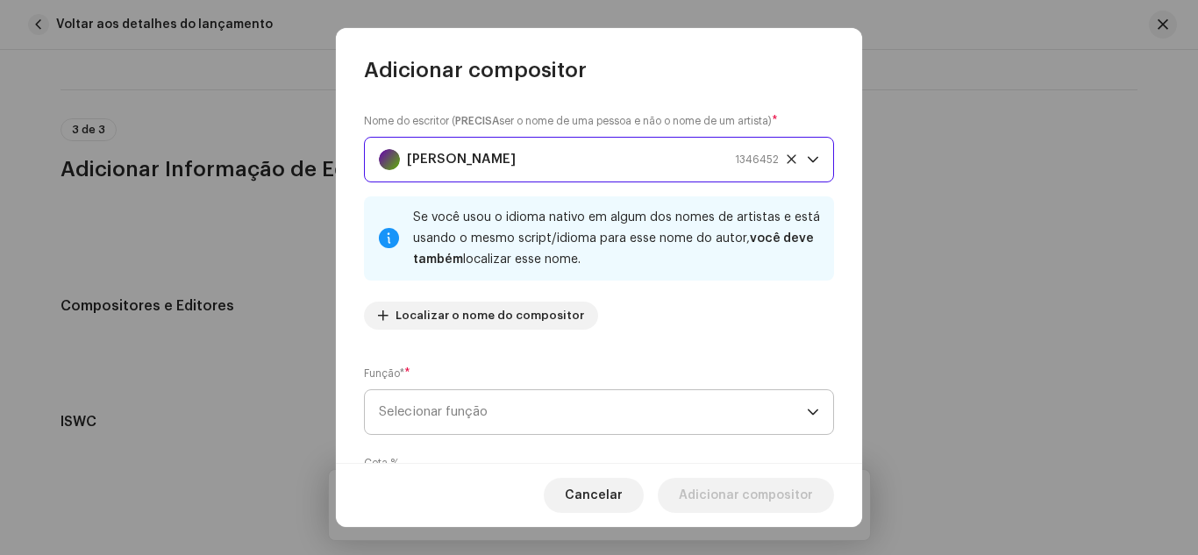
click at [435, 396] on span "Selecionar função" at bounding box center [593, 412] width 428 height 44
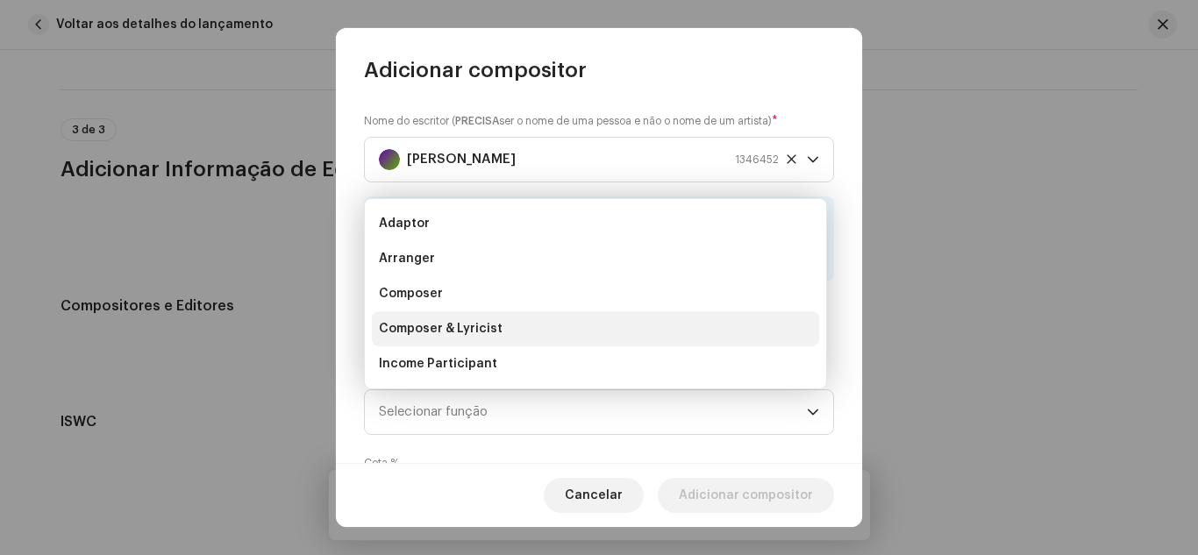
click at [473, 311] on li "Composer & Lyricist" at bounding box center [595, 328] width 447 height 35
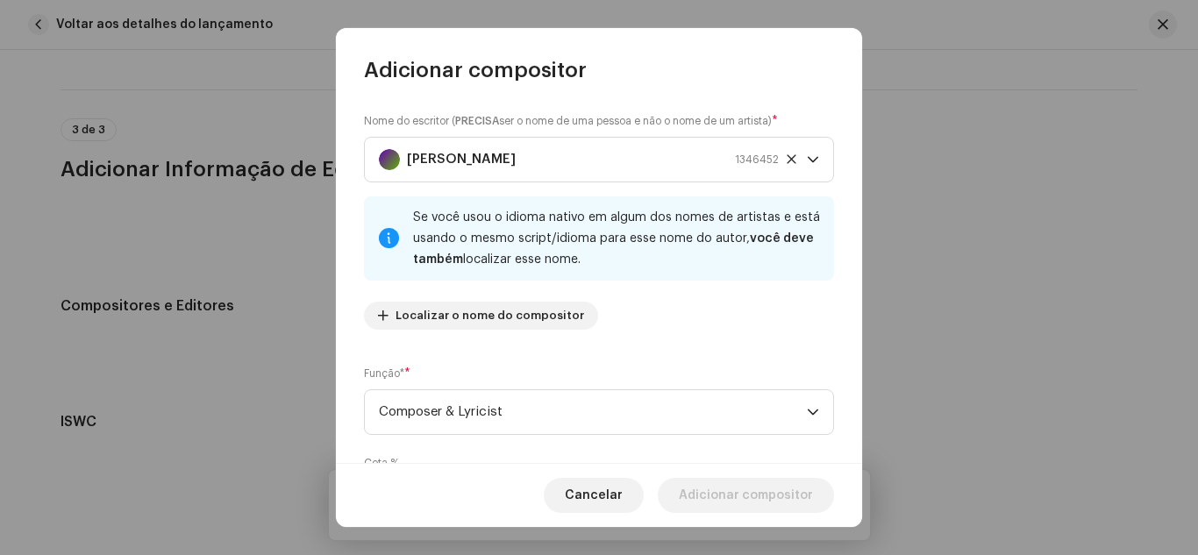
click at [345, 425] on div "Nome do escritor ( PRECISA ser o nome de uma pessoa e não o nome de um artista)…" at bounding box center [599, 274] width 526 height 380
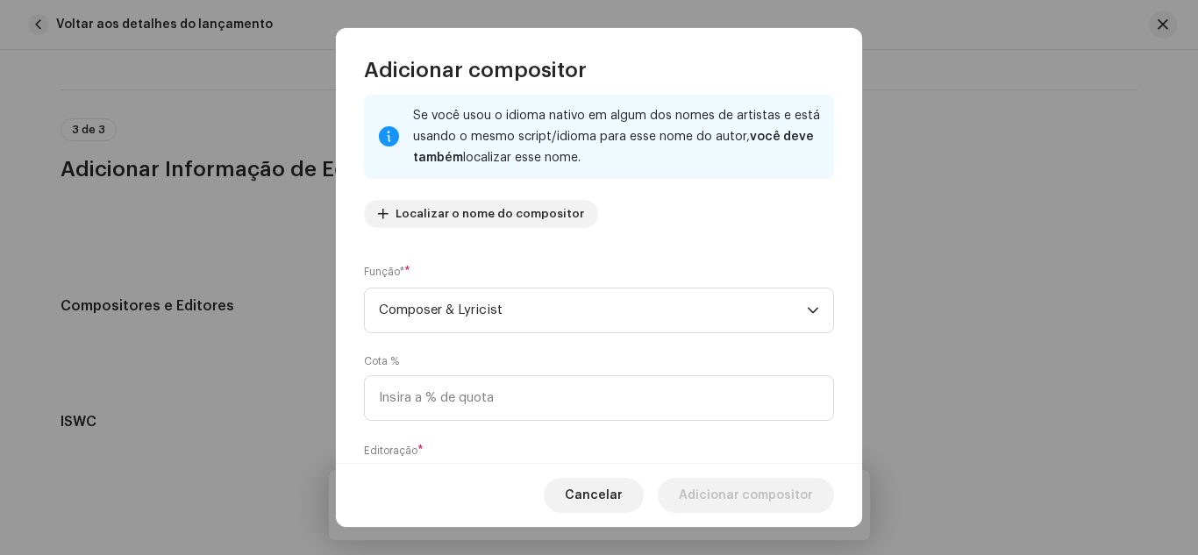
scroll to position [105, 0]
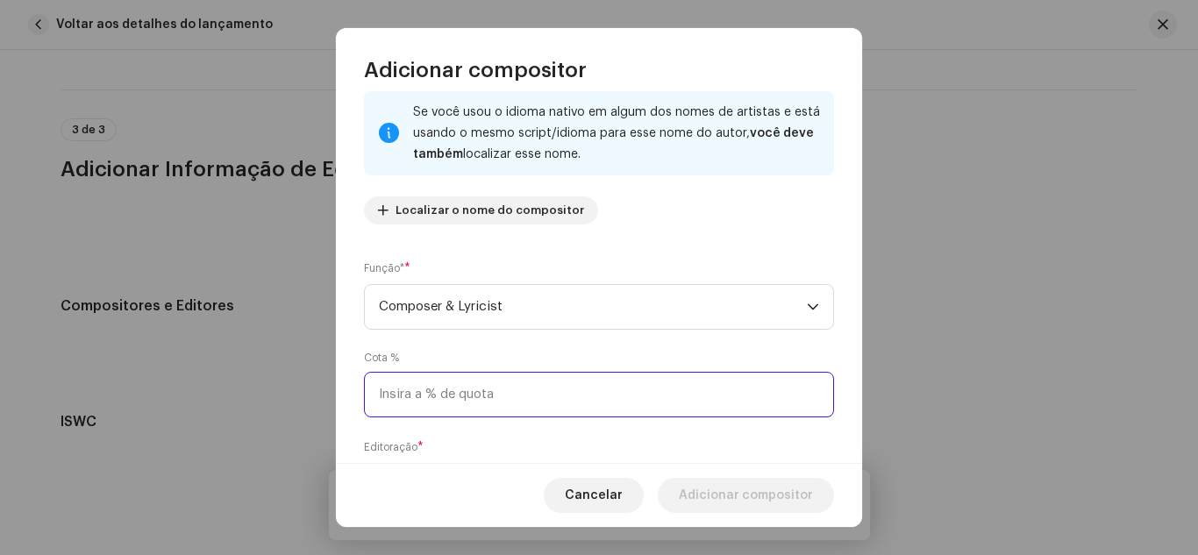
click at [382, 386] on input at bounding box center [599, 395] width 470 height 46
type input "100,00"
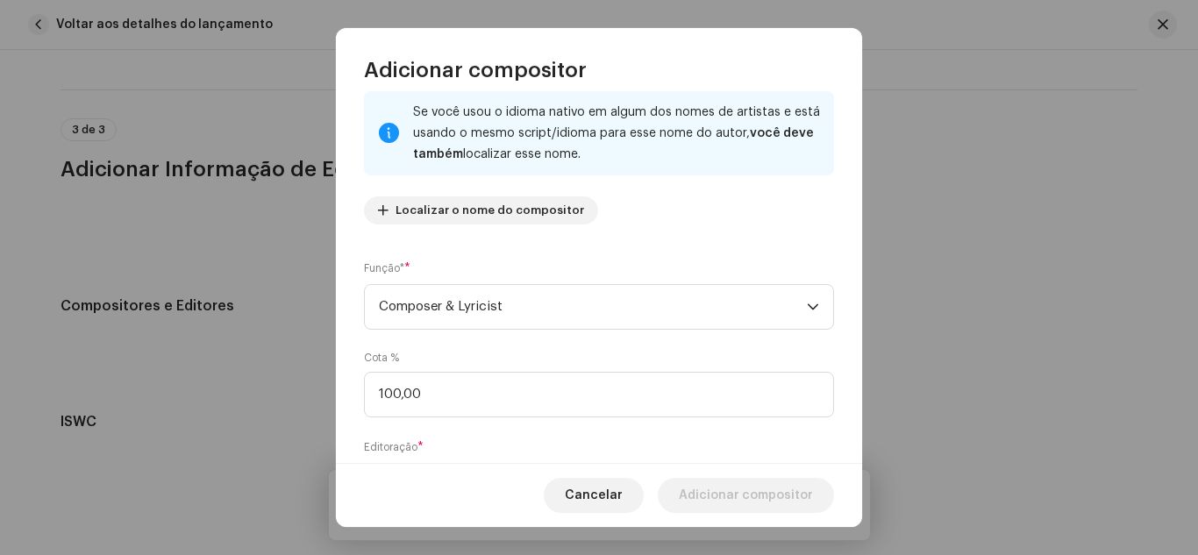
click at [350, 438] on div "Nome do escritor ( PRECISA ser o nome de uma pessoa e não o nome de um artista)…" at bounding box center [599, 274] width 526 height 380
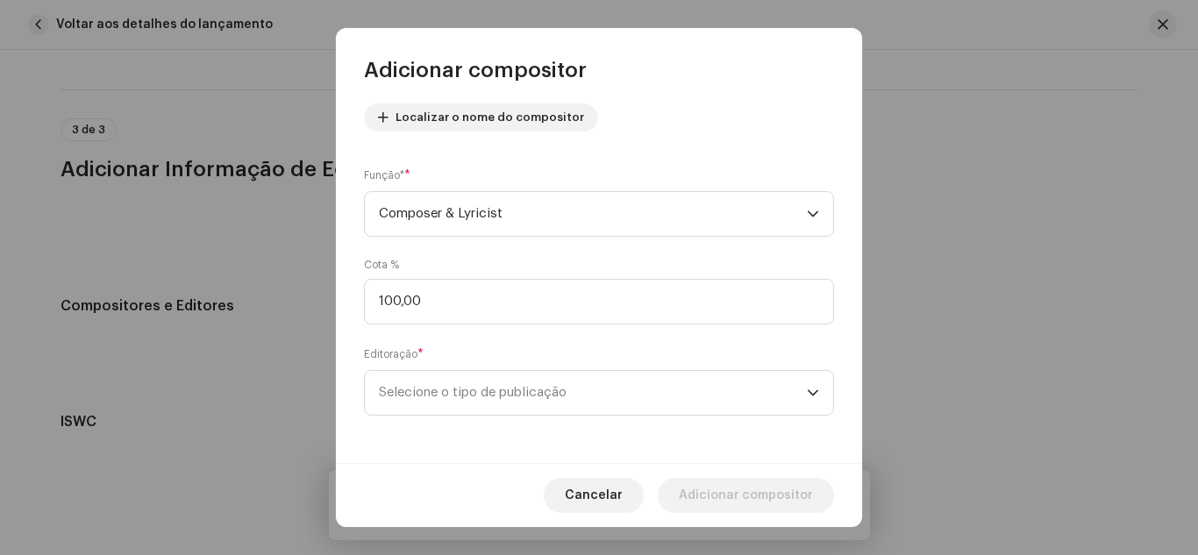
scroll to position [199, 0]
click at [429, 399] on span "Selecione o tipo de publicação" at bounding box center [593, 392] width 428 height 44
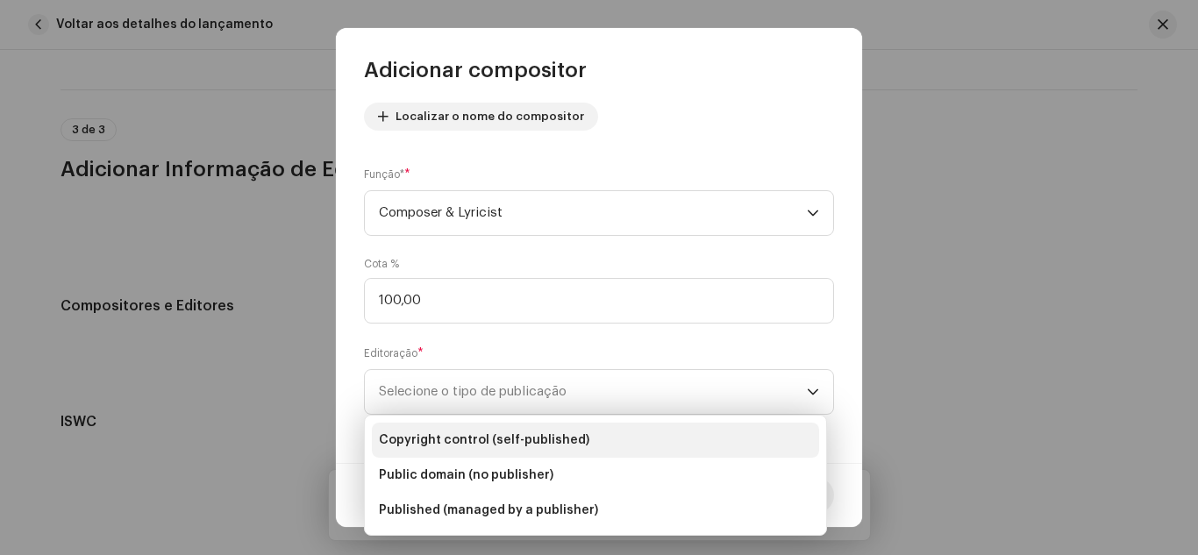
click at [431, 439] on span "Copyright control (self-published)" at bounding box center [484, 440] width 210 height 18
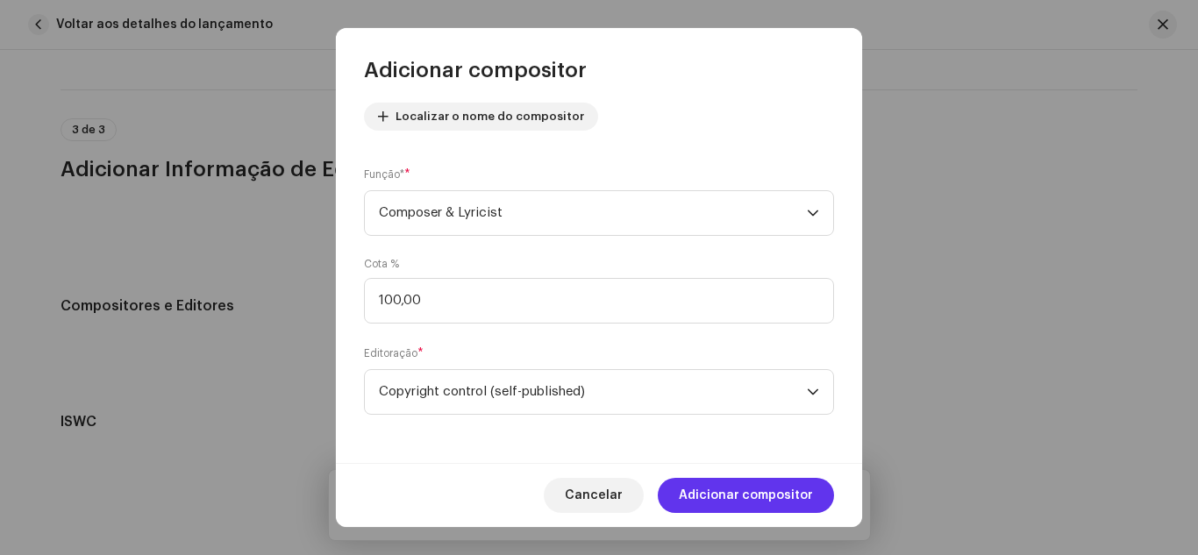
click at [718, 502] on span "Adicionar compositor" at bounding box center [746, 495] width 134 height 35
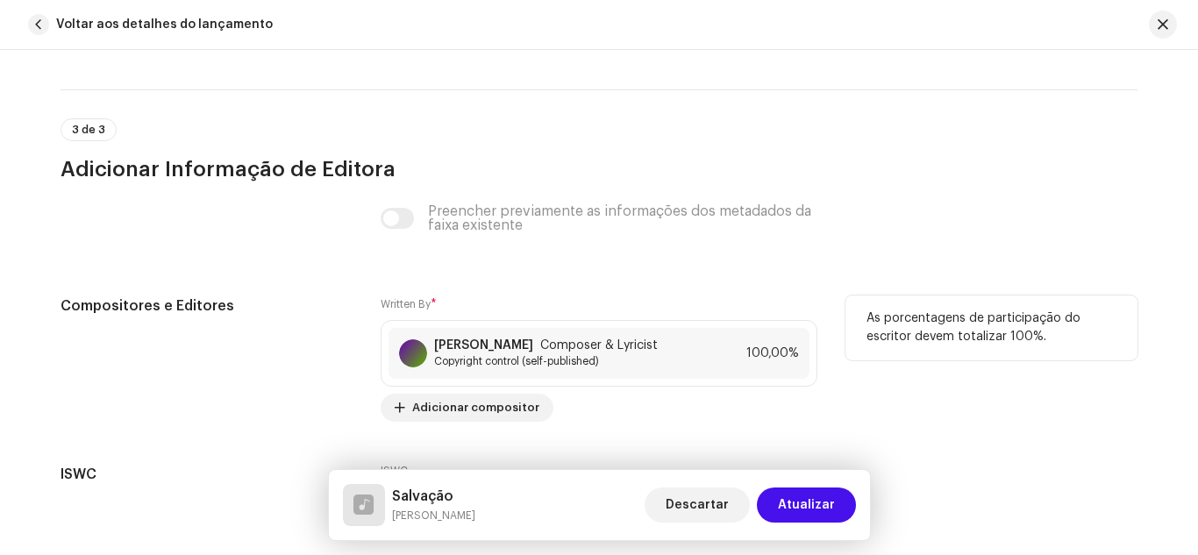
click at [311, 400] on div "Compositores e Editores" at bounding box center [207, 359] width 292 height 126
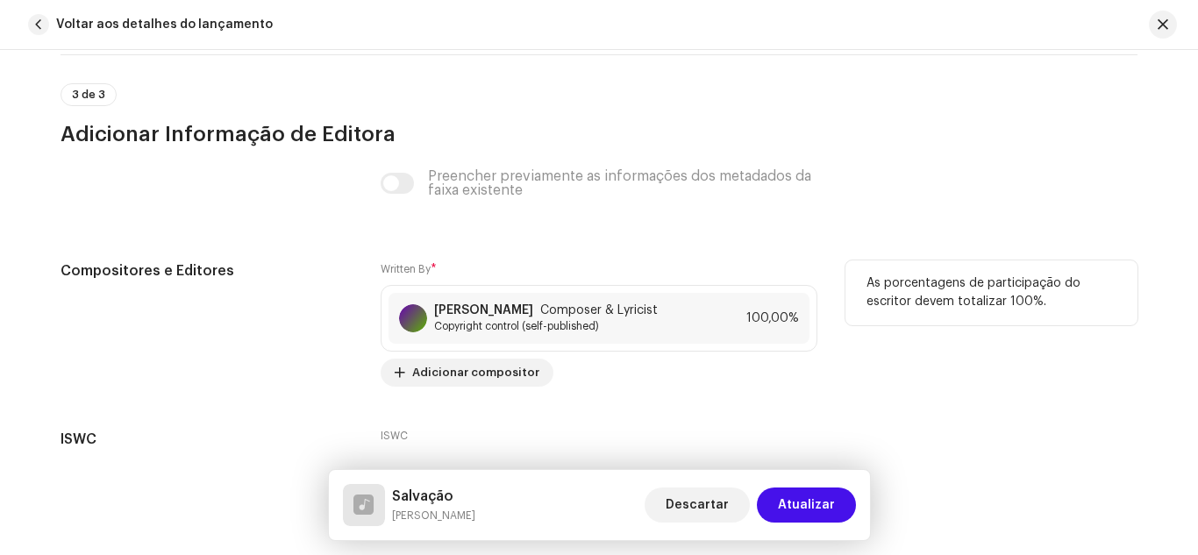
scroll to position [3557, 0]
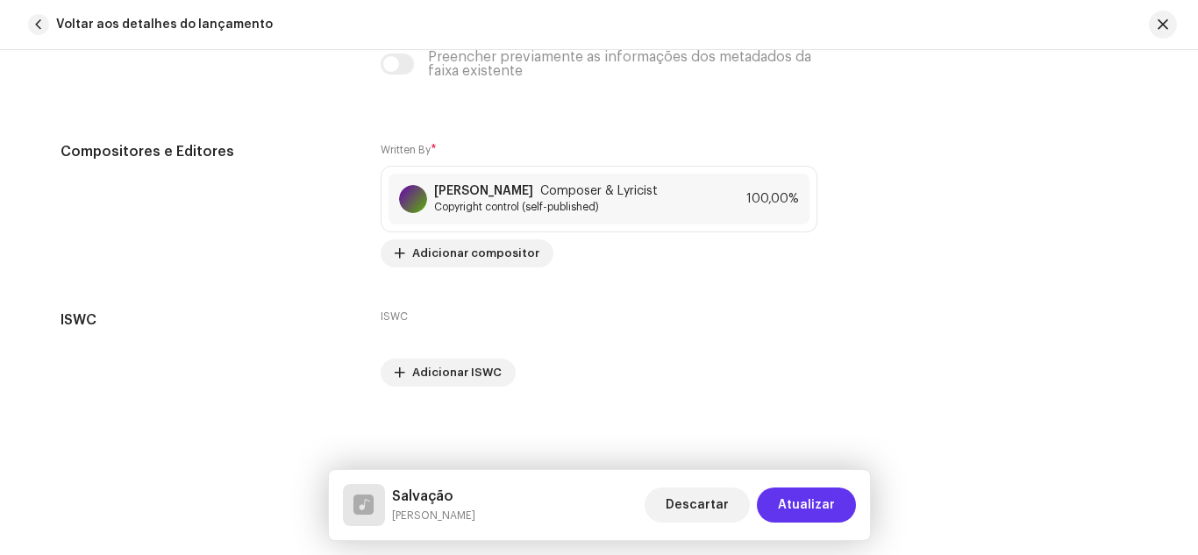
click at [799, 513] on span "Atualizar" at bounding box center [806, 505] width 57 height 35
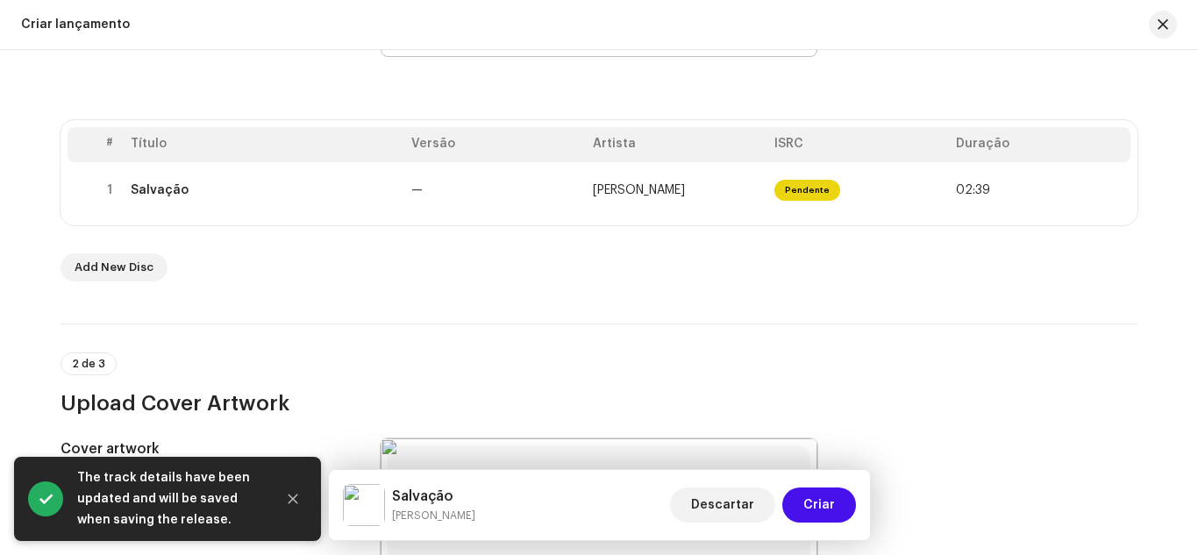
click at [629, 367] on div "2 de 3 Upload Cover Artwork" at bounding box center [599, 385] width 1077 height 65
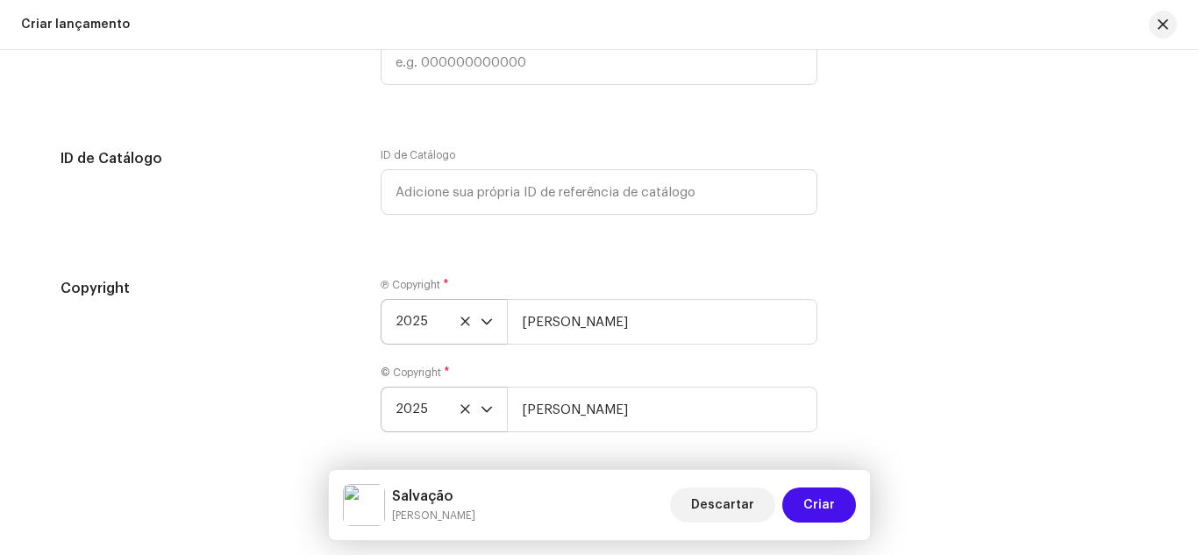
scroll to position [3106, 0]
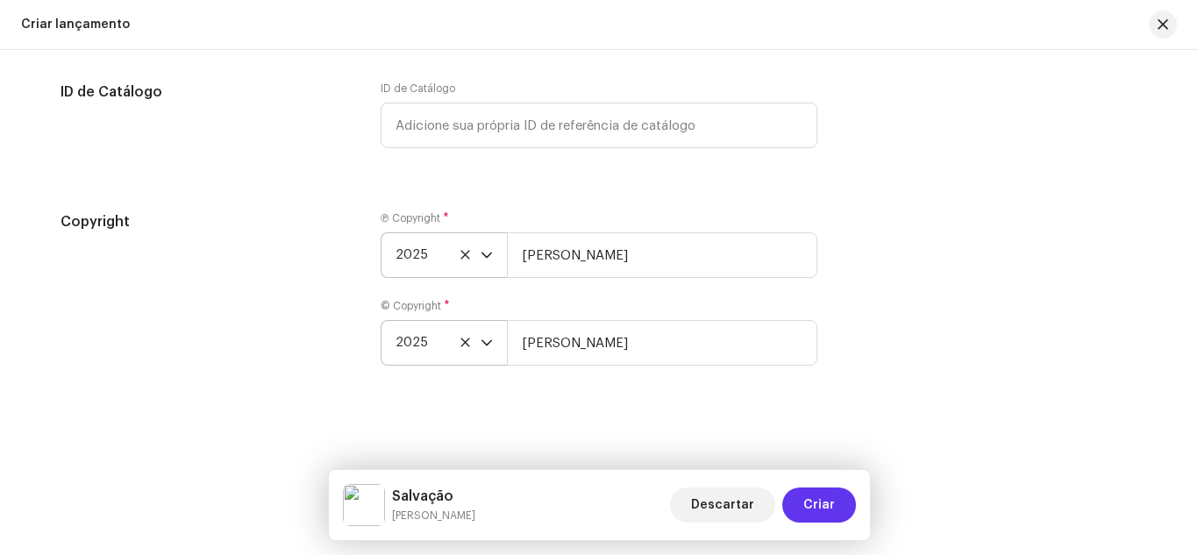
click at [827, 503] on span "Criar" at bounding box center [819, 505] width 32 height 35
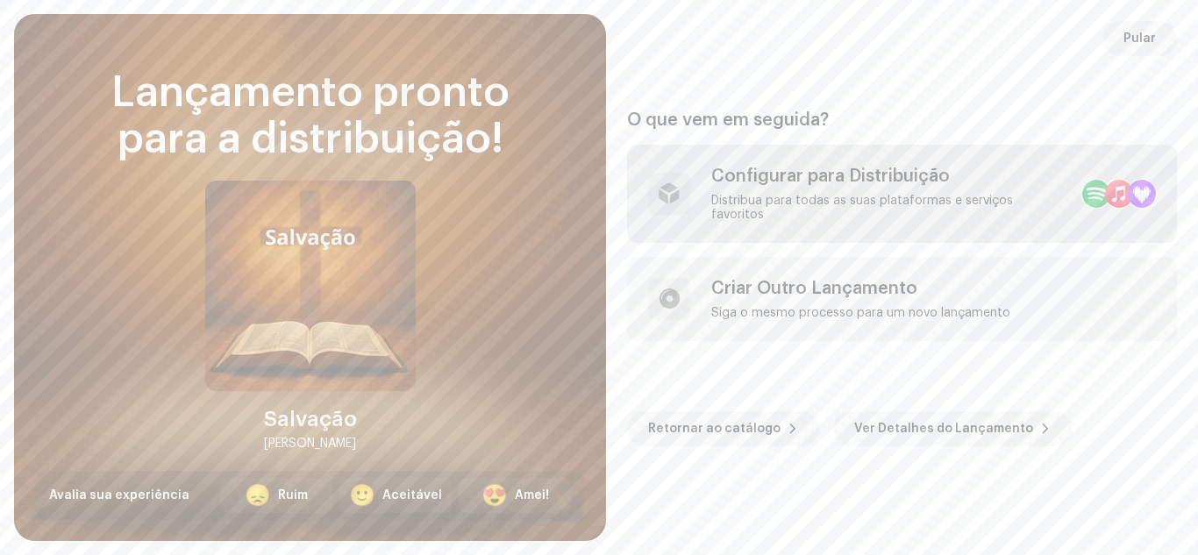
click at [822, 187] on div "Configurar para Distribuição" at bounding box center [889, 176] width 357 height 21
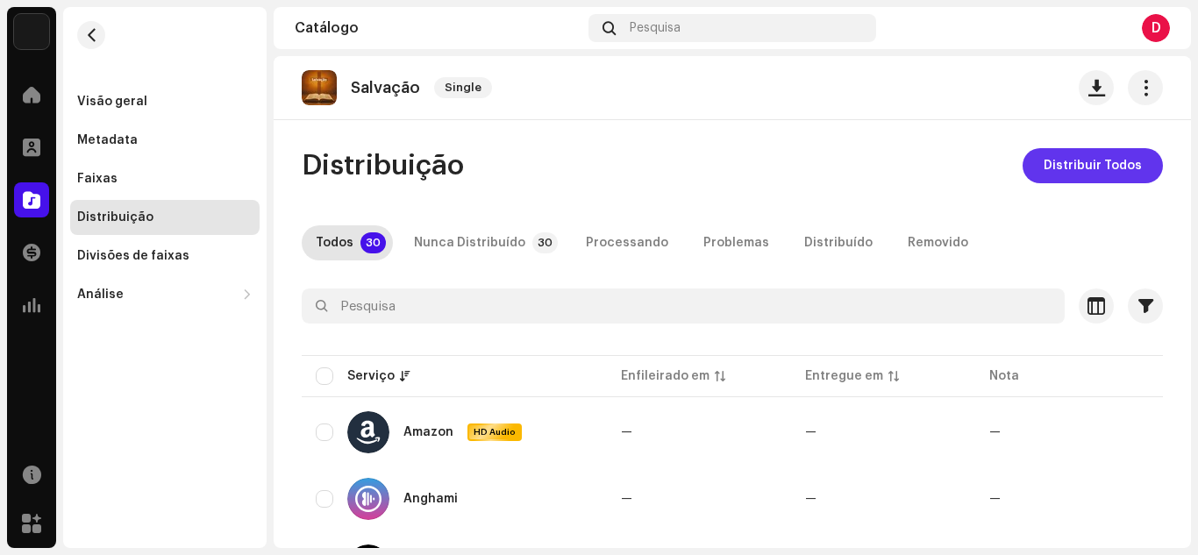
click at [1094, 166] on span "Distribuir Todos" at bounding box center [1093, 165] width 98 height 35
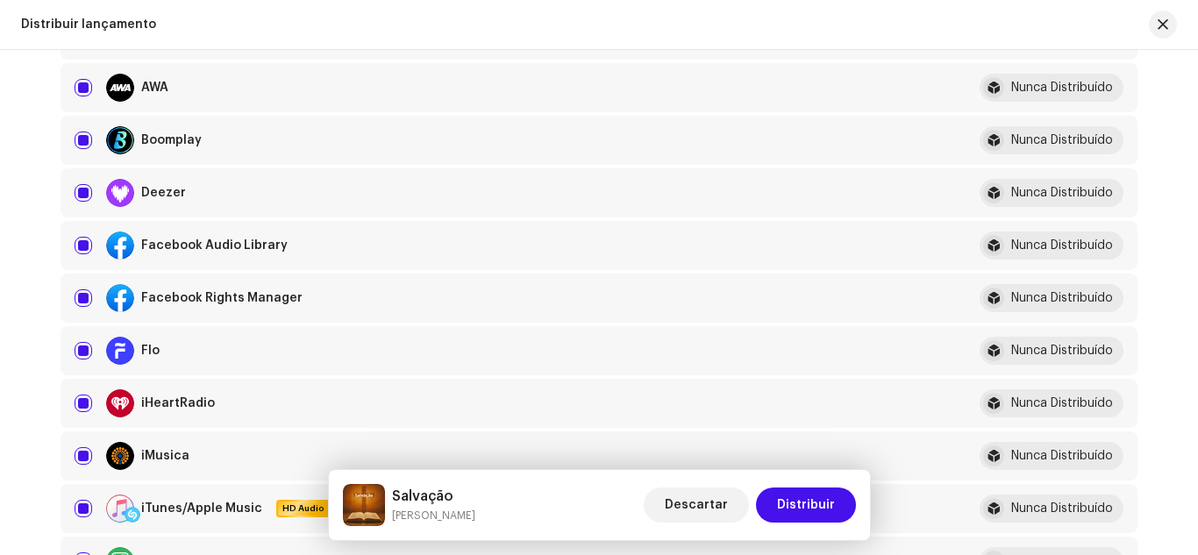
scroll to position [884, 0]
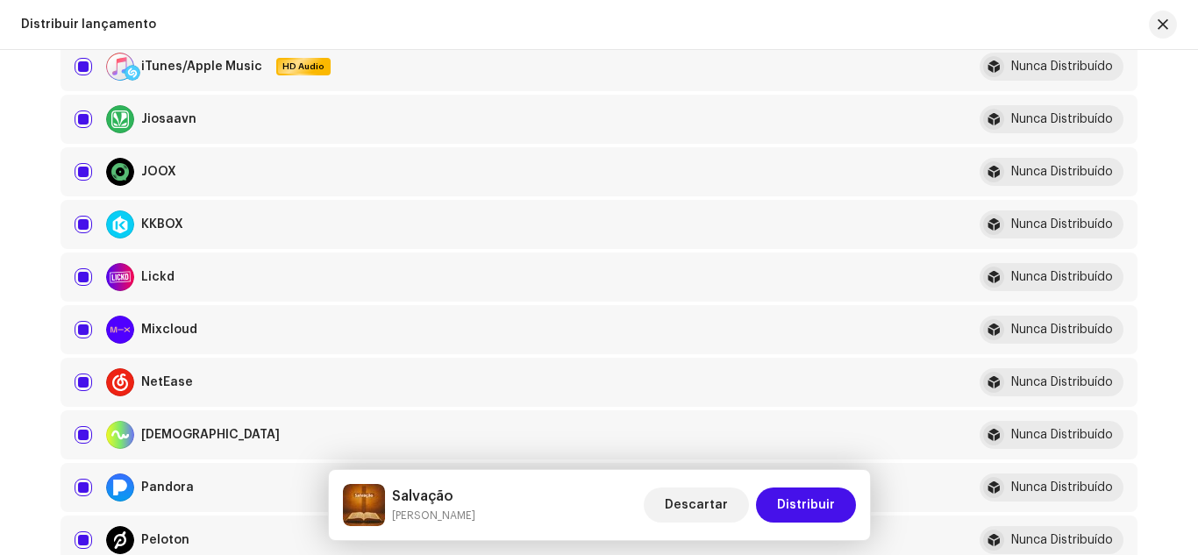
click at [1192, 279] on div "Distribuir lançamento Preencha o seguinte para distribuir sua versão para servi…" at bounding box center [599, 302] width 1198 height 505
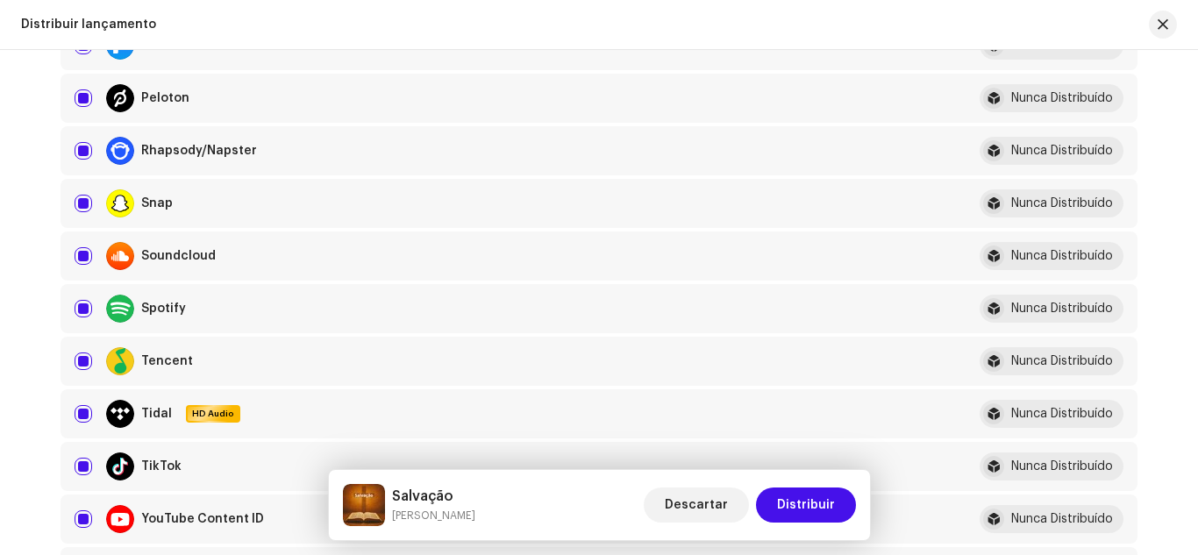
scroll to position [1768, 0]
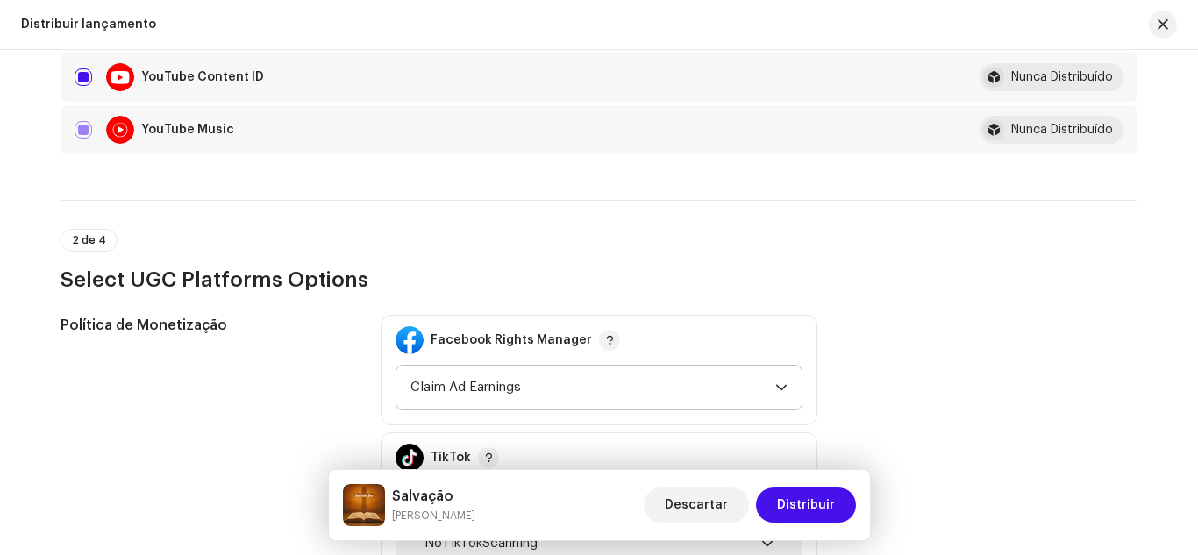
click at [783, 391] on icon "dropdown trigger" at bounding box center [781, 387] width 12 height 12
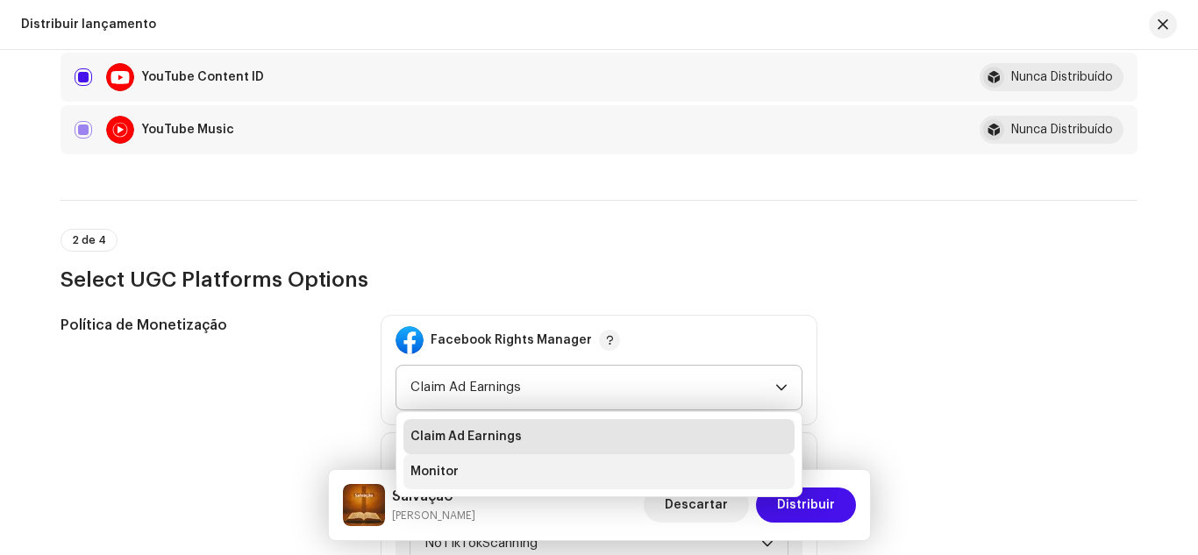
click at [657, 472] on li "Monitor" at bounding box center [598, 471] width 391 height 35
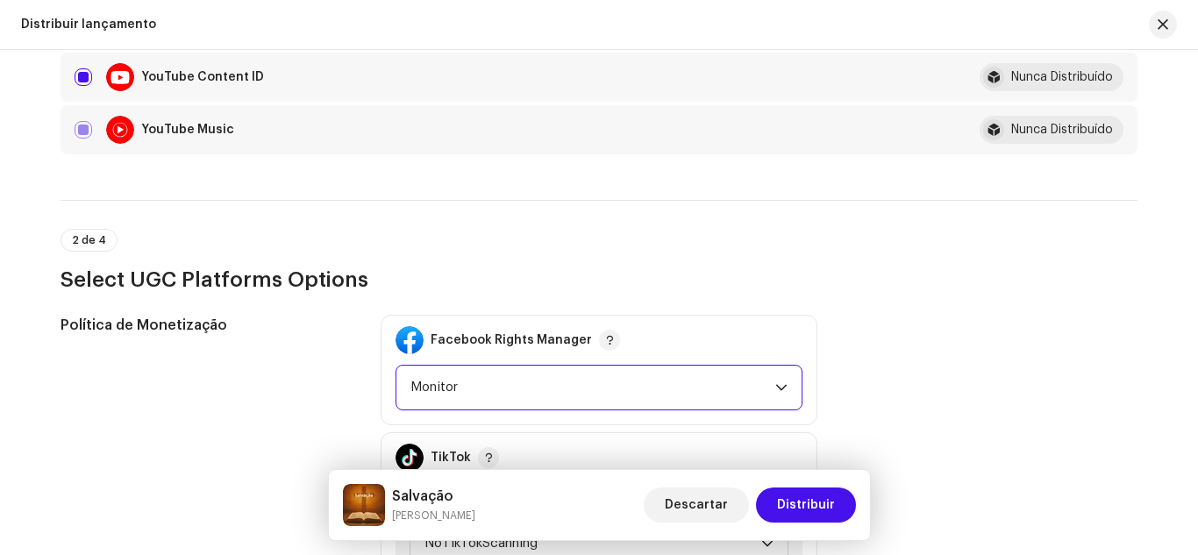
click at [833, 354] on div "Política de Monetização Facebook Rights Manager Monitor TikTok #1 Salvação NoTi…" at bounding box center [599, 514] width 1077 height 398
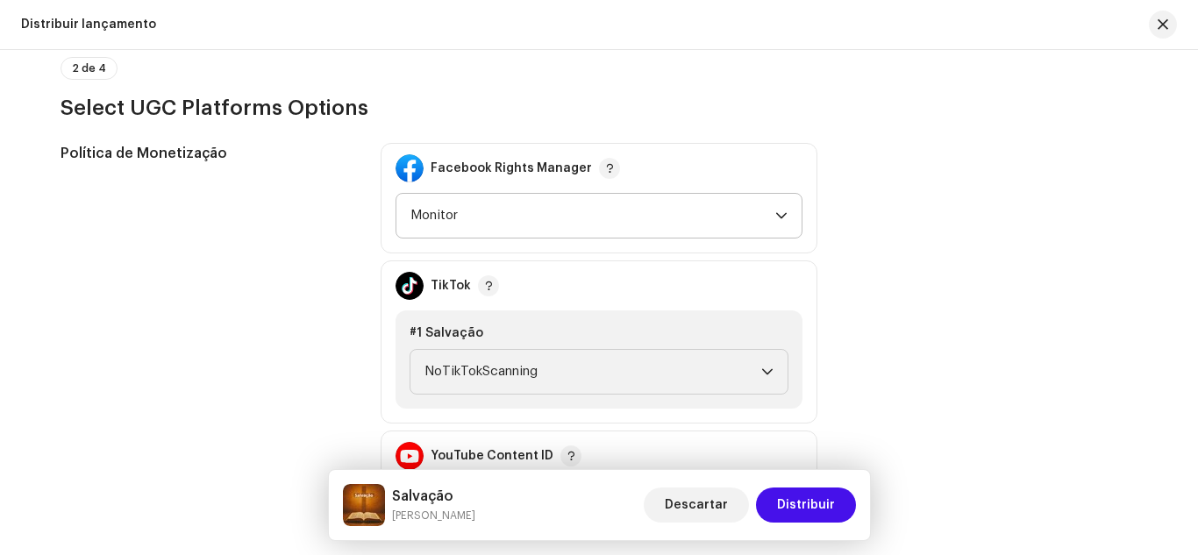
scroll to position [1943, 0]
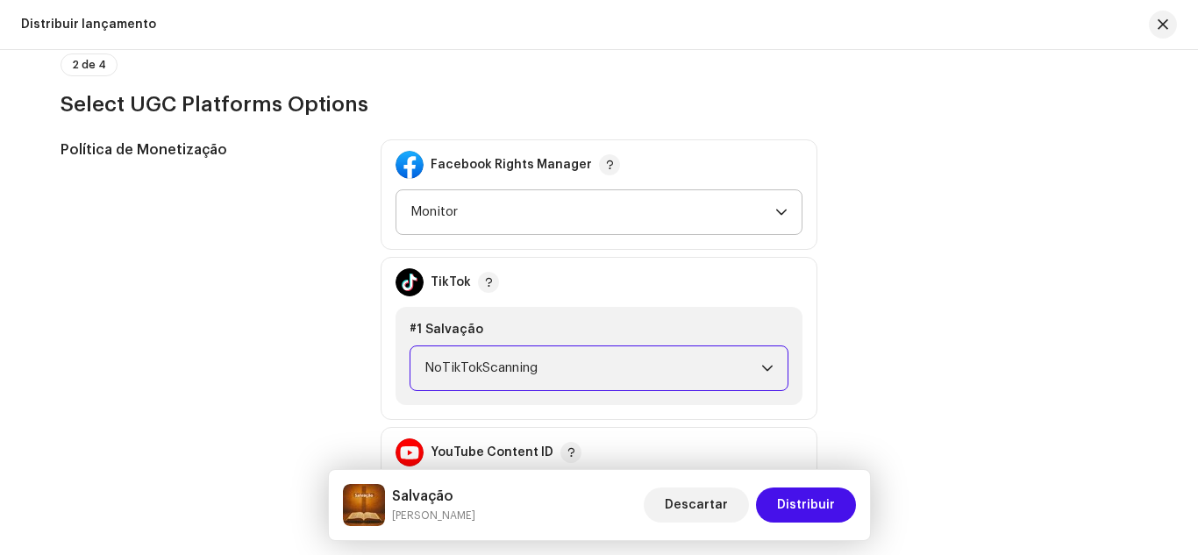
click at [730, 370] on span "NoTikTokScanning" at bounding box center [592, 368] width 337 height 44
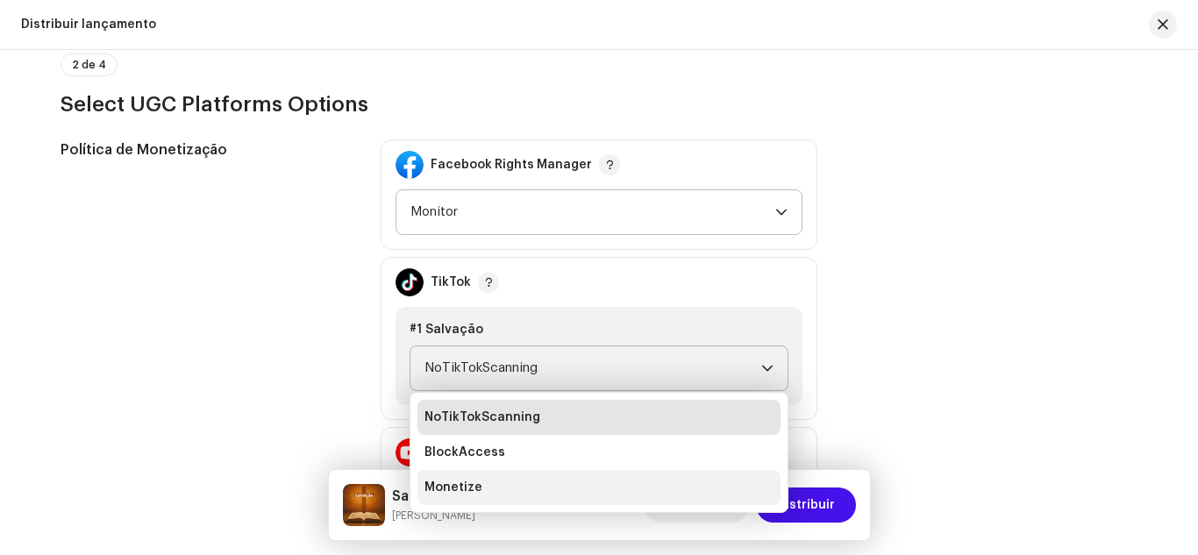
click at [696, 486] on li "Monetize" at bounding box center [598, 487] width 363 height 35
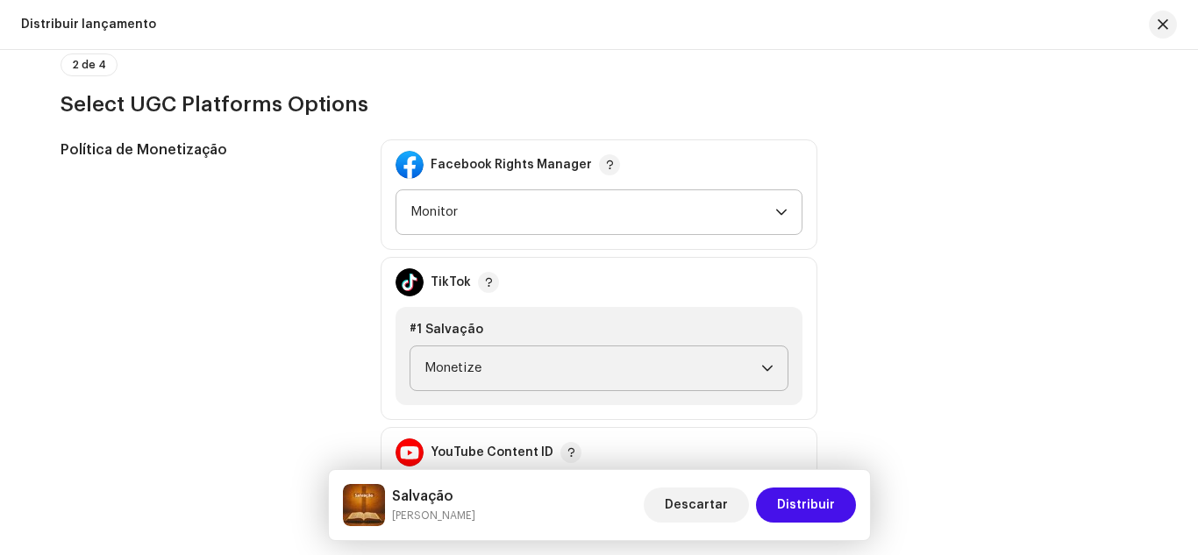
click at [866, 409] on div "Política de Monetização Facebook Rights Manager Monitor TikTok #1 Salvação Mone…" at bounding box center [599, 338] width 1077 height 398
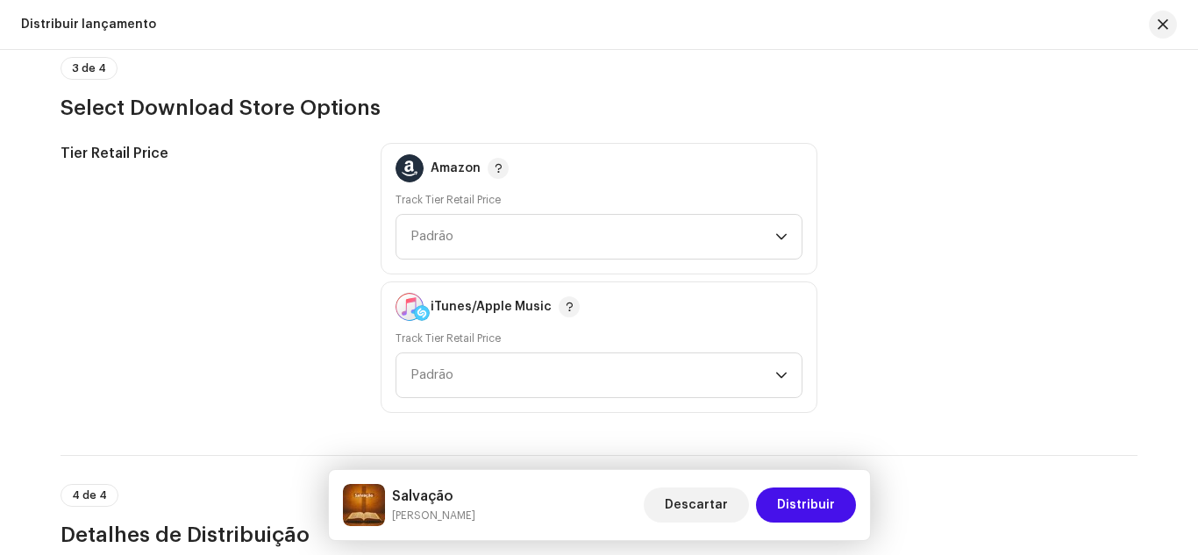
scroll to position [2504, 0]
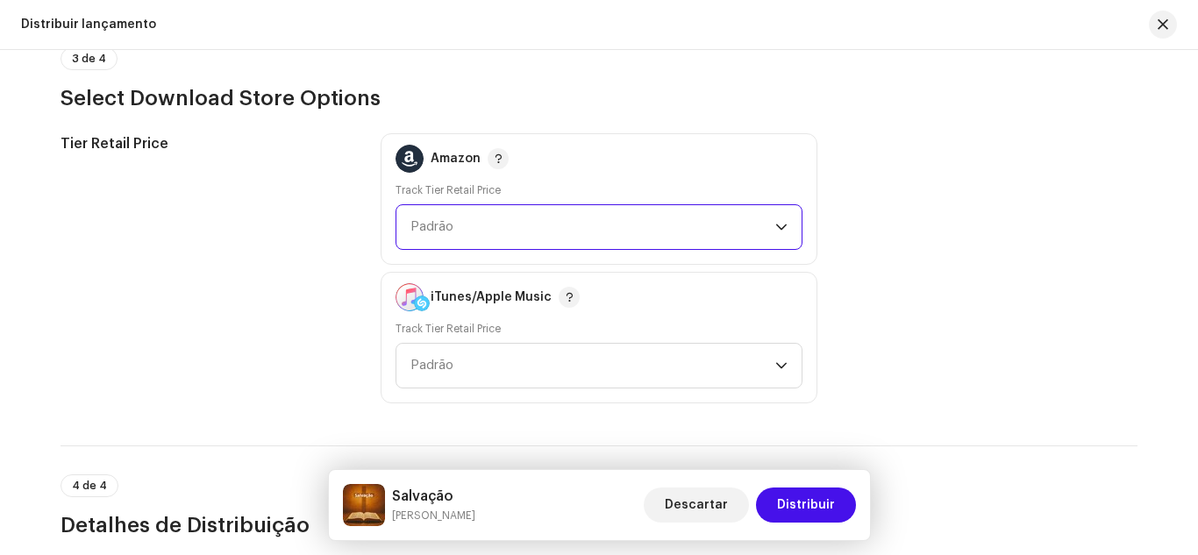
click at [579, 234] on span "Padrão" at bounding box center [592, 227] width 365 height 44
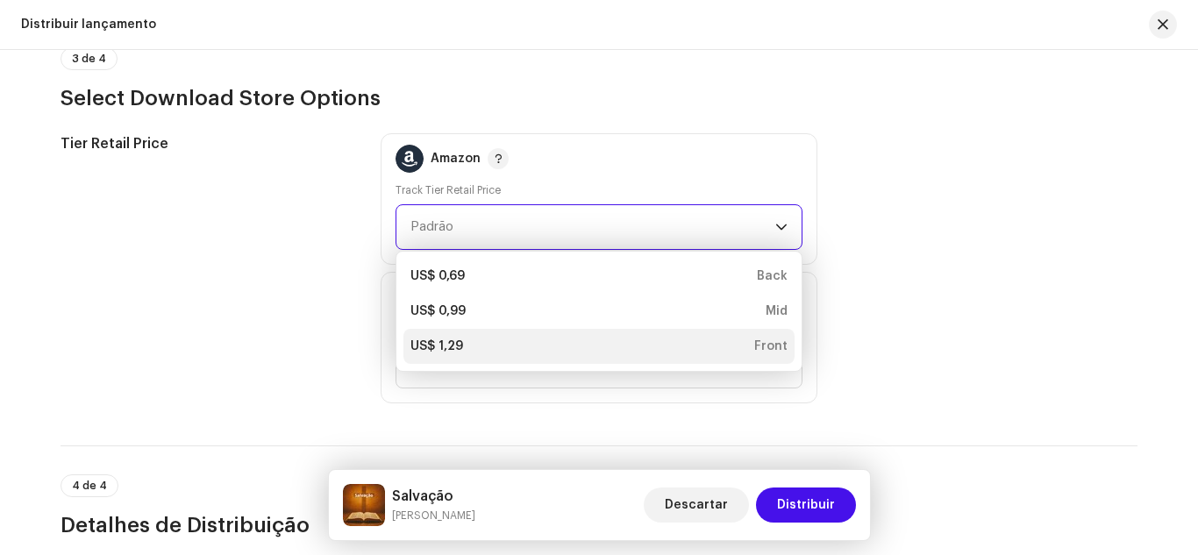
click at [545, 346] on div "US$ 1,29 Front" at bounding box center [598, 347] width 377 height 18
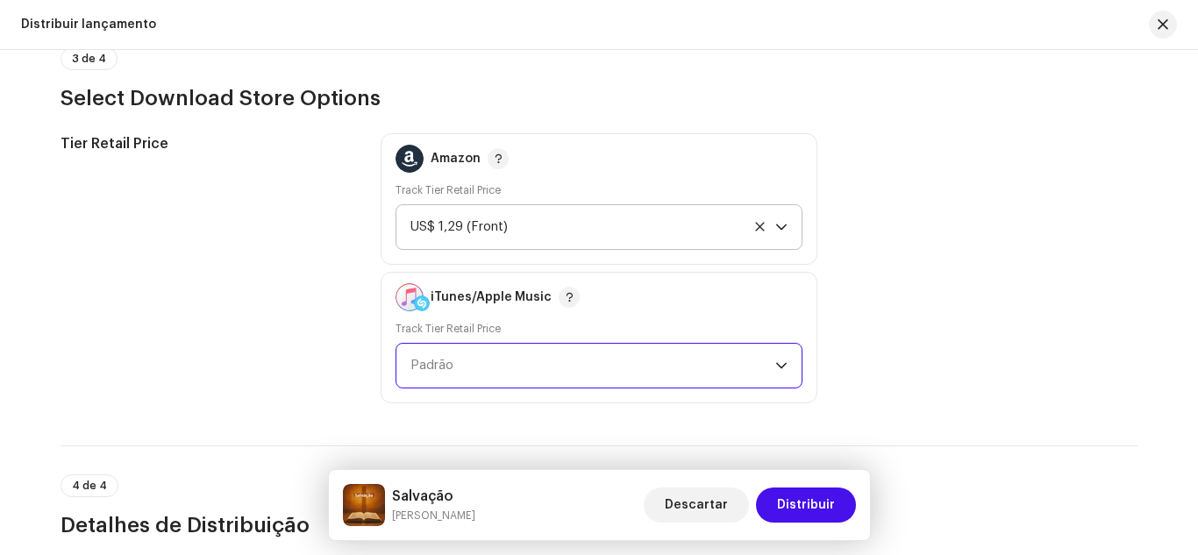
click at [542, 353] on span "Padrão" at bounding box center [592, 366] width 365 height 44
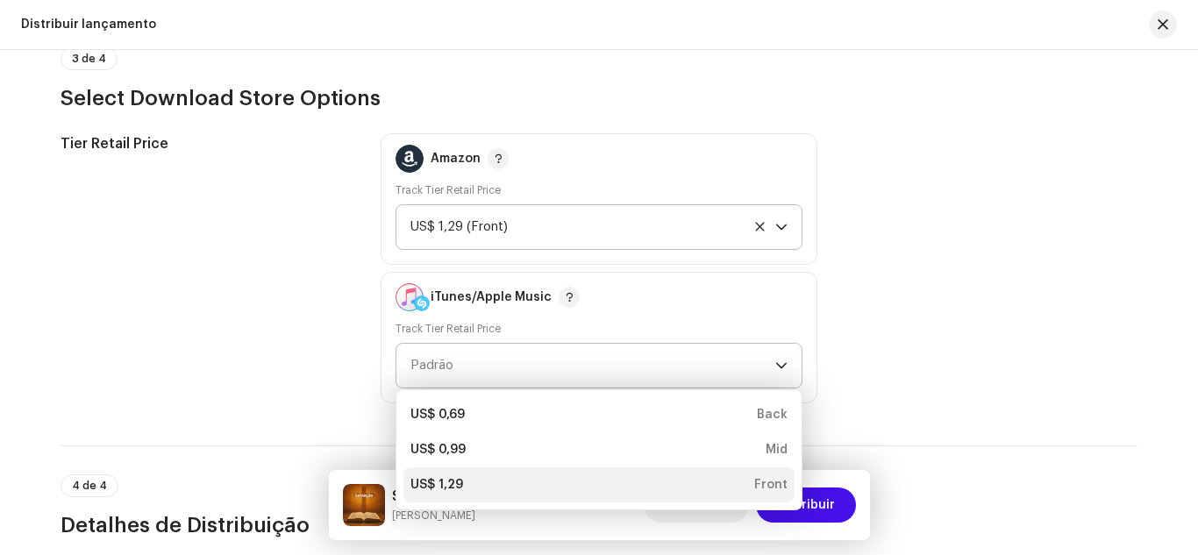
click at [505, 486] on div "US$ 1,29 Front" at bounding box center [598, 485] width 377 height 18
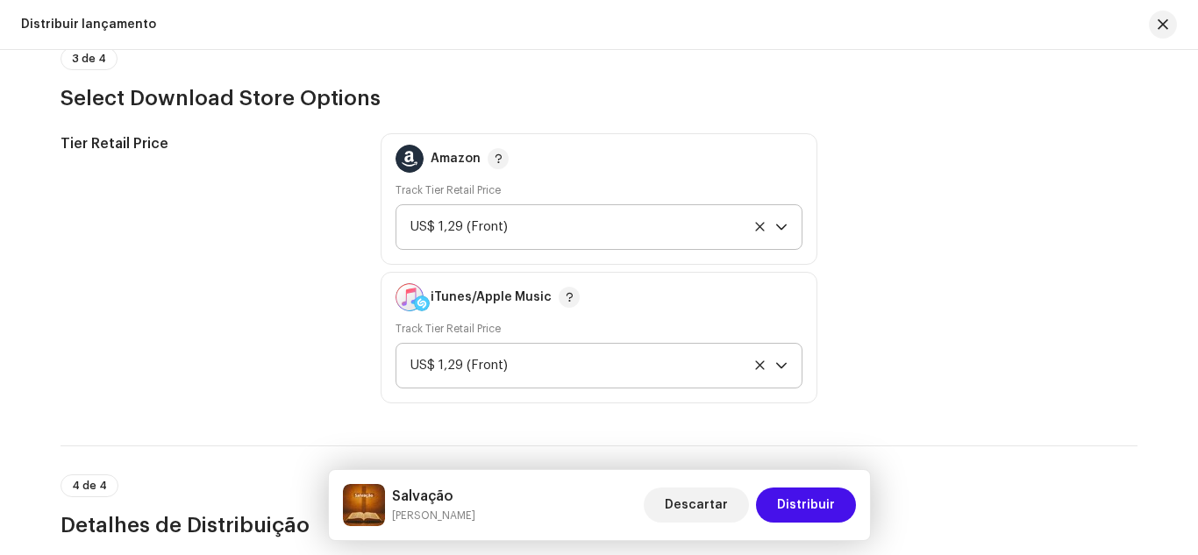
click at [279, 348] on div "Tier Retail Price" at bounding box center [207, 268] width 292 height 270
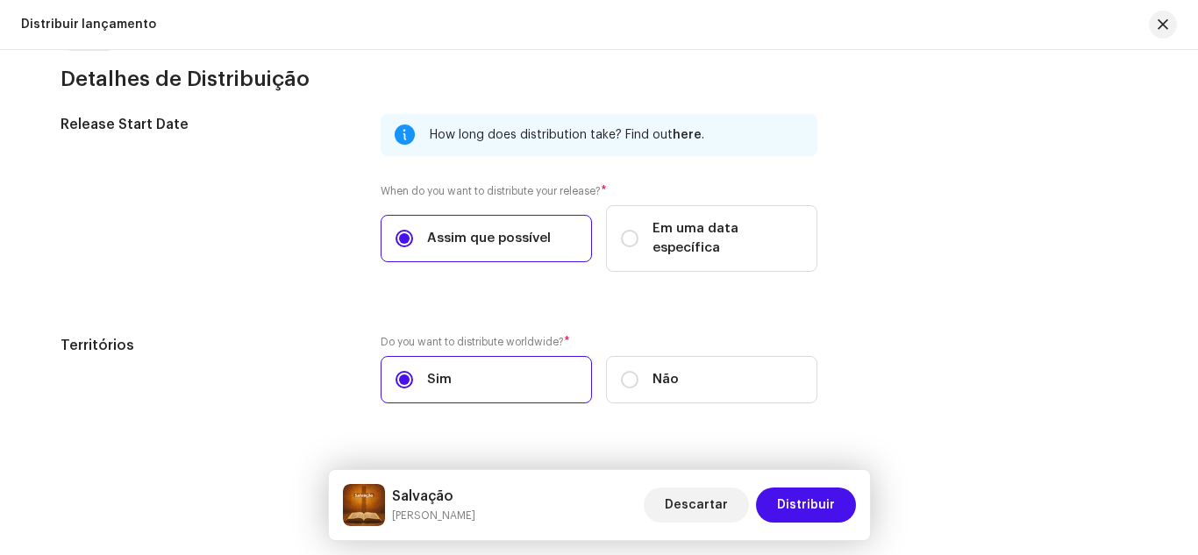
scroll to position [2969, 0]
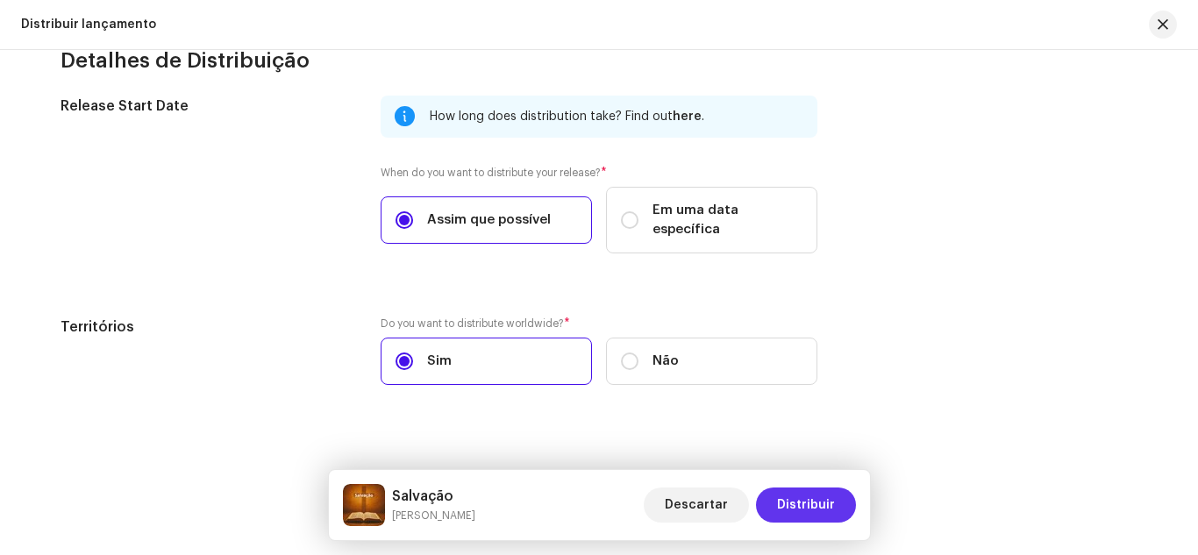
click at [828, 506] on span "Distribuir" at bounding box center [806, 505] width 58 height 35
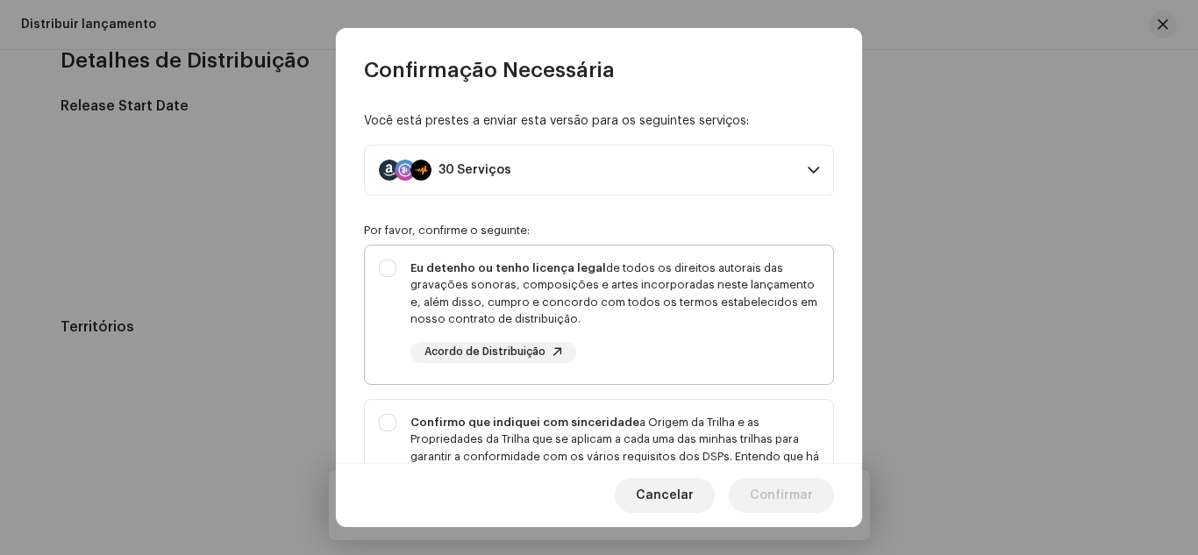
click at [395, 267] on div "Eu detenho ou tenho licença legal de todos os direitos autorais das gravações s…" at bounding box center [599, 312] width 468 height 132
checkbox input "true"
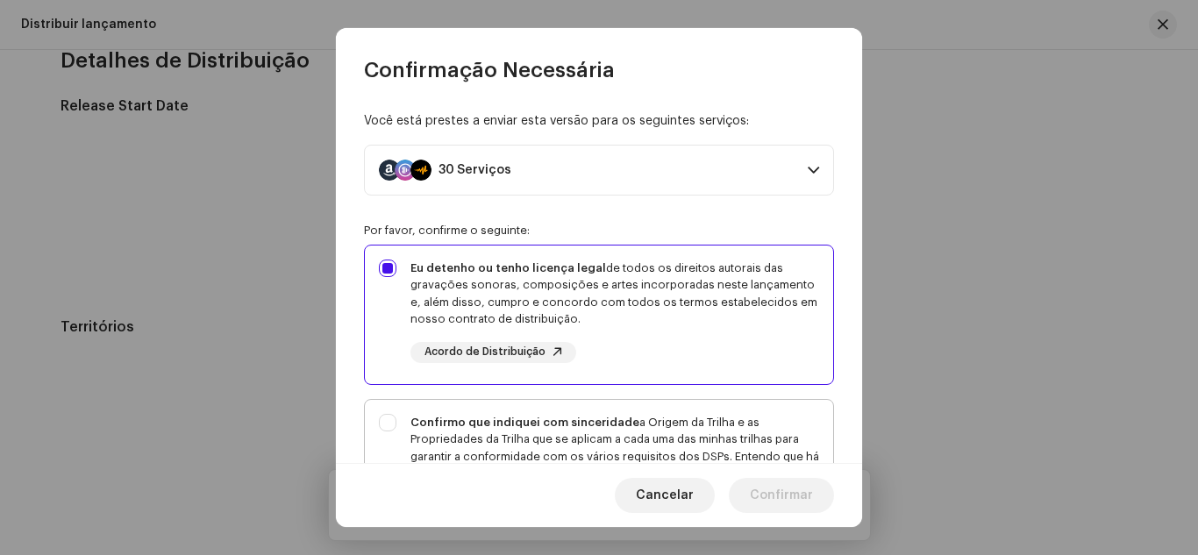
click at [388, 424] on div "Confirmo que indiquei com sinceridade a Origem da Trilha e as Propriedades da T…" at bounding box center [599, 474] width 468 height 149
checkbox input "true"
click at [360, 422] on div "Você está prestes a enviar esta versão para os seguintes serviços: 30 Serviços …" at bounding box center [599, 274] width 526 height 380
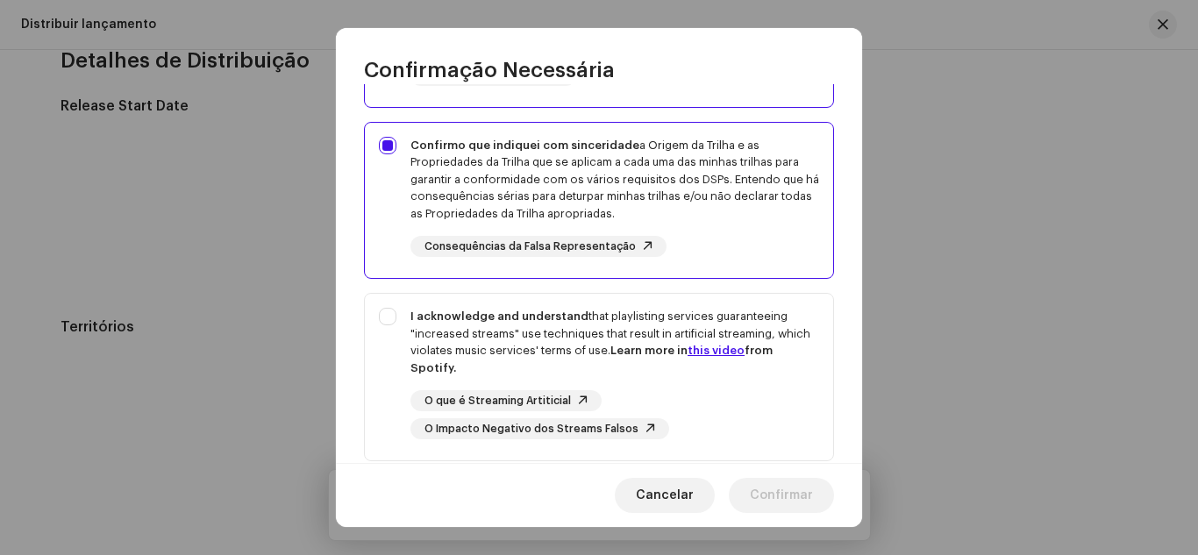
scroll to position [281, 0]
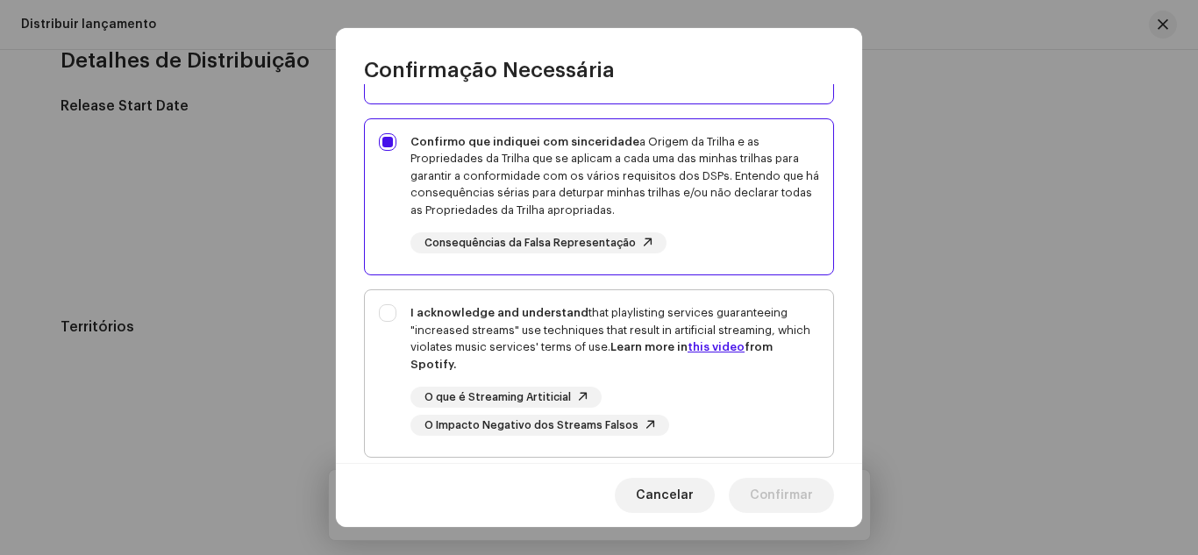
click at [384, 311] on div "I acknowledge and understand that playlisting services guaranteeing "increased …" at bounding box center [599, 370] width 468 height 160
checkbox input "true"
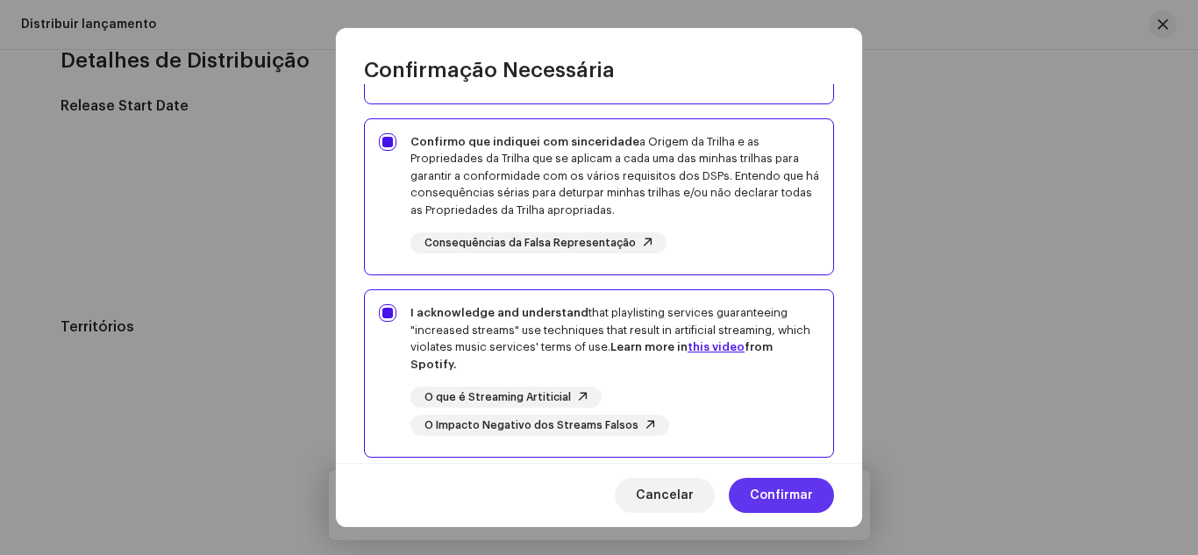
click at [770, 494] on span "Confirmar" at bounding box center [781, 495] width 63 height 35
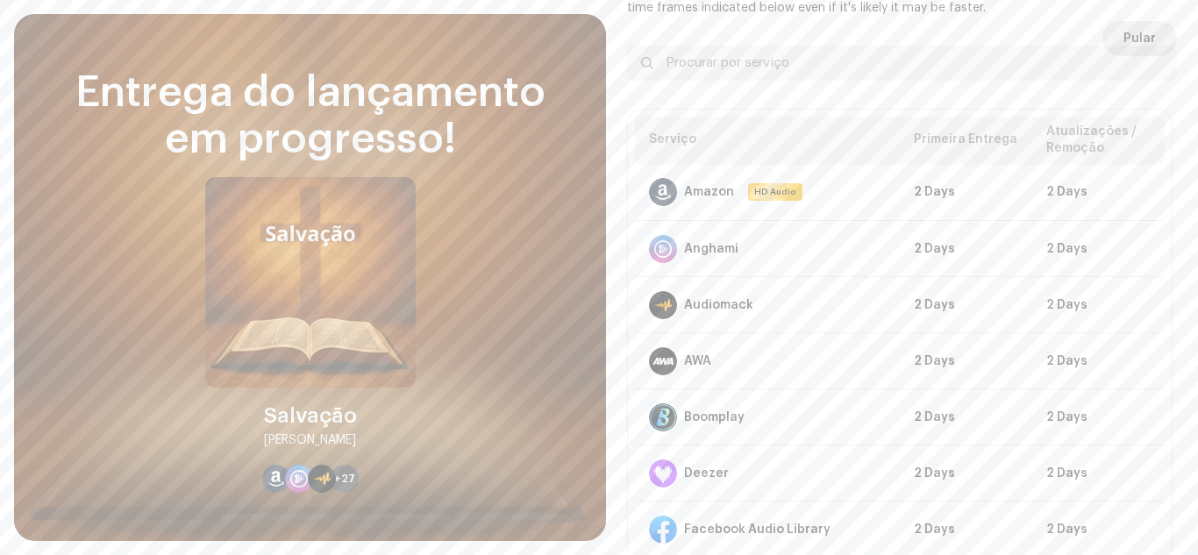
click at [1135, 37] on span "Pular" at bounding box center [1139, 38] width 32 height 35
